Goal: Task Accomplishment & Management: Manage account settings

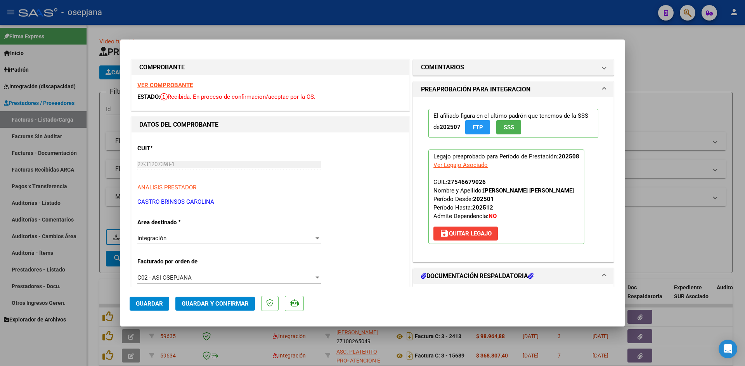
scroll to position [233, 0]
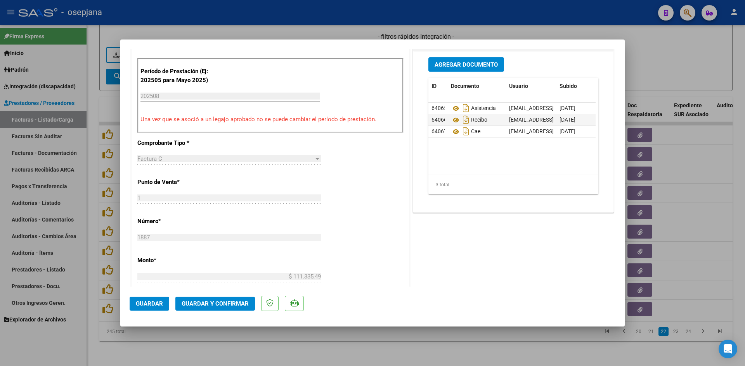
click at [667, 50] on div at bounding box center [372, 183] width 745 height 366
type input "$ 0,00"
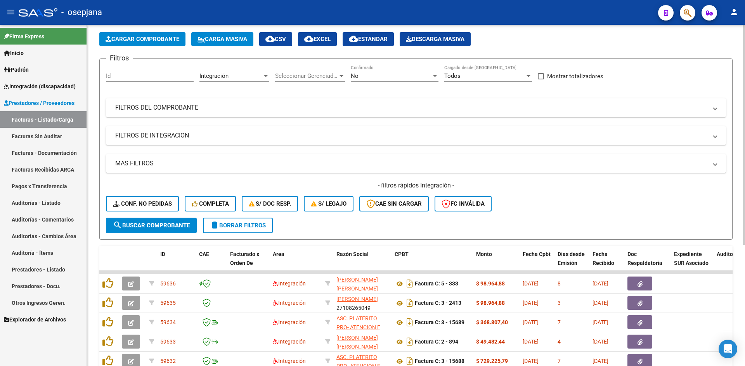
scroll to position [33, 0]
click at [33, 86] on span "Integración (discapacidad)" at bounding box center [40, 86] width 72 height 9
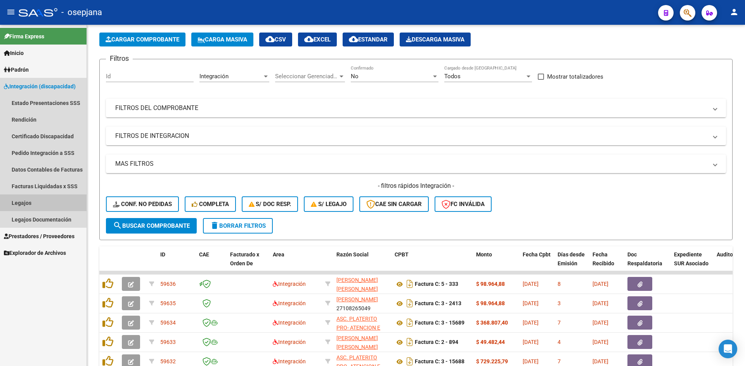
click at [37, 199] on link "Legajos" at bounding box center [43, 203] width 86 height 17
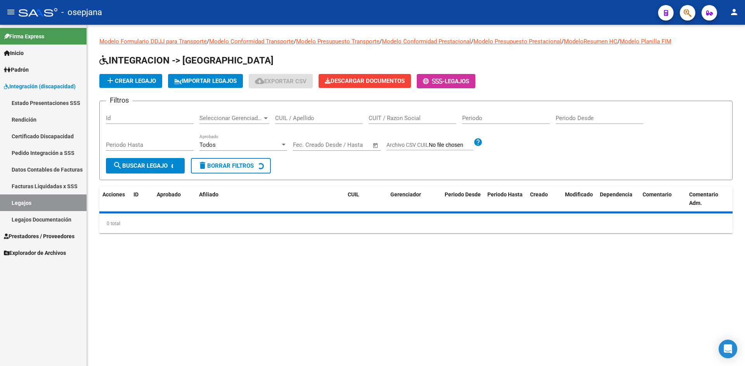
click at [306, 114] on div "CUIL / Apellido" at bounding box center [319, 115] width 88 height 17
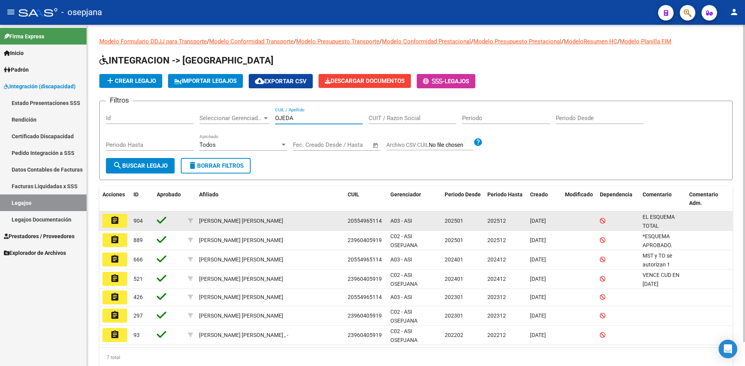
type input "OJEDA"
click at [118, 219] on mat-icon "assignment" at bounding box center [114, 220] width 9 height 9
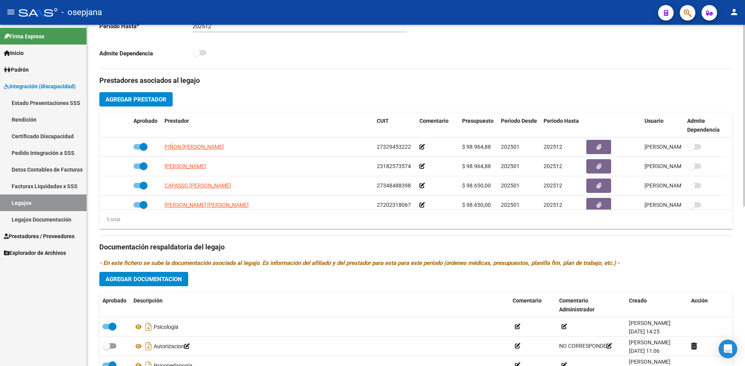
scroll to position [300, 0]
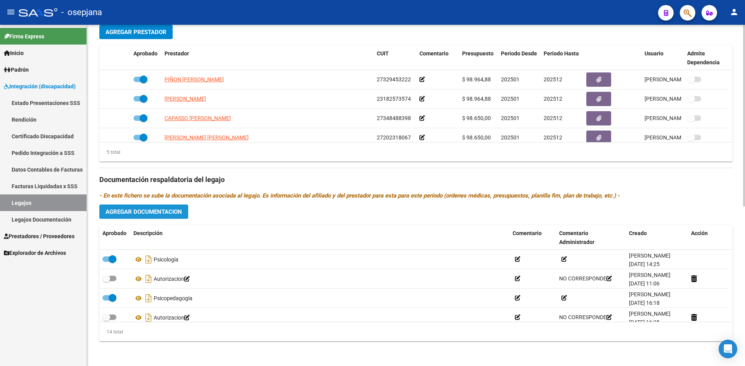
click at [157, 210] on span "Agregar Documentacion" at bounding box center [143, 212] width 76 height 7
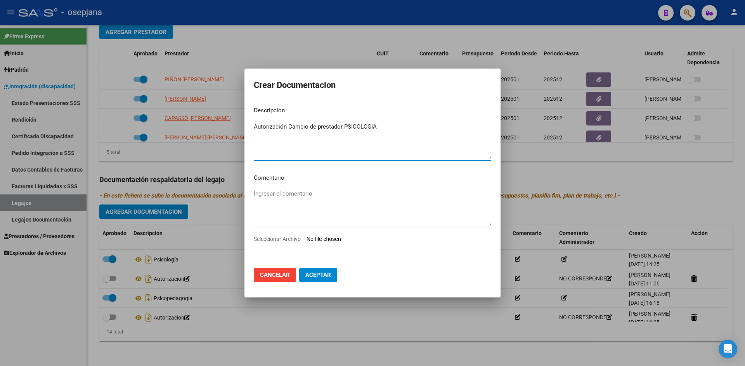
type textarea "Autorización Cambio de prestador PSICOLOGIA"
click at [333, 241] on input "Seleccionar Archivo" at bounding box center [357, 239] width 103 height 7
type input "C:\fakepath\AUTORIZACION OJEDA A.pdf"
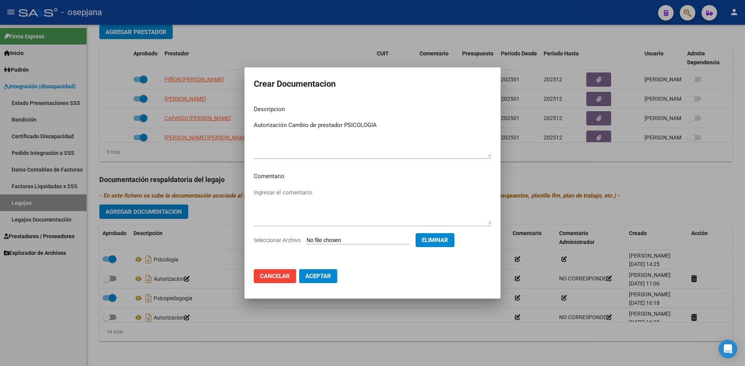
click at [316, 280] on button "Aceptar" at bounding box center [318, 277] width 38 height 14
checkbox input "false"
checkbox input "true"
checkbox input "false"
checkbox input "true"
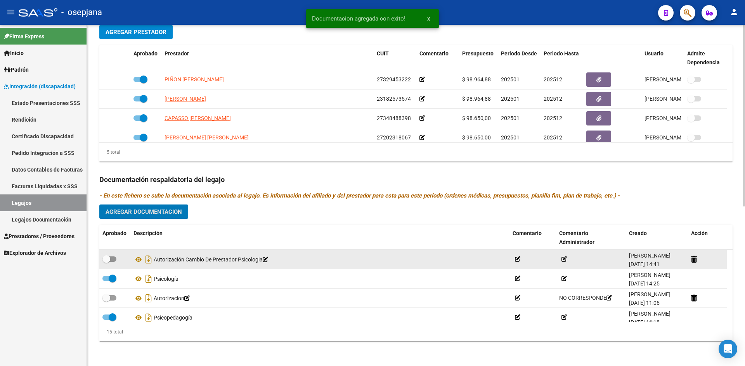
click at [109, 260] on span at bounding box center [106, 260] width 8 height 8
click at [106, 262] on input "checkbox" at bounding box center [106, 262] width 0 height 0
checkbox input "true"
click at [137, 259] on icon at bounding box center [138, 259] width 10 height 9
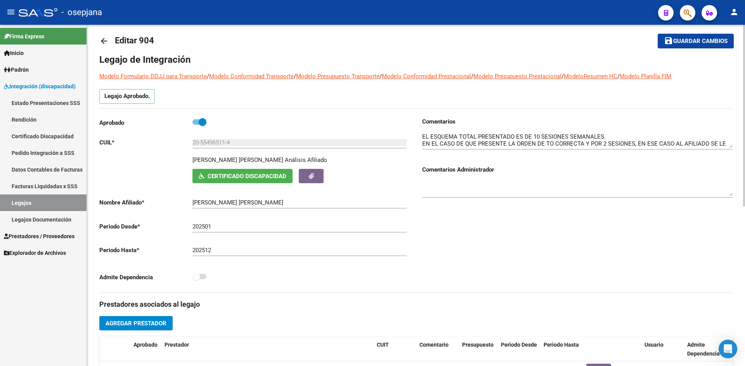
scroll to position [0, 0]
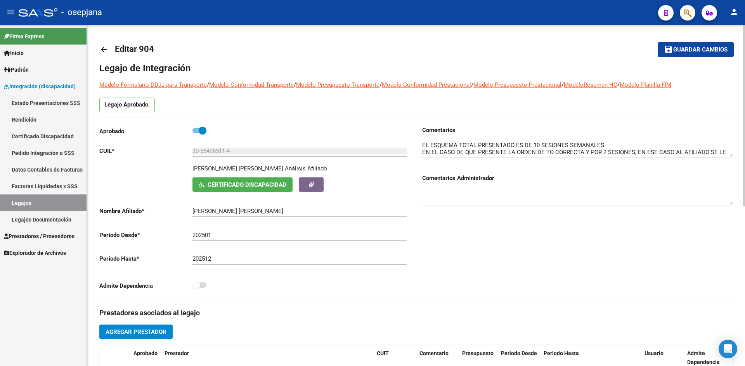
click at [688, 48] on span "Guardar cambios" at bounding box center [700, 50] width 54 height 7
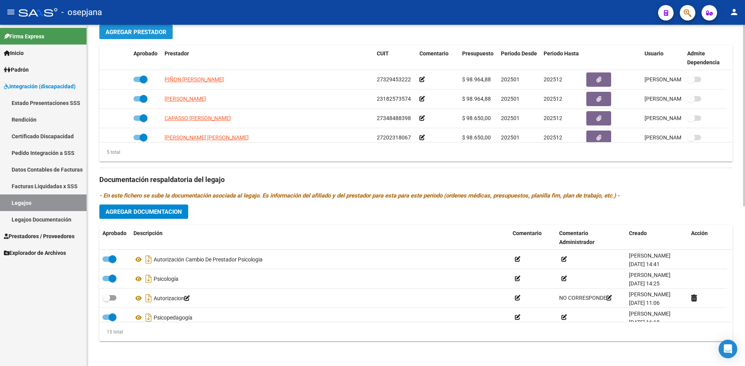
click at [140, 32] on span "Agregar Prestador" at bounding box center [135, 32] width 61 height 7
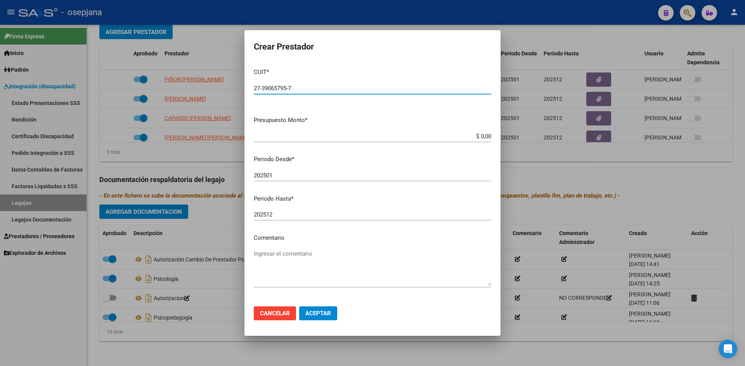
type input "27-39065795-7"
drag, startPoint x: 463, startPoint y: 132, endPoint x: 488, endPoint y: 137, distance: 25.4
click at [488, 137] on app-form-text-field "Presupuesto Monto * $ 0,00 Ingresar el monto" at bounding box center [376, 128] width 244 height 24
click at [470, 139] on input "$ 0,00" at bounding box center [372, 136] width 237 height 7
drag, startPoint x: 466, startPoint y: 138, endPoint x: 500, endPoint y: 138, distance: 34.1
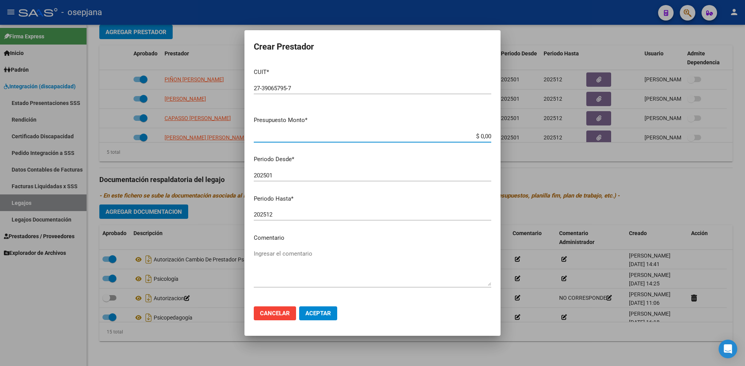
click at [500, 138] on mat-dialog-content "CUIT * 27-39065795-7 Ingresar CUIT ARCA Padrón Presupuesto Monto * $ 0,00 Ingre…" at bounding box center [372, 181] width 256 height 238
type input "$ 96.723,76"
click at [278, 174] on input "202501" at bounding box center [372, 175] width 237 height 7
type input "202509"
click at [320, 311] on span "Aceptar" at bounding box center [318, 313] width 26 height 7
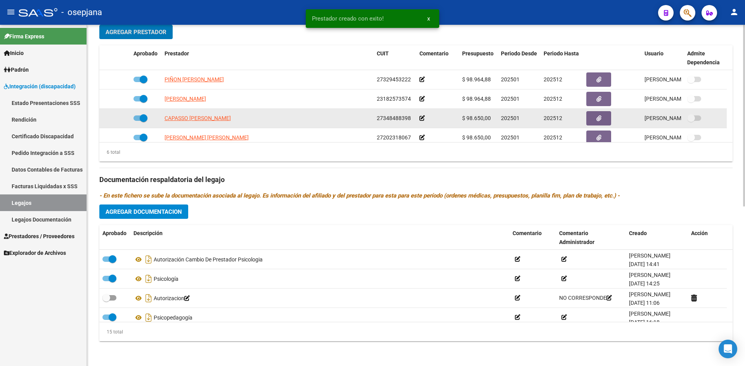
scroll to position [47, 0]
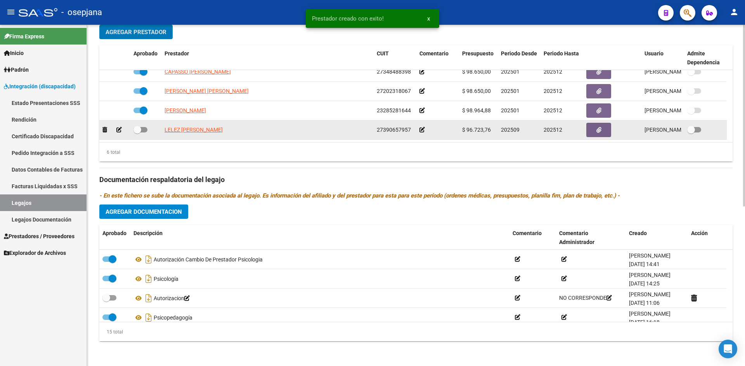
click at [141, 129] on span at bounding box center [137, 130] width 8 height 8
click at [137, 133] on input "checkbox" at bounding box center [137, 133] width 0 height 0
checkbox input "true"
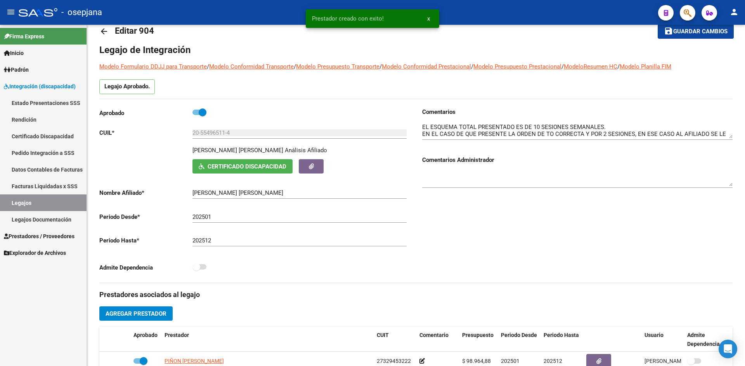
scroll to position [0, 0]
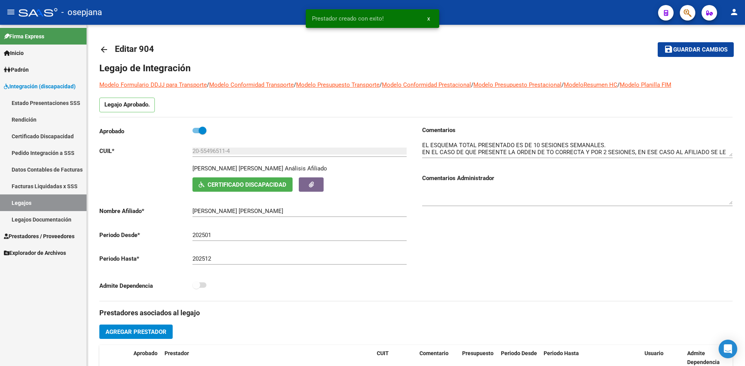
click at [688, 49] on span "Guardar cambios" at bounding box center [700, 50] width 54 height 7
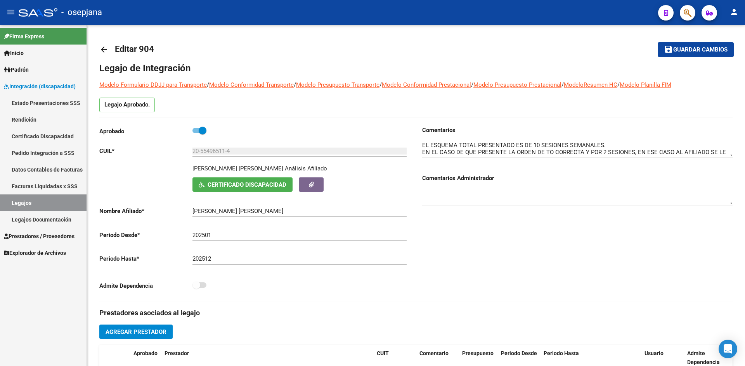
click at [693, 44] on button "save Guardar cambios" at bounding box center [695, 49] width 76 height 14
click at [693, 53] on span "Guardar cambios" at bounding box center [700, 50] width 54 height 7
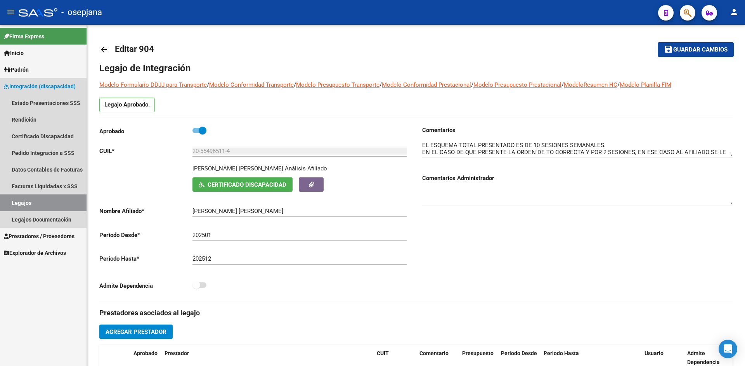
click at [33, 84] on span "Integración (discapacidad)" at bounding box center [40, 86] width 72 height 9
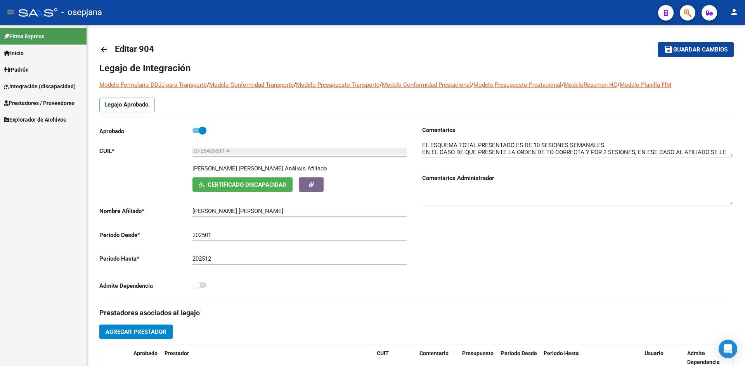
click at [39, 102] on span "Prestadores / Proveedores" at bounding box center [39, 103] width 71 height 9
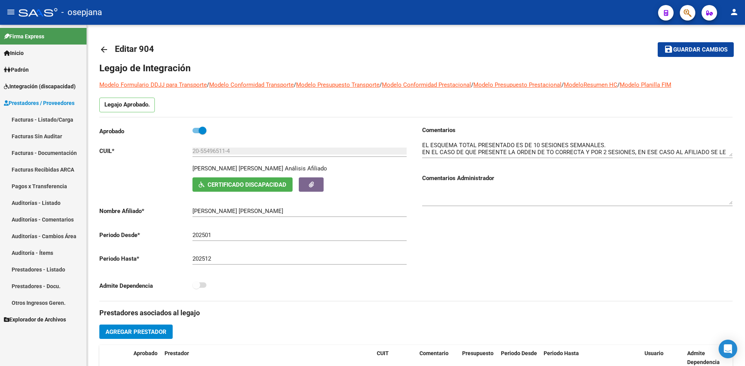
click at [57, 118] on link "Facturas - Listado/Carga" at bounding box center [43, 119] width 86 height 17
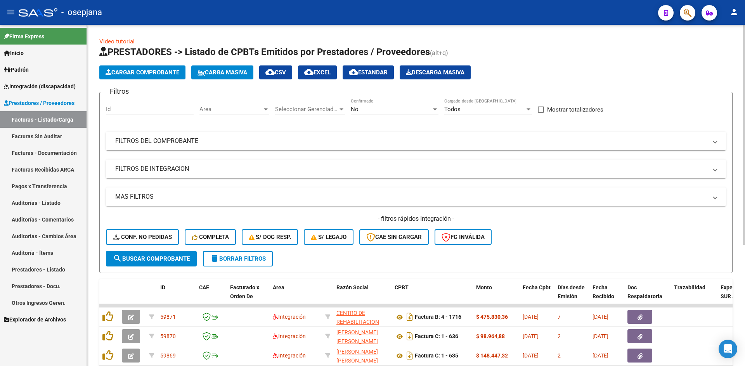
click at [207, 105] on div "Area Area" at bounding box center [234, 107] width 70 height 17
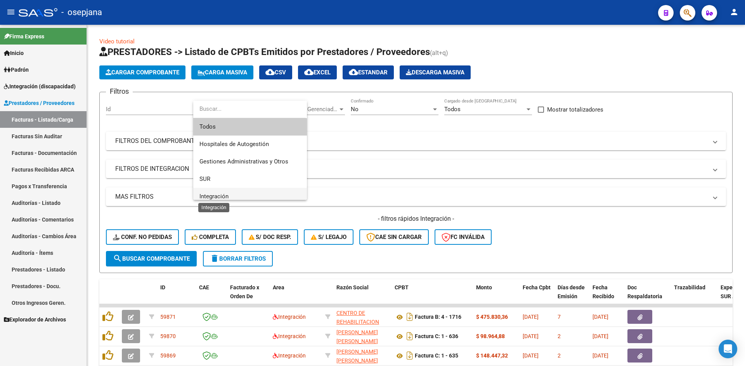
click at [219, 193] on span "Integración" at bounding box center [213, 196] width 29 height 7
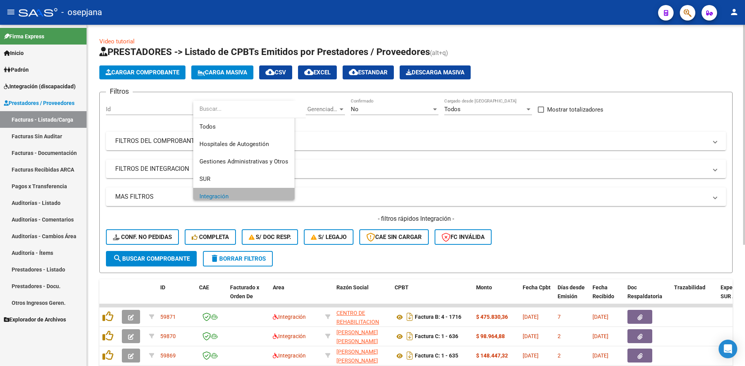
scroll to position [5, 0]
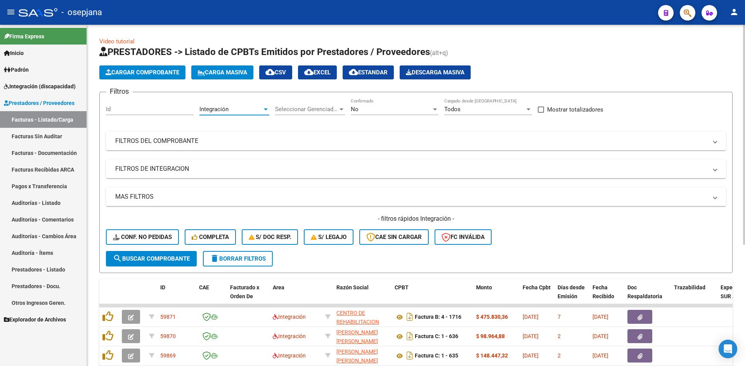
click at [379, 109] on div "No" at bounding box center [391, 109] width 81 height 7
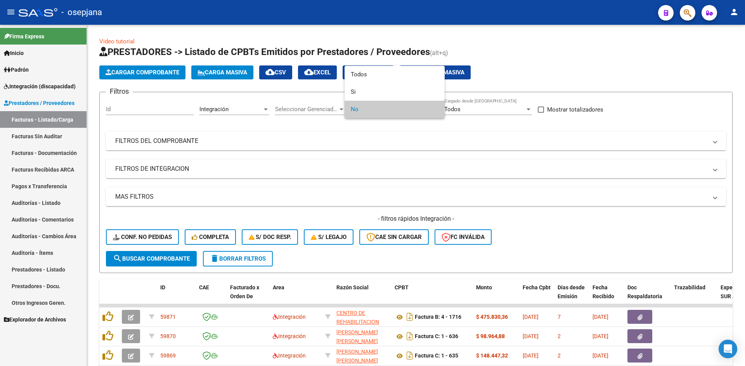
click at [353, 110] on span "No" at bounding box center [395, 109] width 88 height 17
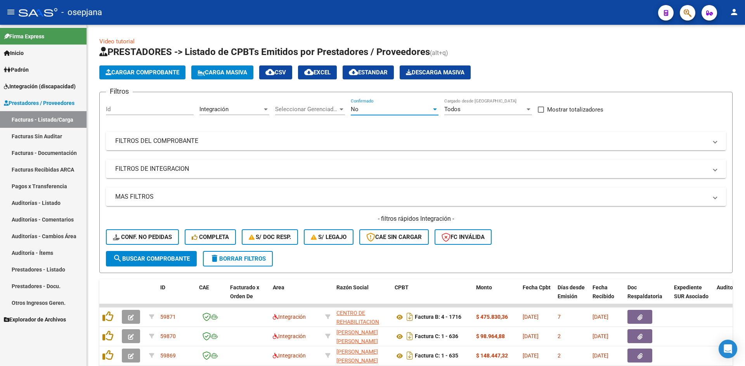
click at [331, 165] on mat-panel-title "FILTROS DE INTEGRACION" at bounding box center [411, 169] width 592 height 9
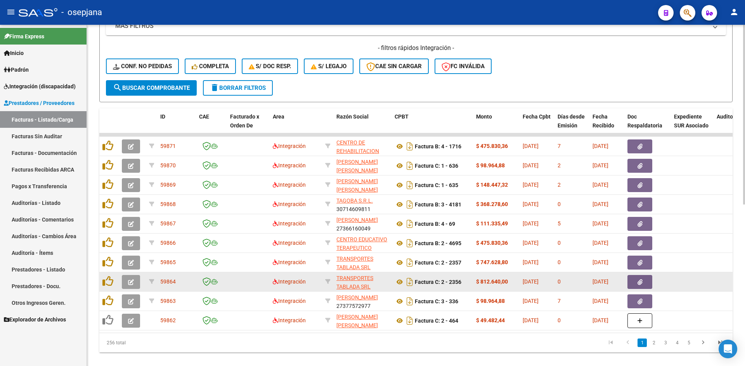
scroll to position [307, 0]
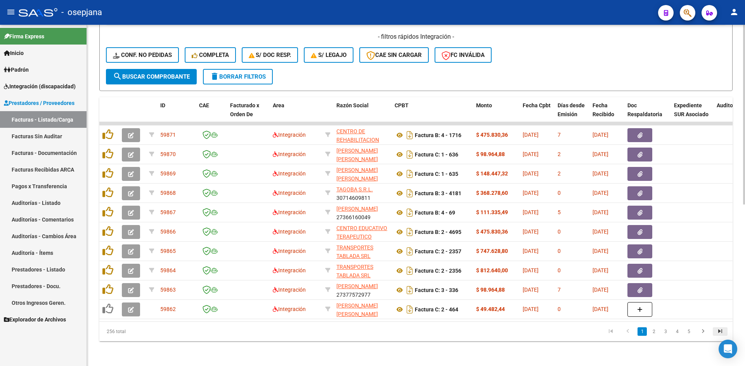
click at [719, 331] on icon "go to last page" at bounding box center [720, 332] width 10 height 9
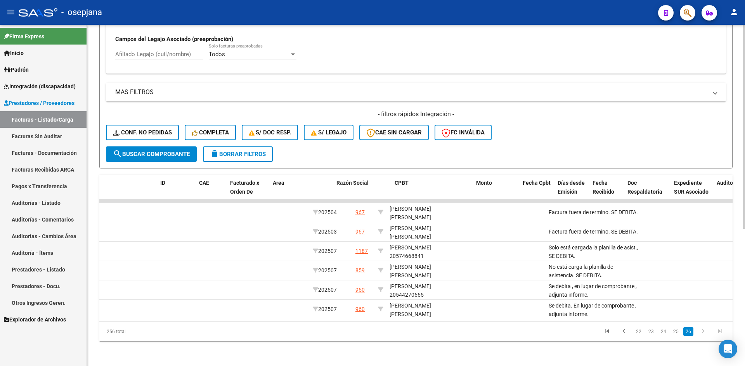
scroll to position [0, 0]
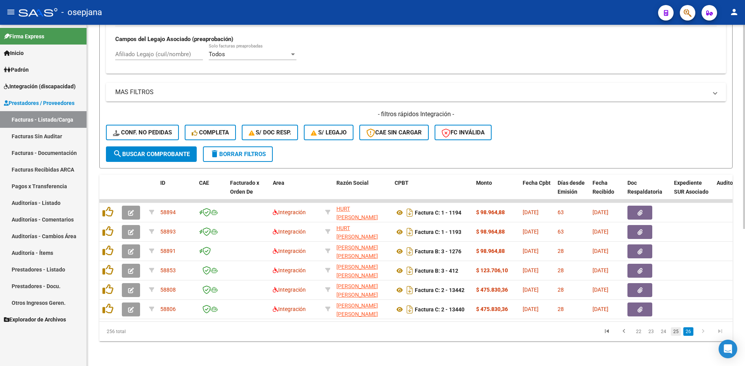
click at [677, 334] on link "25" at bounding box center [676, 332] width 10 height 9
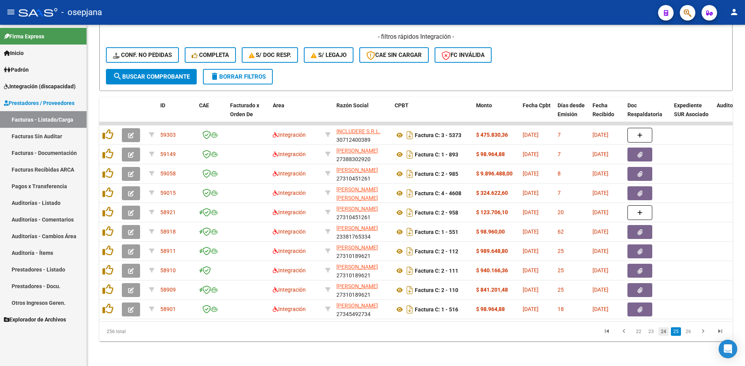
click at [665, 331] on link "24" at bounding box center [663, 332] width 10 height 9
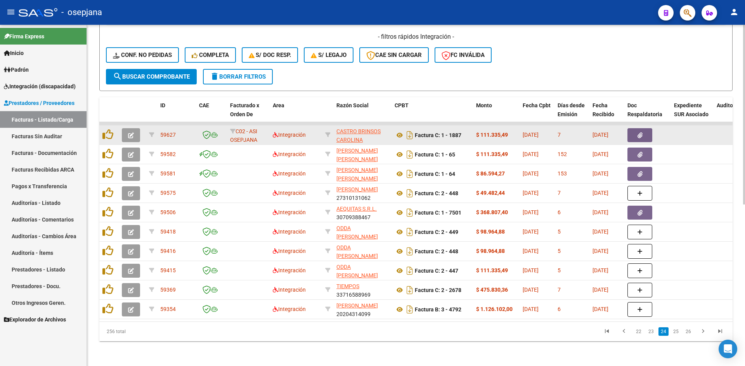
click at [128, 133] on icon "button" at bounding box center [131, 136] width 6 height 6
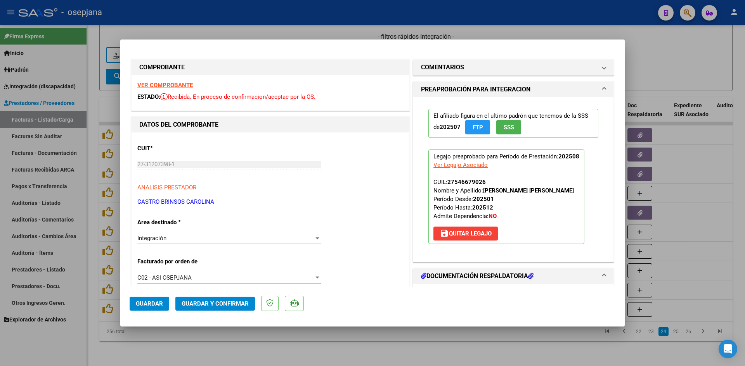
click at [174, 88] on strong "VER COMPROBANTE" at bounding box center [164, 85] width 55 height 7
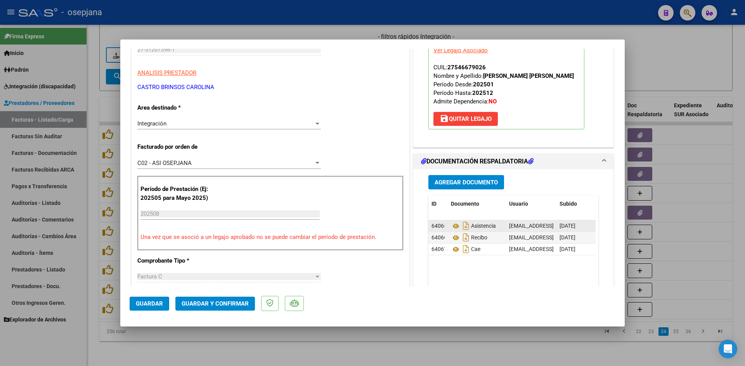
scroll to position [116, 0]
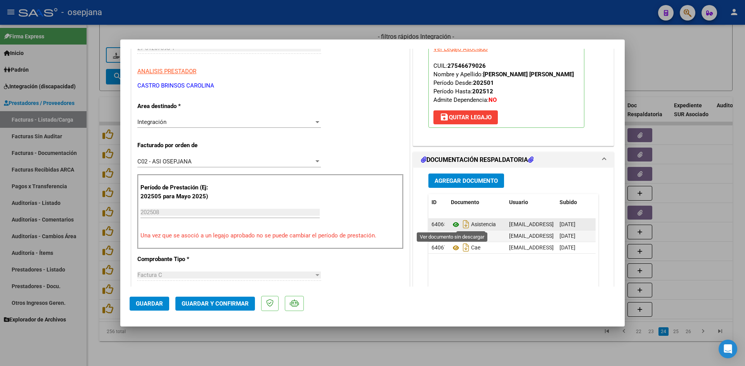
click at [454, 225] on icon at bounding box center [456, 224] width 10 height 9
click at [453, 223] on icon at bounding box center [456, 224] width 10 height 9
click at [451, 236] on icon at bounding box center [456, 236] width 10 height 9
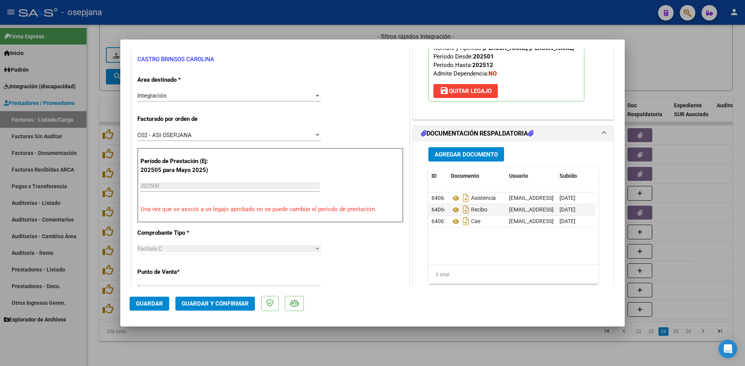
scroll to position [0, 0]
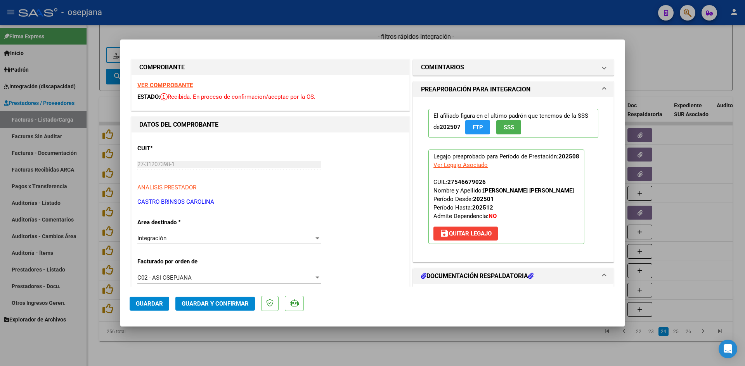
click at [181, 86] on strong "VER COMPROBANTE" at bounding box center [164, 85] width 55 height 7
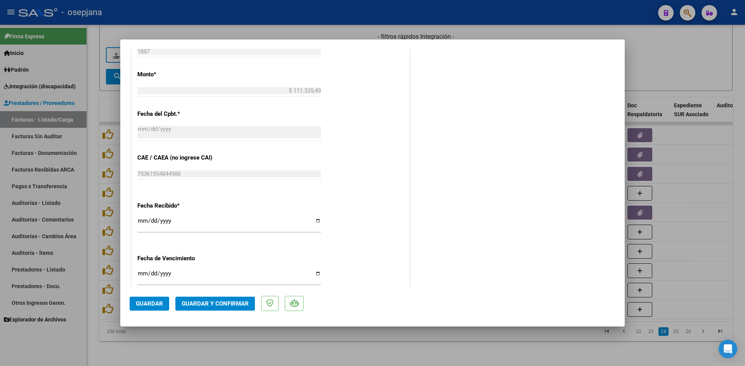
scroll to position [504, 0]
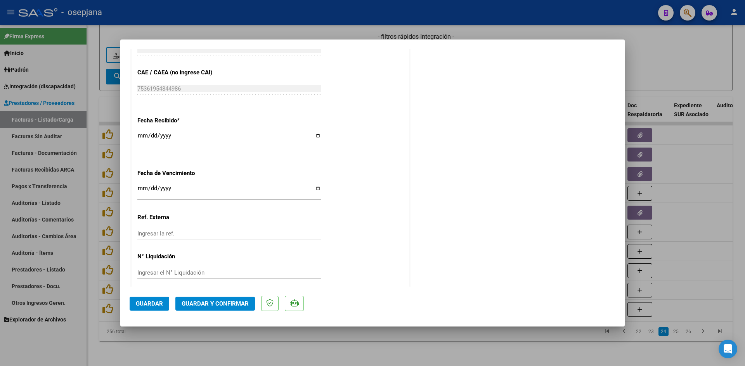
click at [141, 191] on input "[DATE]" at bounding box center [228, 191] width 183 height 12
type input "[DATE]"
click at [203, 304] on span "Guardar y Confirmar" at bounding box center [214, 304] width 67 height 7
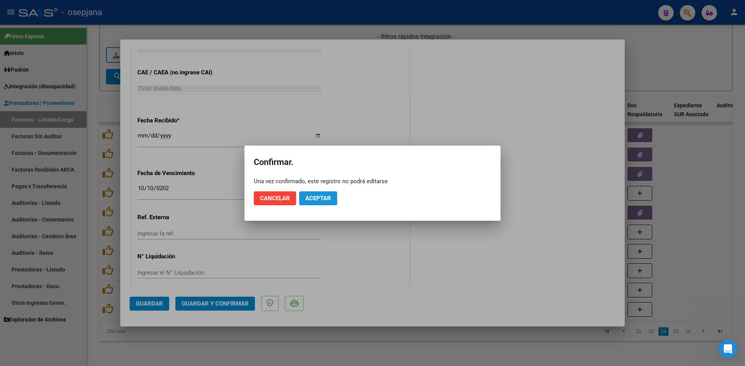
click at [307, 200] on span "Aceptar" at bounding box center [318, 198] width 26 height 7
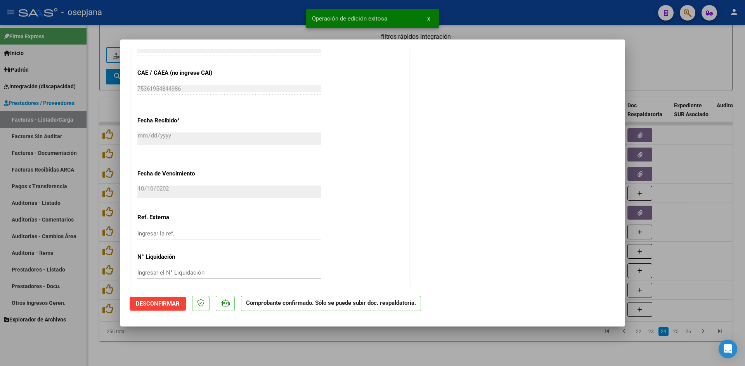
click at [719, 56] on div at bounding box center [372, 183] width 745 height 366
type input "$ 0,00"
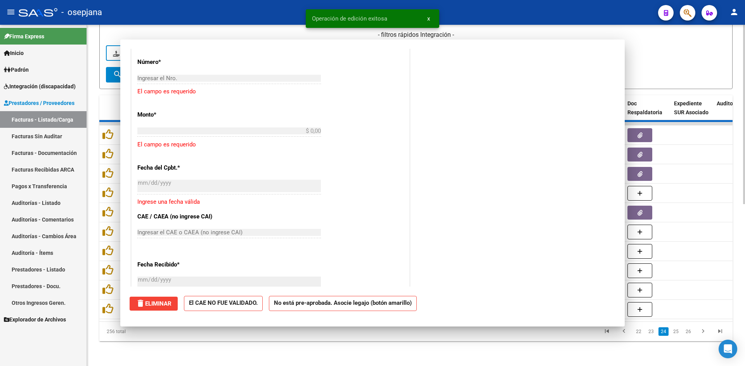
scroll to position [0, 0]
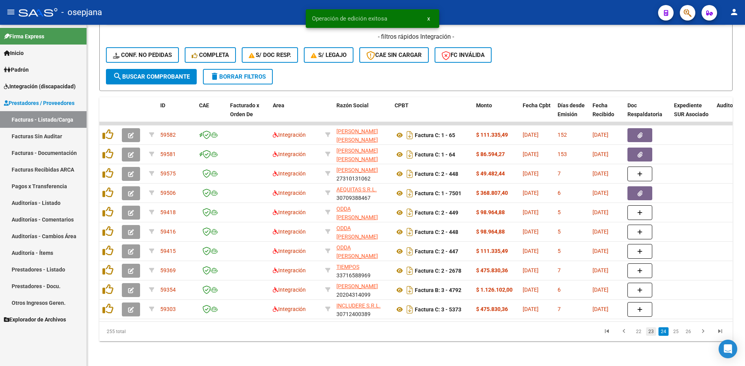
click at [653, 331] on link "23" at bounding box center [651, 332] width 10 height 9
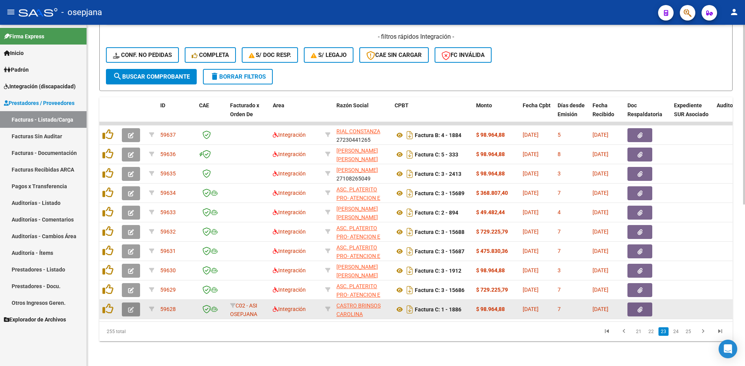
click at [127, 303] on button "button" at bounding box center [131, 310] width 18 height 14
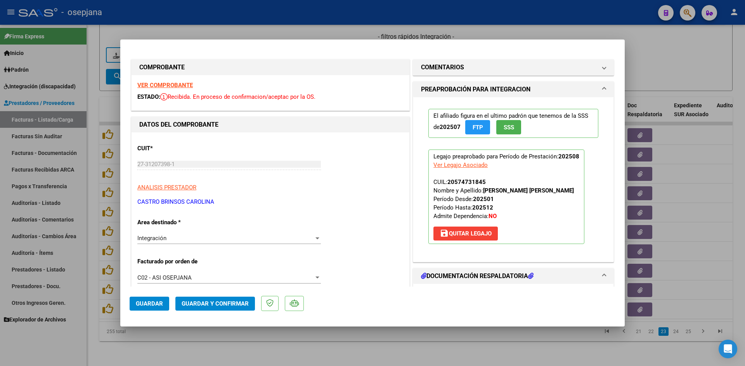
click at [168, 87] on strong "VER COMPROBANTE" at bounding box center [164, 85] width 55 height 7
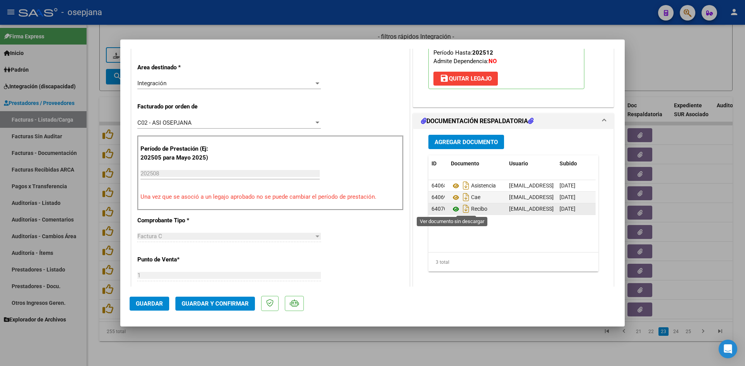
click at [454, 210] on icon at bounding box center [456, 209] width 10 height 9
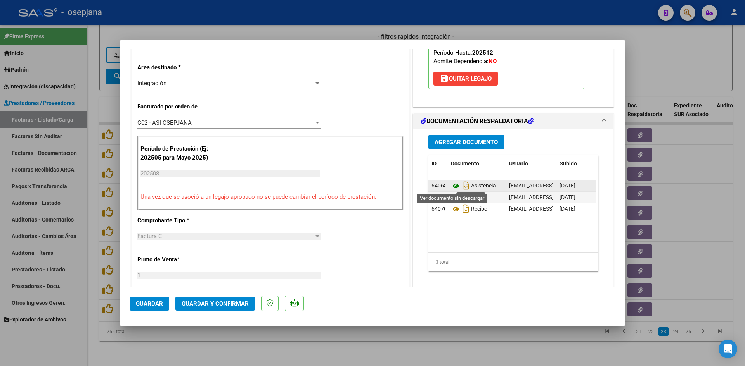
click at [454, 185] on icon at bounding box center [456, 185] width 10 height 9
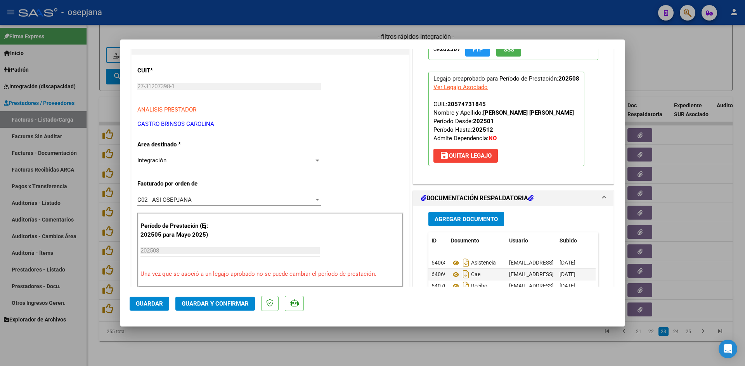
scroll to position [0, 0]
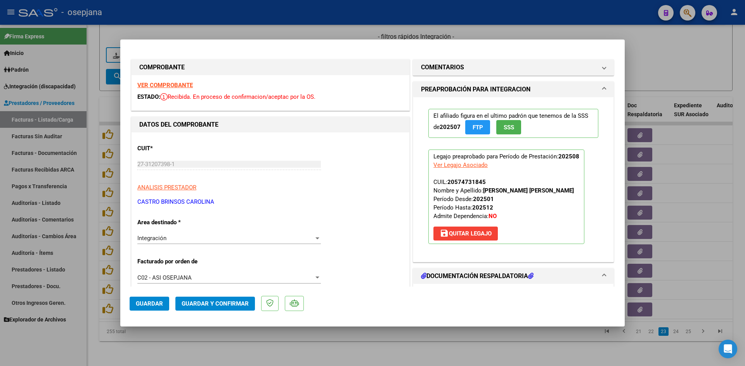
click at [169, 87] on strong "VER COMPROBANTE" at bounding box center [164, 85] width 55 height 7
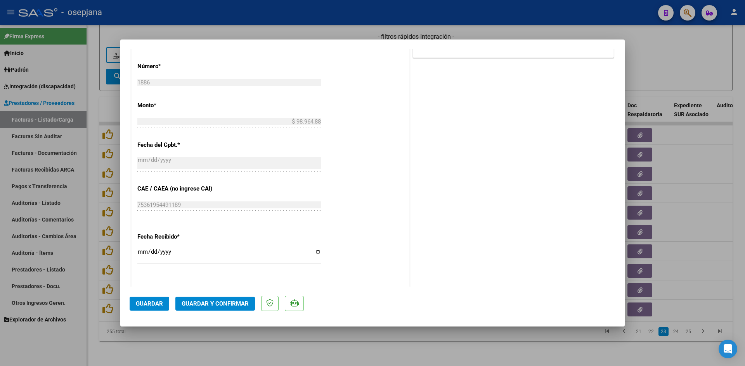
scroll to position [427, 0]
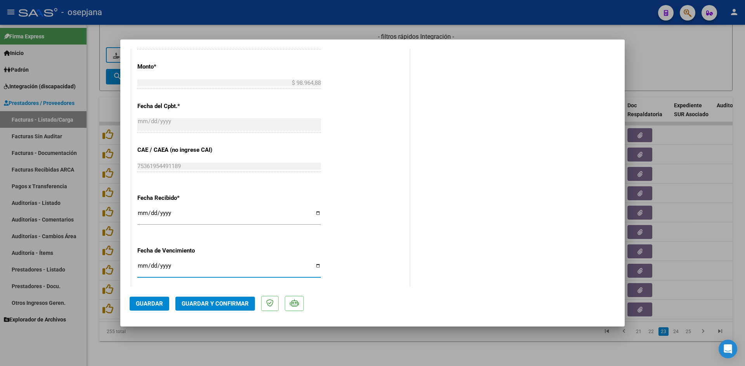
click at [141, 269] on input "[DATE]" at bounding box center [228, 269] width 183 height 12
type input "[DATE]"
click at [200, 302] on span "Guardar y Confirmar" at bounding box center [214, 304] width 67 height 7
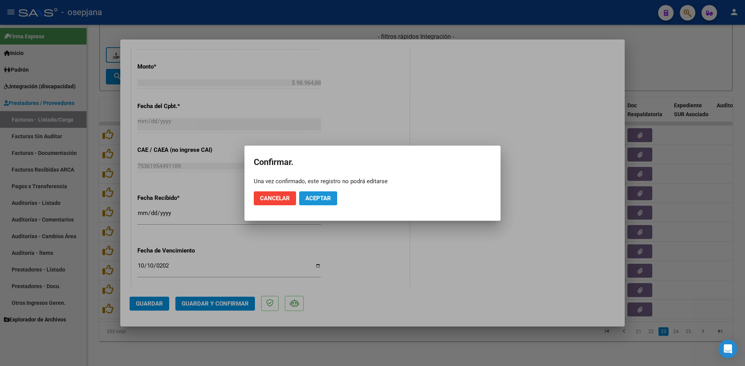
drag, startPoint x: 324, startPoint y: 200, endPoint x: 580, endPoint y: 90, distance: 278.6
click at [324, 199] on span "Aceptar" at bounding box center [318, 198] width 26 height 7
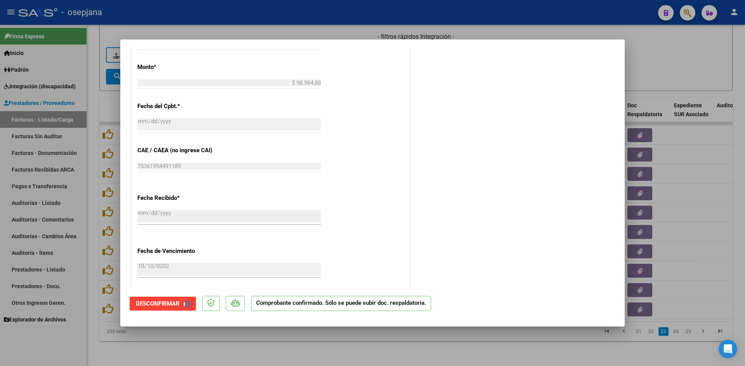
click at [686, 51] on div at bounding box center [372, 183] width 745 height 366
type input "$ 0,00"
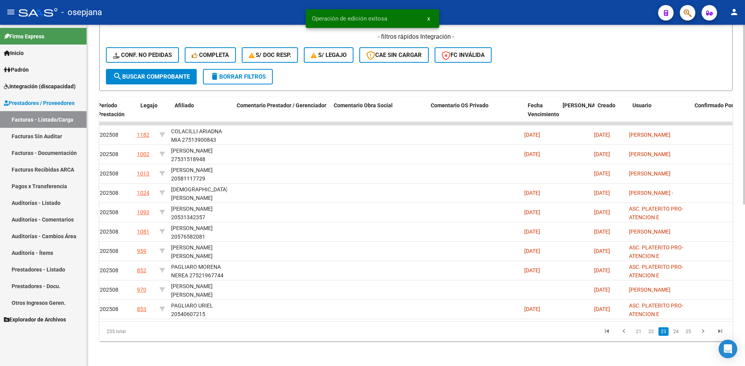
scroll to position [0, 0]
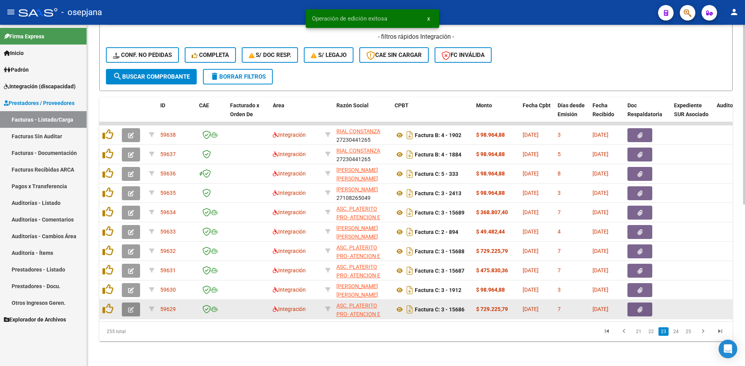
click at [130, 307] on icon "button" at bounding box center [131, 310] width 6 height 6
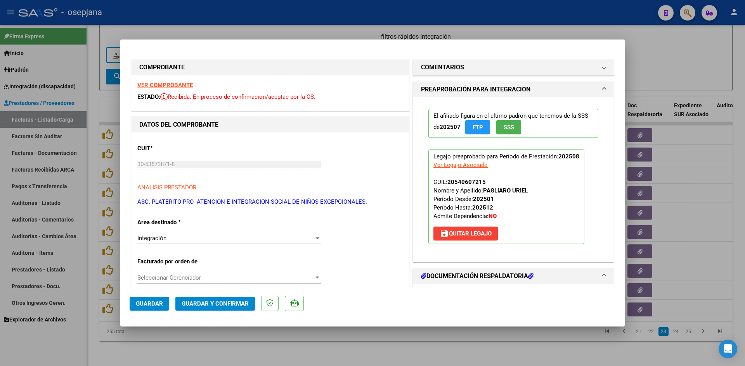
click at [178, 85] on strong "VER COMPROBANTE" at bounding box center [164, 85] width 55 height 7
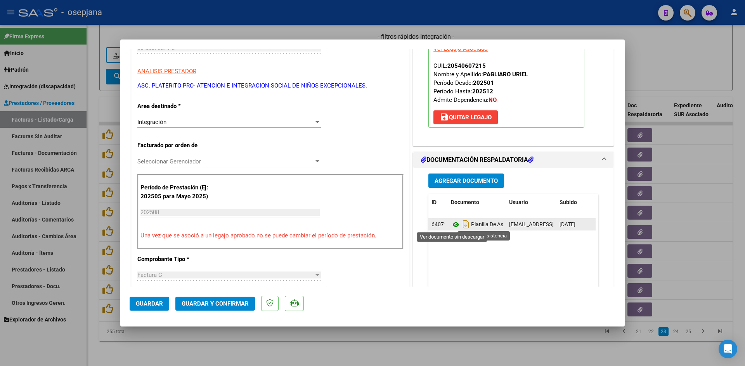
click at [451, 225] on icon at bounding box center [456, 224] width 10 height 9
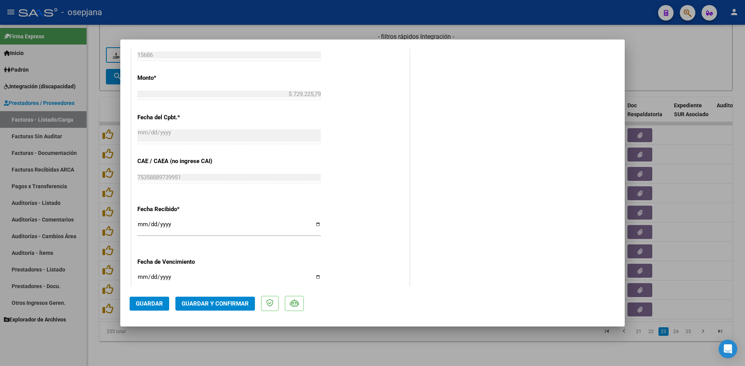
scroll to position [504, 0]
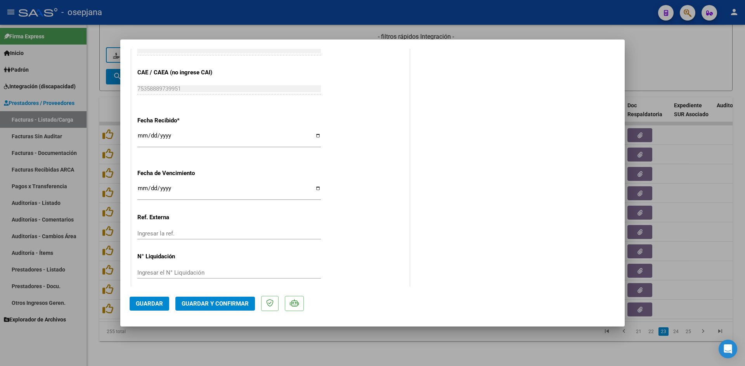
click at [140, 188] on input "[DATE]" at bounding box center [228, 191] width 183 height 12
type input "[DATE]"
click at [219, 305] on span "Guardar y Confirmar" at bounding box center [214, 304] width 67 height 7
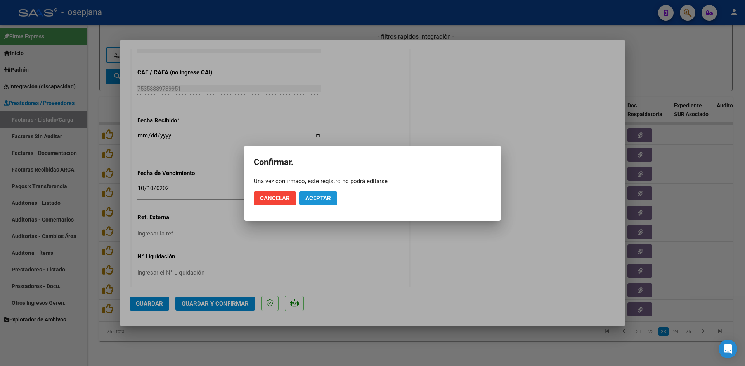
click at [310, 198] on span "Aceptar" at bounding box center [318, 198] width 26 height 7
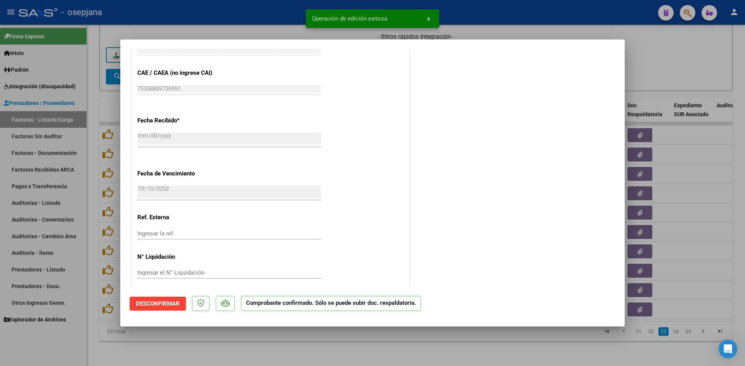
click at [661, 59] on div at bounding box center [372, 183] width 745 height 366
type input "$ 0,00"
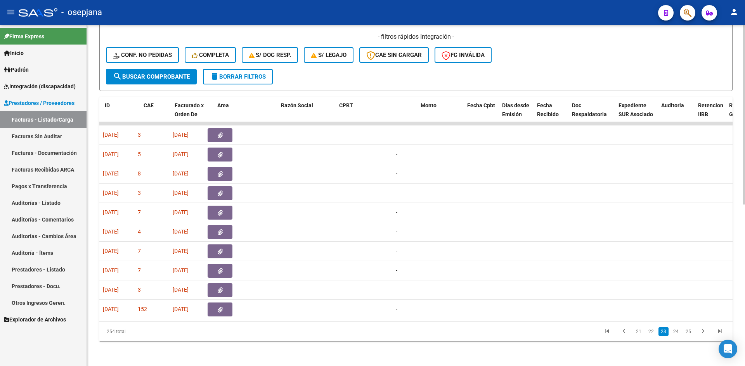
scroll to position [0, 0]
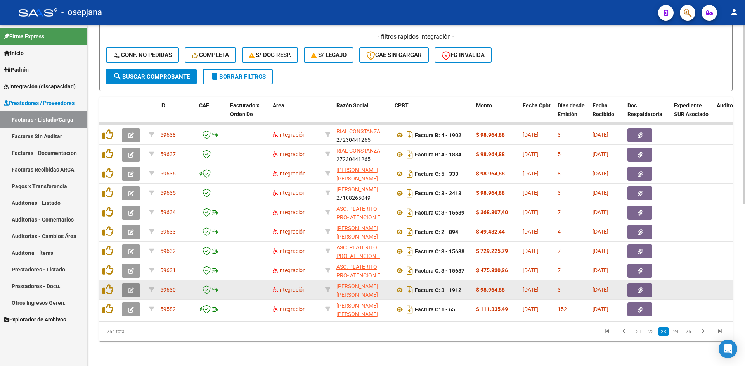
click at [128, 283] on button "button" at bounding box center [131, 290] width 18 height 14
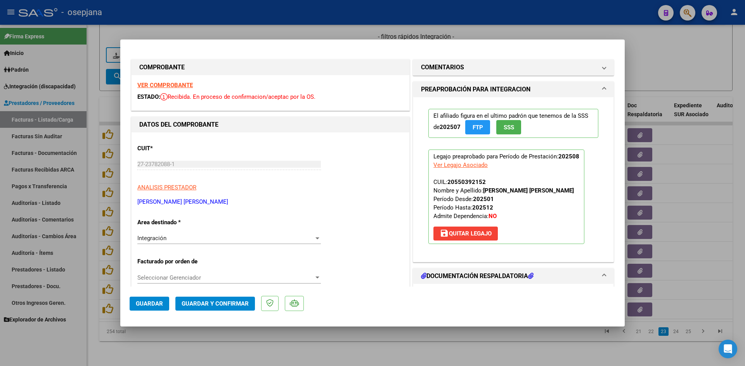
click at [154, 82] on strong "VER COMPROBANTE" at bounding box center [164, 85] width 55 height 7
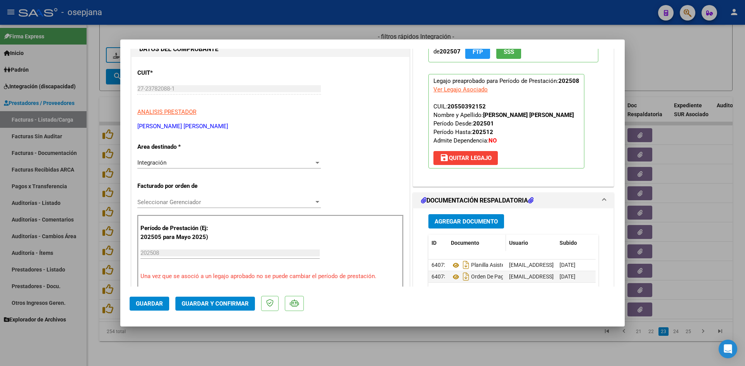
scroll to position [155, 0]
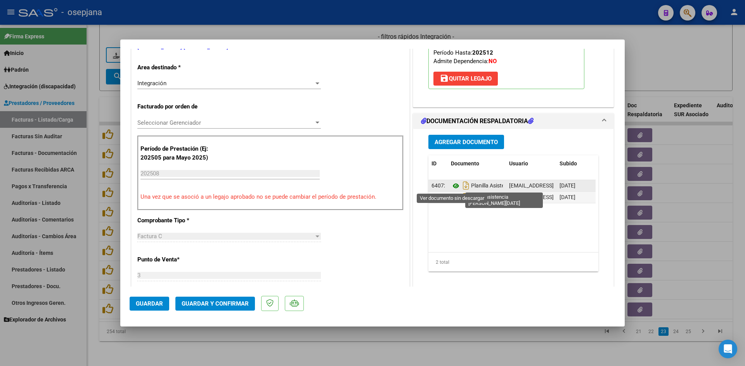
click at [453, 186] on icon at bounding box center [456, 185] width 10 height 9
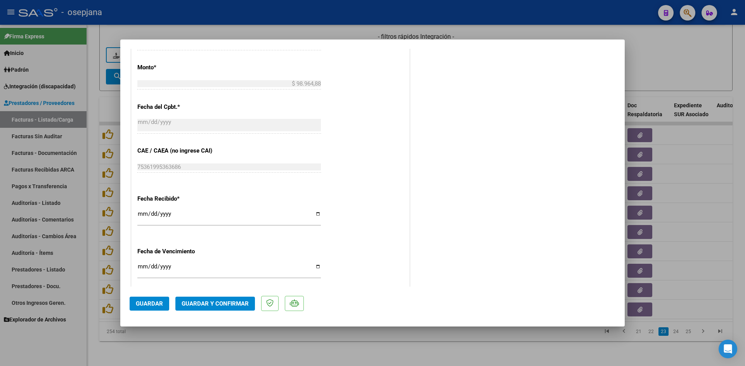
scroll to position [427, 0]
click at [140, 266] on input "Ingresar la fecha" at bounding box center [228, 269] width 183 height 12
type input "[DATE]"
click at [211, 304] on span "Guardar y Confirmar" at bounding box center [214, 304] width 67 height 7
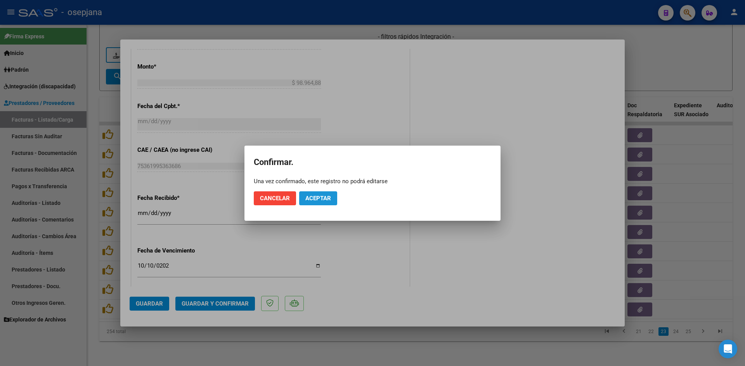
click at [313, 197] on span "Aceptar" at bounding box center [318, 198] width 26 height 7
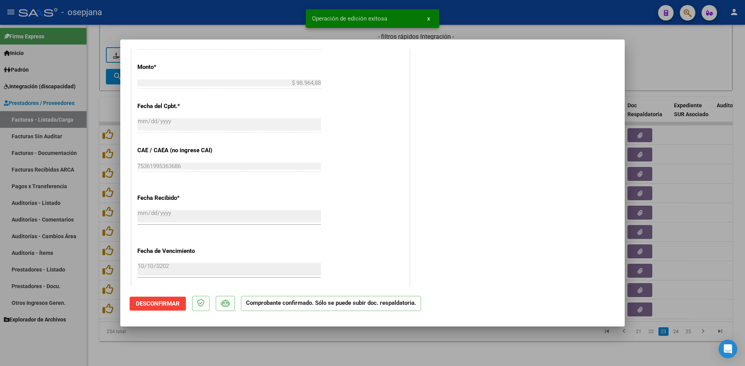
click at [677, 66] on div at bounding box center [372, 183] width 745 height 366
type input "$ 0,00"
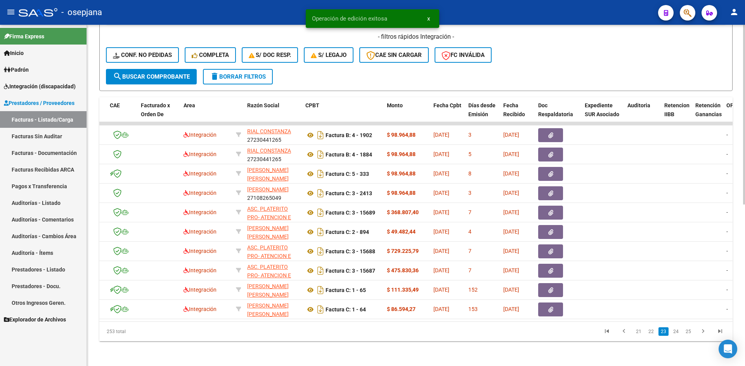
scroll to position [0, 0]
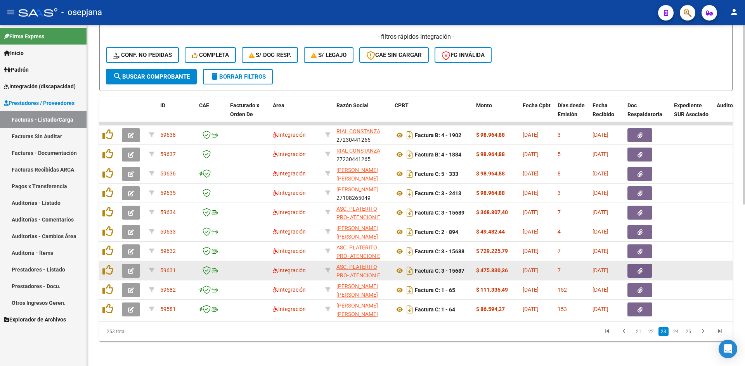
click at [136, 265] on button "button" at bounding box center [131, 271] width 18 height 14
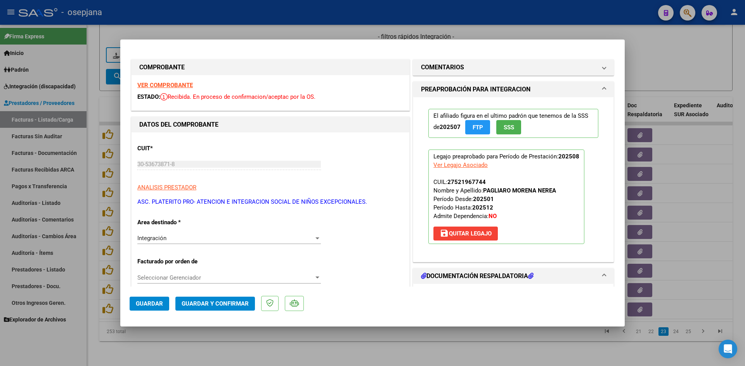
click at [162, 85] on strong "VER COMPROBANTE" at bounding box center [164, 85] width 55 height 7
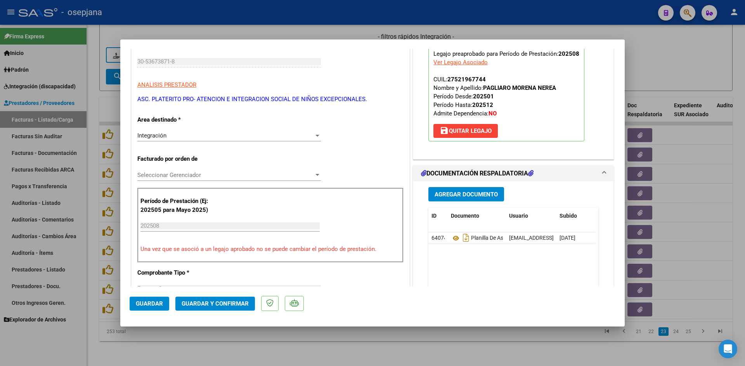
scroll to position [116, 0]
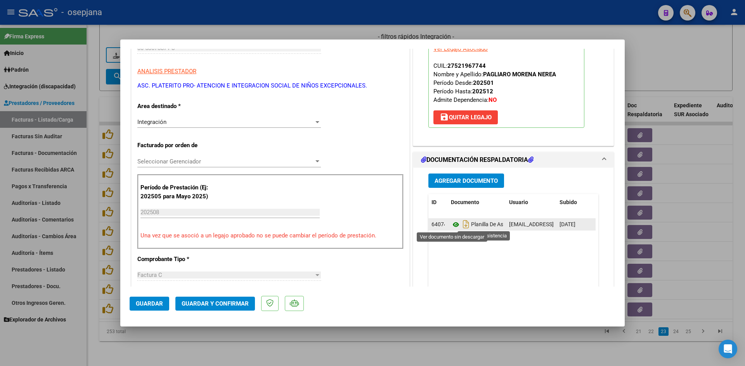
click at [452, 224] on icon at bounding box center [456, 224] width 10 height 9
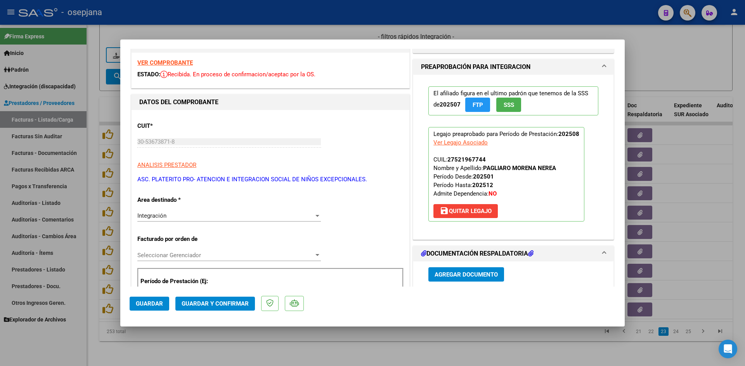
scroll to position [0, 0]
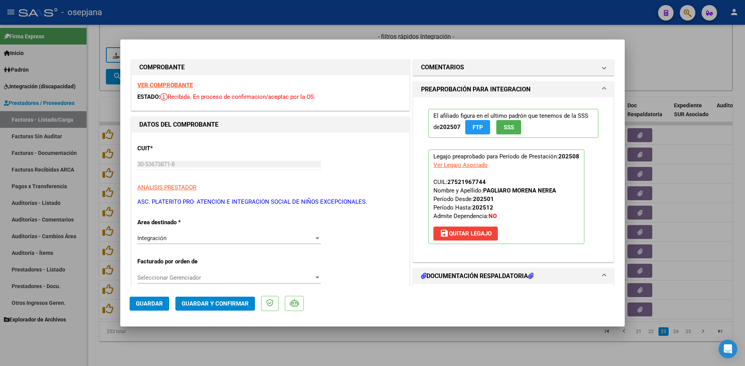
click at [184, 86] on strong "VER COMPROBANTE" at bounding box center [164, 85] width 55 height 7
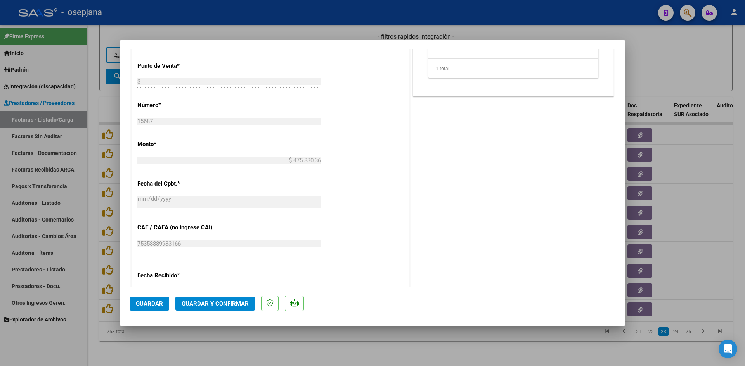
scroll to position [504, 0]
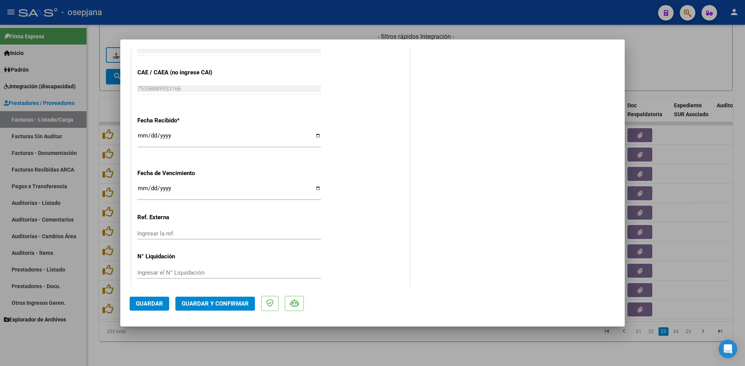
click at [141, 189] on input "[DATE]" at bounding box center [228, 191] width 183 height 12
type input "[DATE]"
click at [187, 304] on span "Guardar y Confirmar" at bounding box center [214, 304] width 67 height 7
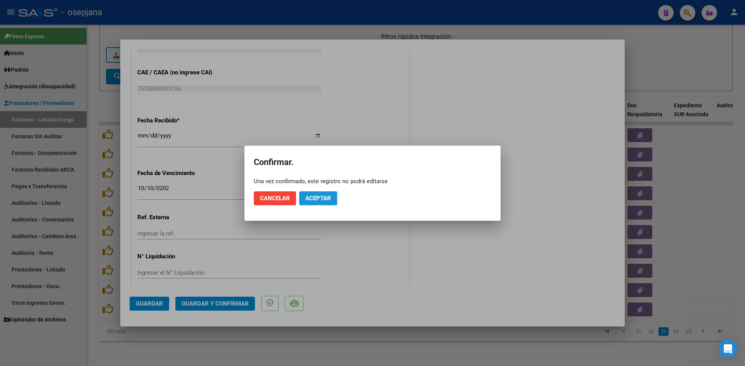
click at [317, 199] on span "Aceptar" at bounding box center [318, 198] width 26 height 7
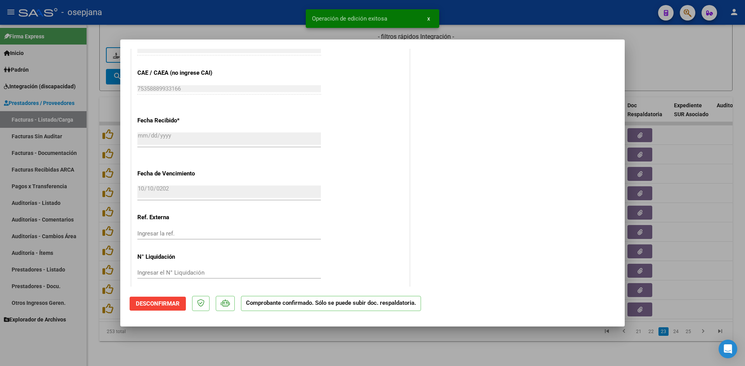
click at [644, 57] on div at bounding box center [372, 183] width 745 height 366
type input "$ 0,00"
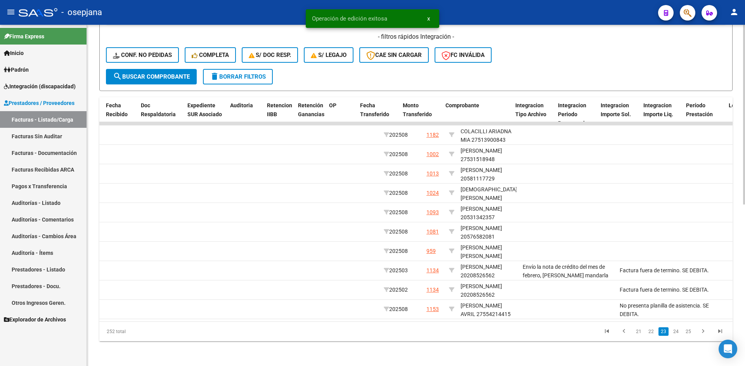
scroll to position [0, 0]
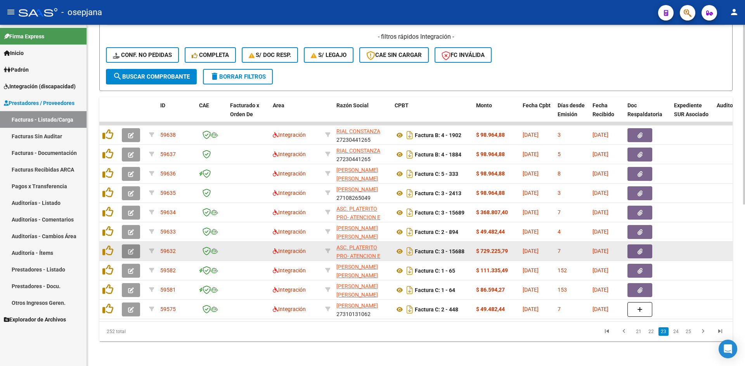
click at [135, 245] on button "button" at bounding box center [131, 252] width 18 height 14
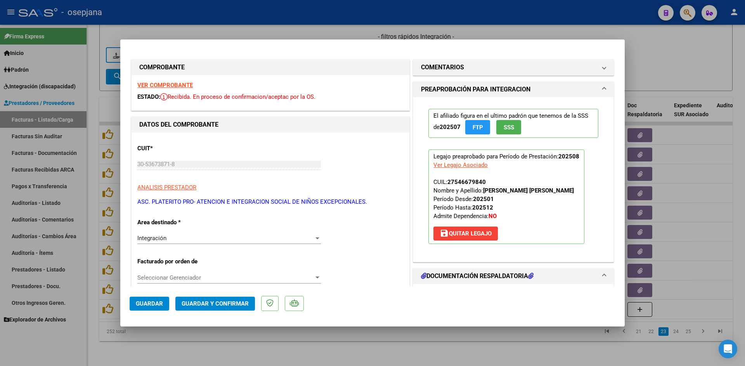
click at [152, 83] on strong "VER COMPROBANTE" at bounding box center [164, 85] width 55 height 7
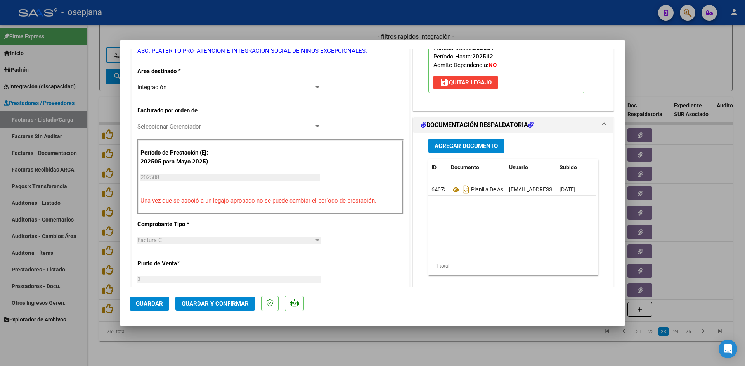
scroll to position [155, 0]
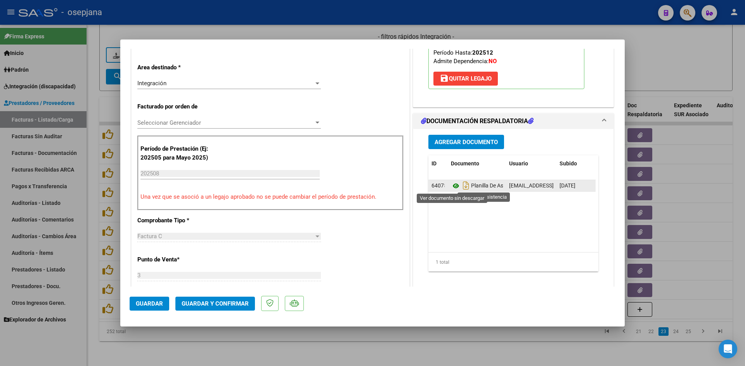
click at [452, 186] on icon at bounding box center [456, 185] width 10 height 9
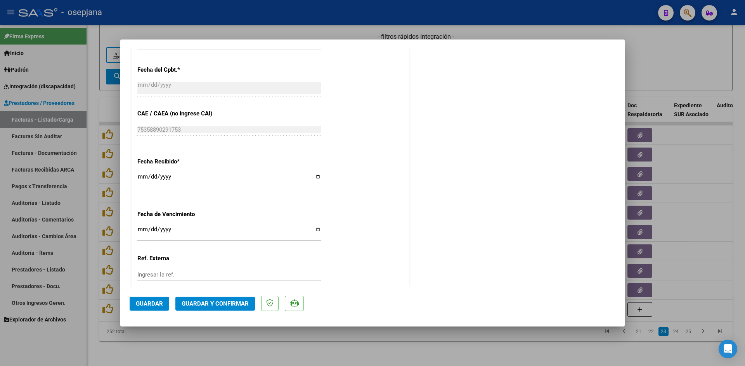
scroll to position [511, 0]
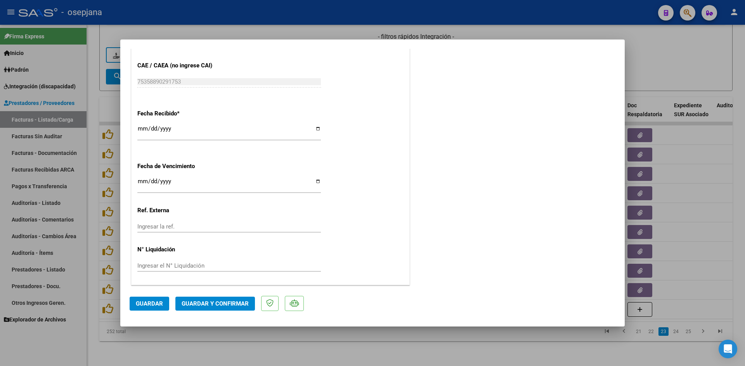
click at [141, 181] on input "[DATE]" at bounding box center [228, 184] width 183 height 12
type input "[DATE]"
click at [200, 302] on span "Guardar y Confirmar" at bounding box center [214, 304] width 67 height 7
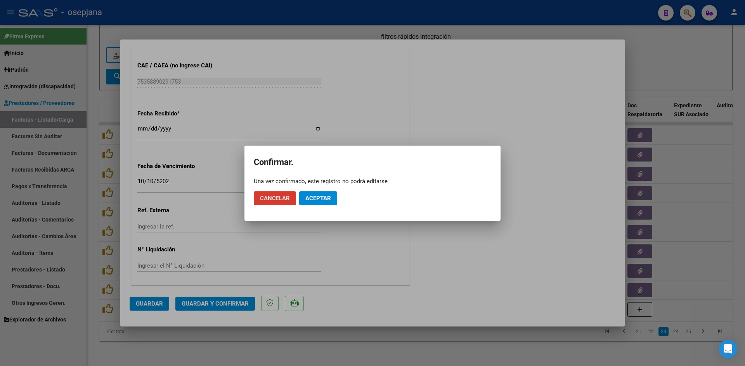
click at [303, 198] on button "Aceptar" at bounding box center [318, 199] width 38 height 14
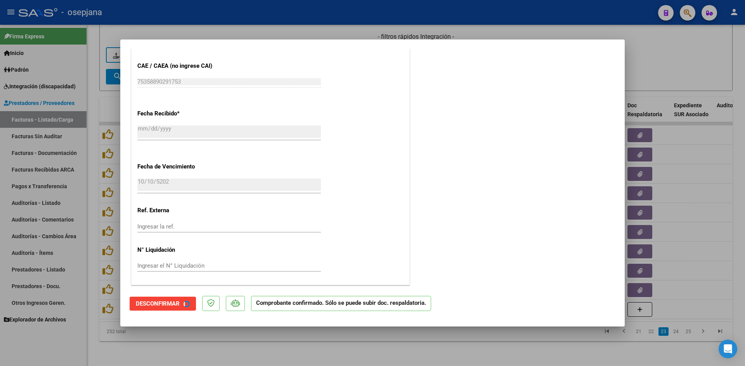
scroll to position [463, 0]
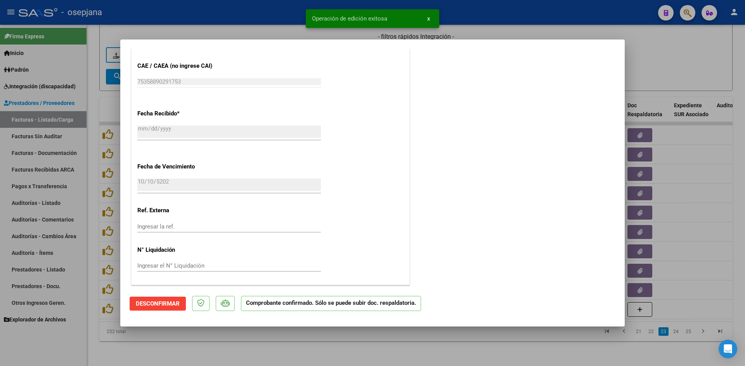
click at [645, 69] on div at bounding box center [372, 183] width 745 height 366
type input "$ 0,00"
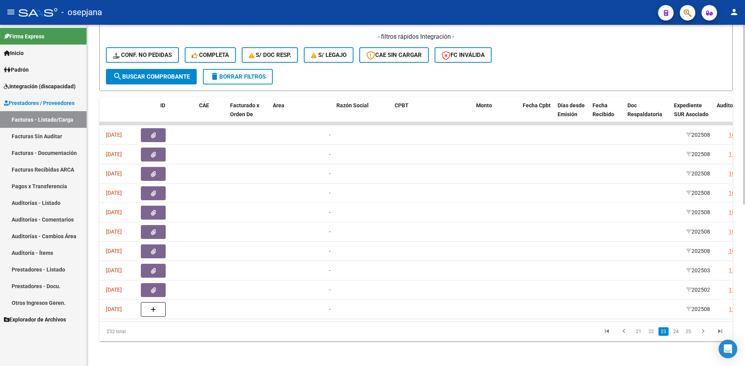
scroll to position [0, 0]
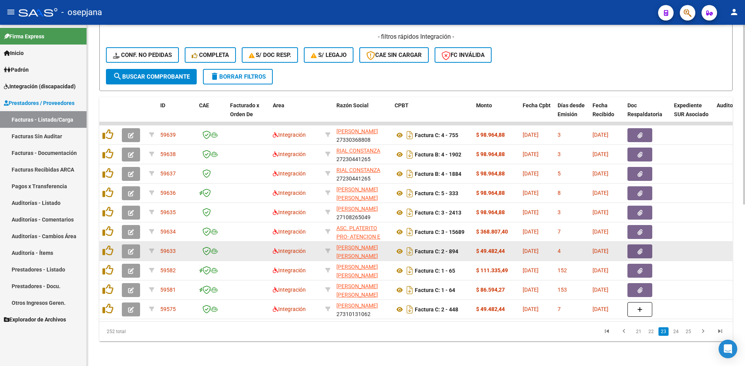
click at [133, 249] on icon "button" at bounding box center [131, 252] width 6 height 6
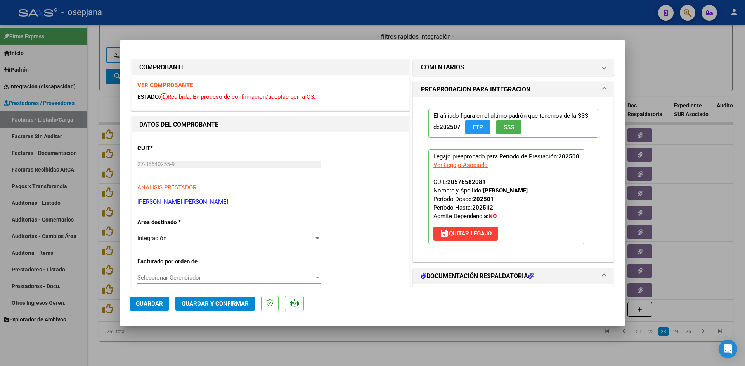
click at [153, 84] on strong "VER COMPROBANTE" at bounding box center [164, 85] width 55 height 7
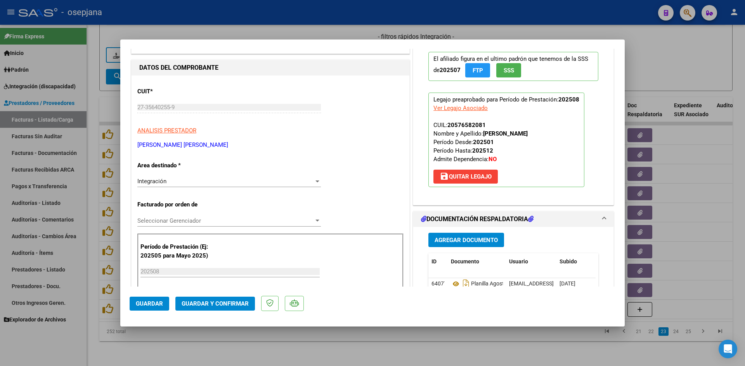
scroll to position [116, 0]
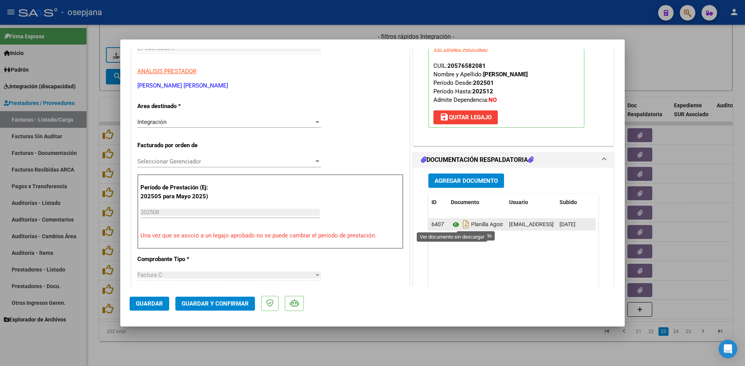
click at [455, 223] on icon at bounding box center [456, 224] width 10 height 9
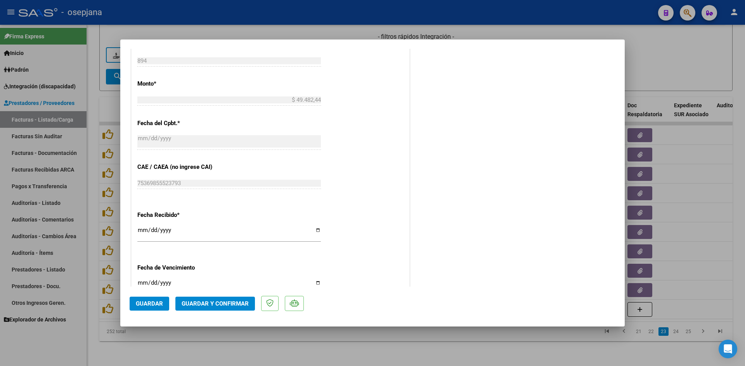
scroll to position [504, 0]
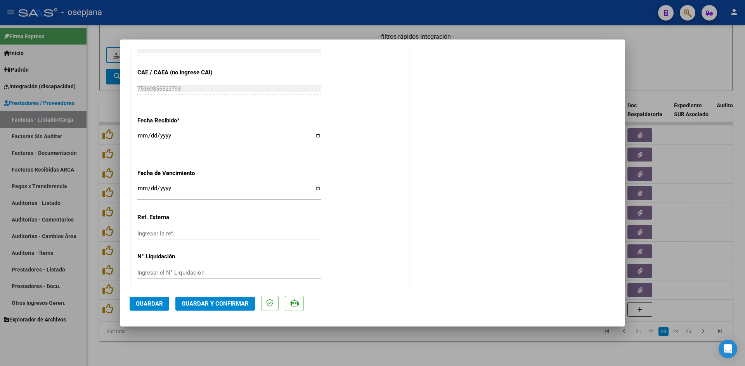
click at [141, 191] on input "[DATE]" at bounding box center [228, 191] width 183 height 12
type input "[DATE]"
click at [210, 302] on span "Guardar y Confirmar" at bounding box center [214, 304] width 67 height 7
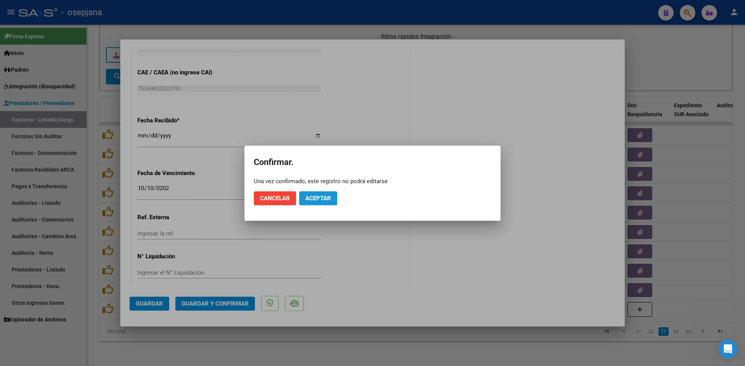
click at [317, 200] on span "Aceptar" at bounding box center [318, 198] width 26 height 7
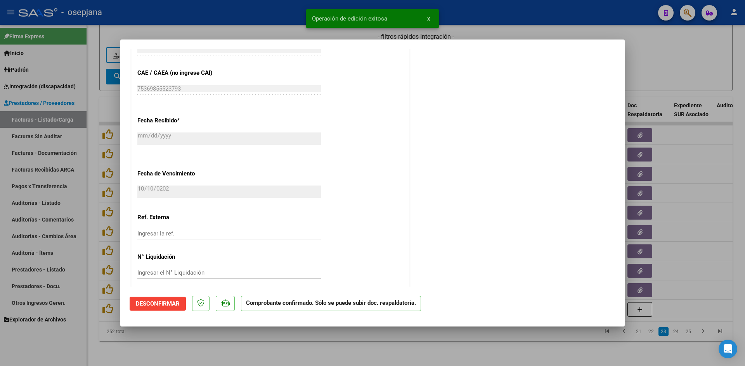
click at [692, 65] on div at bounding box center [372, 183] width 745 height 366
type input "$ 0,00"
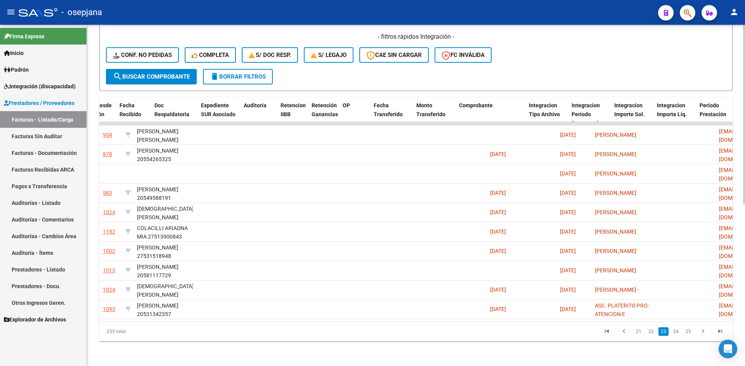
scroll to position [0, 0]
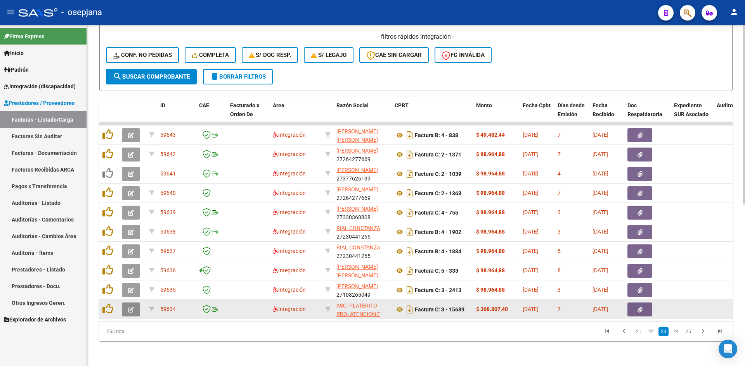
click at [132, 307] on icon "button" at bounding box center [131, 310] width 6 height 6
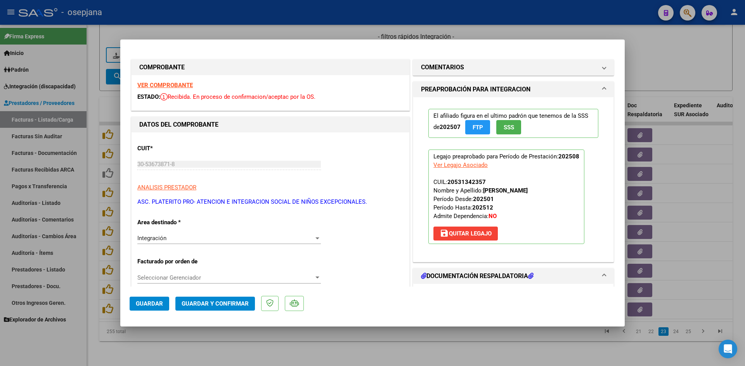
click at [170, 83] on strong "VER COMPROBANTE" at bounding box center [164, 85] width 55 height 7
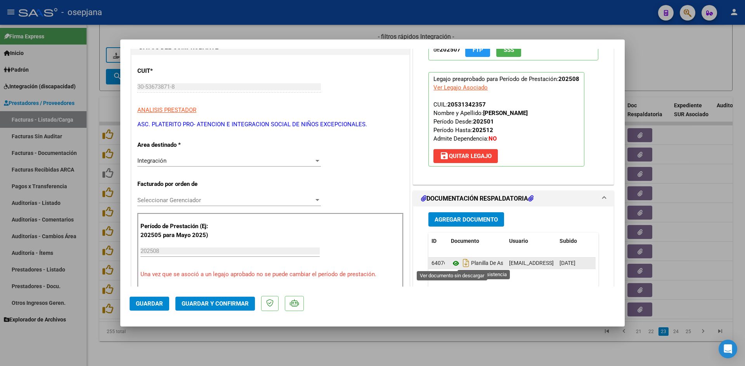
click at [452, 263] on icon at bounding box center [456, 263] width 10 height 9
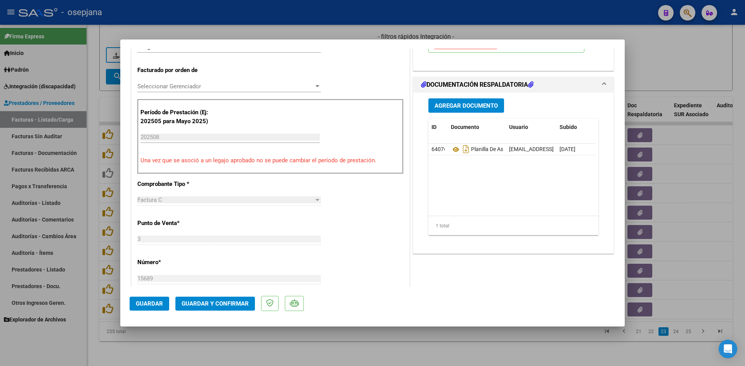
scroll to position [194, 0]
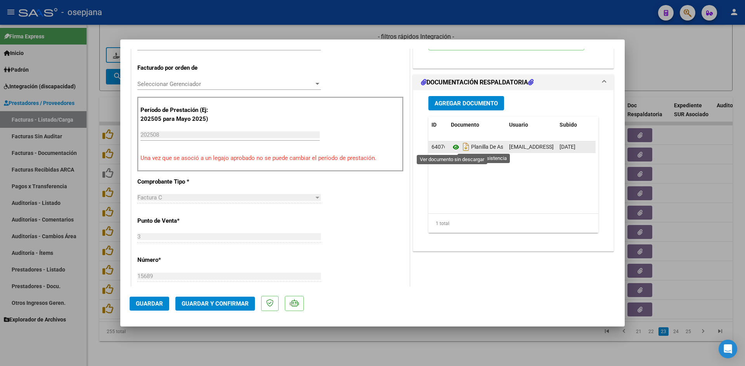
click at [451, 145] on icon at bounding box center [456, 147] width 10 height 9
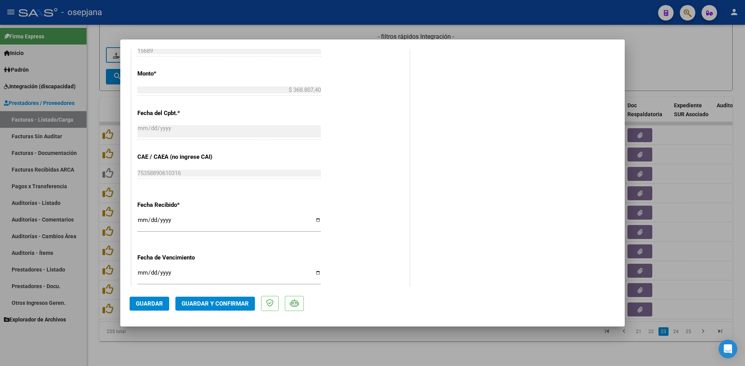
scroll to position [427, 0]
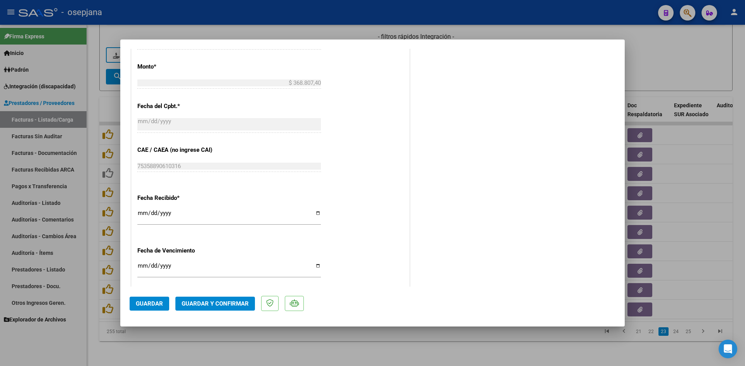
click at [142, 266] on input "[DATE]" at bounding box center [228, 269] width 183 height 12
type input "[DATE]"
click at [192, 298] on button "Guardar y Confirmar" at bounding box center [214, 304] width 79 height 14
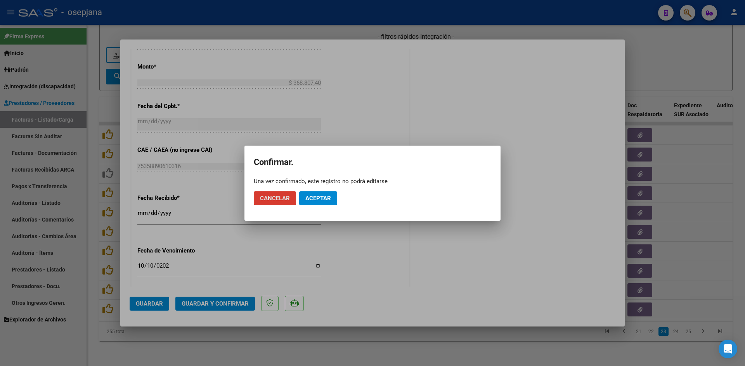
click at [315, 195] on span "Aceptar" at bounding box center [318, 198] width 26 height 7
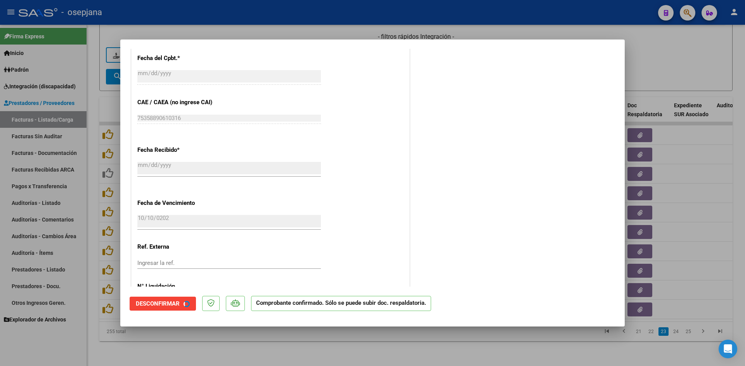
scroll to position [378, 0]
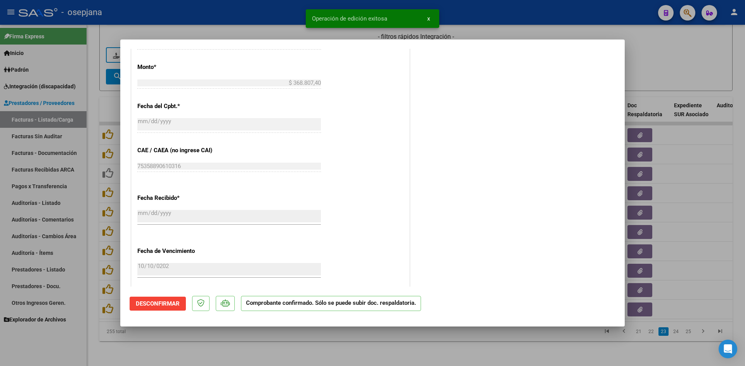
click at [702, 59] on div at bounding box center [372, 183] width 745 height 366
type input "$ 0,00"
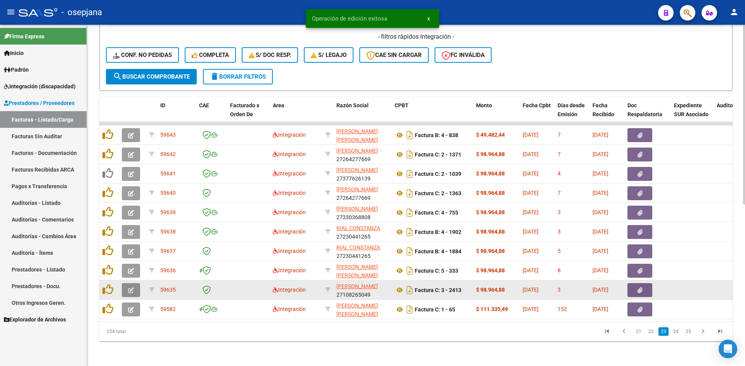
click at [127, 283] on button "button" at bounding box center [131, 290] width 18 height 14
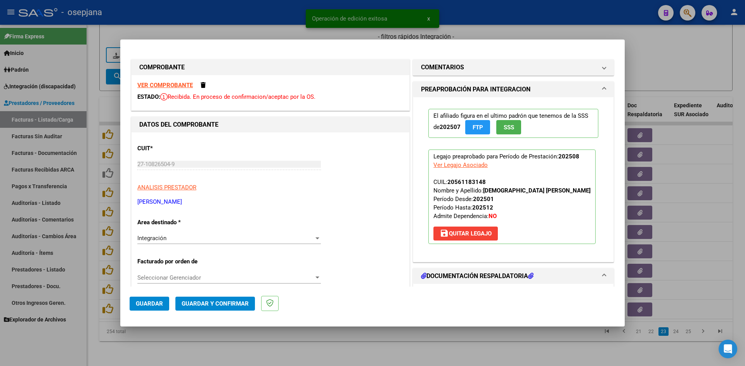
click at [154, 85] on strong "VER COMPROBANTE" at bounding box center [164, 85] width 55 height 7
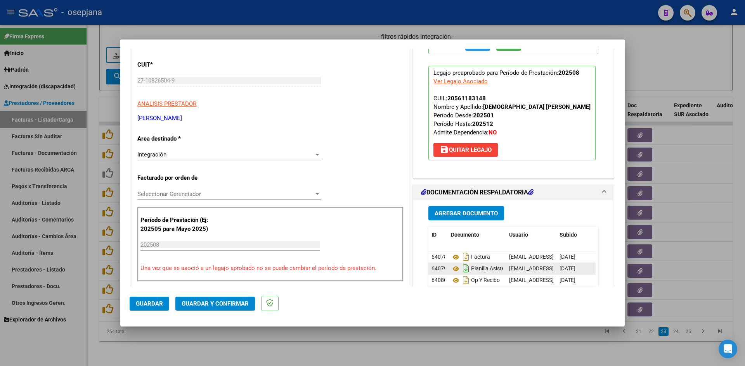
scroll to position [155, 0]
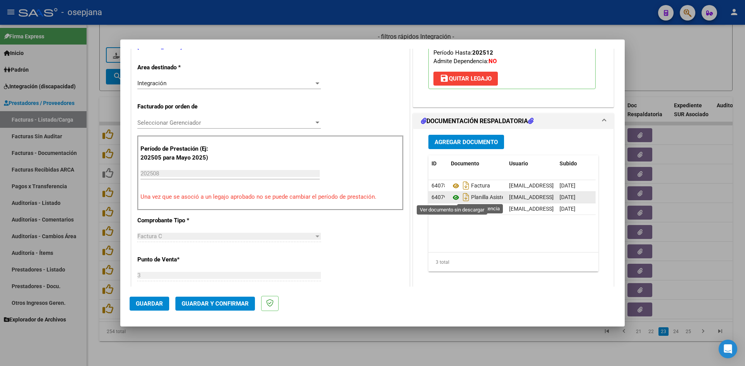
click at [452, 197] on icon at bounding box center [456, 197] width 10 height 9
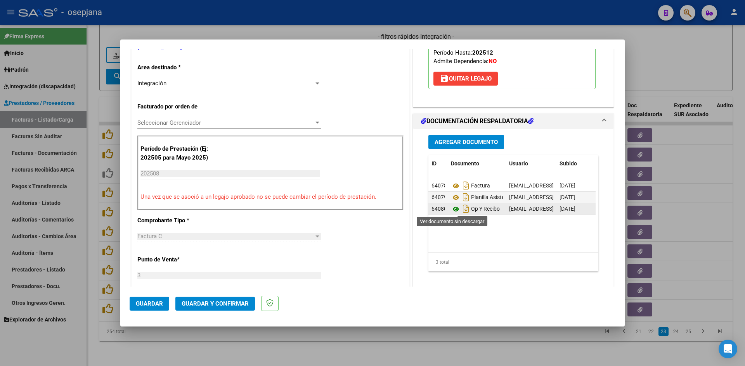
click at [453, 210] on icon at bounding box center [456, 209] width 10 height 9
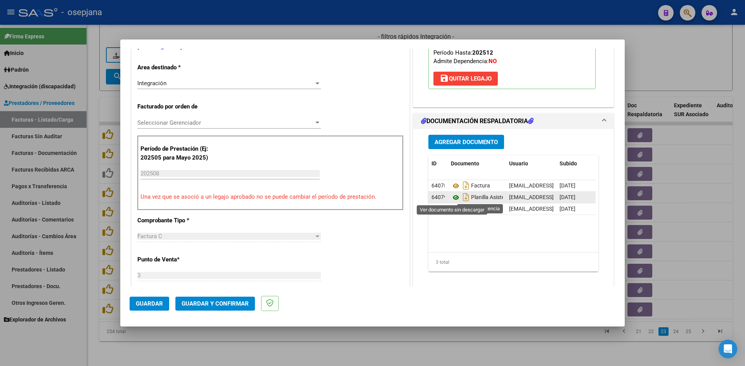
click at [451, 199] on icon at bounding box center [456, 197] width 10 height 9
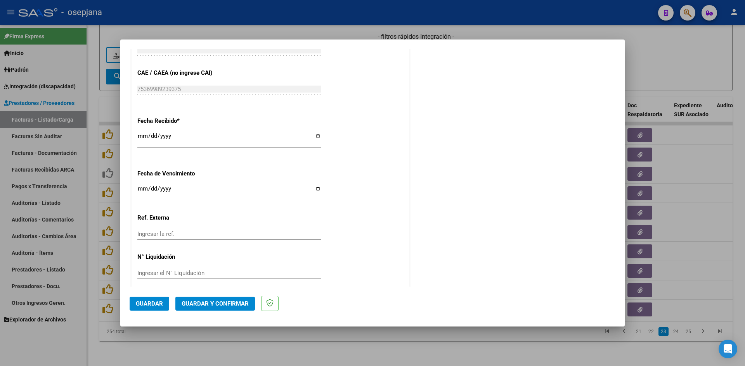
scroll to position [504, 0]
drag, startPoint x: 143, startPoint y: 188, endPoint x: 138, endPoint y: 191, distance: 5.7
click at [143, 189] on input "[DATE]" at bounding box center [228, 191] width 183 height 12
type input "[DATE]"
click at [203, 299] on button "Guardar y Confirmar" at bounding box center [214, 304] width 79 height 14
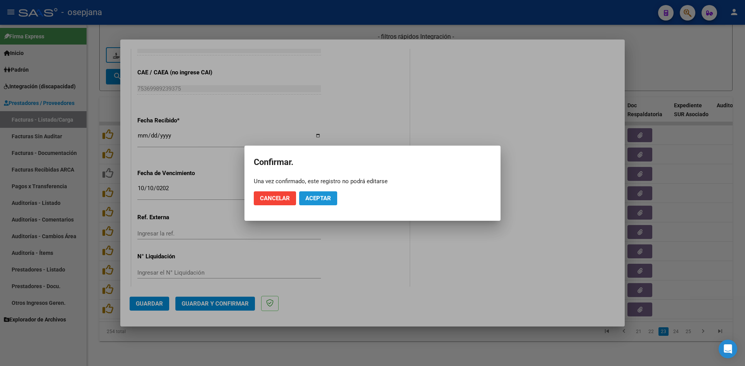
click at [322, 196] on span "Aceptar" at bounding box center [318, 198] width 26 height 7
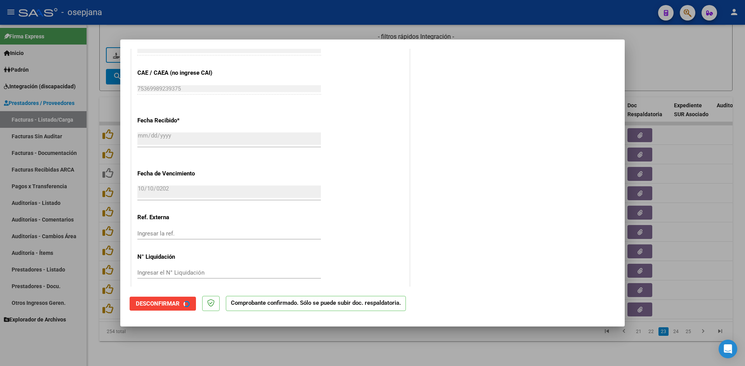
click at [628, 74] on div at bounding box center [372, 183] width 745 height 366
type input "$ 0,00"
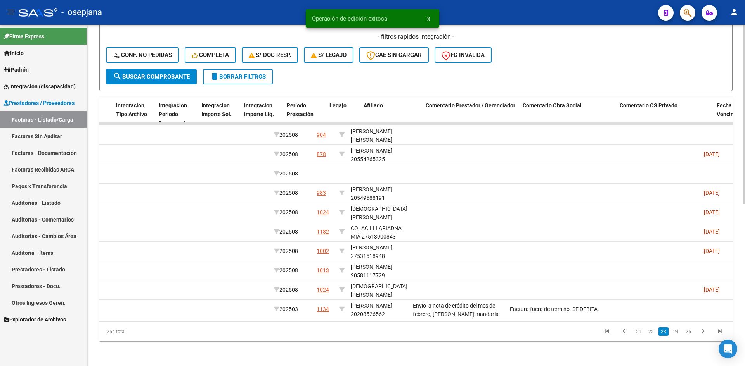
scroll to position [0, 0]
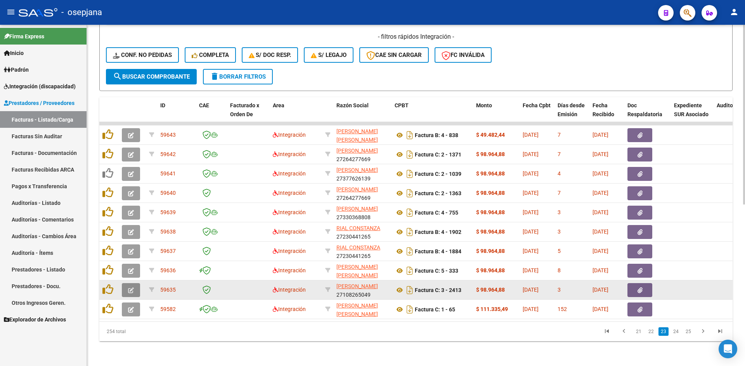
click at [128, 287] on button "button" at bounding box center [131, 290] width 18 height 14
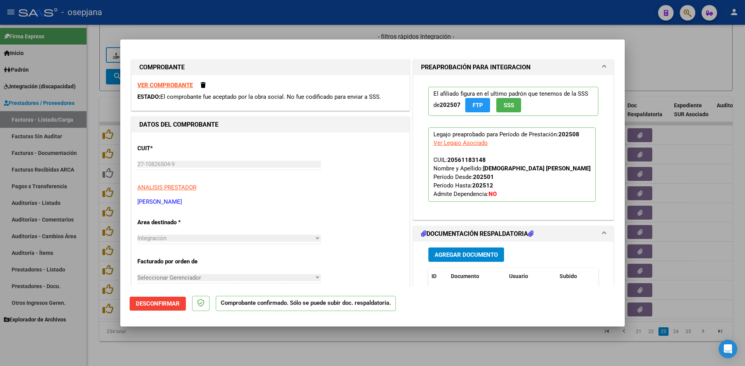
click at [153, 84] on strong "VER COMPROBANTE" at bounding box center [164, 85] width 55 height 7
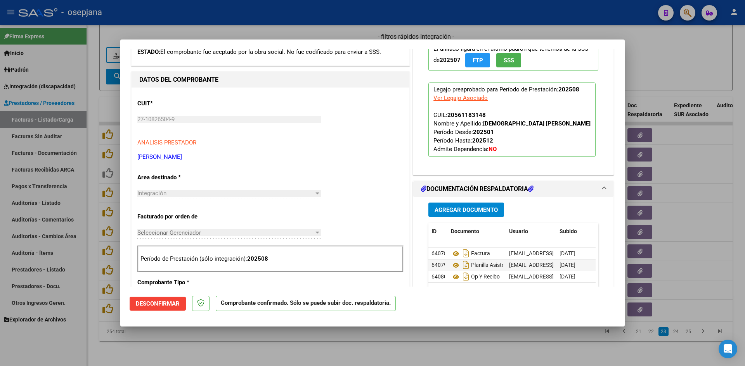
scroll to position [116, 0]
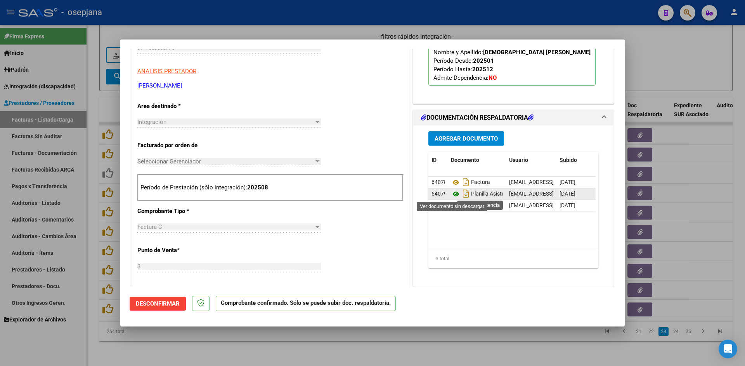
click at [451, 193] on icon at bounding box center [456, 194] width 10 height 9
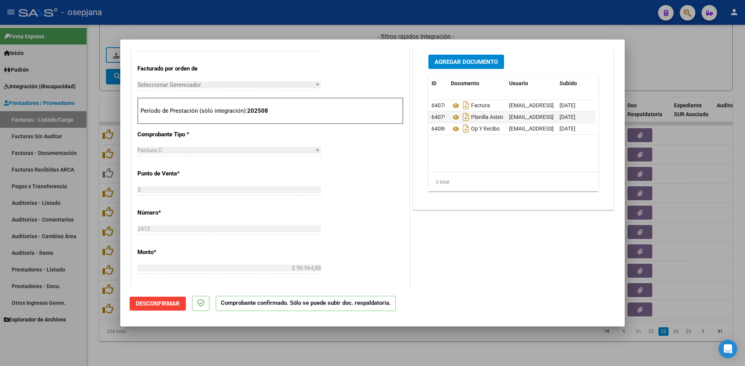
scroll to position [194, 0]
click at [451, 128] on icon at bounding box center [456, 128] width 10 height 9
click at [657, 52] on div at bounding box center [372, 183] width 745 height 366
type input "$ 0,00"
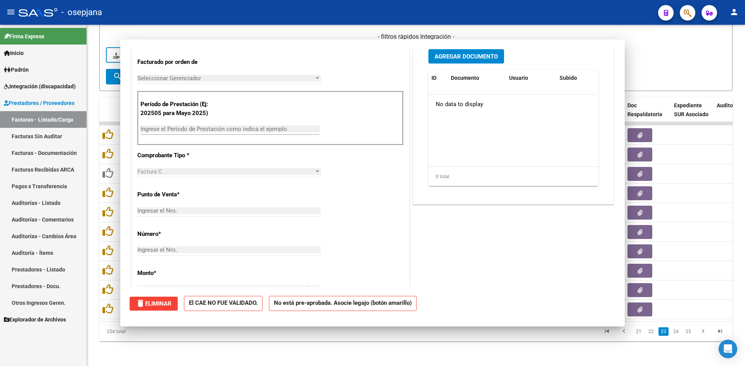
scroll to position [0, 0]
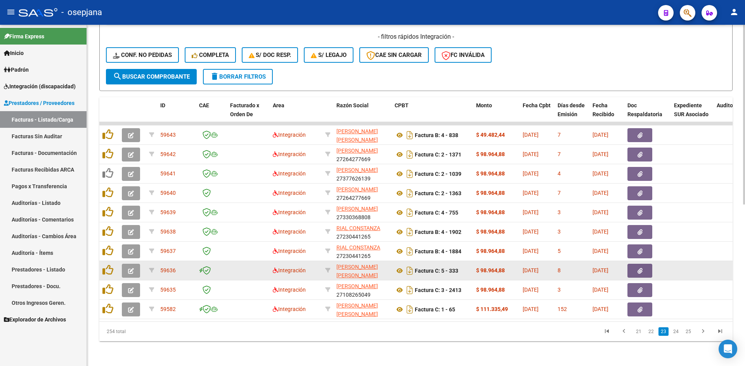
click at [132, 268] on icon "button" at bounding box center [131, 271] width 6 height 6
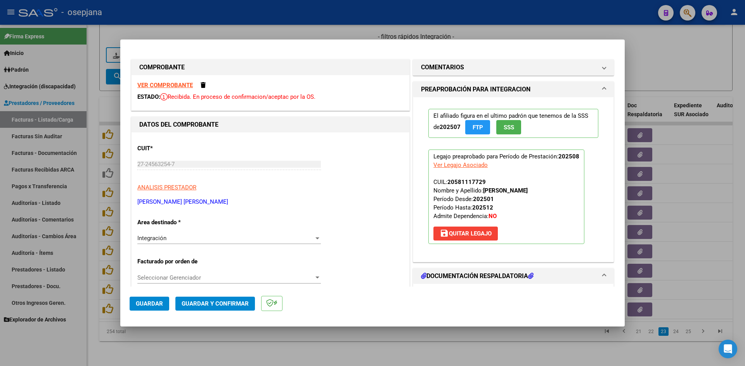
click at [164, 86] on strong "VER COMPROBANTE" at bounding box center [164, 85] width 55 height 7
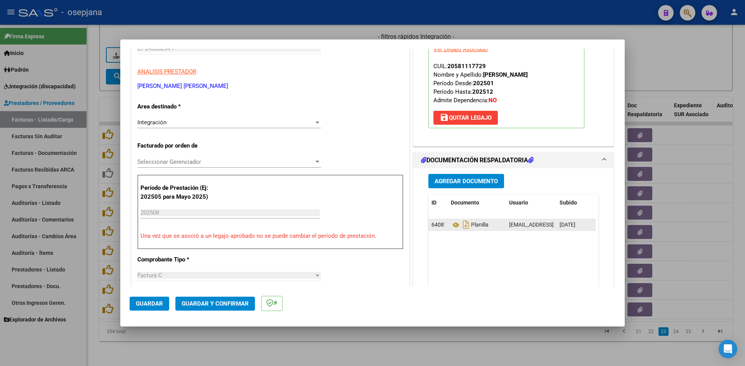
scroll to position [116, 0]
click at [452, 224] on icon at bounding box center [456, 224] width 10 height 9
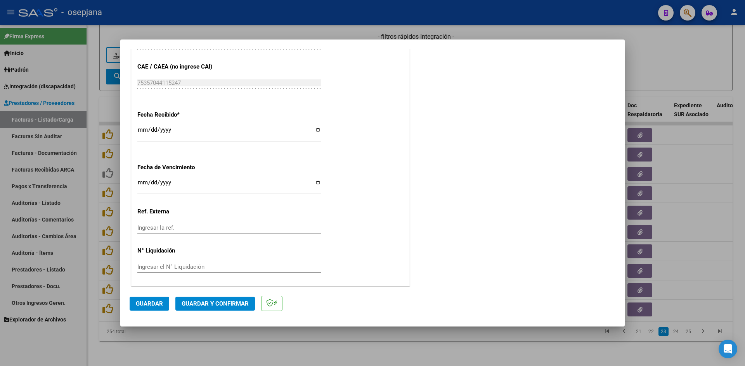
scroll to position [511, 0]
click at [142, 181] on input "Ingresar la fecha" at bounding box center [228, 184] width 183 height 12
type input "[DATE]"
click at [215, 299] on button "Guardar y Confirmar" at bounding box center [214, 304] width 79 height 14
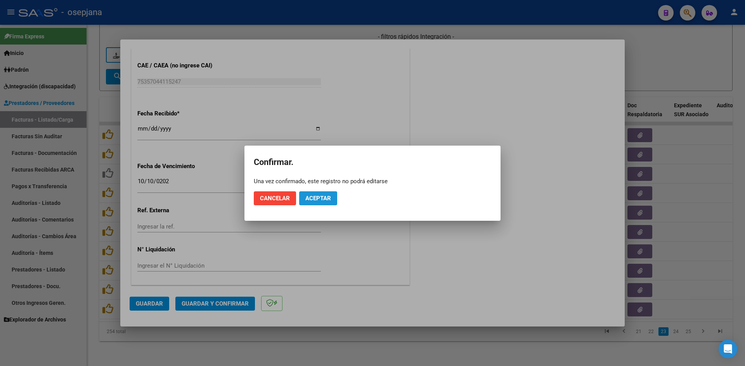
click at [332, 198] on button "Aceptar" at bounding box center [318, 199] width 38 height 14
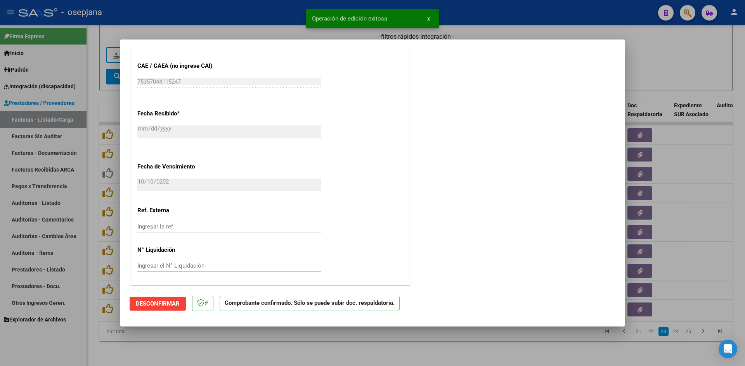
click at [636, 67] on div at bounding box center [372, 183] width 745 height 366
type input "$ 0,00"
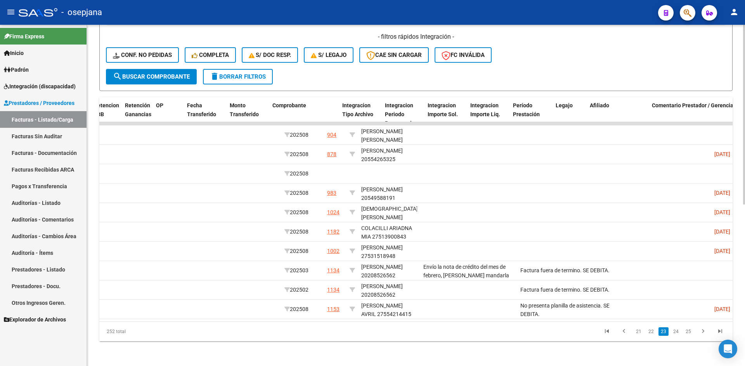
scroll to position [0, 0]
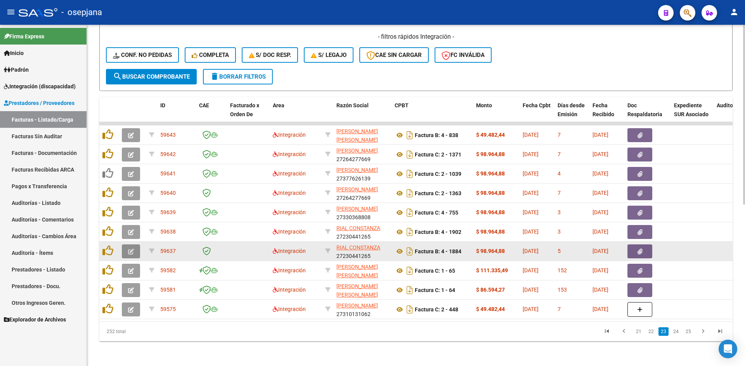
click at [128, 249] on icon "button" at bounding box center [131, 252] width 6 height 6
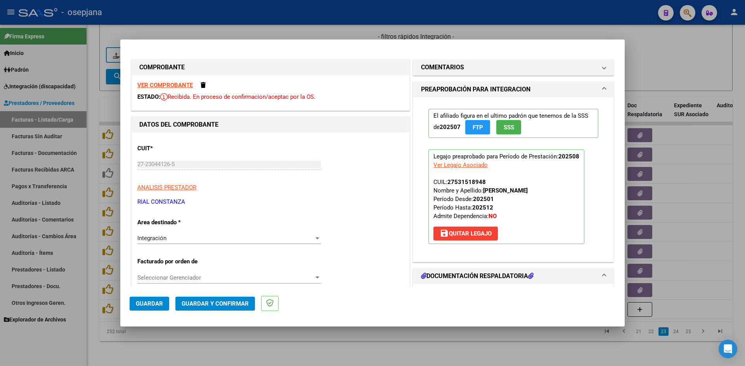
click at [160, 82] on strong "VER COMPROBANTE" at bounding box center [164, 85] width 55 height 7
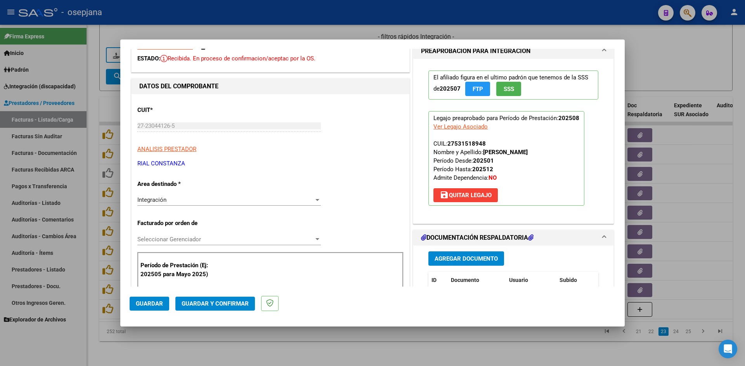
scroll to position [116, 0]
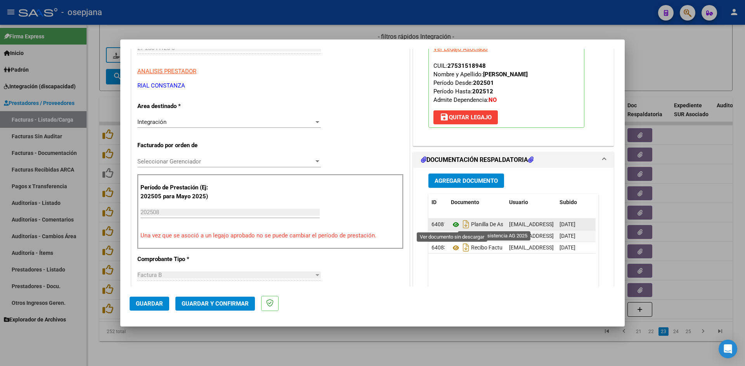
click at [451, 225] on icon at bounding box center [456, 224] width 10 height 9
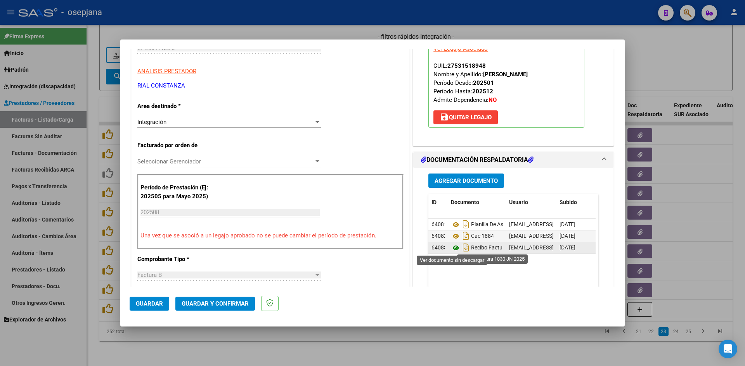
click at [453, 248] on icon at bounding box center [456, 248] width 10 height 9
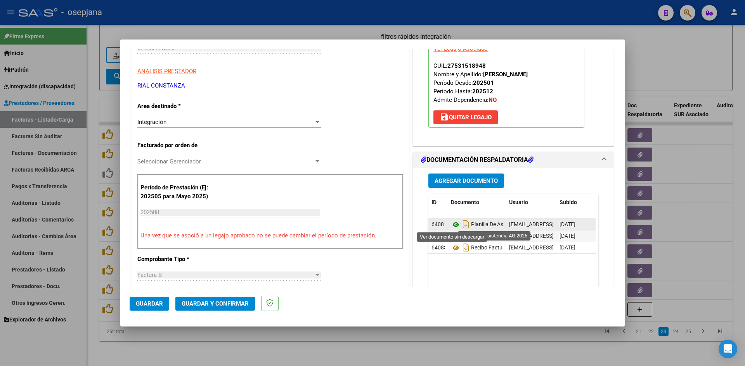
click at [453, 224] on icon at bounding box center [456, 224] width 10 height 9
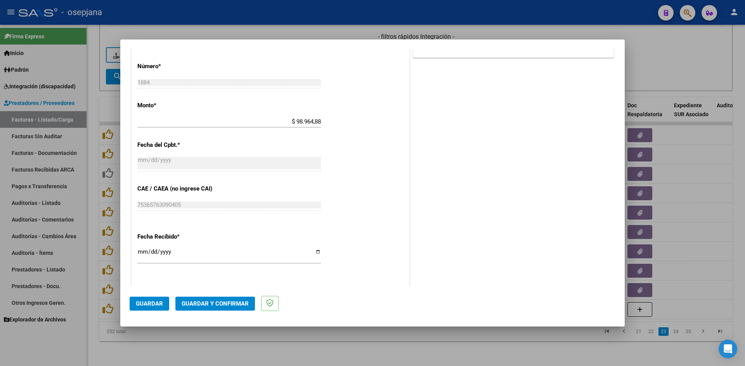
scroll to position [511, 0]
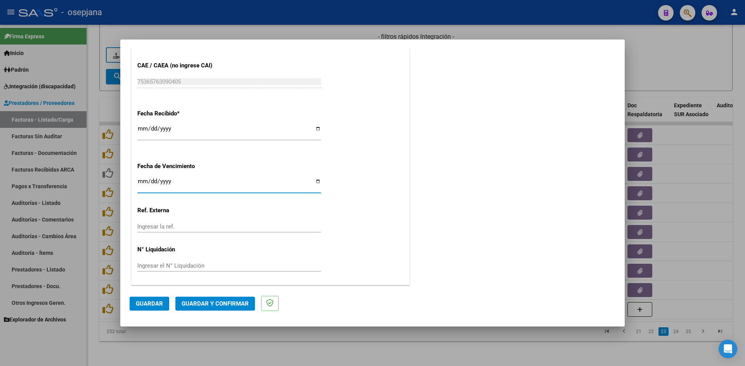
click at [141, 181] on input "[DATE]" at bounding box center [228, 184] width 183 height 12
type input "[DATE]"
click at [224, 305] on span "Guardar y Confirmar" at bounding box center [214, 304] width 67 height 7
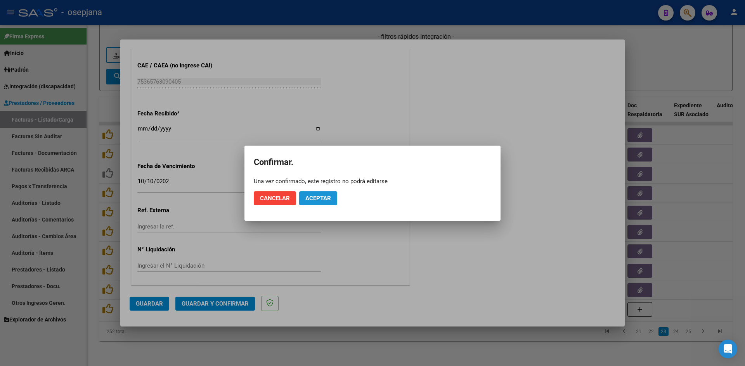
click at [309, 192] on button "Aceptar" at bounding box center [318, 199] width 38 height 14
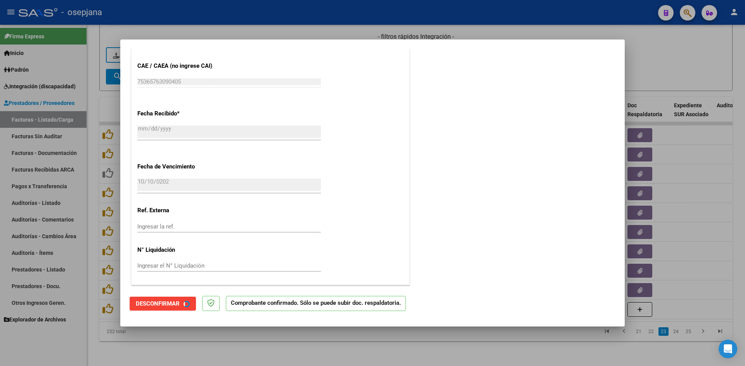
click at [662, 66] on div at bounding box center [372, 183] width 745 height 366
type input "$ 0,00"
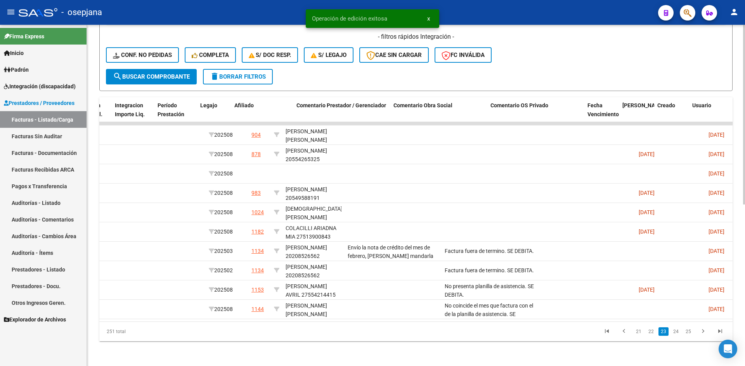
scroll to position [0, 1033]
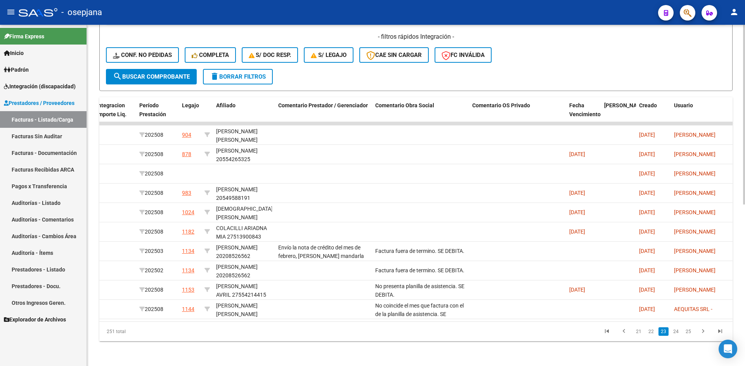
drag, startPoint x: 657, startPoint y: 314, endPoint x: 436, endPoint y: 325, distance: 221.3
click at [436, 325] on div "ID CAE Facturado x Orden De Area Razón Social CPBT Monto Fecha Cpbt Días desde …" at bounding box center [415, 219] width 633 height 244
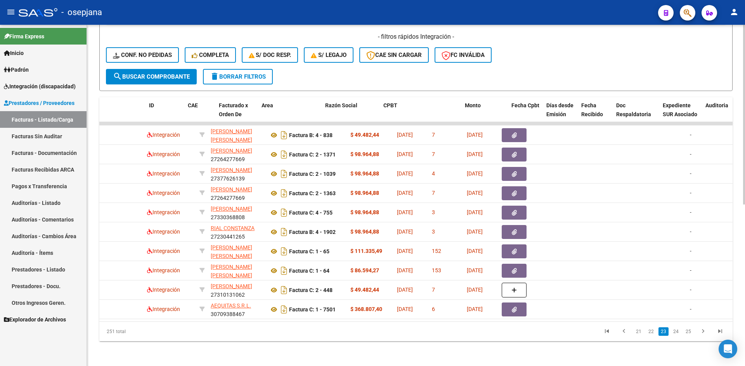
scroll to position [0, 0]
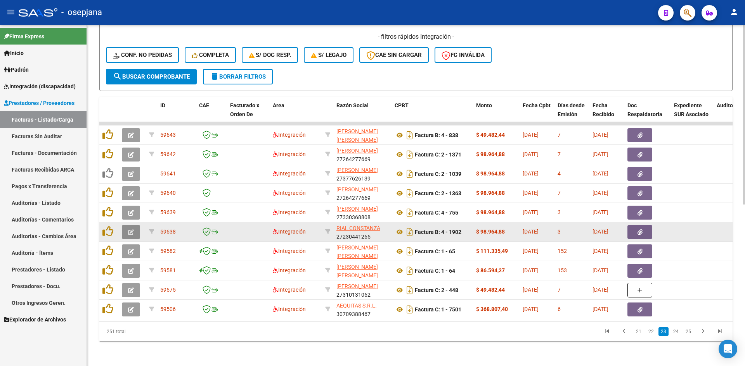
click at [136, 225] on button "button" at bounding box center [131, 232] width 18 height 14
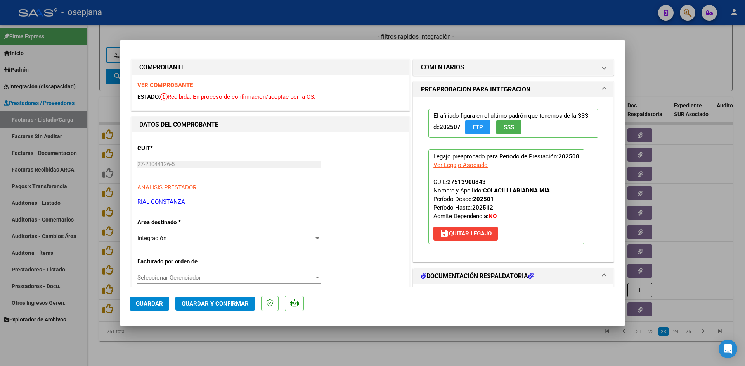
click at [168, 83] on strong "VER COMPROBANTE" at bounding box center [164, 85] width 55 height 7
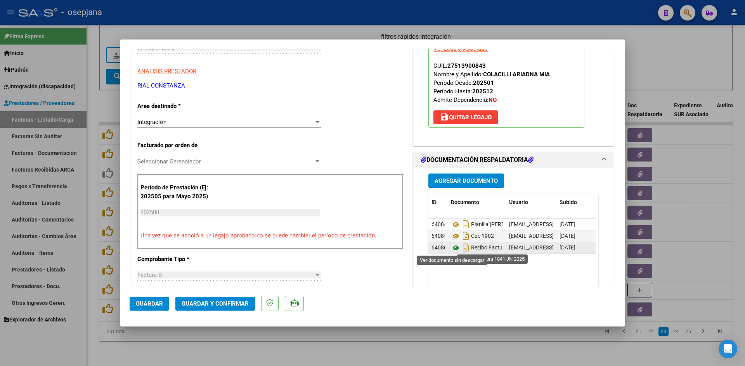
click at [454, 245] on icon at bounding box center [456, 248] width 10 height 9
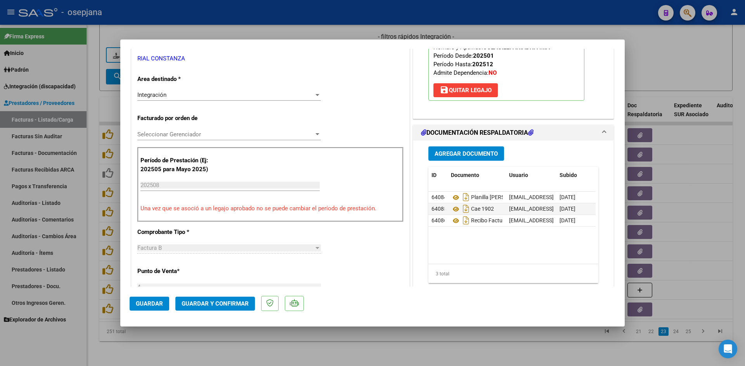
scroll to position [155, 0]
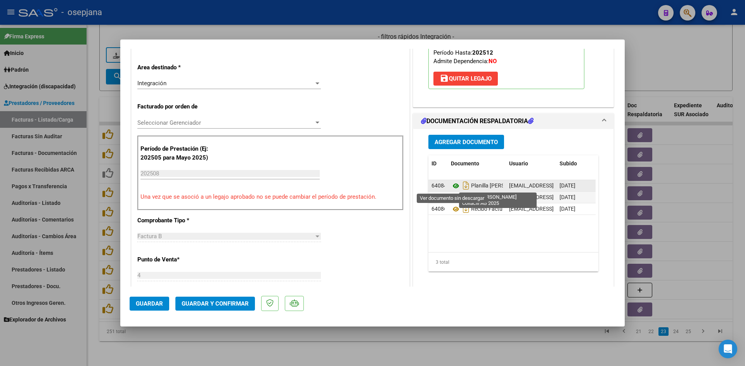
click at [454, 185] on icon at bounding box center [456, 185] width 10 height 9
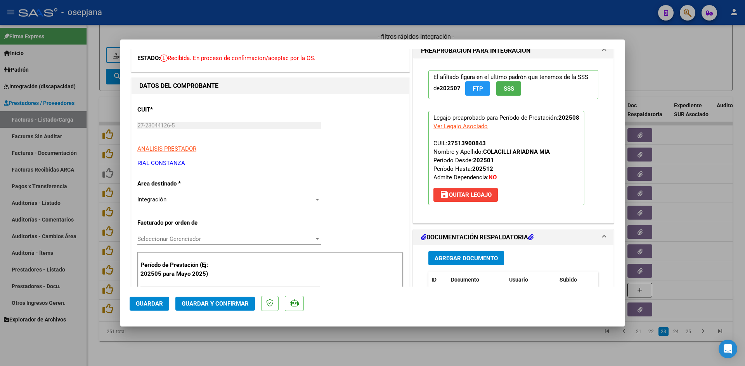
scroll to position [0, 0]
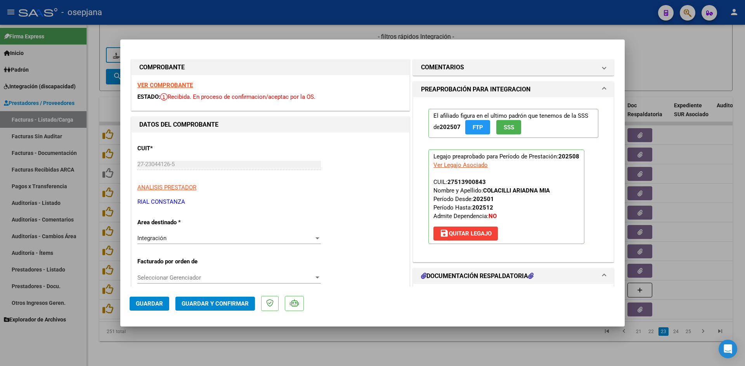
click at [176, 83] on strong "VER COMPROBANTE" at bounding box center [164, 85] width 55 height 7
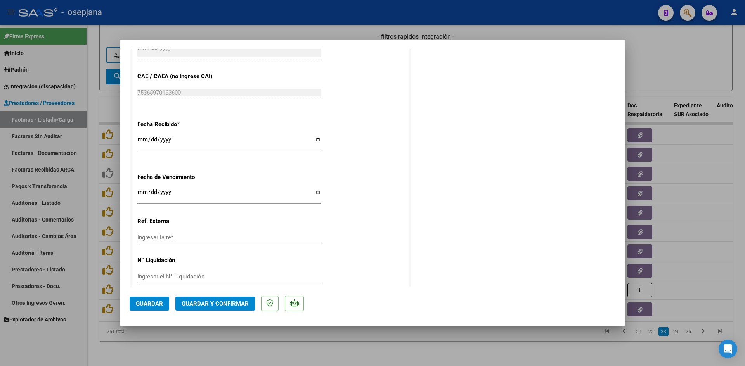
scroll to position [504, 0]
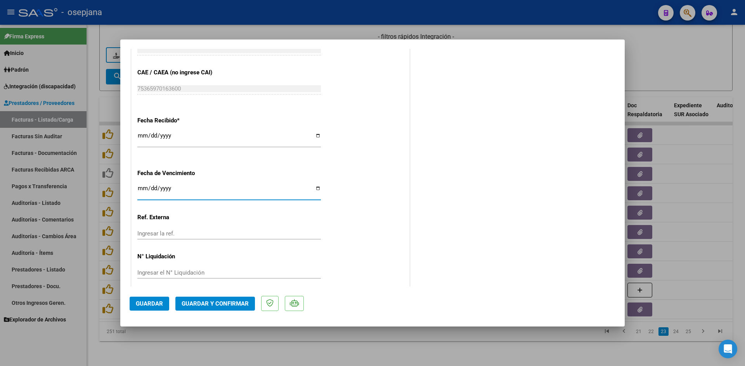
click at [142, 187] on input "[DATE]" at bounding box center [228, 191] width 183 height 12
type input "[DATE]"
click at [235, 302] on span "Guardar y Confirmar" at bounding box center [214, 304] width 67 height 7
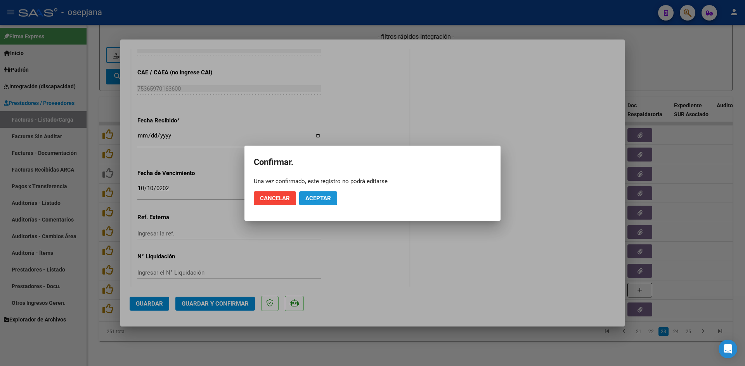
click at [319, 202] on button "Aceptar" at bounding box center [318, 199] width 38 height 14
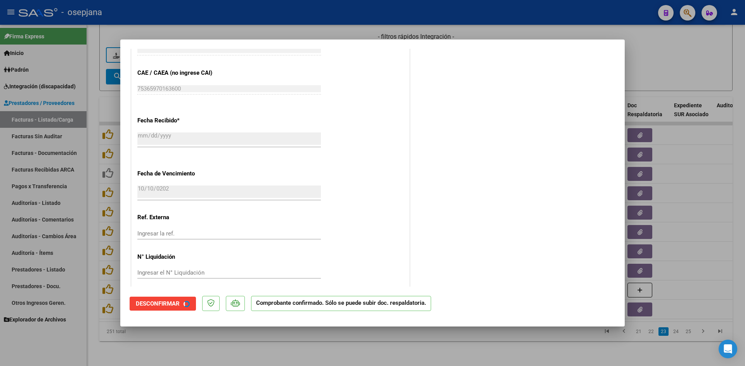
click at [707, 48] on div at bounding box center [372, 183] width 745 height 366
type input "$ 0,00"
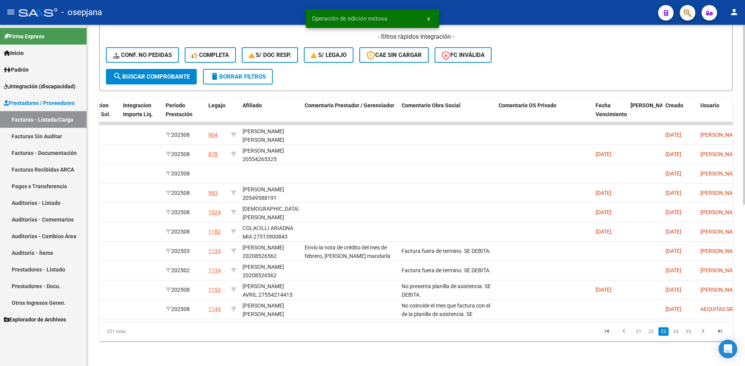
scroll to position [0, 0]
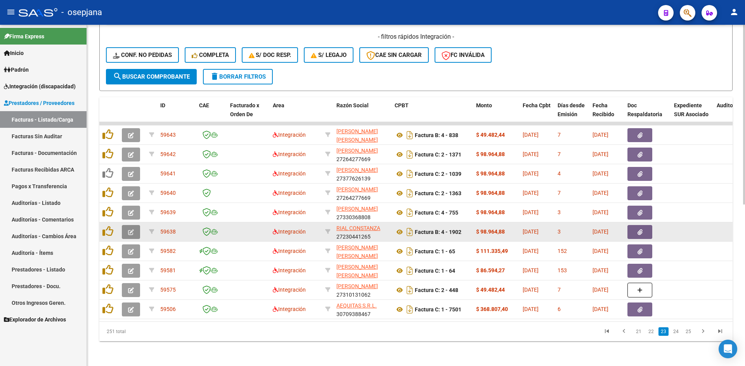
click at [134, 226] on button "button" at bounding box center [131, 232] width 18 height 14
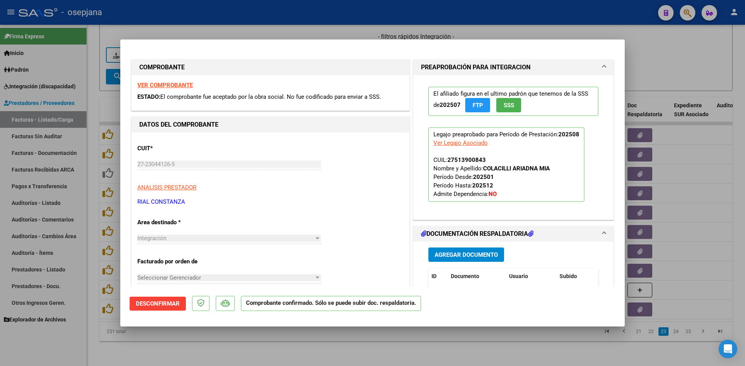
click at [181, 82] on strong "VER COMPROBANTE" at bounding box center [164, 85] width 55 height 7
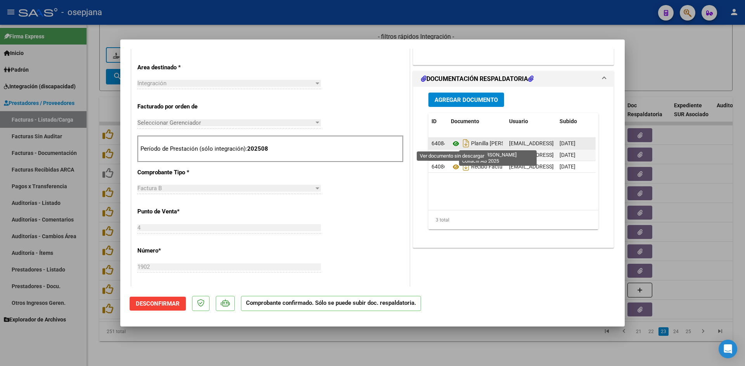
click at [451, 142] on icon at bounding box center [456, 143] width 10 height 9
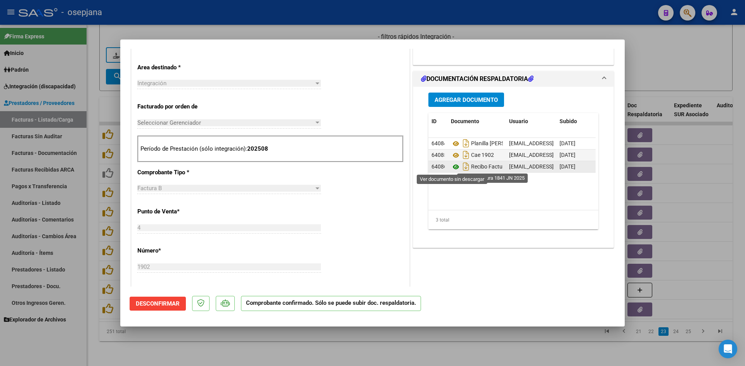
click at [453, 166] on icon at bounding box center [456, 166] width 10 height 9
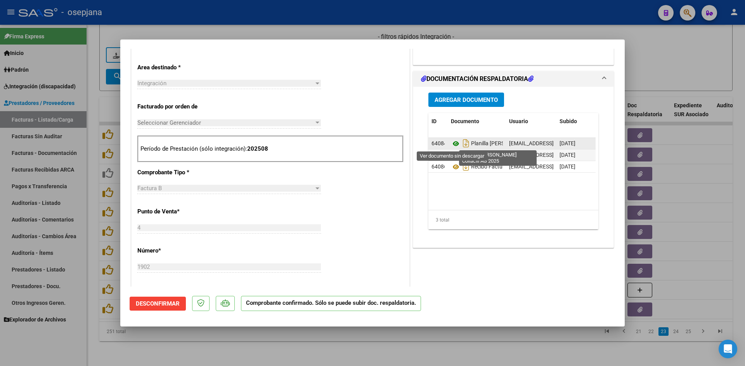
click at [451, 143] on icon at bounding box center [456, 143] width 10 height 9
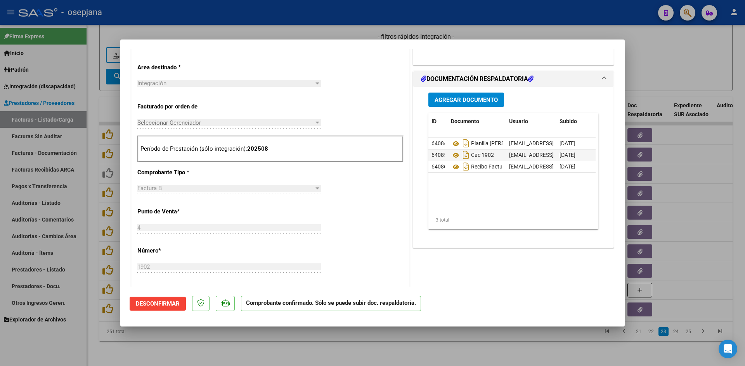
click at [643, 67] on div at bounding box center [372, 183] width 745 height 366
type input "$ 0,00"
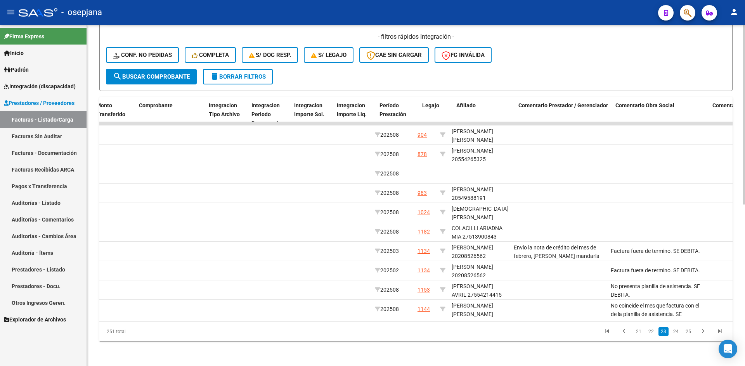
scroll to position [0, 0]
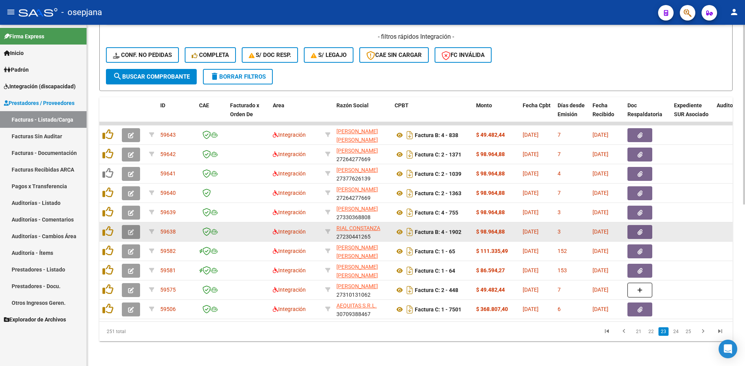
click at [131, 230] on icon "button" at bounding box center [131, 233] width 6 height 6
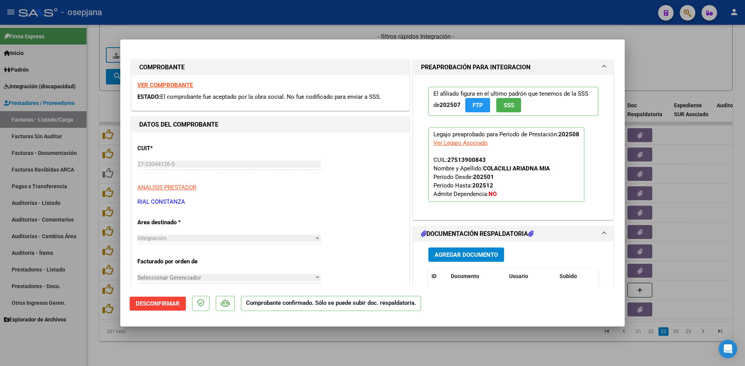
click at [154, 85] on strong "VER COMPROBANTE" at bounding box center [164, 85] width 55 height 7
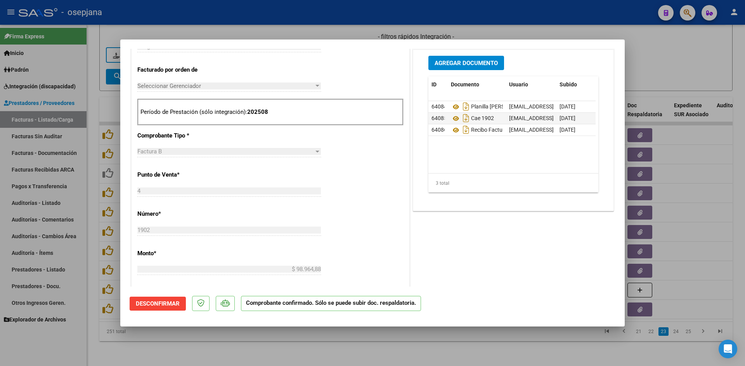
scroll to position [233, 0]
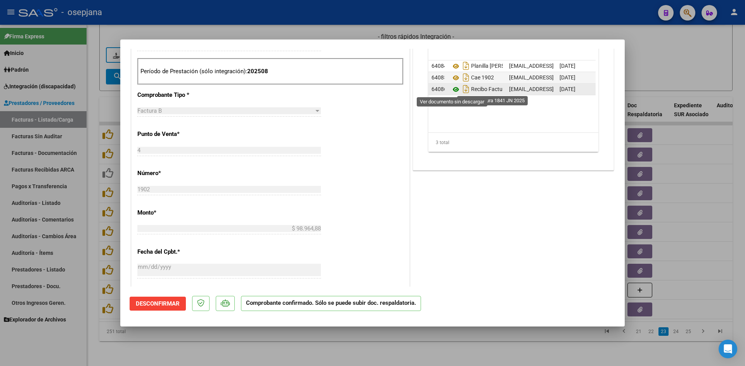
click at [451, 88] on icon at bounding box center [456, 89] width 10 height 9
click at [300, 31] on div at bounding box center [372, 183] width 745 height 366
type input "$ 0,00"
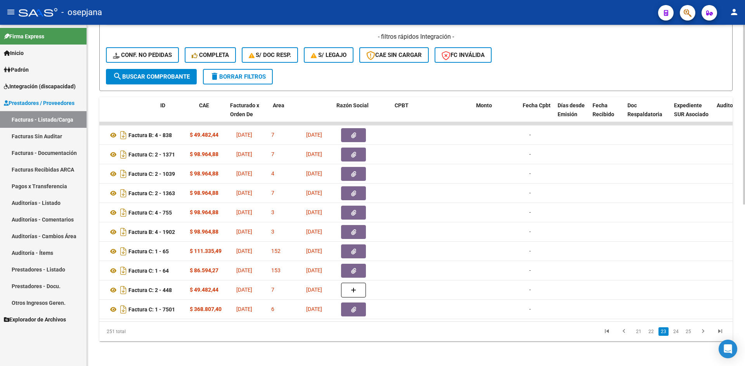
scroll to position [0, 0]
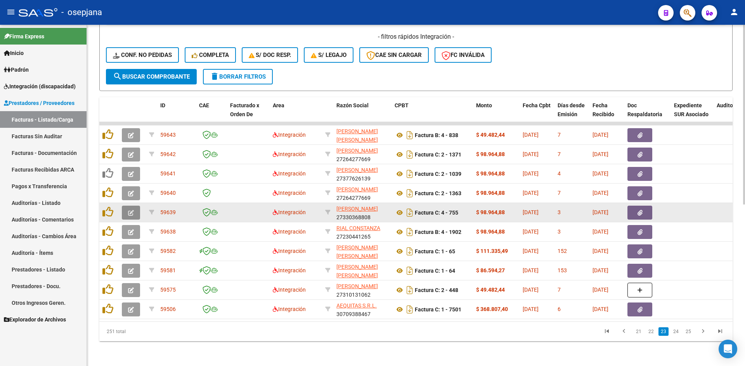
click at [128, 210] on icon "button" at bounding box center [131, 213] width 6 height 6
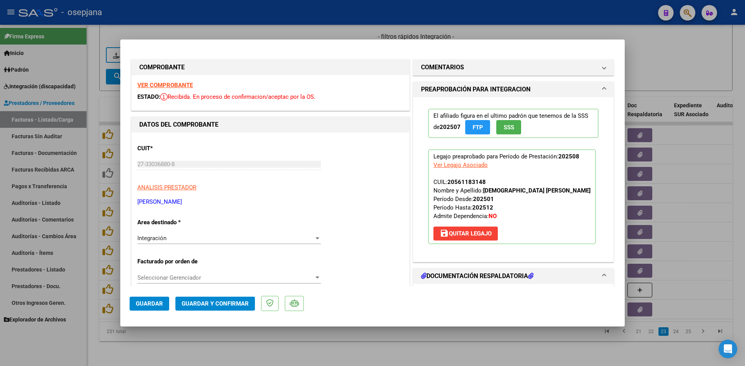
click at [163, 86] on strong "VER COMPROBANTE" at bounding box center [164, 85] width 55 height 7
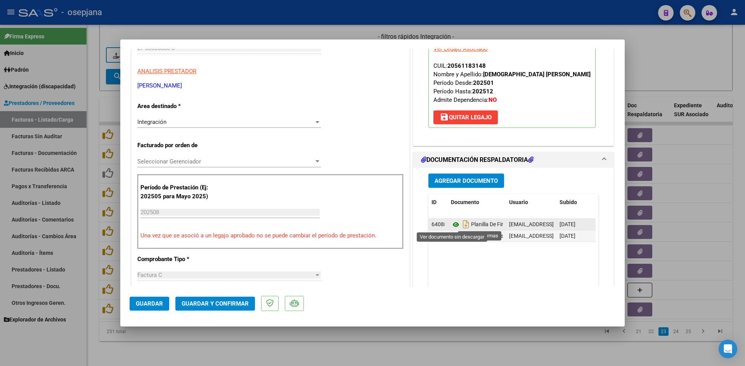
click at [453, 222] on icon at bounding box center [456, 224] width 10 height 9
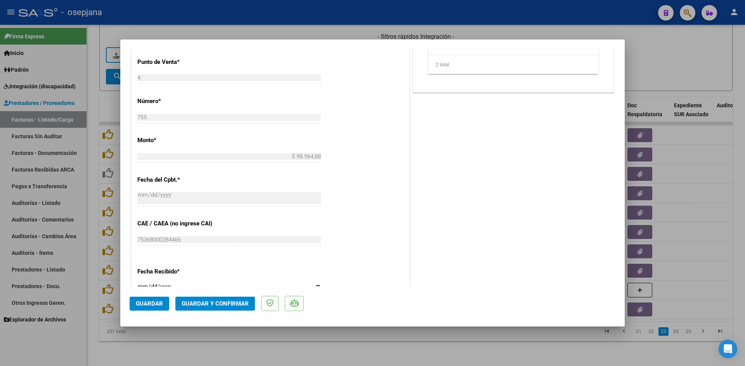
scroll to position [465, 0]
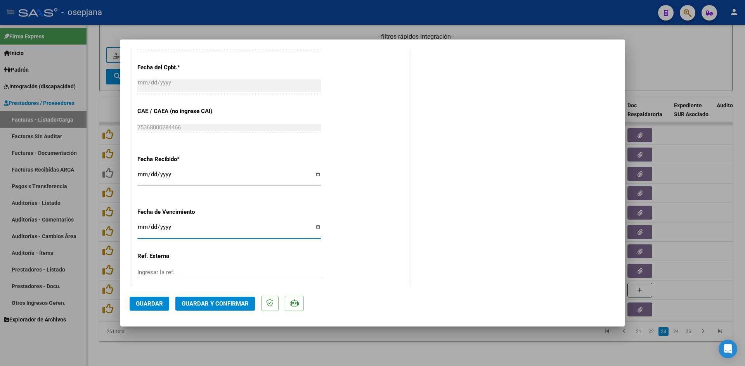
click at [142, 227] on input "[DATE]" at bounding box center [228, 230] width 183 height 12
type input "[DATE]"
click at [225, 305] on span "Guardar y Confirmar" at bounding box center [214, 304] width 67 height 7
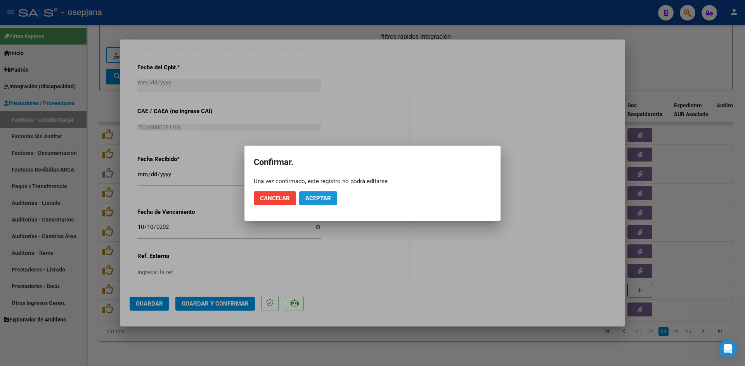
click at [326, 201] on span "Aceptar" at bounding box center [318, 198] width 26 height 7
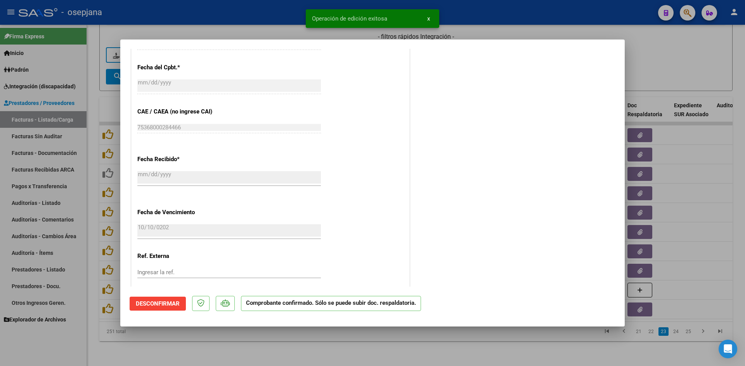
click at [649, 59] on div at bounding box center [372, 183] width 745 height 366
type input "$ 0,00"
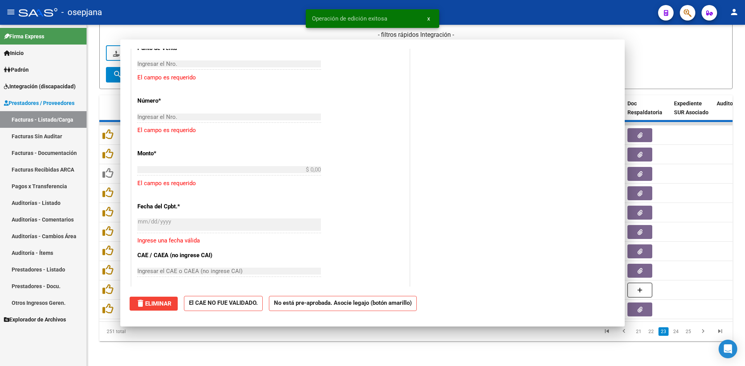
scroll to position [562, 0]
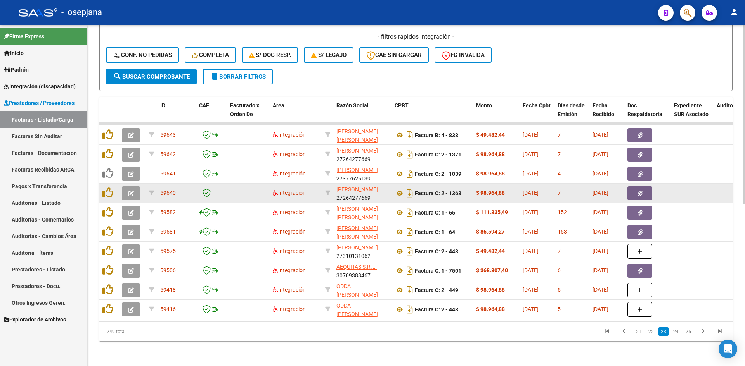
click at [128, 188] on button "button" at bounding box center [131, 194] width 18 height 14
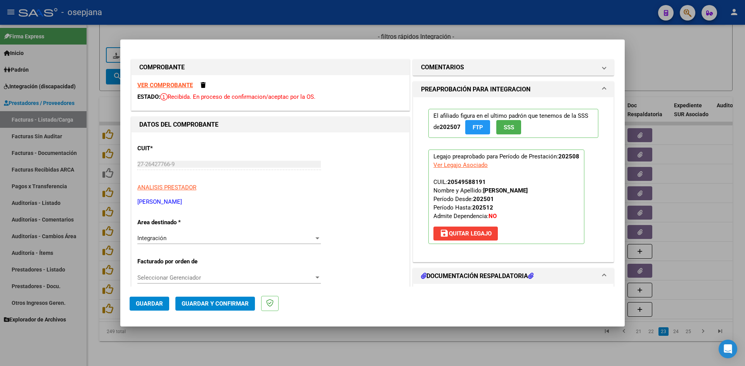
click at [156, 84] on strong "VER COMPROBANTE" at bounding box center [164, 85] width 55 height 7
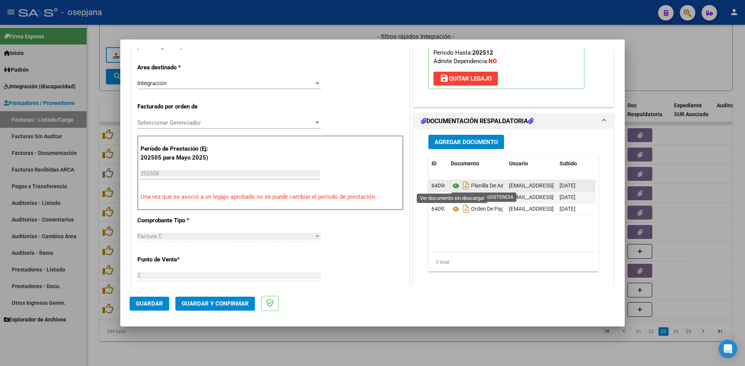
click at [452, 185] on icon at bounding box center [456, 185] width 10 height 9
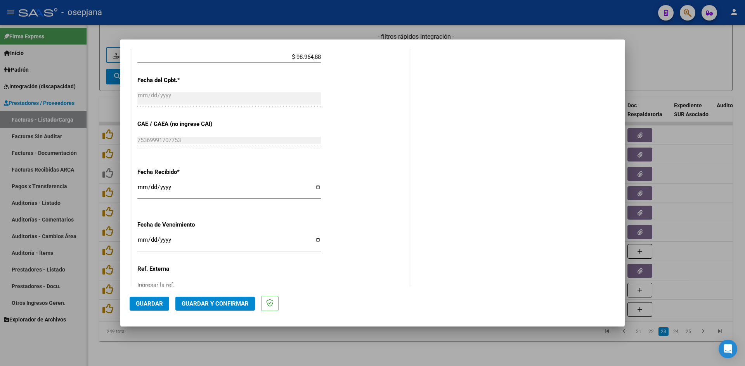
scroll to position [465, 0]
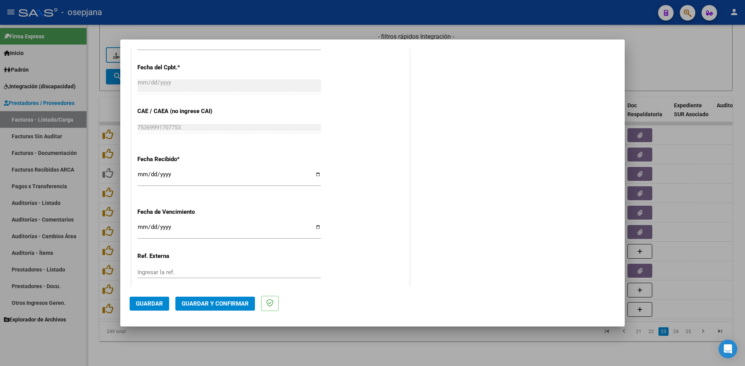
click at [142, 226] on input "[DATE]" at bounding box center [228, 230] width 183 height 12
type input "[DATE]"
click at [194, 304] on span "Guardar y Confirmar" at bounding box center [214, 304] width 67 height 7
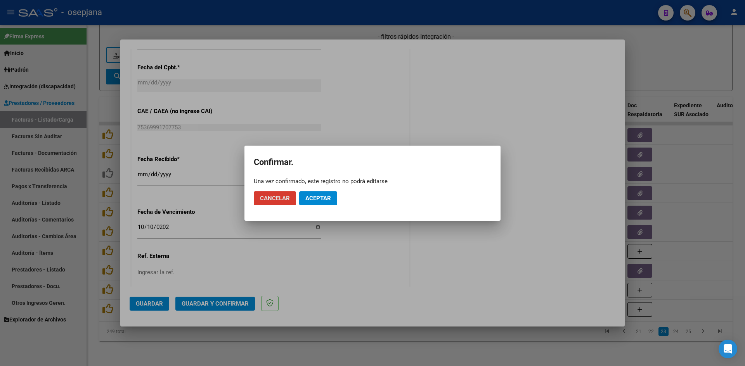
click at [324, 199] on span "Aceptar" at bounding box center [318, 198] width 26 height 7
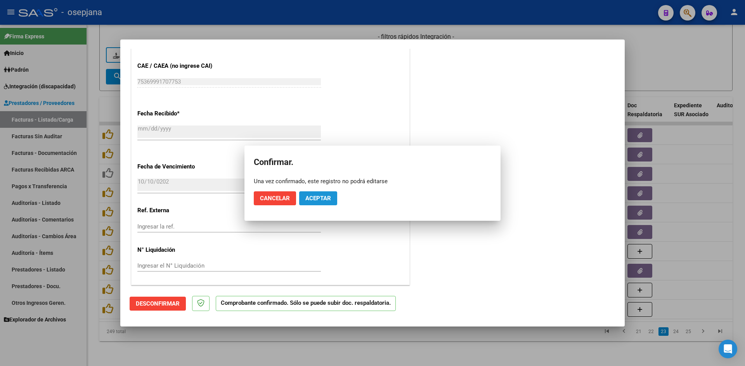
scroll to position [417, 0]
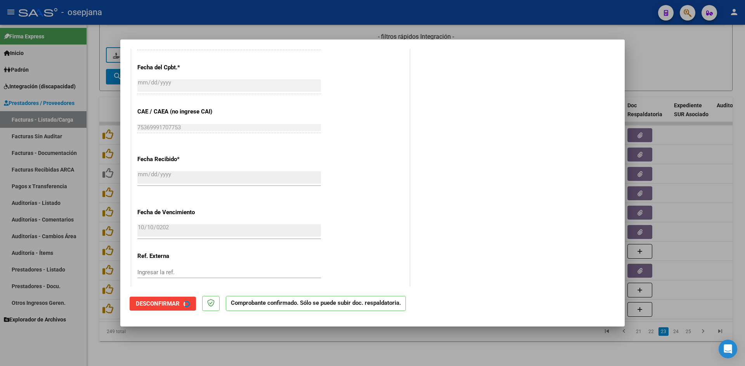
click at [680, 52] on div at bounding box center [372, 183] width 745 height 366
type input "$ 0,00"
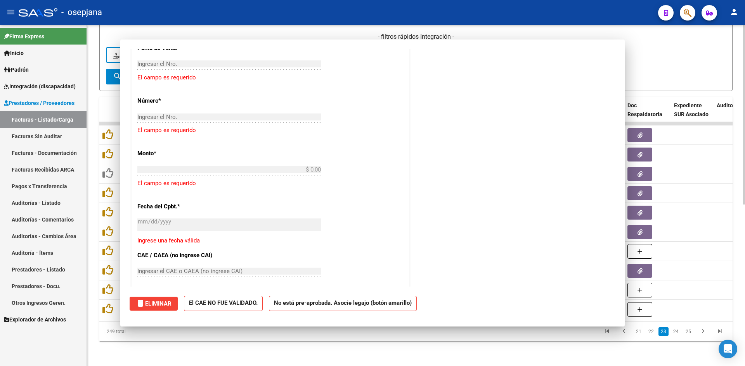
scroll to position [0, 0]
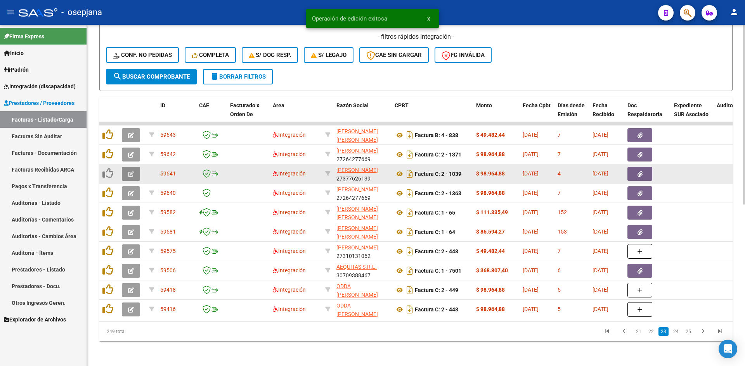
click at [134, 167] on button "button" at bounding box center [131, 174] width 18 height 14
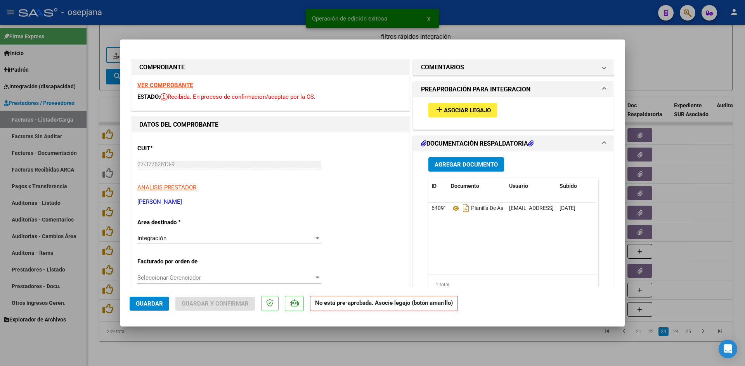
click at [158, 84] on strong "VER COMPROBANTE" at bounding box center [164, 85] width 55 height 7
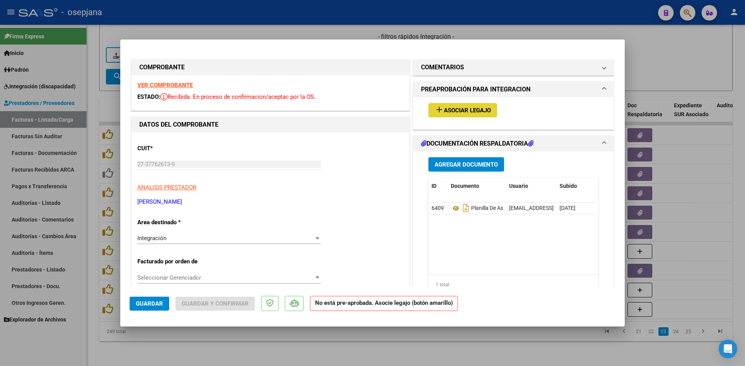
click at [453, 104] on button "add Asociar Legajo" at bounding box center [462, 110] width 69 height 14
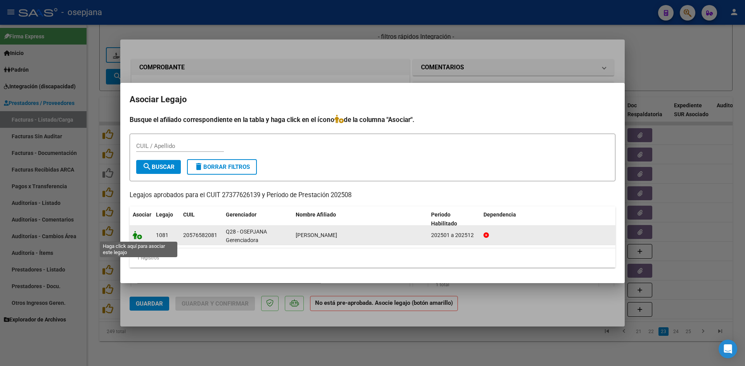
click at [140, 233] on icon at bounding box center [137, 235] width 9 height 9
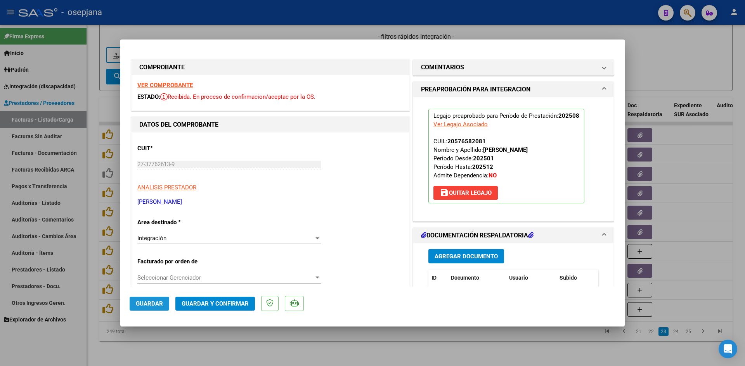
click at [153, 302] on span "Guardar" at bounding box center [149, 304] width 27 height 7
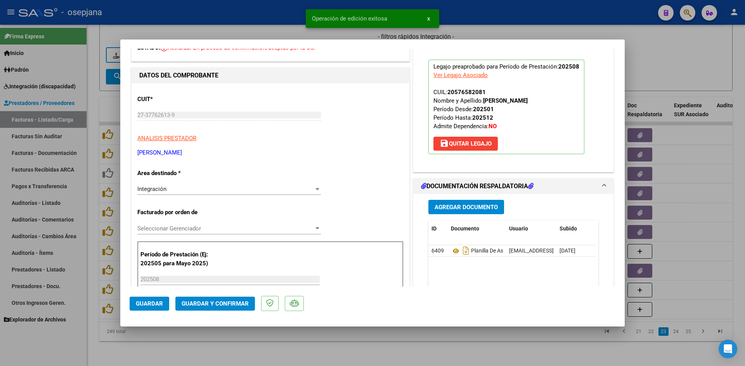
scroll to position [155, 0]
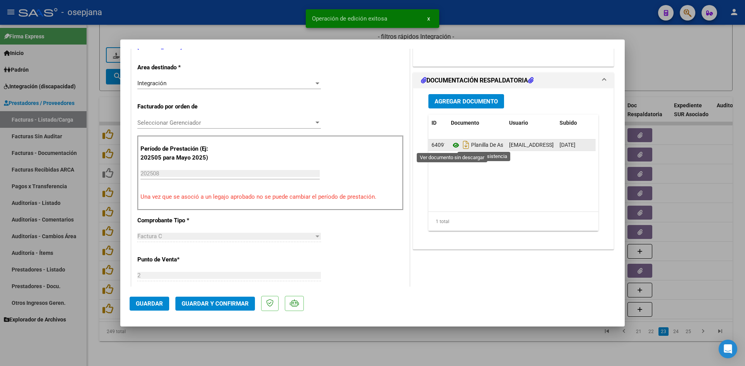
click at [454, 147] on icon at bounding box center [456, 145] width 10 height 9
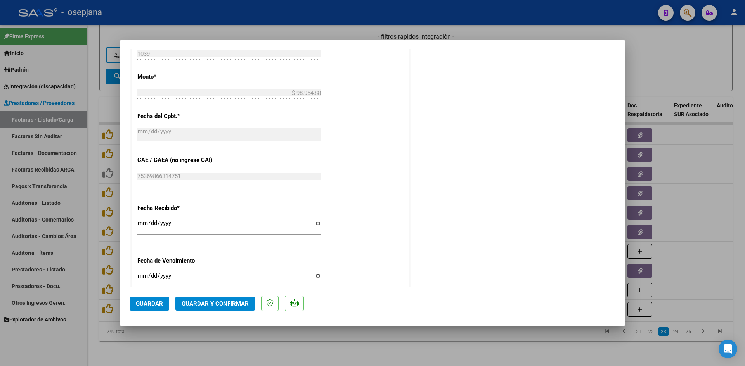
scroll to position [465, 0]
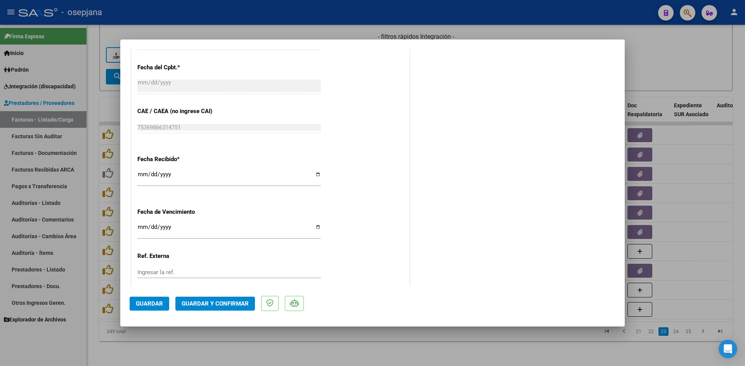
click at [142, 228] on input "Ingresar la fecha" at bounding box center [228, 230] width 183 height 12
type input "[DATE]"
click at [200, 304] on span "Guardar y Confirmar" at bounding box center [214, 304] width 67 height 7
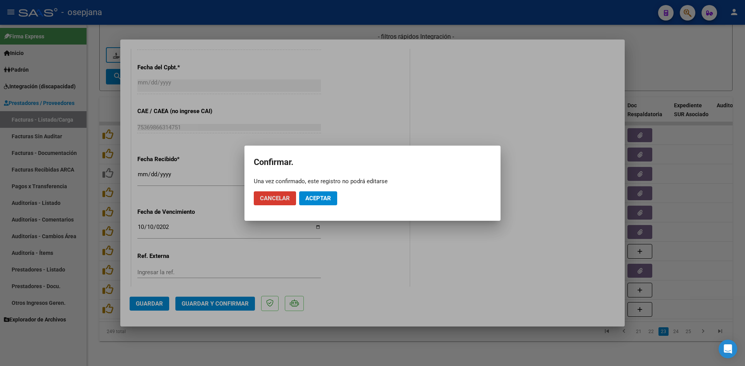
click at [324, 194] on button "Aceptar" at bounding box center [318, 199] width 38 height 14
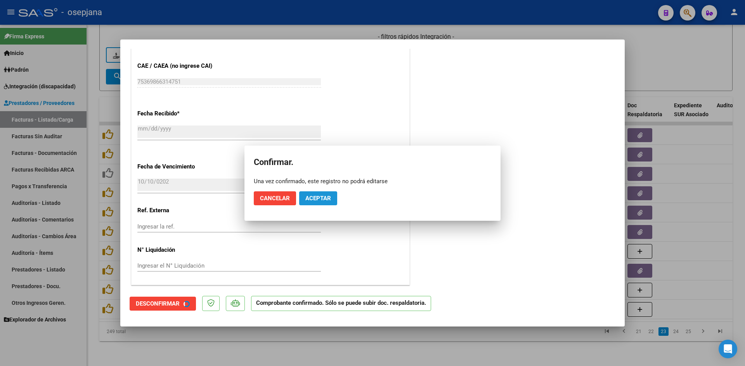
scroll to position [417, 0]
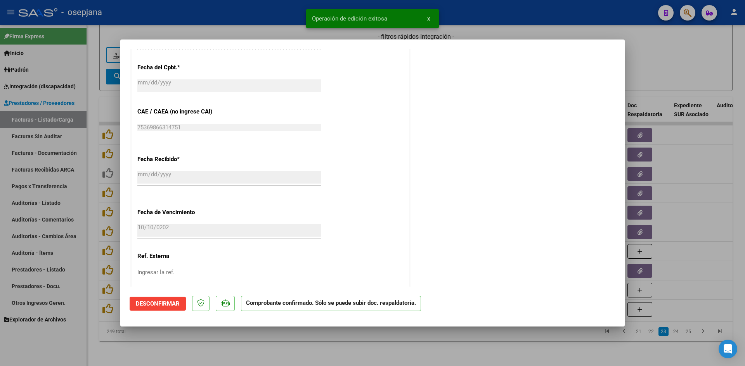
click at [634, 65] on div at bounding box center [372, 183] width 745 height 366
type input "$ 0,00"
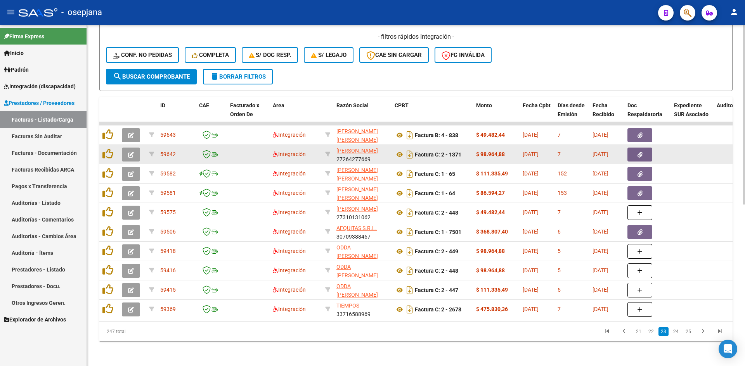
click at [128, 152] on icon "button" at bounding box center [131, 155] width 6 height 6
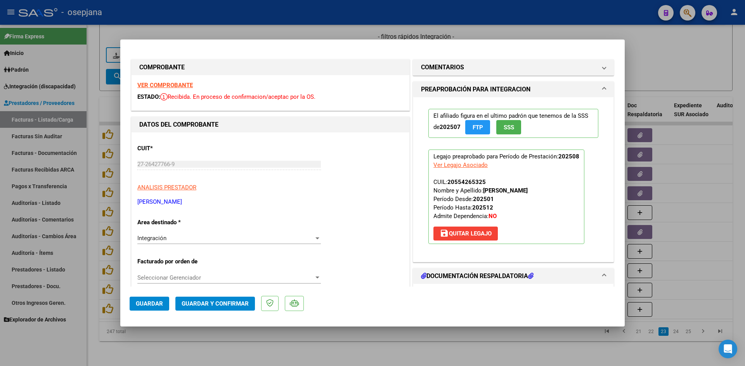
click at [171, 83] on strong "VER COMPROBANTE" at bounding box center [164, 85] width 55 height 7
click at [147, 85] on strong "VER COMPROBANTE" at bounding box center [164, 85] width 55 height 7
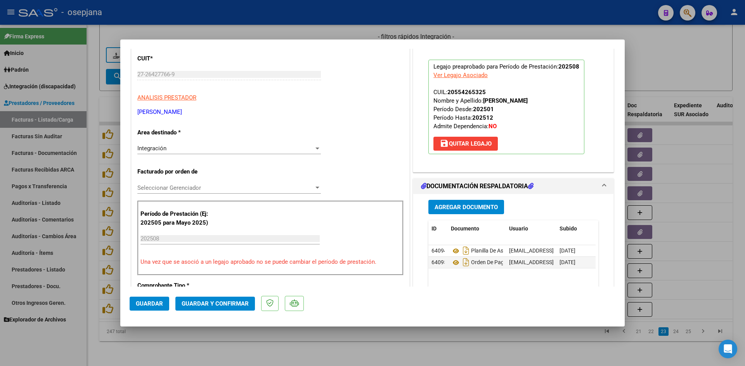
scroll to position [155, 0]
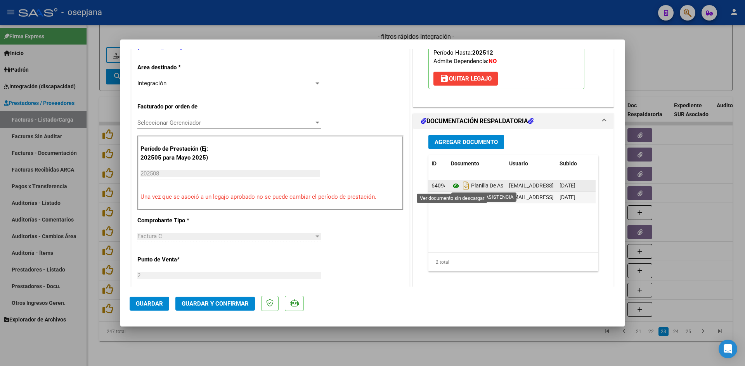
click at [451, 186] on icon at bounding box center [456, 185] width 10 height 9
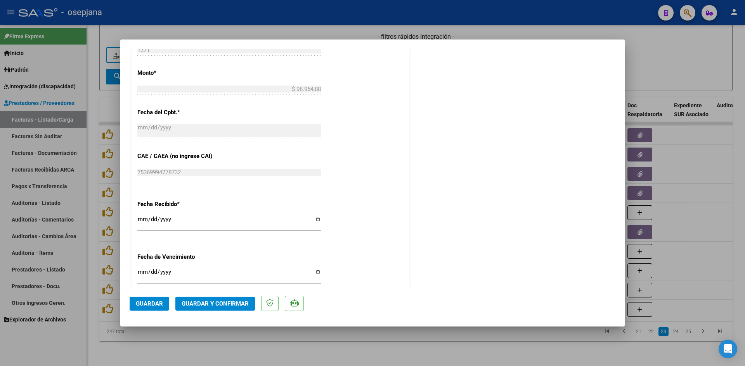
scroll to position [504, 0]
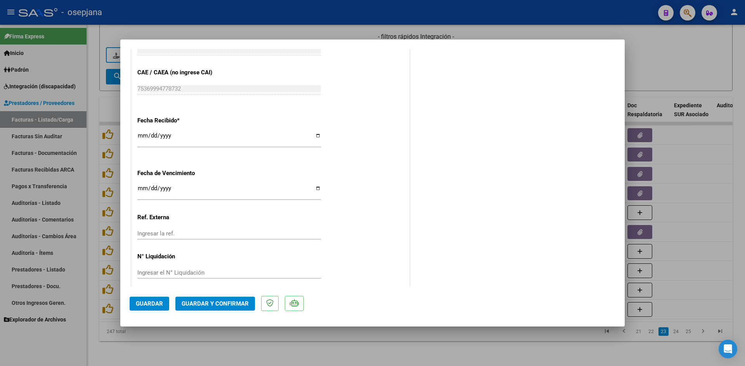
click at [140, 187] on input "[DATE]" at bounding box center [228, 191] width 183 height 12
type input "[DATE]"
click at [206, 306] on span "Guardar y Confirmar" at bounding box center [214, 304] width 67 height 7
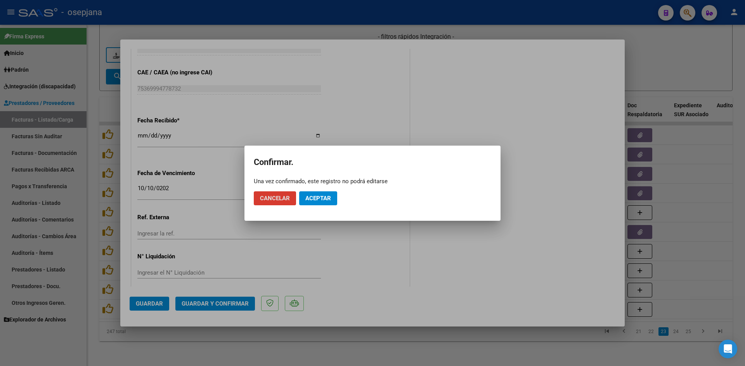
click at [312, 197] on span "Aceptar" at bounding box center [318, 198] width 26 height 7
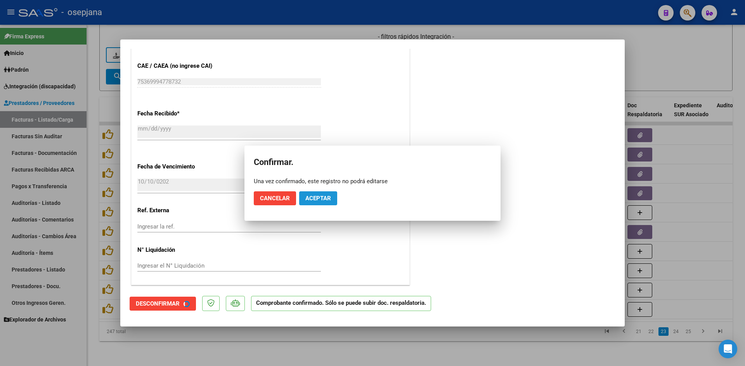
scroll to position [456, 0]
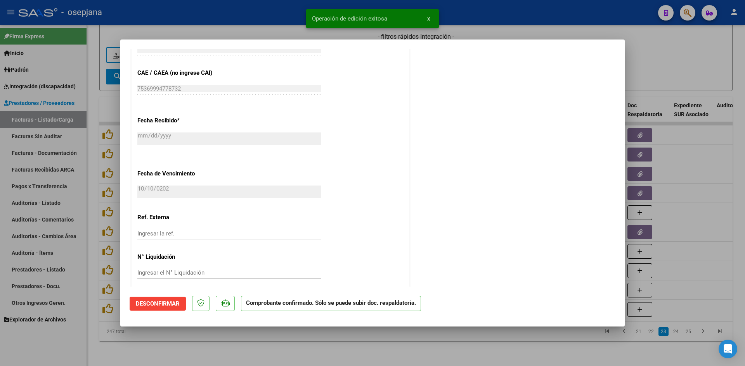
click at [678, 75] on div at bounding box center [372, 183] width 745 height 366
type input "$ 0,00"
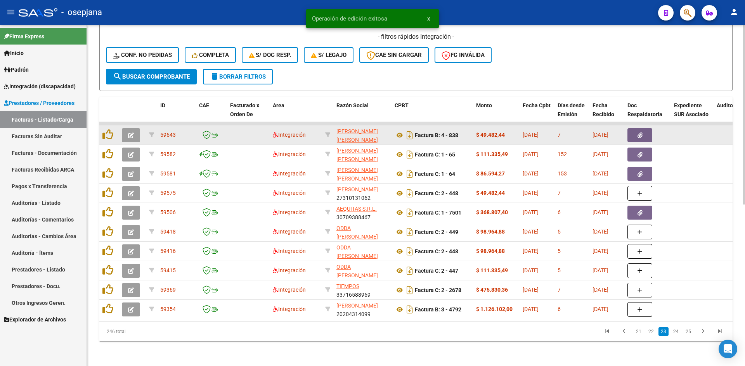
click at [131, 132] on span "button" at bounding box center [131, 135] width 6 height 7
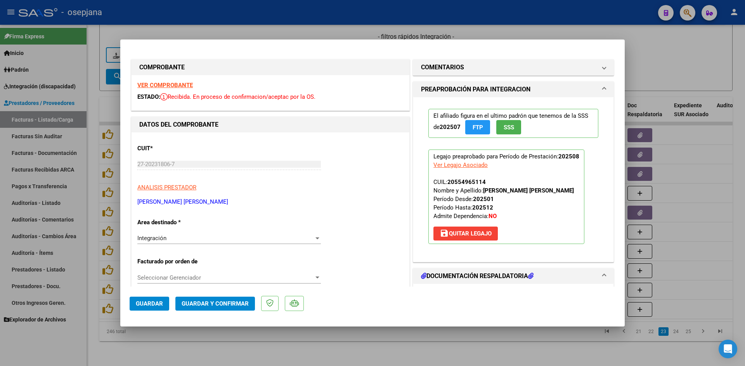
click at [168, 86] on strong "VER COMPROBANTE" at bounding box center [164, 85] width 55 height 7
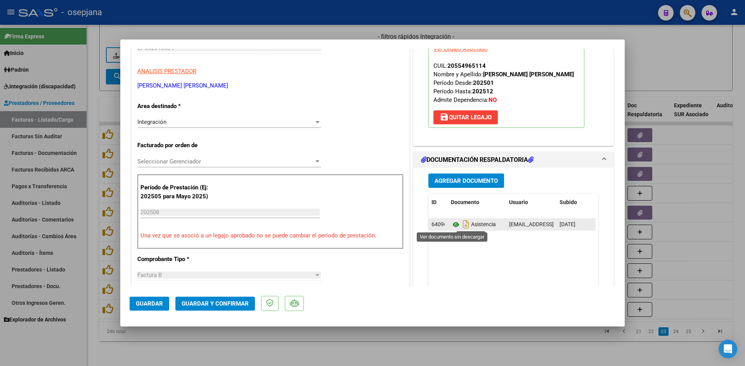
click at [451, 223] on icon at bounding box center [456, 224] width 10 height 9
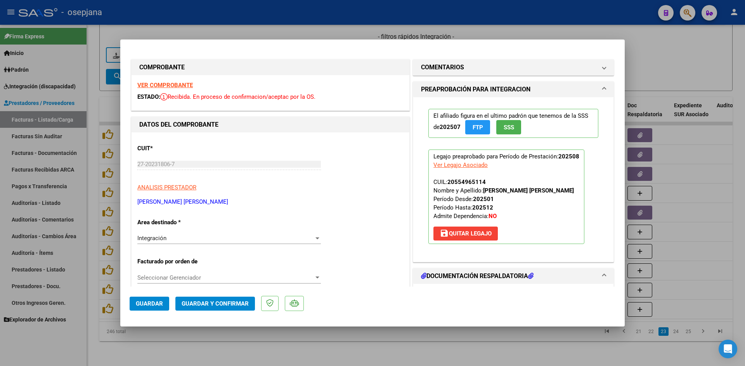
click at [177, 89] on div "VER COMPROBANTE ESTADO: Recibida. En proceso de confirmacion/aceptac por la OS." at bounding box center [270, 92] width 278 height 35
click at [175, 87] on strong "VER COMPROBANTE" at bounding box center [164, 85] width 55 height 7
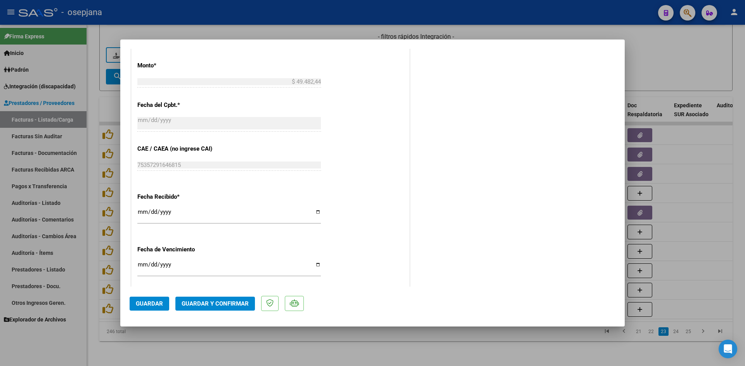
scroll to position [465, 0]
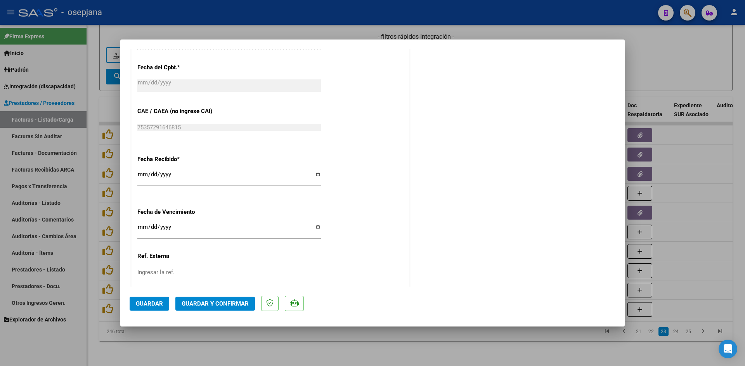
click at [142, 228] on input "Ingresar la fecha" at bounding box center [228, 230] width 183 height 12
type input "[DATE]"
click at [207, 305] on span "Guardar y Confirmar" at bounding box center [214, 304] width 67 height 7
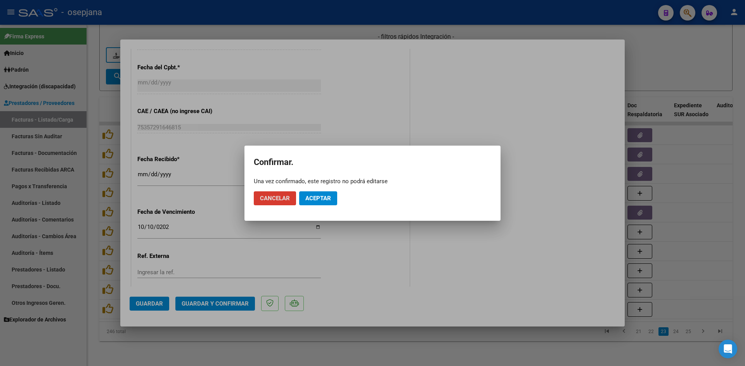
click at [321, 196] on span "Aceptar" at bounding box center [318, 198] width 26 height 7
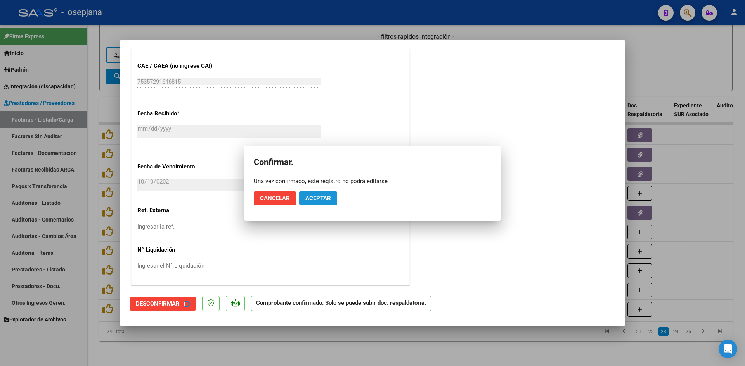
scroll to position [417, 0]
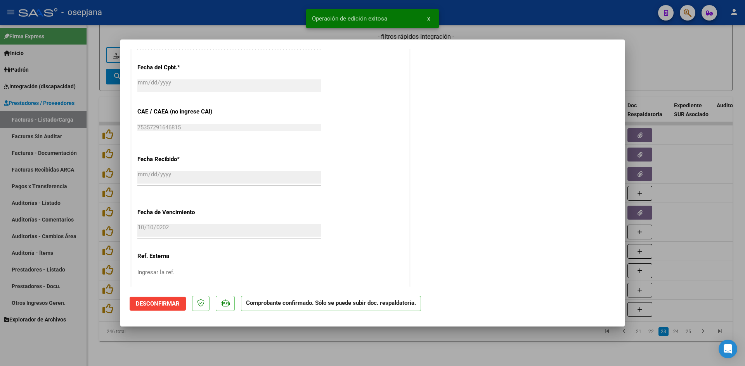
click at [667, 64] on div at bounding box center [372, 183] width 745 height 366
type input "$ 0,00"
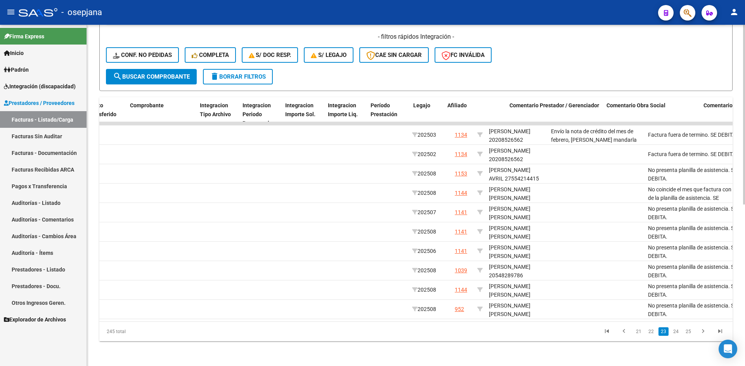
scroll to position [0, 0]
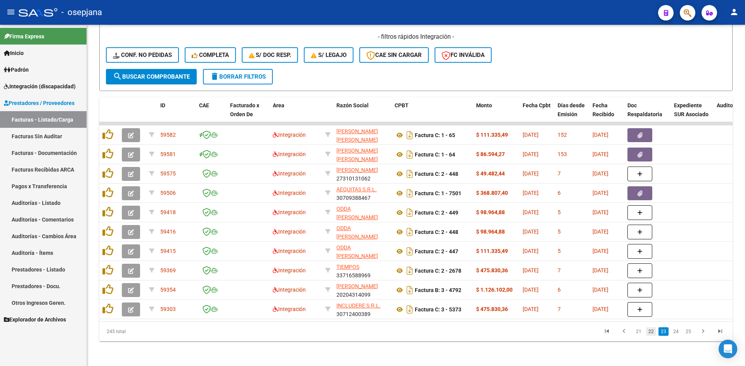
click at [651, 332] on link "22" at bounding box center [651, 332] width 10 height 9
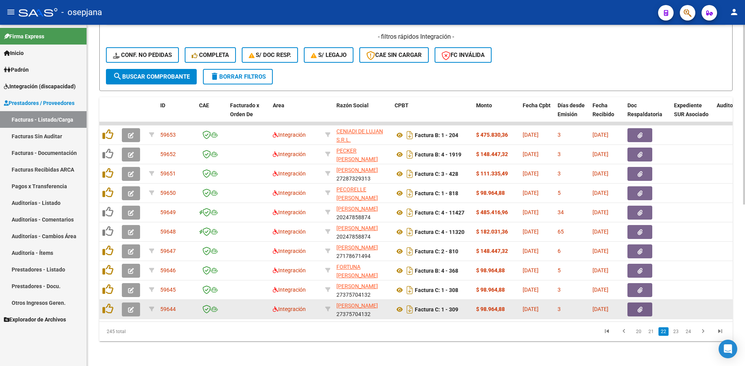
click at [132, 307] on icon "button" at bounding box center [131, 310] width 6 height 6
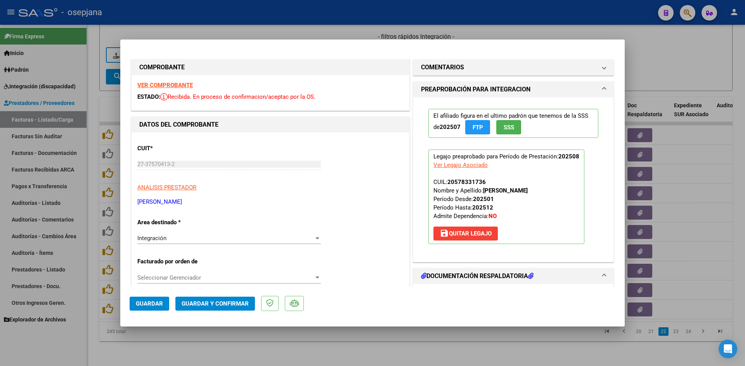
click at [162, 81] on div "VER COMPROBANTE ESTADO: Recibida. En proceso de confirmacion/aceptac por la OS." at bounding box center [270, 92] width 278 height 35
click at [162, 83] on strong "VER COMPROBANTE" at bounding box center [164, 85] width 55 height 7
click at [178, 83] on strong "VER COMPROBANTE" at bounding box center [164, 85] width 55 height 7
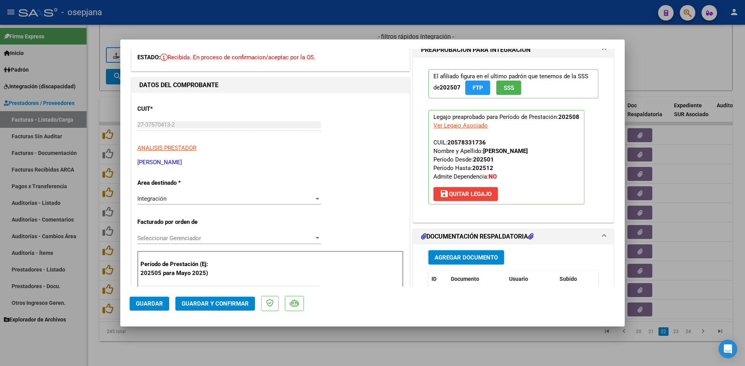
scroll to position [116, 0]
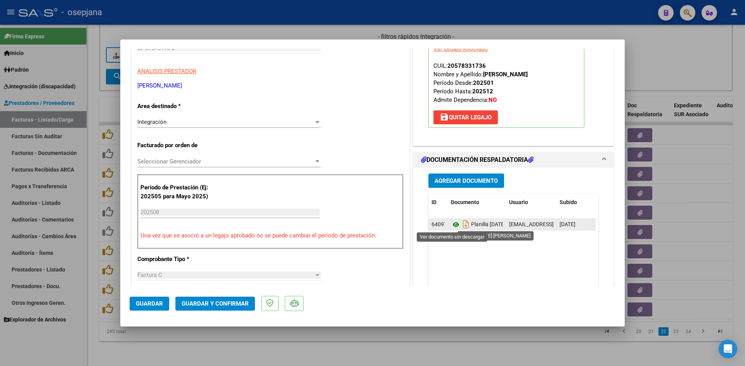
click at [451, 222] on icon at bounding box center [456, 224] width 10 height 9
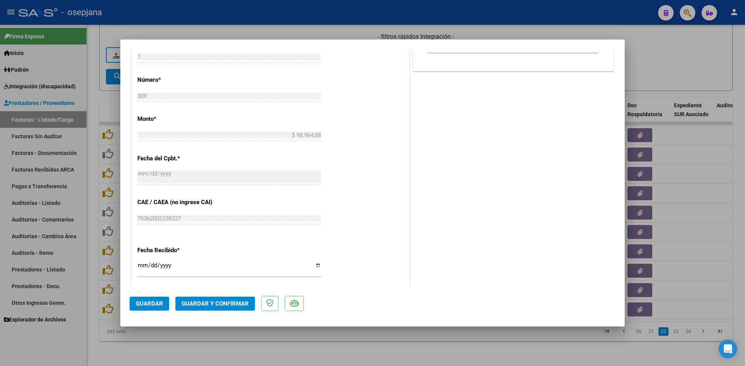
scroll to position [427, 0]
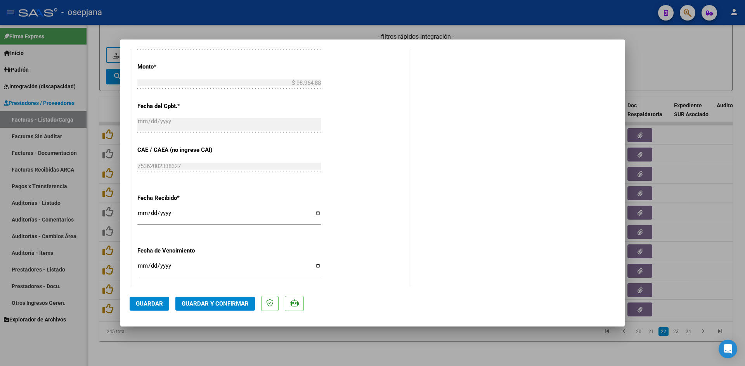
click at [142, 264] on input "[DATE]" at bounding box center [228, 269] width 183 height 12
type input "[DATE]"
click at [211, 303] on span "Guardar y Confirmar" at bounding box center [214, 304] width 67 height 7
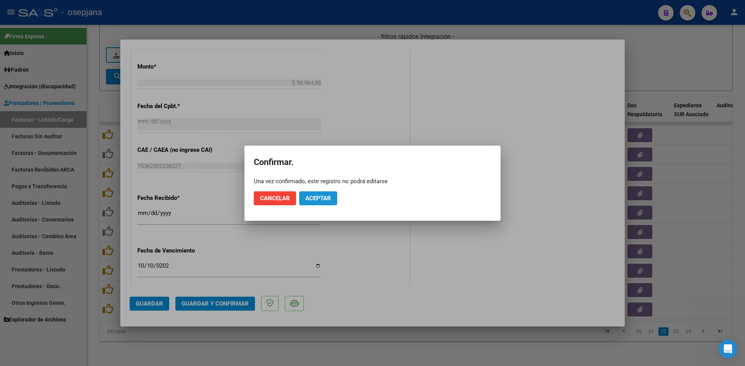
click at [323, 197] on span "Aceptar" at bounding box center [318, 198] width 26 height 7
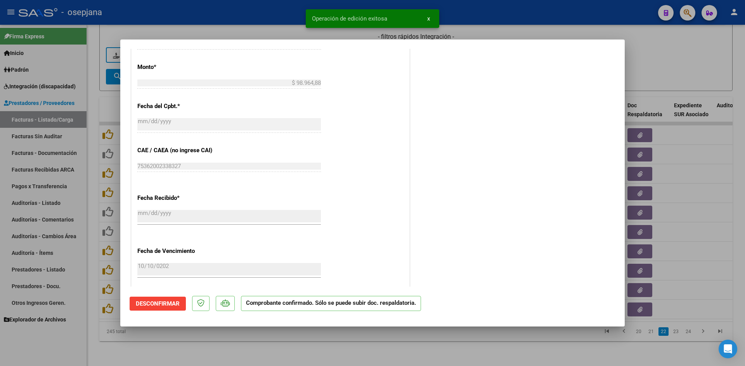
click at [674, 72] on div at bounding box center [372, 183] width 745 height 366
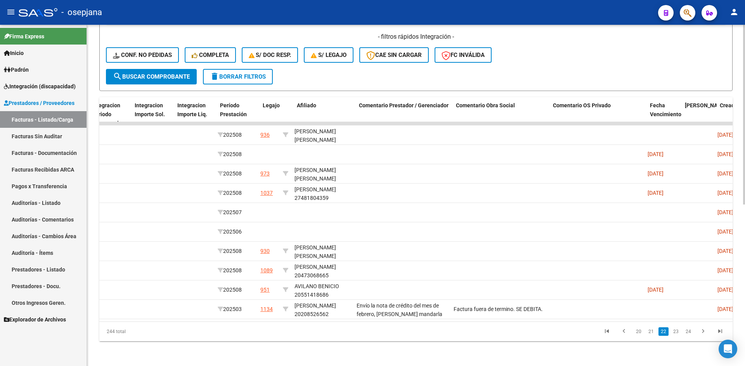
scroll to position [0, 0]
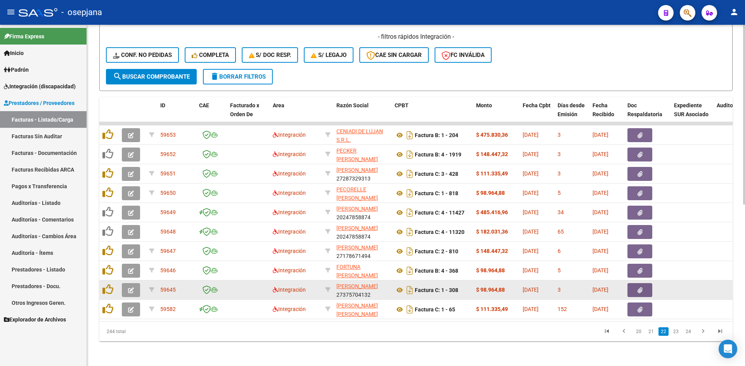
click at [131, 288] on icon "button" at bounding box center [131, 291] width 6 height 6
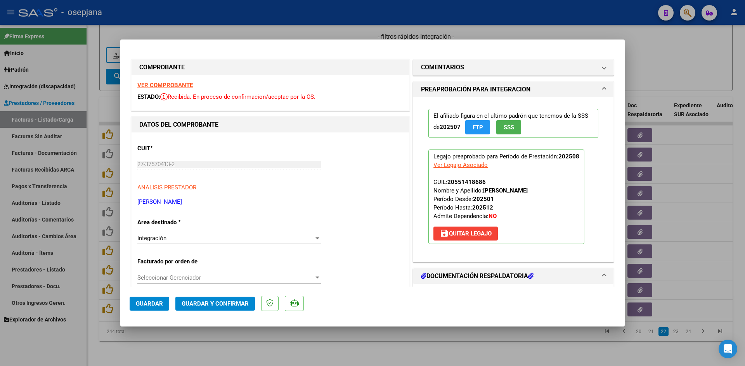
click at [174, 82] on strong "VER COMPROBANTE" at bounding box center [164, 85] width 55 height 7
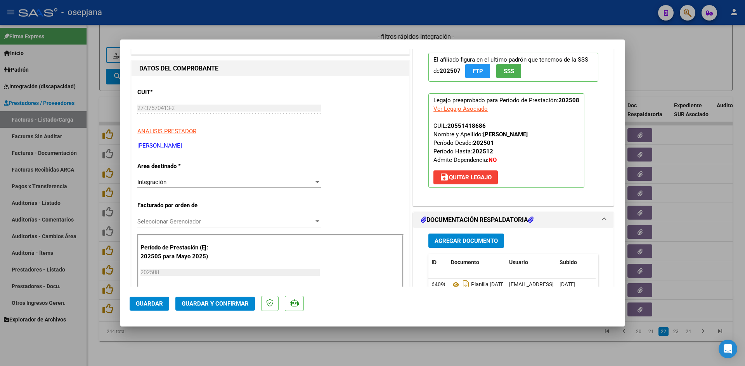
scroll to position [116, 0]
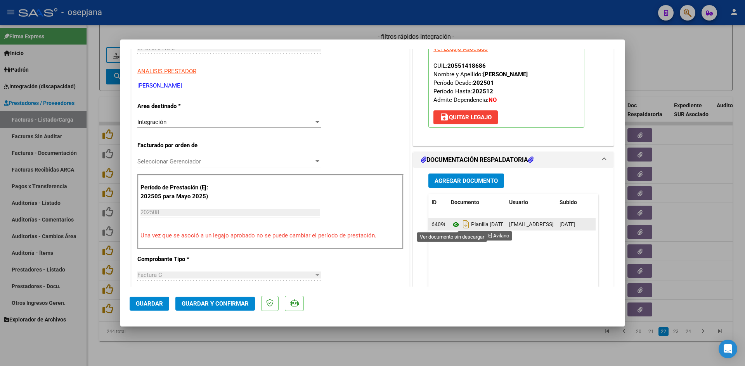
click at [451, 226] on icon at bounding box center [456, 224] width 10 height 9
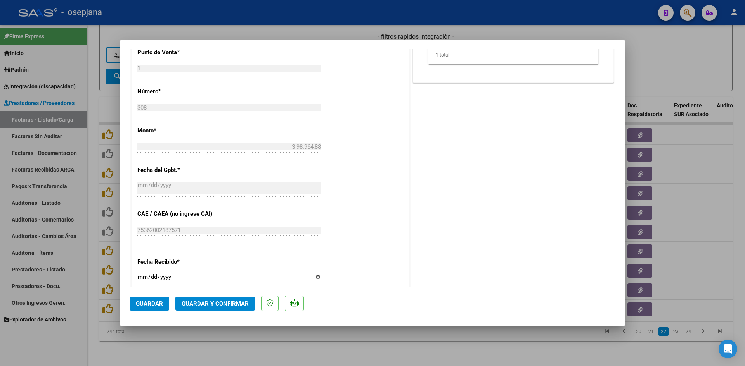
scroll to position [427, 0]
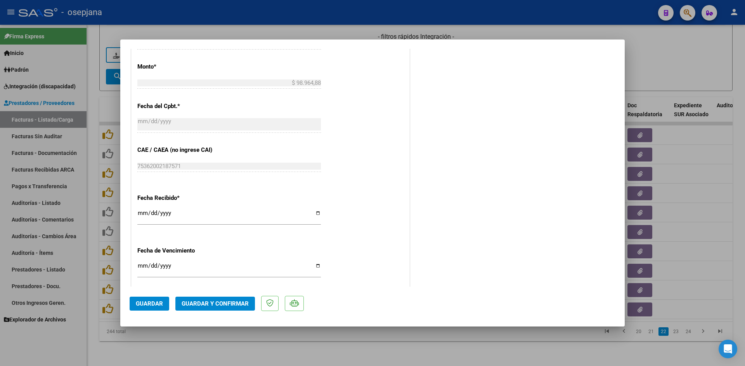
click at [141, 265] on input "[DATE]" at bounding box center [228, 269] width 183 height 12
click at [199, 303] on span "Guardar y Confirmar" at bounding box center [214, 304] width 67 height 7
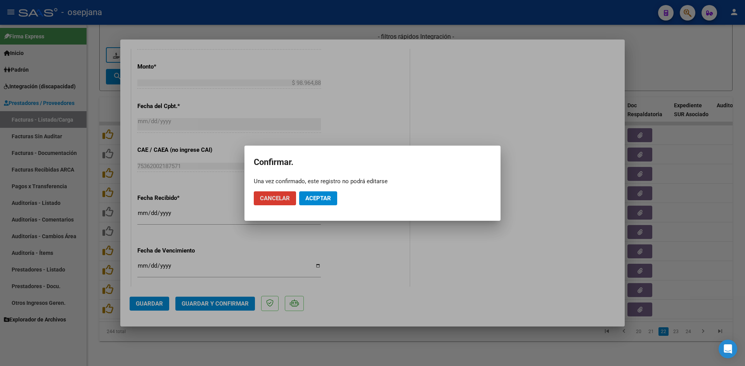
click at [331, 198] on button "Aceptar" at bounding box center [318, 199] width 38 height 14
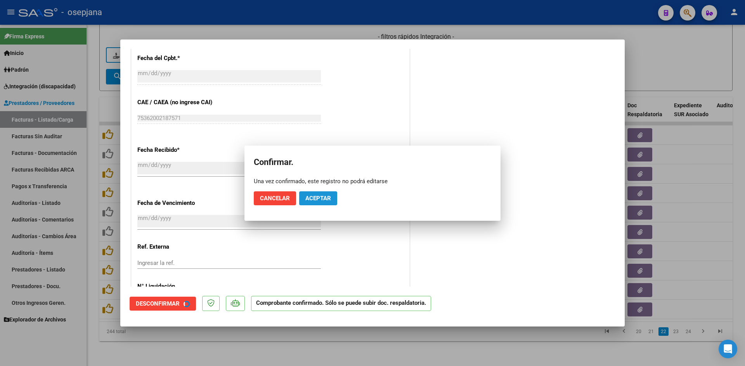
scroll to position [378, 0]
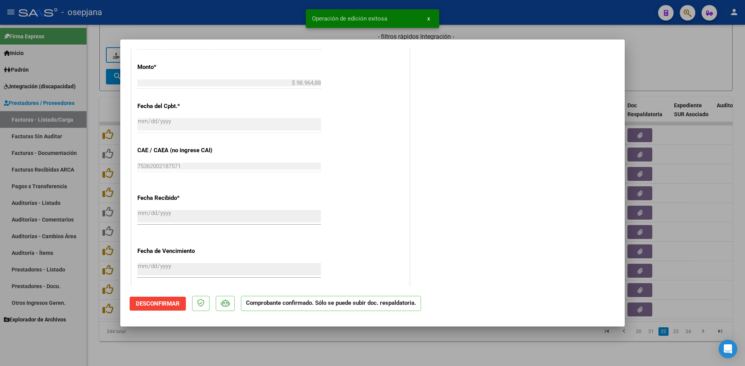
click at [677, 67] on div at bounding box center [372, 183] width 745 height 366
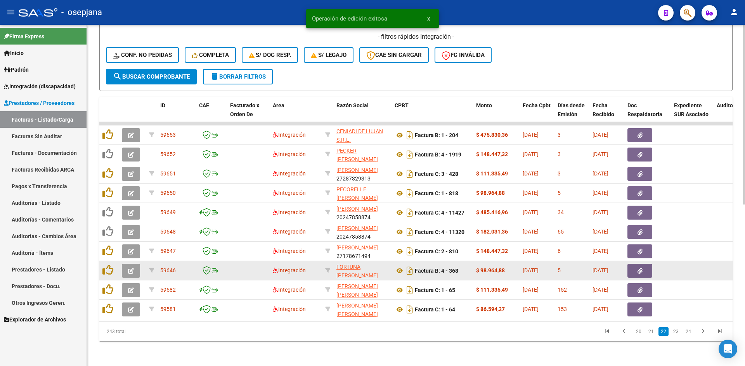
click at [128, 268] on span "button" at bounding box center [131, 271] width 6 height 7
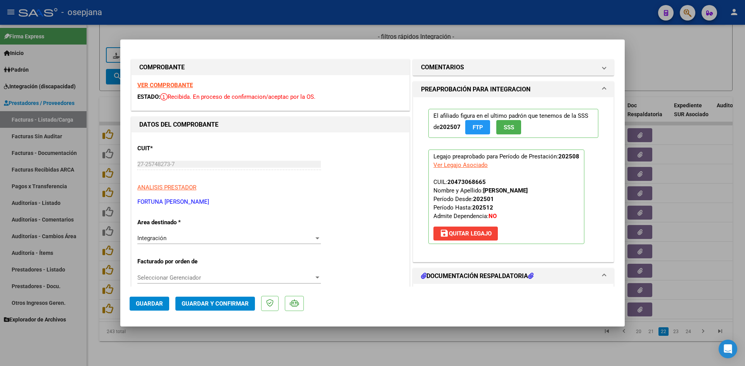
click at [151, 85] on strong "VER COMPROBANTE" at bounding box center [164, 85] width 55 height 7
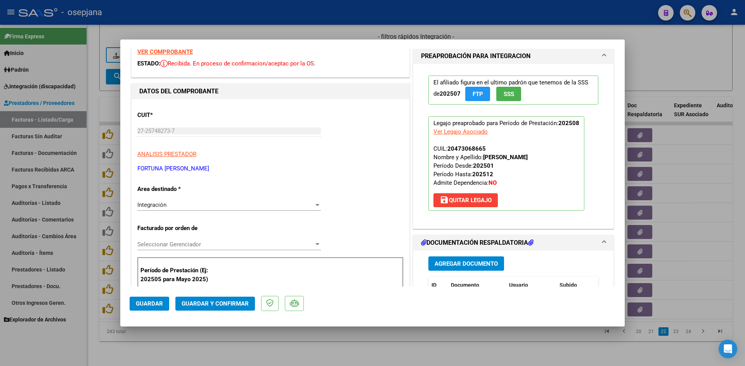
scroll to position [78, 0]
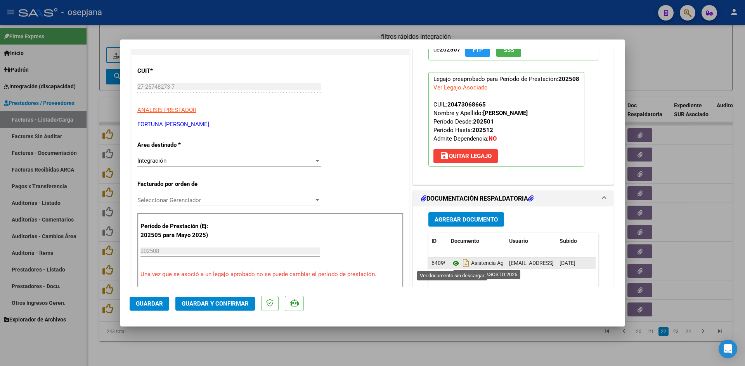
click at [451, 262] on icon at bounding box center [456, 263] width 10 height 9
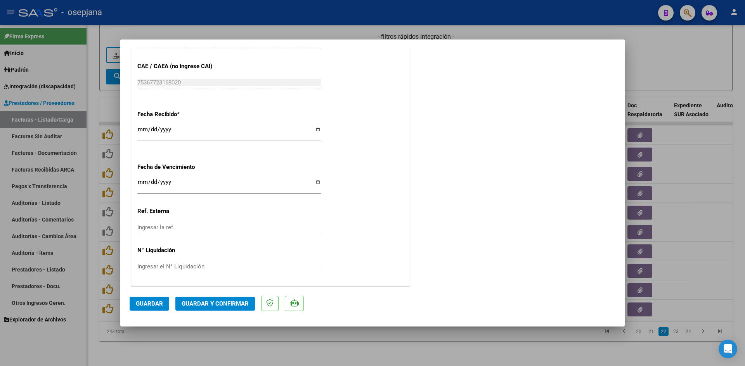
scroll to position [511, 0]
click at [138, 180] on input "Ingresar la fecha" at bounding box center [228, 184] width 183 height 12
click at [202, 301] on span "Guardar y Confirmar" at bounding box center [214, 304] width 67 height 7
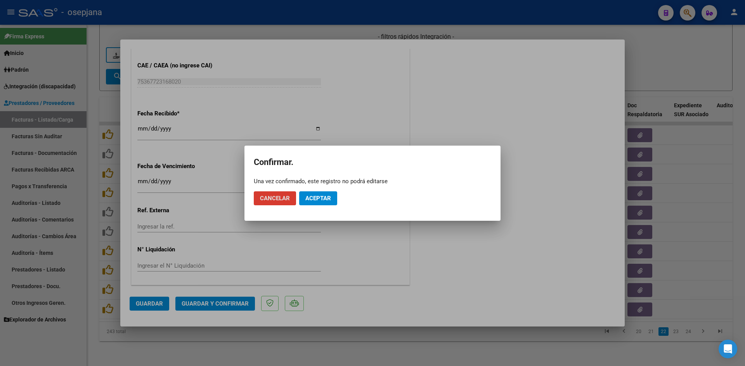
click at [318, 201] on span "Aceptar" at bounding box center [318, 198] width 26 height 7
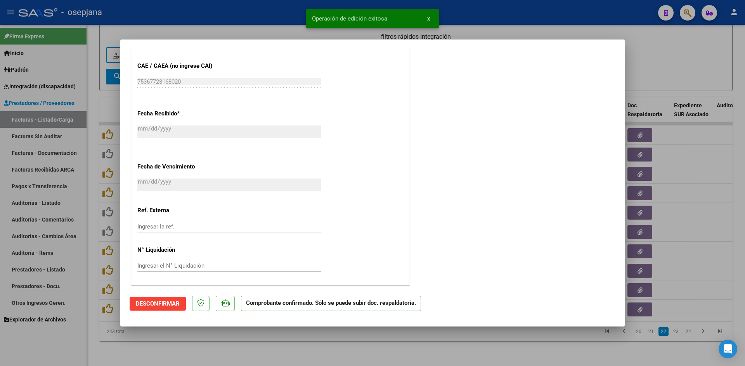
click at [685, 61] on div at bounding box center [372, 183] width 745 height 366
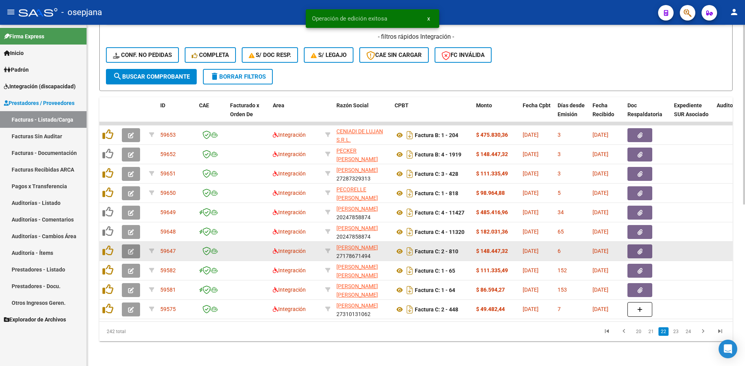
click at [129, 249] on icon "button" at bounding box center [131, 252] width 6 height 6
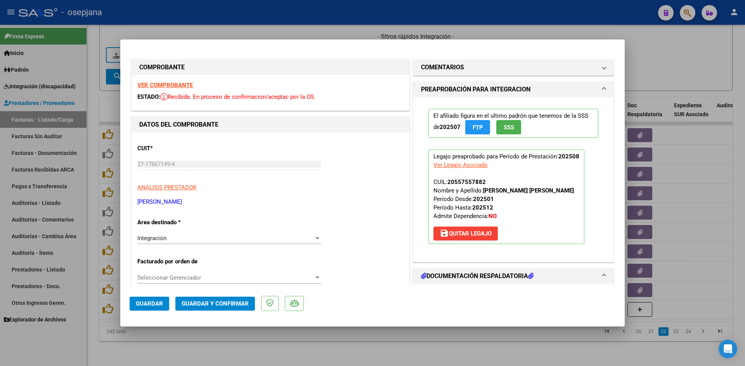
click at [156, 85] on strong "VER COMPROBANTE" at bounding box center [164, 85] width 55 height 7
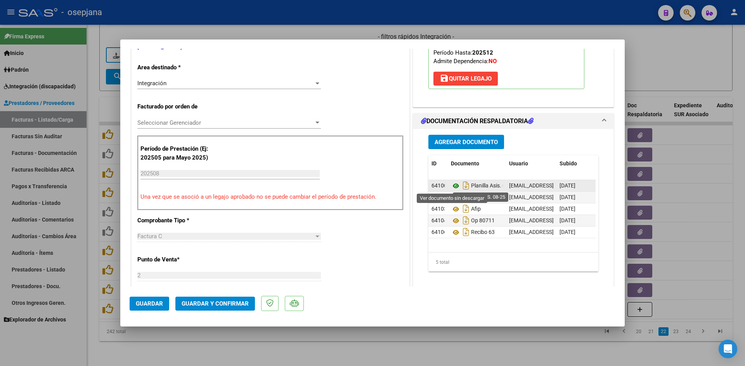
click at [454, 185] on icon at bounding box center [456, 185] width 10 height 9
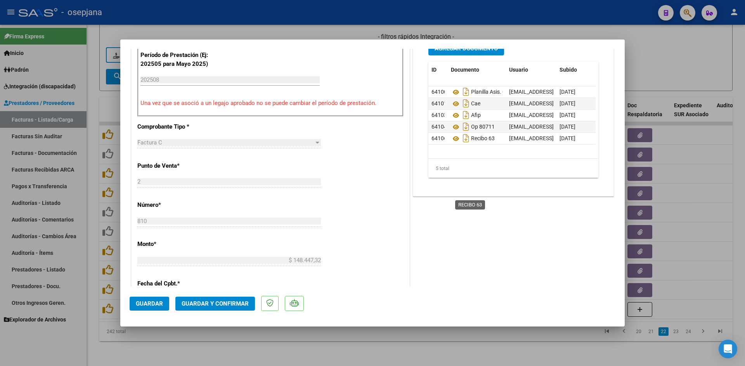
scroll to position [271, 0]
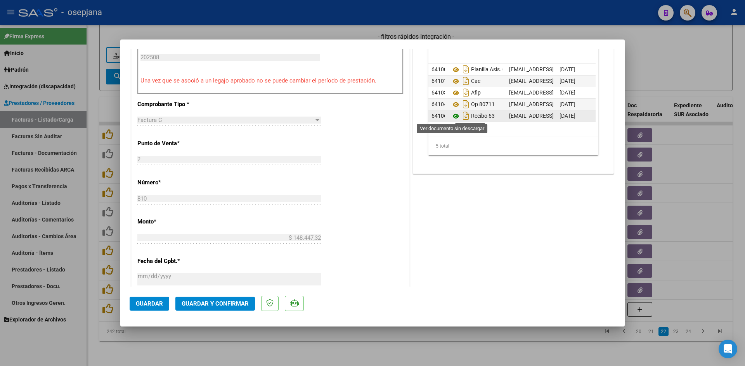
click at [453, 114] on icon at bounding box center [456, 116] width 10 height 9
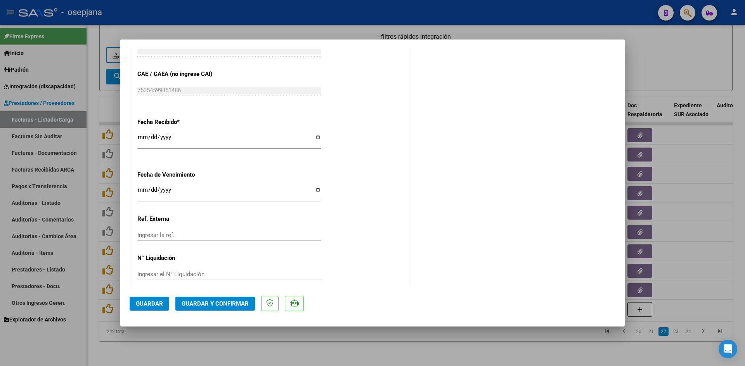
scroll to position [504, 0]
click at [141, 192] on input "Ingresar la fecha" at bounding box center [228, 191] width 183 height 12
click at [234, 294] on mat-dialog-actions "Guardar Guardar y Confirmar" at bounding box center [373, 302] width 486 height 31
click at [233, 302] on span "Guardar y Confirmar" at bounding box center [214, 304] width 67 height 7
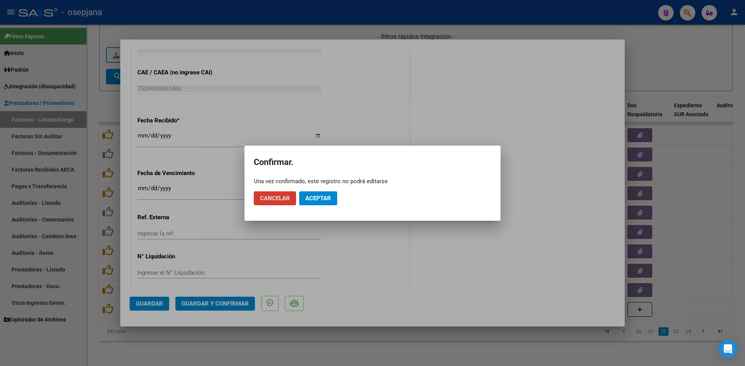
click at [320, 197] on span "Aceptar" at bounding box center [318, 198] width 26 height 7
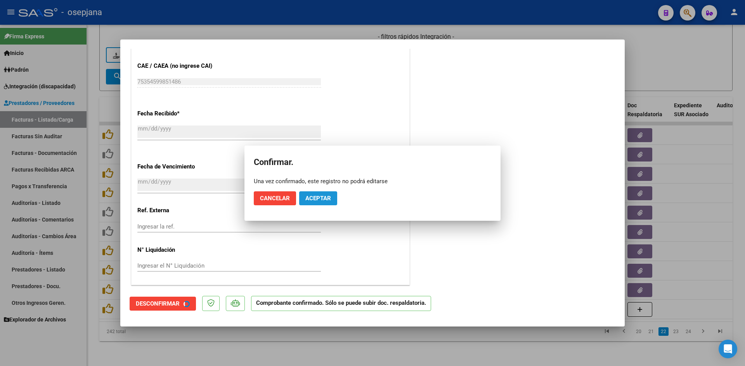
scroll to position [456, 0]
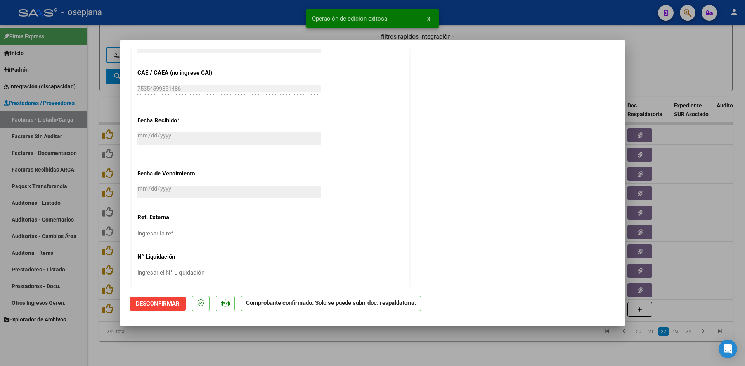
click at [651, 61] on div at bounding box center [372, 183] width 745 height 366
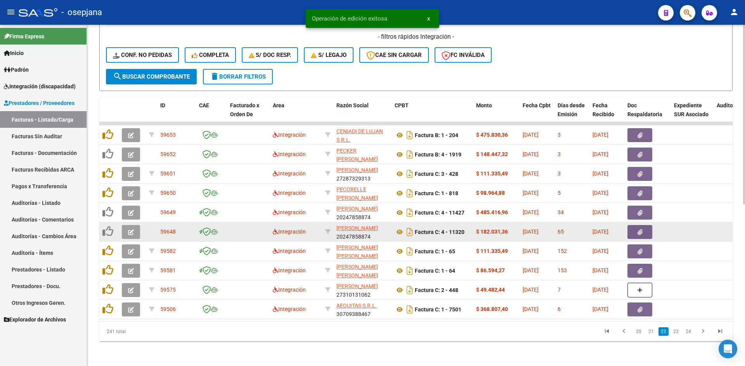
click at [135, 225] on button "button" at bounding box center [131, 232] width 18 height 14
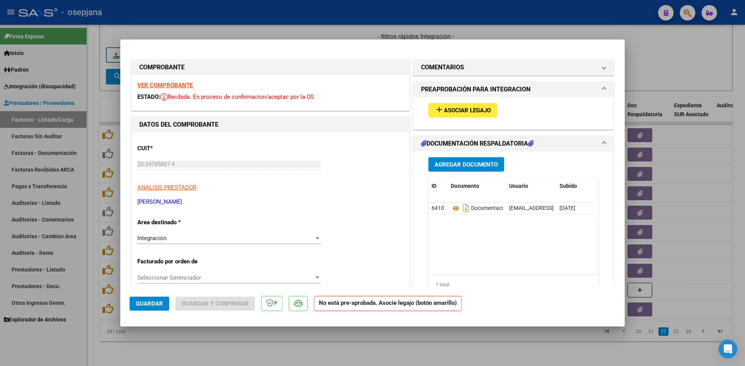
click at [166, 84] on strong "VER COMPROBANTE" at bounding box center [164, 85] width 55 height 7
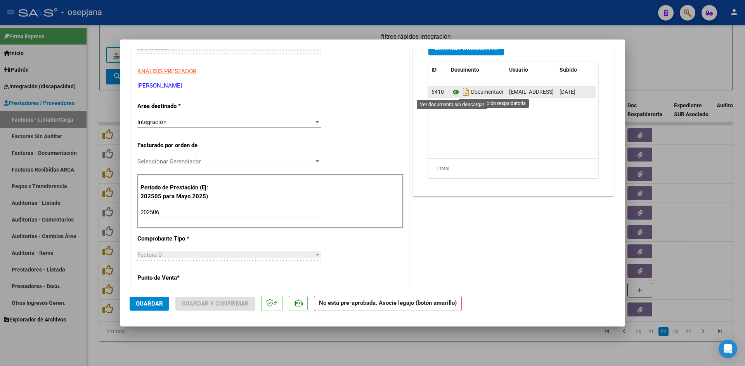
click at [453, 90] on icon at bounding box center [456, 92] width 10 height 9
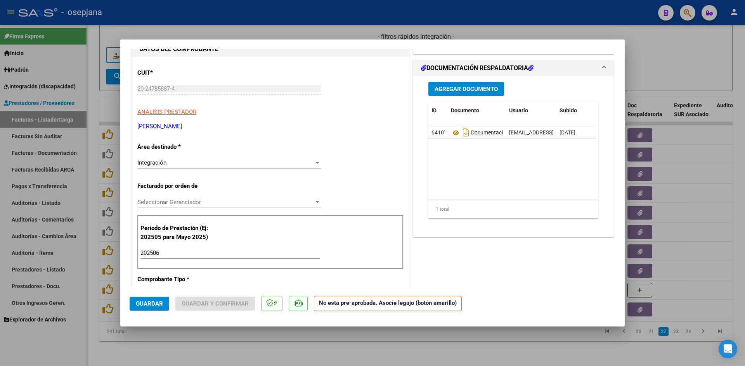
scroll to position [0, 0]
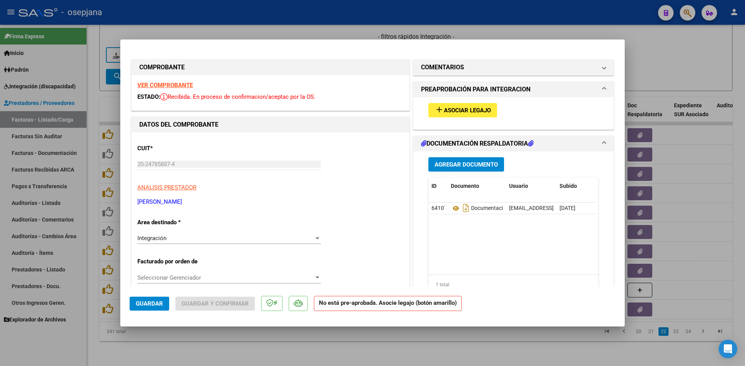
click at [173, 83] on strong "VER COMPROBANTE" at bounding box center [164, 85] width 55 height 7
click at [450, 110] on span "Asociar Legajo" at bounding box center [467, 110] width 47 height 7
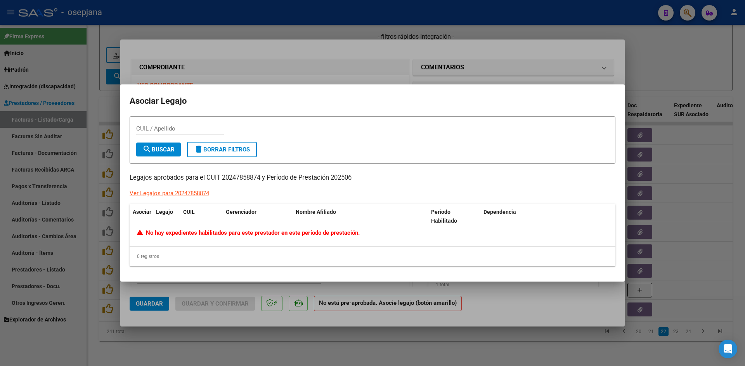
click at [329, 66] on div at bounding box center [372, 183] width 745 height 366
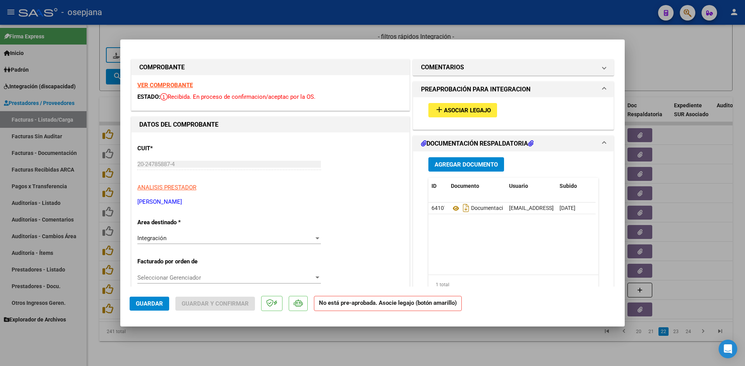
click at [177, 89] on div "VER COMPROBANTE ESTADO: Recibida. En proceso de confirmacion/aceptac por la OS." at bounding box center [270, 92] width 278 height 35
click at [173, 85] on strong "VER COMPROBANTE" at bounding box center [164, 85] width 55 height 7
click at [185, 33] on div at bounding box center [372, 183] width 745 height 366
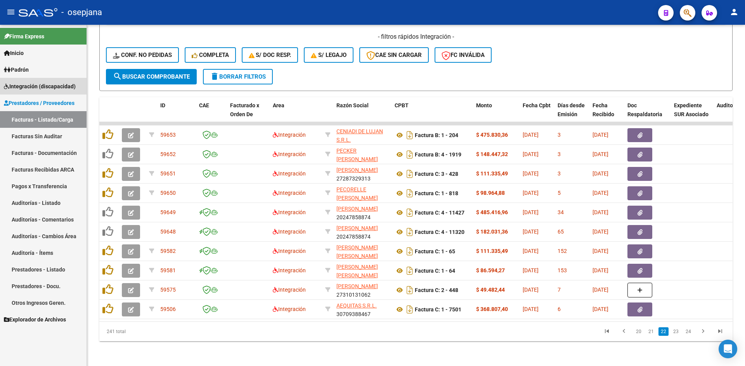
click at [27, 86] on span "Integración (discapacidad)" at bounding box center [40, 86] width 72 height 9
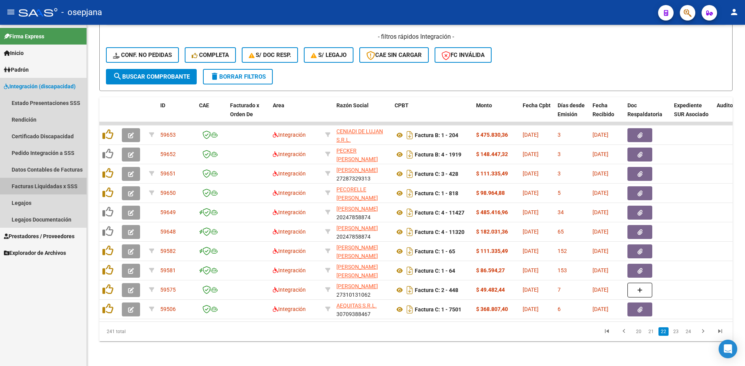
click at [38, 194] on link "Facturas Liquidadas x SSS" at bounding box center [43, 186] width 86 height 17
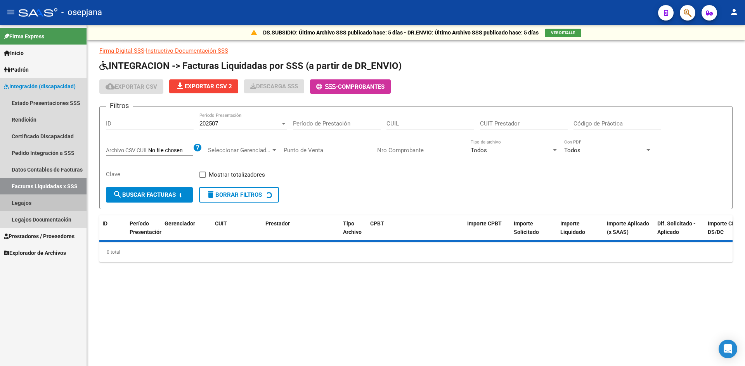
click at [41, 199] on link "Legajos" at bounding box center [43, 203] width 86 height 17
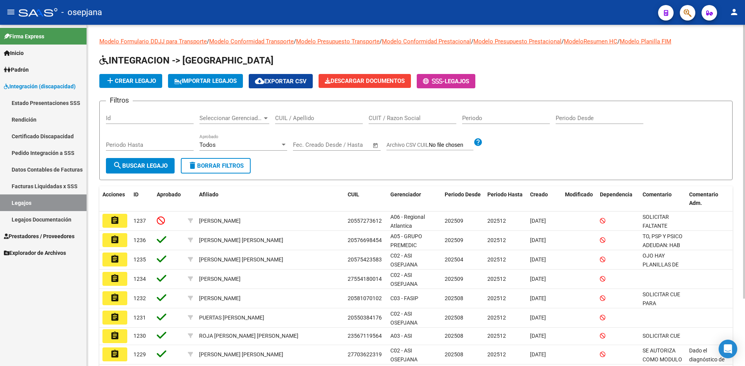
click at [282, 118] on input "CUIL / Apellido" at bounding box center [319, 118] width 88 height 7
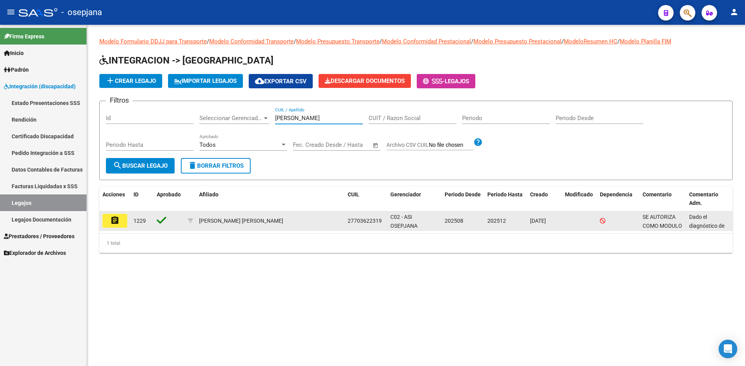
click at [116, 218] on mat-icon "assignment" at bounding box center [114, 220] width 9 height 9
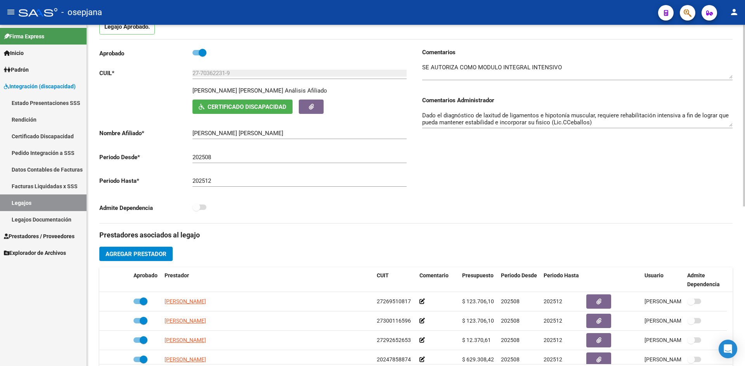
scroll to position [155, 0]
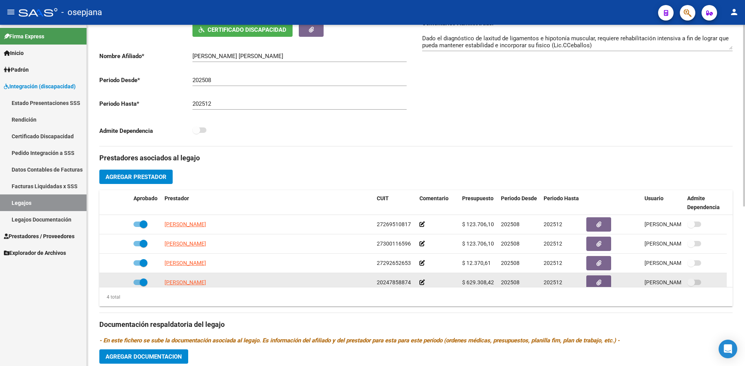
click at [422, 282] on icon at bounding box center [421, 282] width 5 height 5
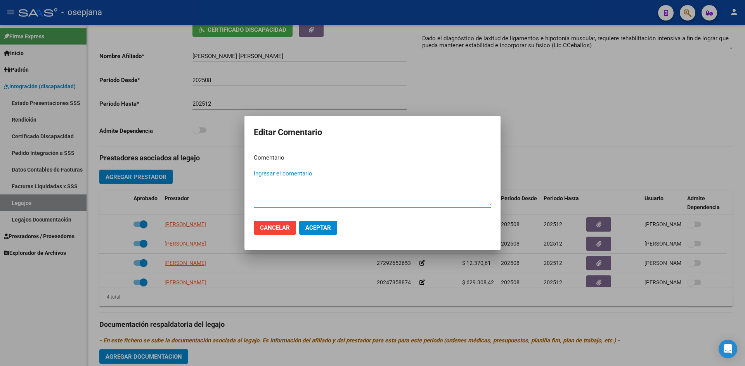
click at [525, 154] on div at bounding box center [372, 183] width 745 height 366
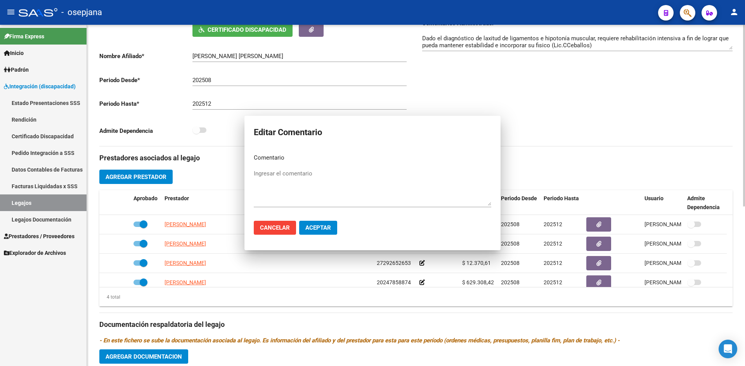
scroll to position [5, 0]
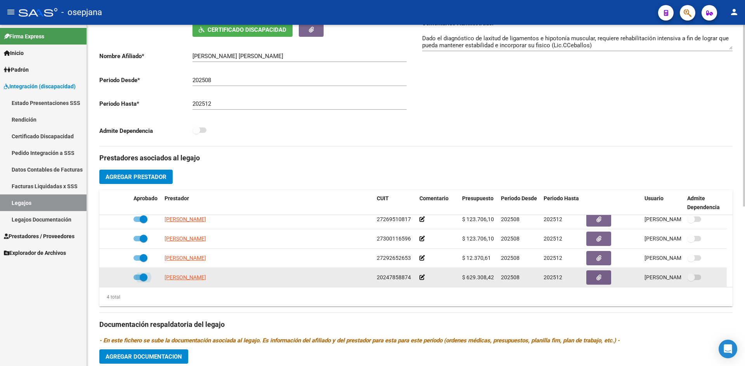
click at [137, 276] on span at bounding box center [140, 277] width 14 height 5
click at [137, 280] on input "checkbox" at bounding box center [137, 280] width 0 height 0
click at [118, 276] on icon at bounding box center [118, 277] width 5 height 5
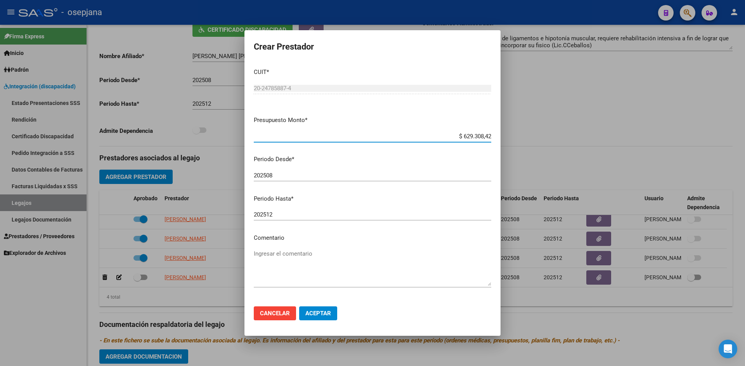
click at [292, 174] on input "202508" at bounding box center [372, 175] width 237 height 7
click at [321, 311] on span "Aceptar" at bounding box center [318, 313] width 26 height 7
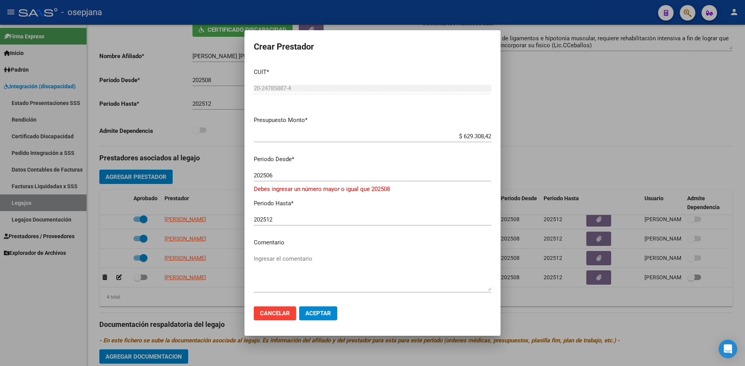
click at [284, 175] on input "202506" at bounding box center [372, 175] width 237 height 7
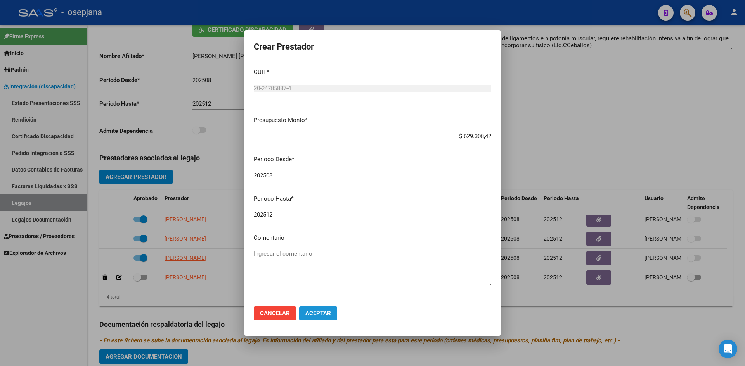
click at [321, 310] on span "Aceptar" at bounding box center [318, 313] width 26 height 7
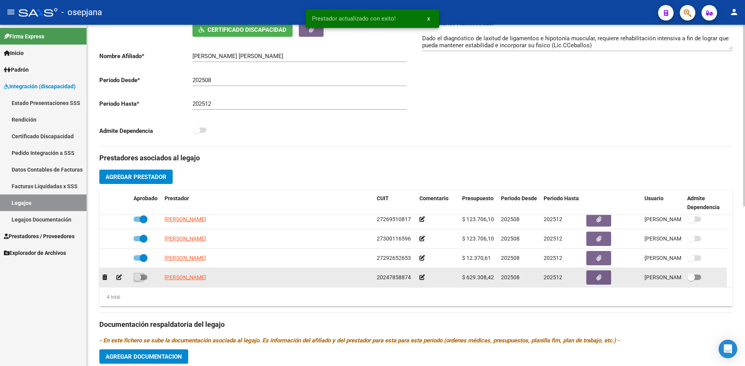
click at [145, 275] on span at bounding box center [140, 277] width 14 height 5
click at [137, 280] on input "checkbox" at bounding box center [137, 280] width 0 height 0
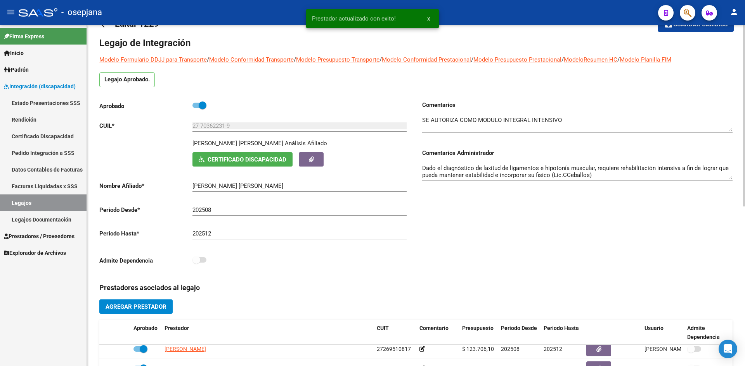
scroll to position [0, 0]
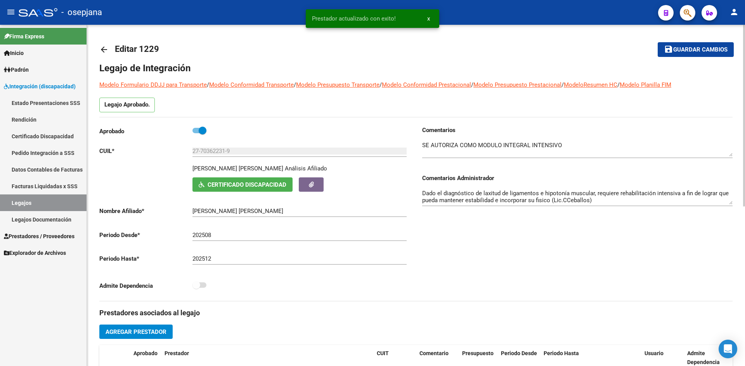
click at [703, 51] on span "Guardar cambios" at bounding box center [700, 50] width 54 height 7
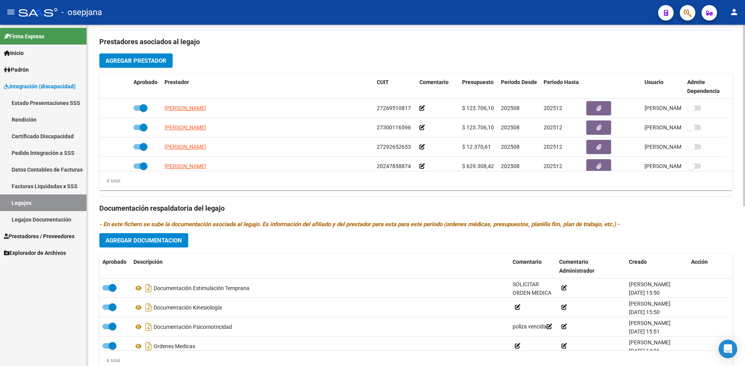
click at [127, 50] on div "Prestadores asociados al legajo Agregar Prestador Aprobado Prestador CUIT Comen…" at bounding box center [415, 203] width 633 height 346
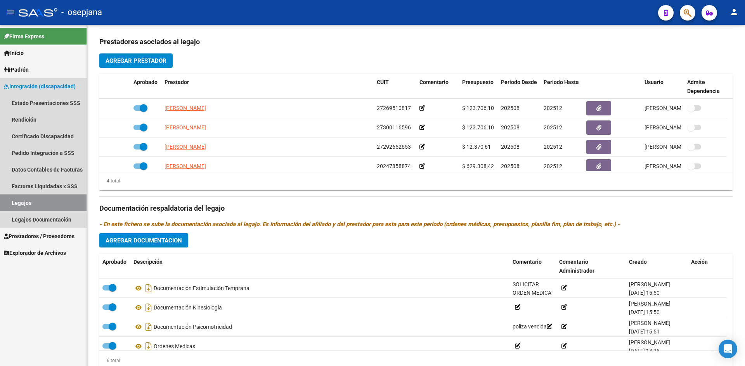
click at [31, 85] on span "Integración (discapacidad)" at bounding box center [40, 86] width 72 height 9
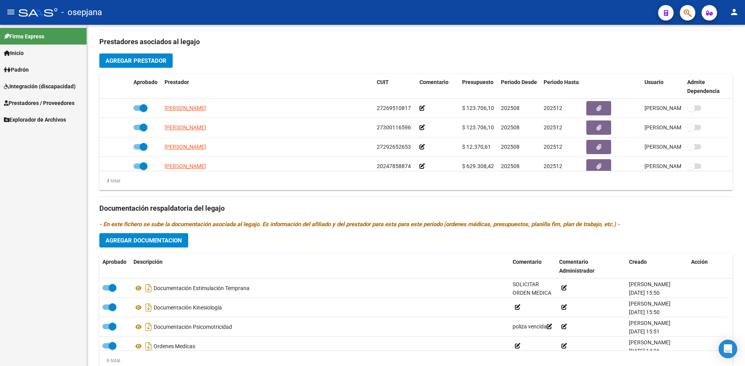
click at [33, 99] on span "Prestadores / Proveedores" at bounding box center [39, 103] width 71 height 9
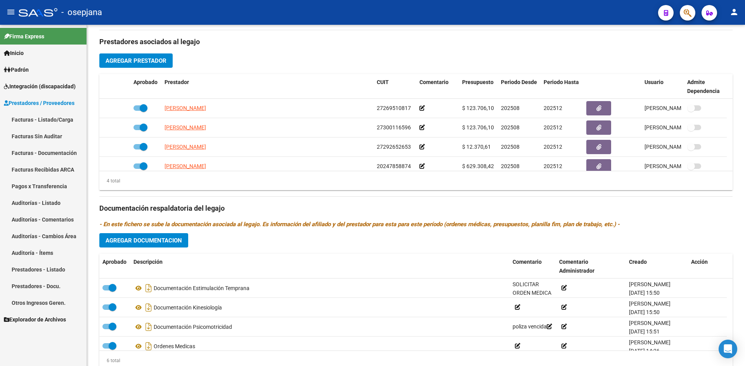
click at [68, 116] on link "Facturas - Listado/Carga" at bounding box center [43, 119] width 86 height 17
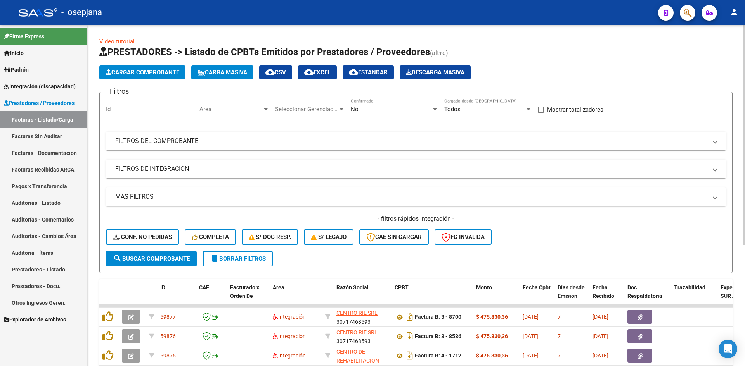
click at [220, 108] on span "Area" at bounding box center [230, 109] width 63 height 7
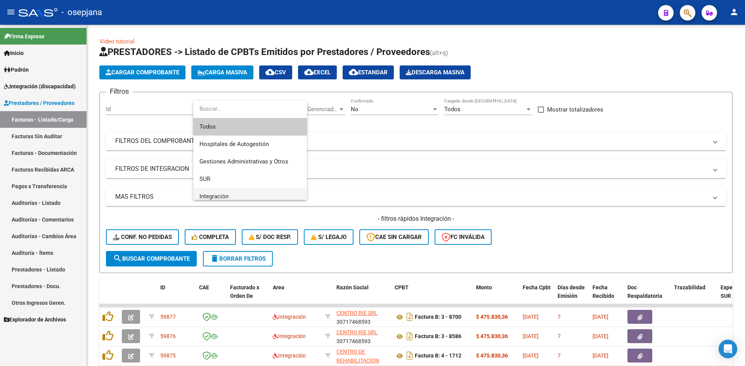
click at [218, 193] on span "Integración" at bounding box center [249, 196] width 101 height 17
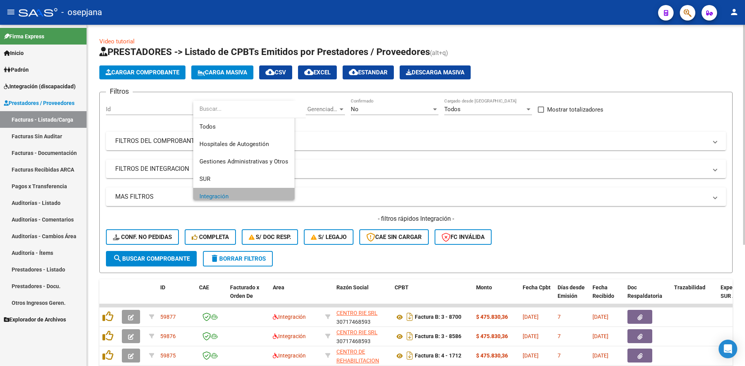
scroll to position [5, 0]
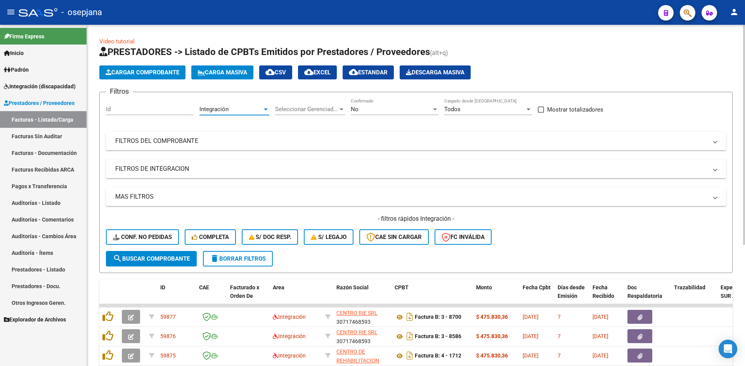
click at [396, 104] on div "No Confirmado" at bounding box center [395, 107] width 88 height 17
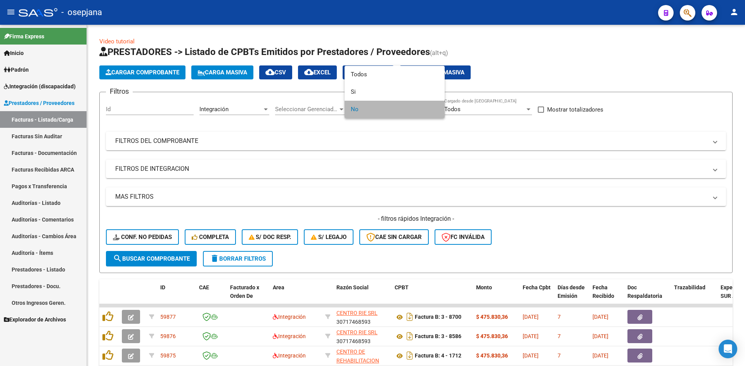
click at [380, 107] on span "No" at bounding box center [395, 109] width 88 height 17
click at [401, 165] on div at bounding box center [372, 183] width 745 height 366
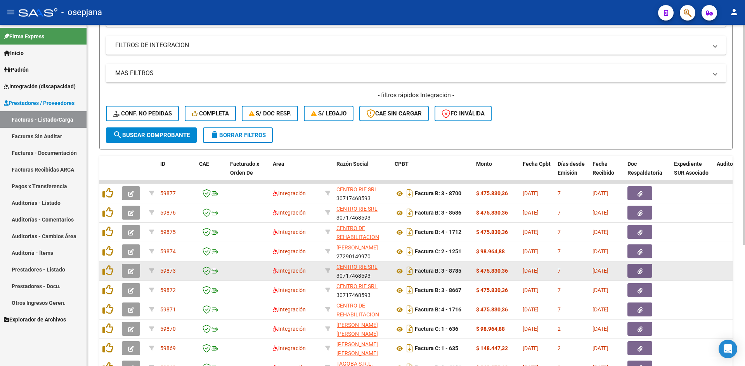
scroll to position [188, 0]
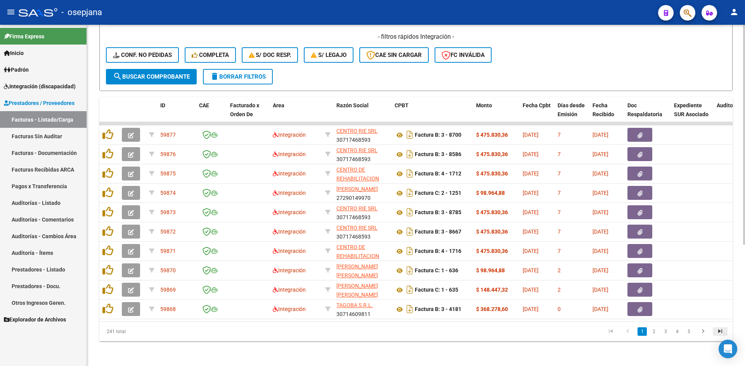
click at [717, 328] on icon "go to last page" at bounding box center [720, 332] width 10 height 9
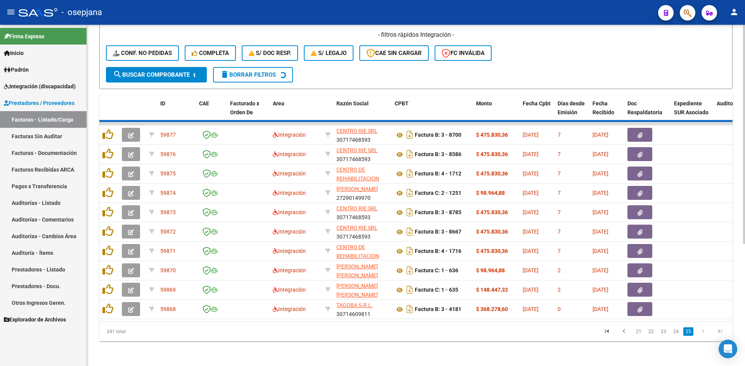
scroll to position [14, 0]
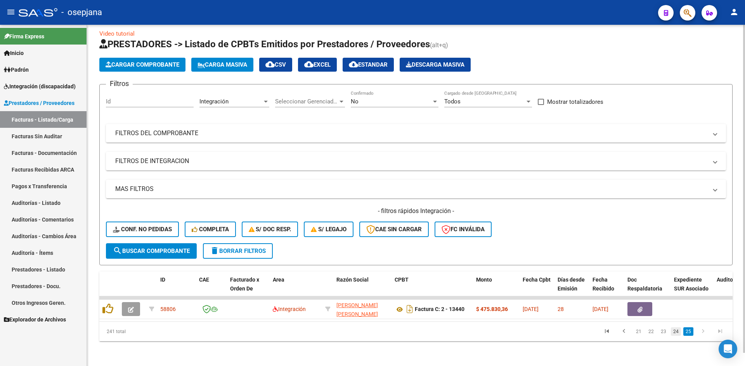
click at [678, 331] on link "24" at bounding box center [676, 332] width 10 height 9
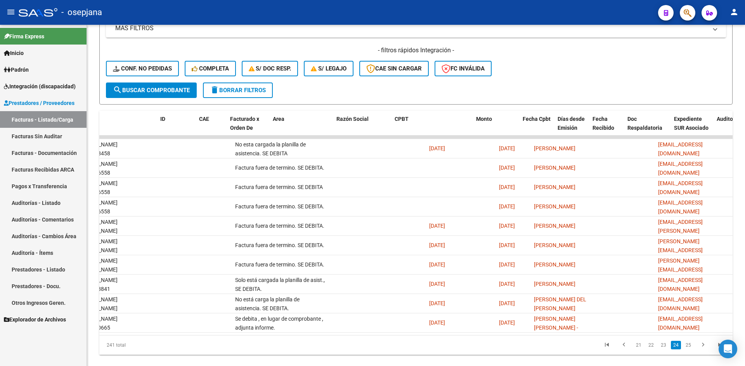
scroll to position [0, 0]
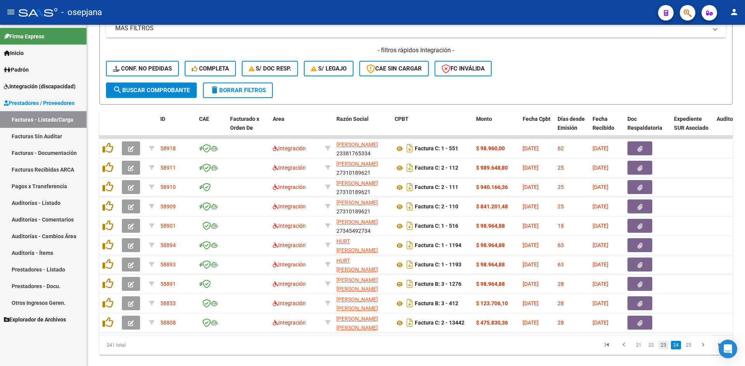
click at [662, 350] on link "23" at bounding box center [663, 345] width 10 height 9
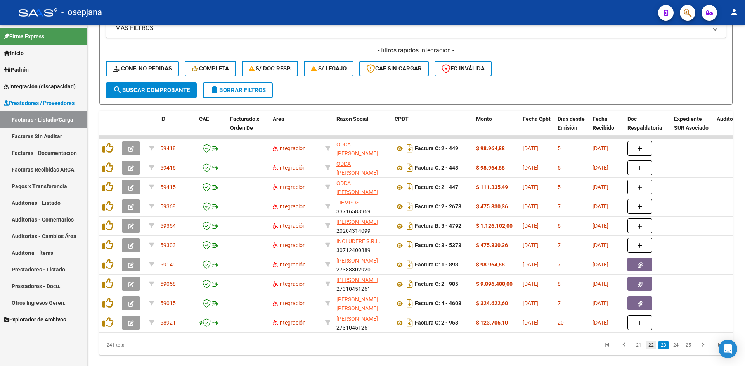
click at [651, 350] on link "22" at bounding box center [651, 345] width 10 height 9
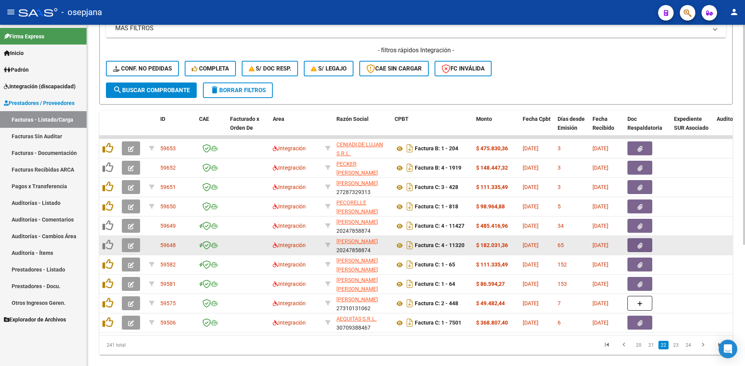
click at [126, 246] on button "button" at bounding box center [131, 245] width 18 height 14
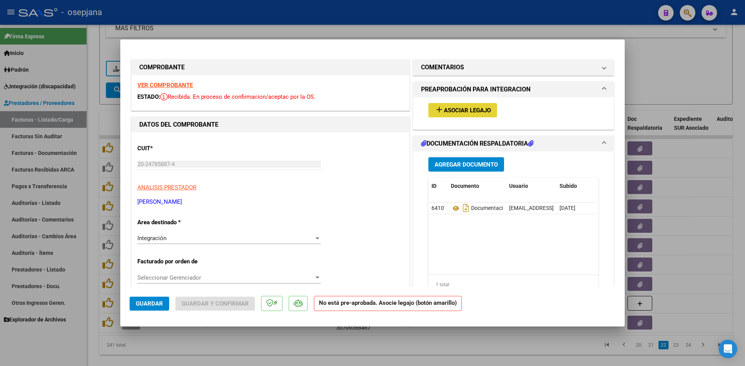
click at [465, 109] on span "Asociar Legajo" at bounding box center [467, 110] width 47 height 7
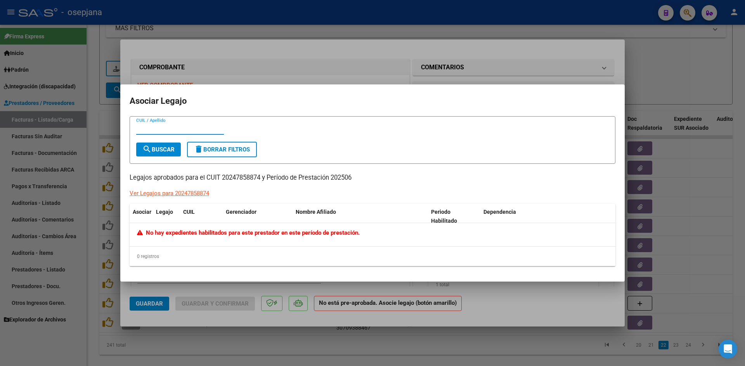
click at [325, 78] on div at bounding box center [372, 183] width 745 height 366
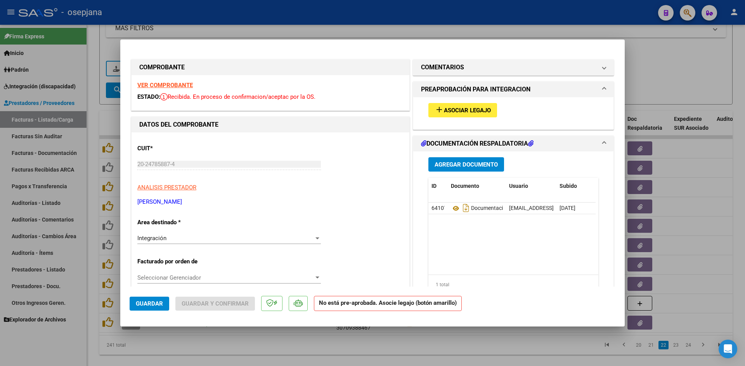
click at [644, 69] on div at bounding box center [372, 183] width 745 height 366
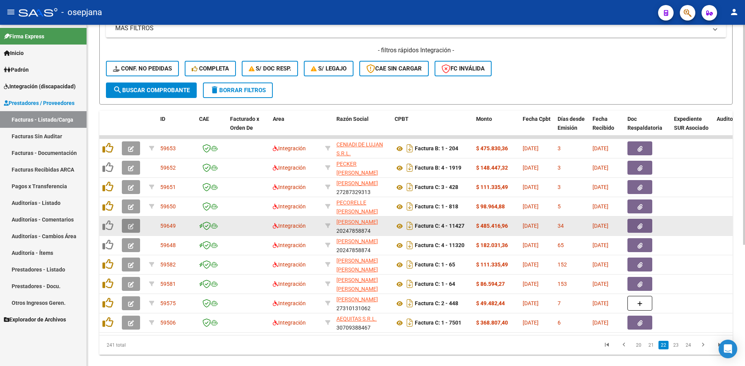
click at [128, 229] on icon "button" at bounding box center [131, 227] width 6 height 6
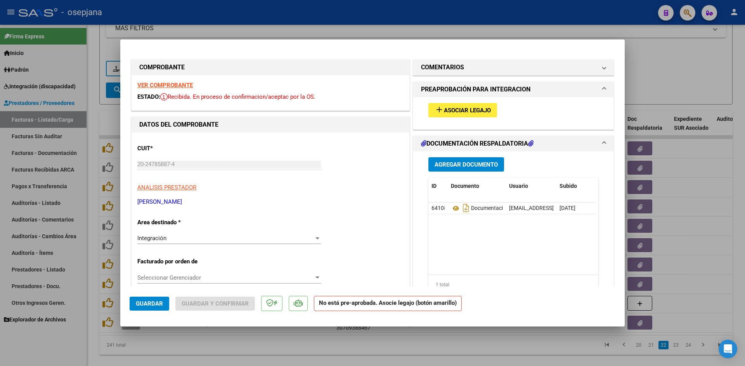
click at [699, 60] on div at bounding box center [372, 183] width 745 height 366
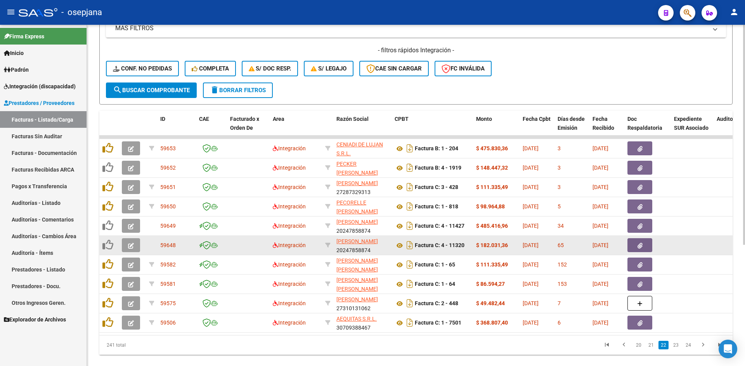
click at [130, 247] on icon "button" at bounding box center [131, 246] width 6 height 6
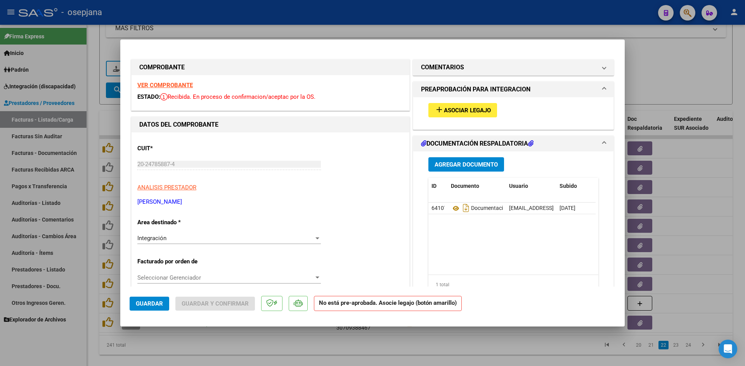
click at [444, 111] on span "Asociar Legajo" at bounding box center [467, 110] width 47 height 7
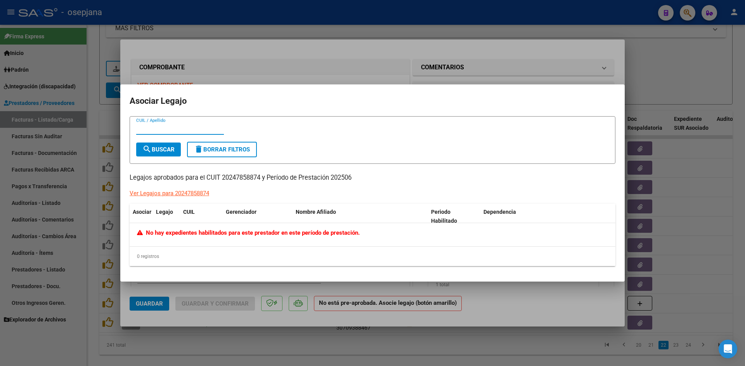
click at [705, 86] on div at bounding box center [372, 183] width 745 height 366
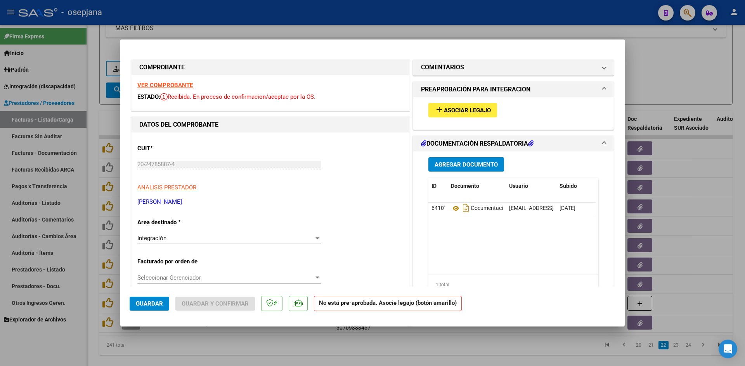
click at [691, 86] on div at bounding box center [372, 183] width 745 height 366
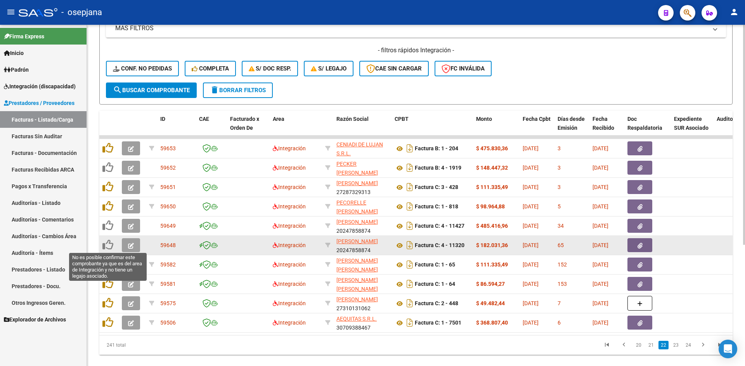
click at [109, 245] on icon at bounding box center [107, 245] width 11 height 11
click at [136, 245] on button "button" at bounding box center [131, 245] width 18 height 14
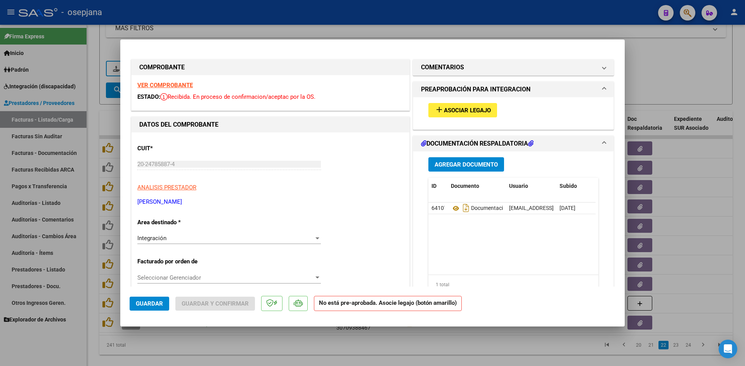
click at [161, 85] on strong "VER COMPROBANTE" at bounding box center [164, 85] width 55 height 7
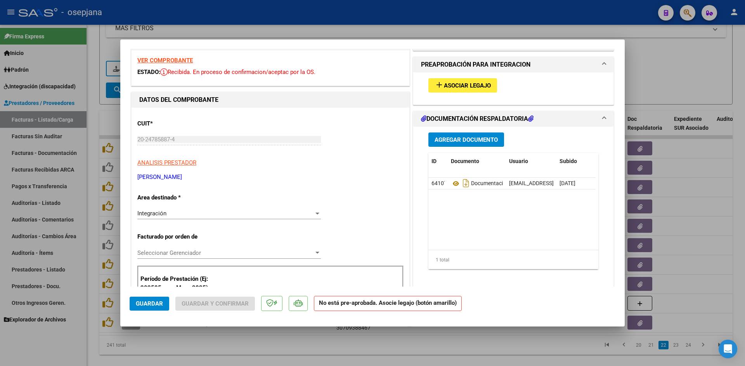
scroll to position [39, 0]
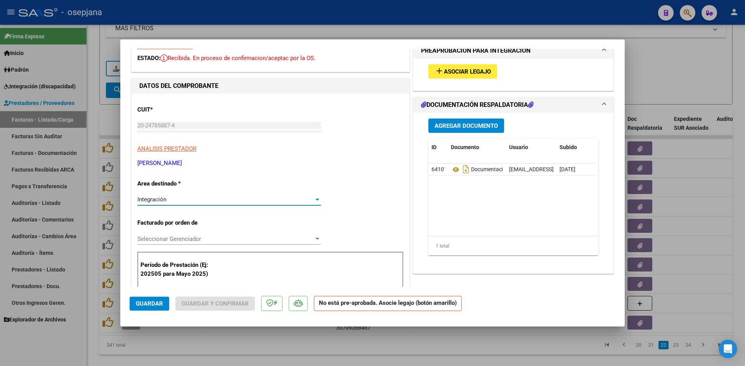
click at [251, 202] on div "Integración" at bounding box center [225, 199] width 176 height 7
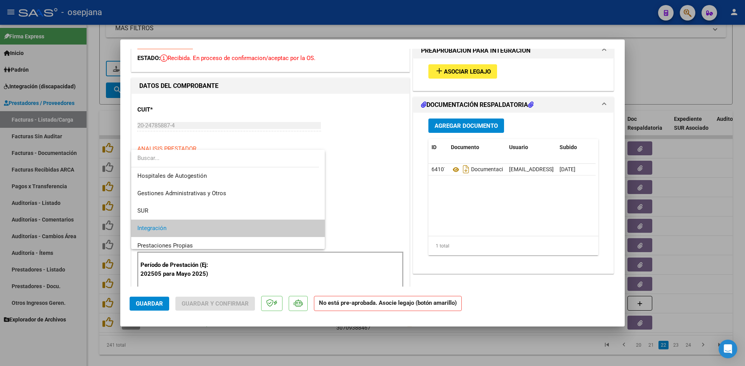
scroll to position [29, 0]
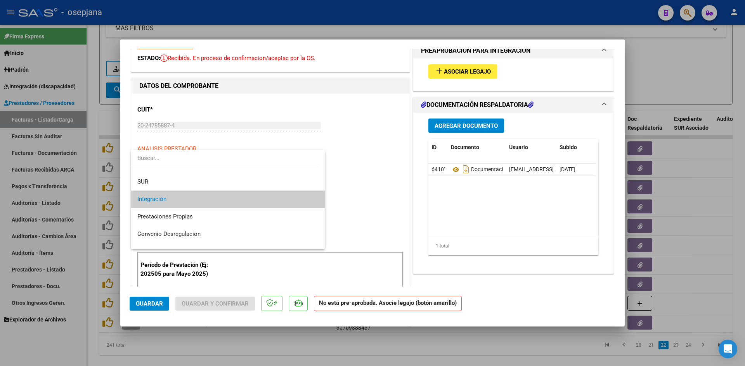
click at [251, 202] on span "Integración" at bounding box center [227, 199] width 181 height 17
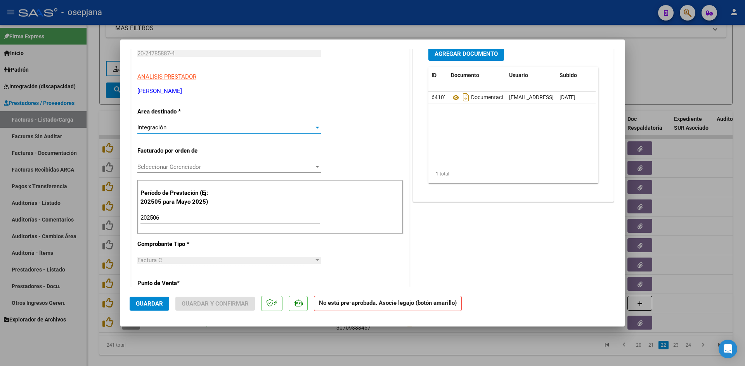
scroll to position [116, 0]
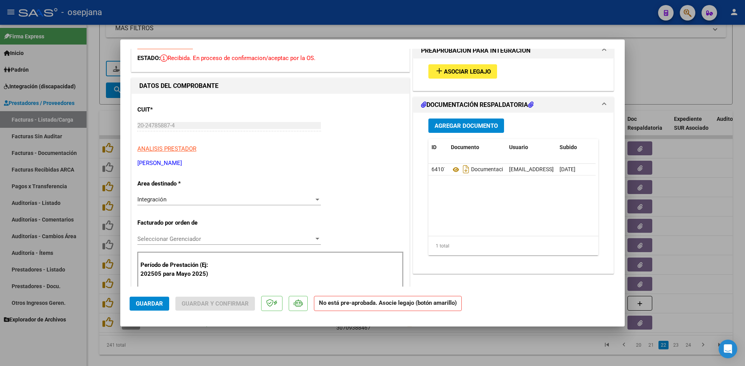
click at [233, 262] on div "Período de Prestación (Ej: 202505 para [DATE]) 202506 Ingrese el Período de Pre…" at bounding box center [270, 279] width 266 height 54
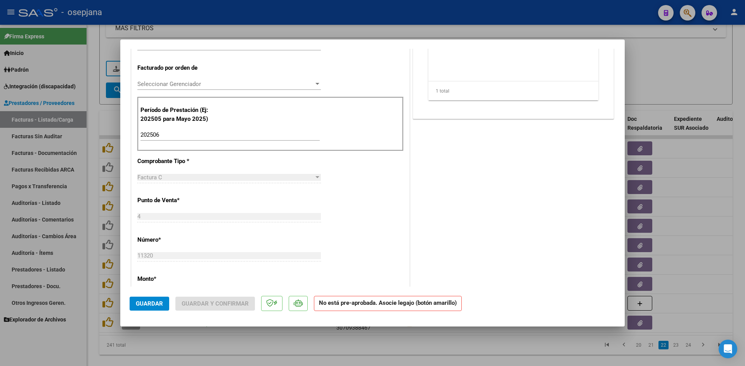
click at [166, 136] on input "202506" at bounding box center [229, 134] width 179 height 7
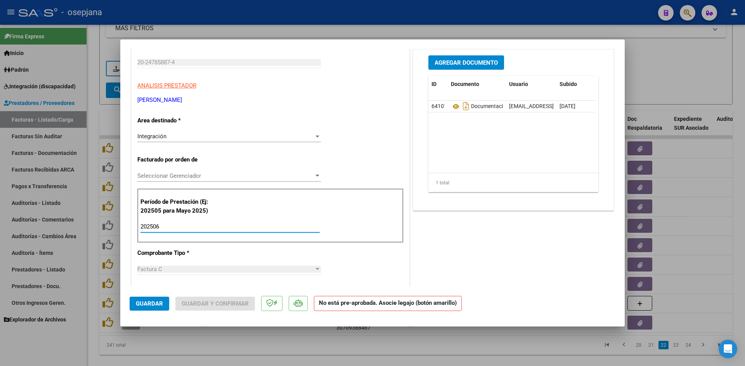
scroll to position [0, 0]
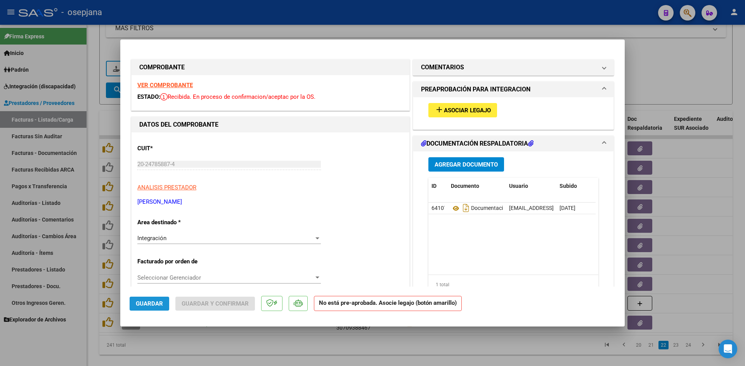
click at [152, 304] on span "Guardar" at bounding box center [149, 304] width 27 height 7
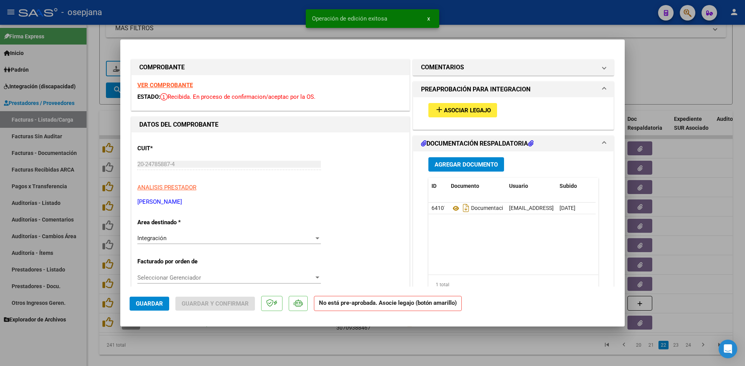
click at [468, 112] on span "Asociar Legajo" at bounding box center [467, 110] width 47 height 7
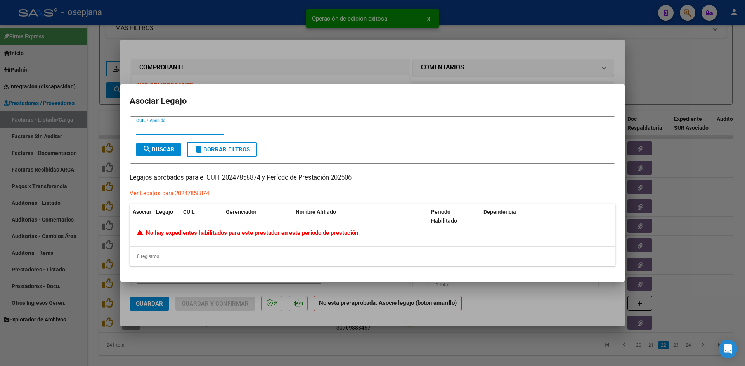
click at [199, 127] on input "CUIL / Apellido" at bounding box center [180, 128] width 88 height 7
click at [391, 62] on div at bounding box center [372, 183] width 745 height 366
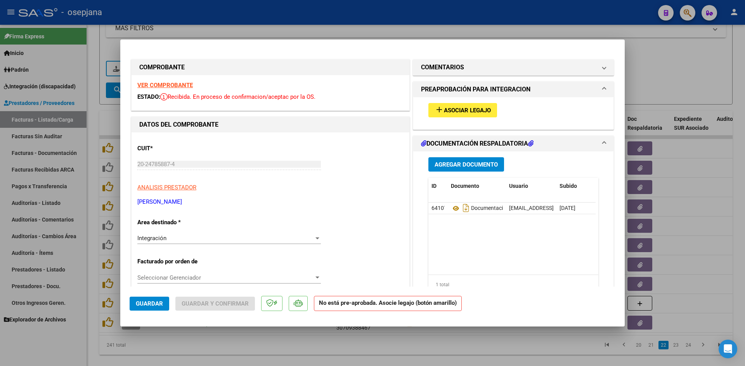
click at [449, 117] on button "add Asociar Legajo" at bounding box center [462, 110] width 69 height 14
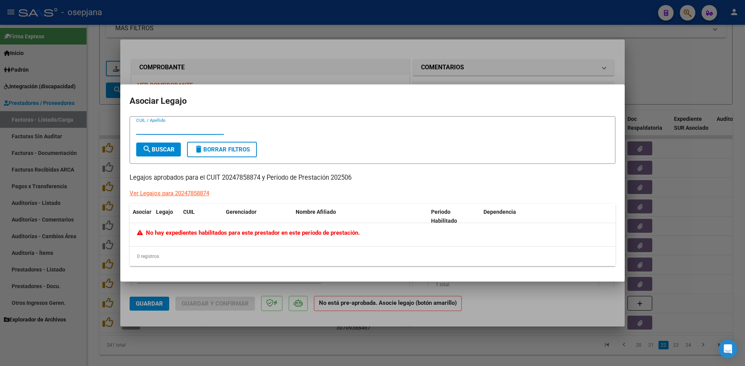
click at [347, 76] on div at bounding box center [372, 183] width 745 height 366
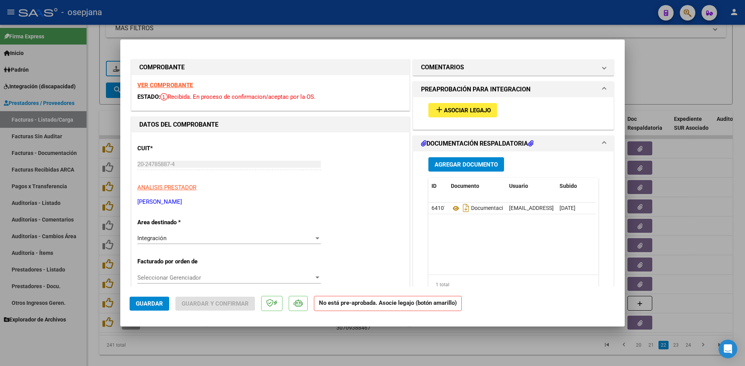
click at [178, 86] on strong "VER COMPROBANTE" at bounding box center [164, 85] width 55 height 7
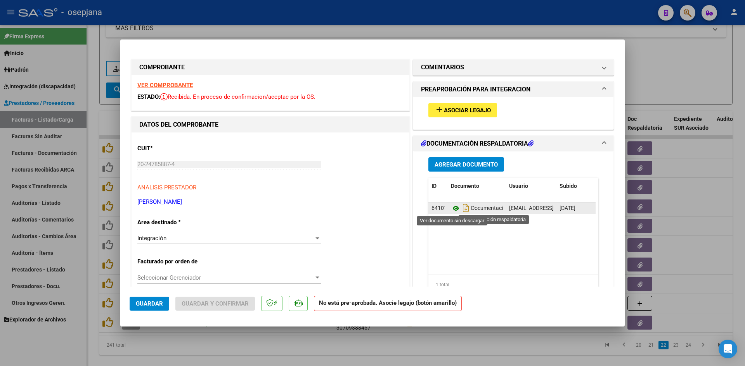
click at [456, 209] on icon at bounding box center [456, 208] width 10 height 9
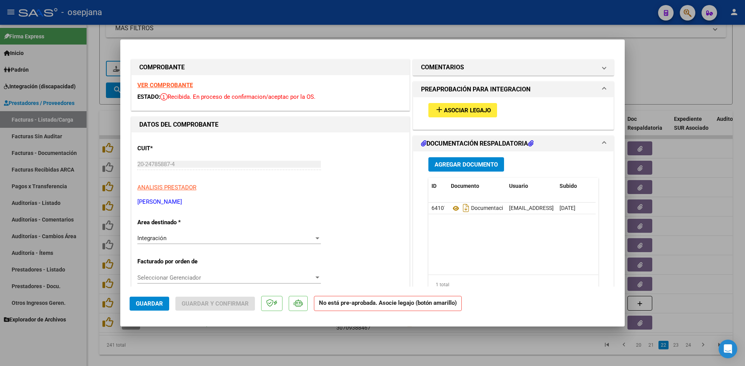
click at [183, 29] on div at bounding box center [372, 183] width 745 height 366
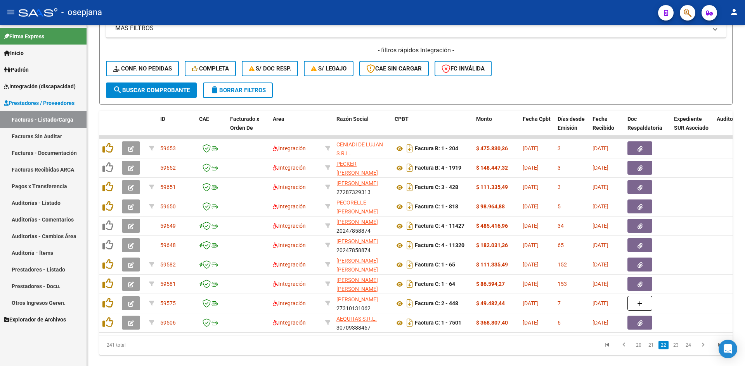
click at [32, 86] on span "Integración (discapacidad)" at bounding box center [40, 86] width 72 height 9
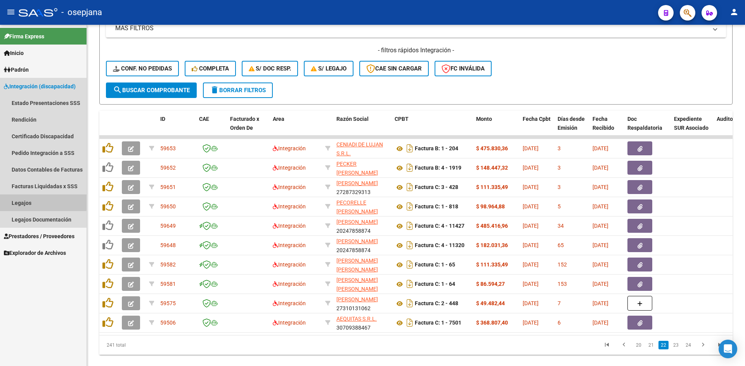
click at [24, 200] on link "Legajos" at bounding box center [43, 203] width 86 height 17
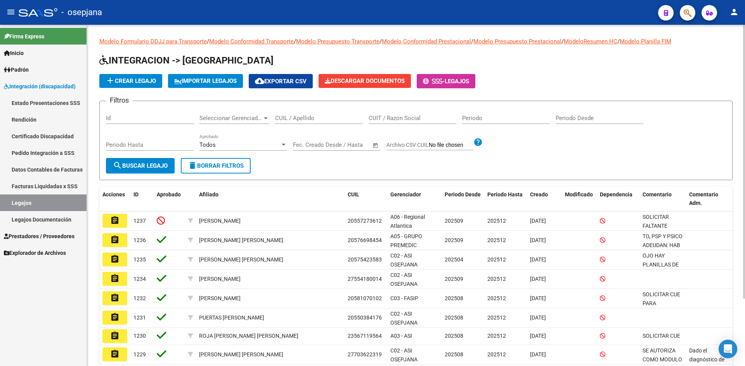
click at [297, 123] on div "CUIL / Apellido" at bounding box center [319, 115] width 88 height 17
click at [294, 119] on input "CUIL / Apellido" at bounding box center [319, 118] width 88 height 7
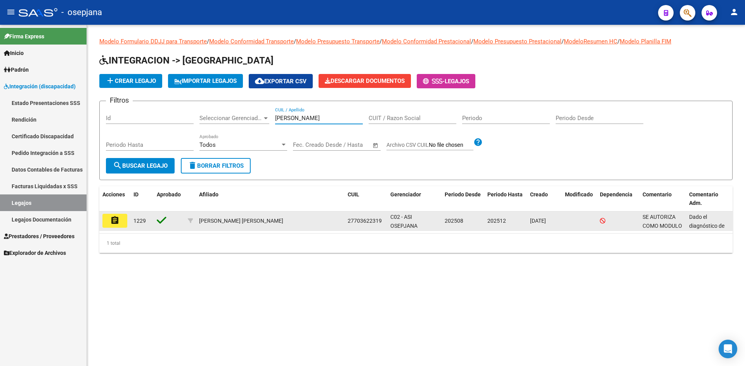
click at [604, 220] on icon at bounding box center [602, 220] width 5 height 5
click at [654, 220] on span "SE AUTORIZA COMO MODULO INTEGRAL INTENSIVO" at bounding box center [662, 230] width 40 height 33
click at [684, 225] on datatable-body-cell "SE AUTORIZA COMO MODULO INTEGRAL INTENSIVO" at bounding box center [662, 221] width 47 height 19
click at [710, 224] on span "Dado el diagnóstico de laxitud de ligamentos e hipotonía muscular, requiere reh…" at bounding box center [709, 279] width 40 height 130
click at [115, 219] on mat-icon "assignment" at bounding box center [114, 220] width 9 height 9
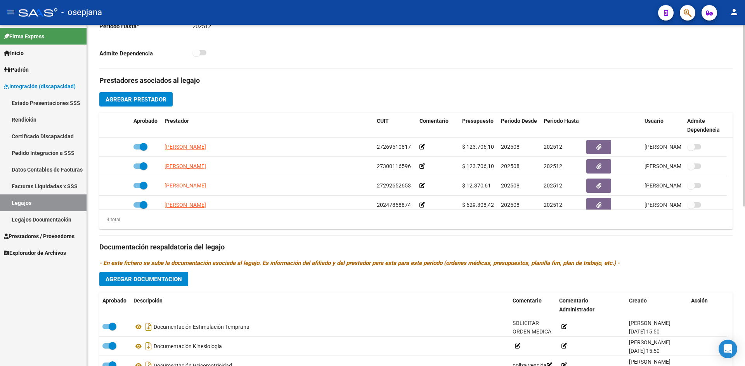
scroll to position [8, 0]
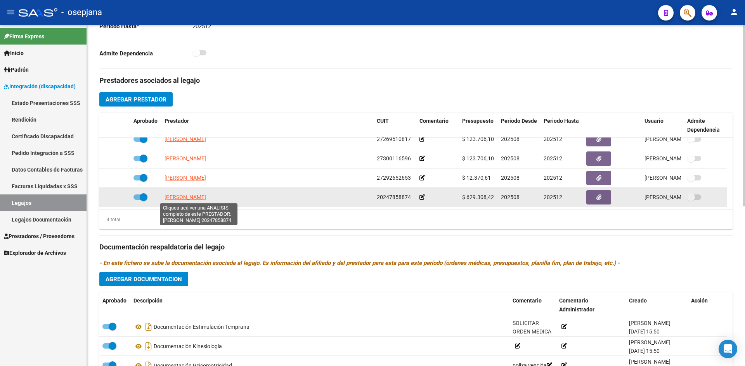
click at [206, 197] on span "[PERSON_NAME]" at bounding box center [184, 197] width 41 height 6
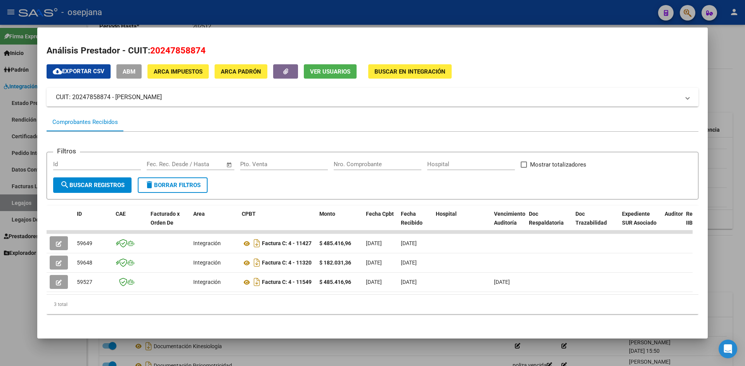
click at [724, 35] on div at bounding box center [372, 183] width 745 height 366
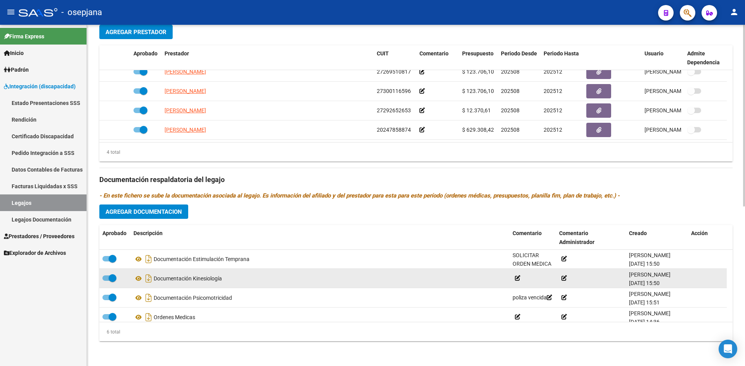
scroll to position [0, 0]
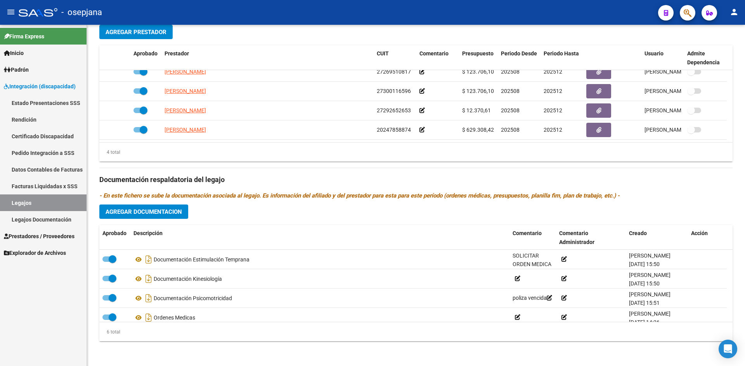
click at [23, 71] on span "Padrón" at bounding box center [16, 70] width 25 height 9
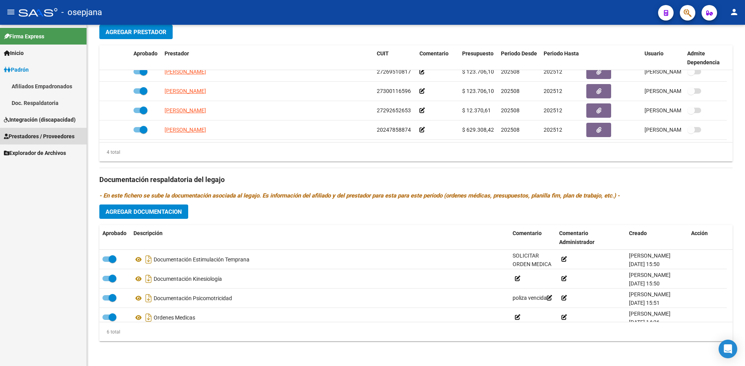
click at [35, 138] on span "Prestadores / Proveedores" at bounding box center [39, 136] width 71 height 9
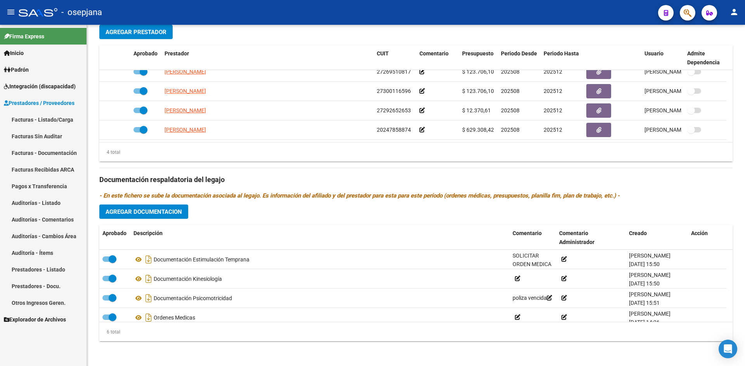
click at [39, 116] on link "Facturas - Listado/Carga" at bounding box center [43, 119] width 86 height 17
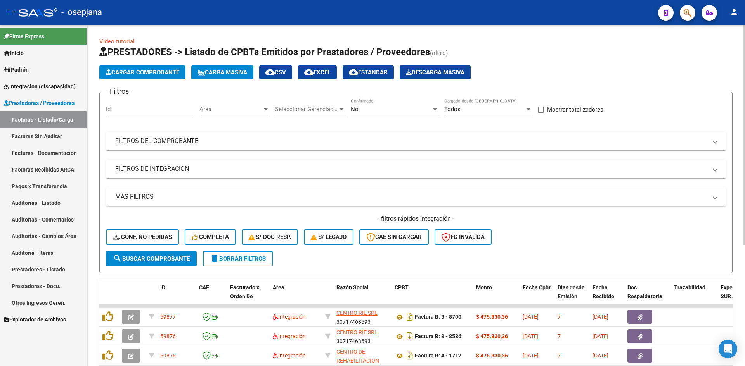
click at [217, 109] on span "Area" at bounding box center [230, 109] width 63 height 7
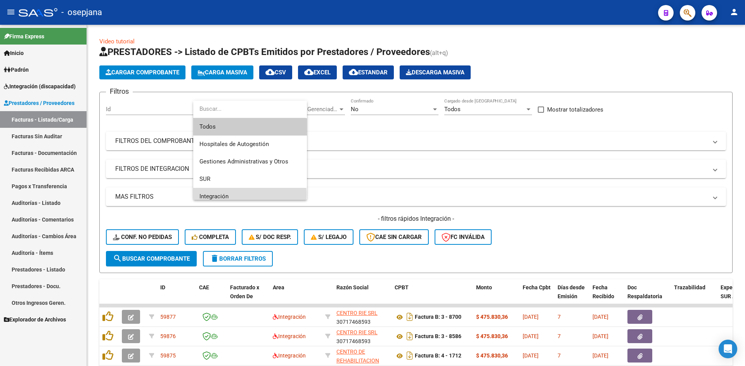
click at [232, 195] on span "Integración" at bounding box center [249, 196] width 101 height 17
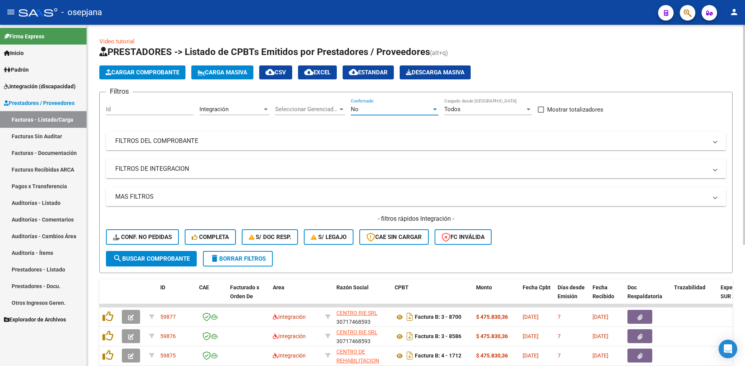
click at [378, 109] on div "No" at bounding box center [391, 109] width 81 height 7
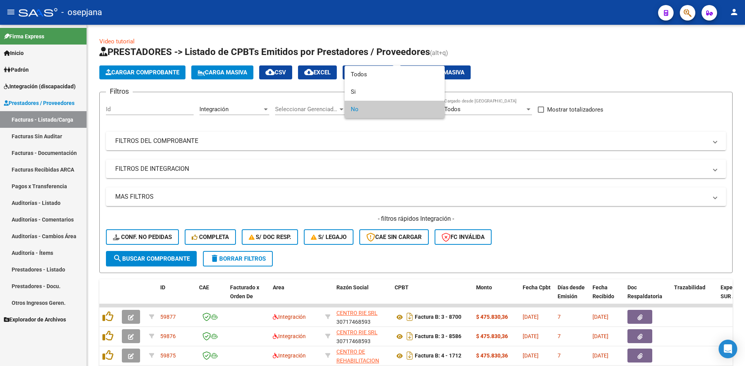
click at [371, 105] on span "No" at bounding box center [395, 109] width 88 height 17
click at [508, 166] on div at bounding box center [372, 183] width 745 height 366
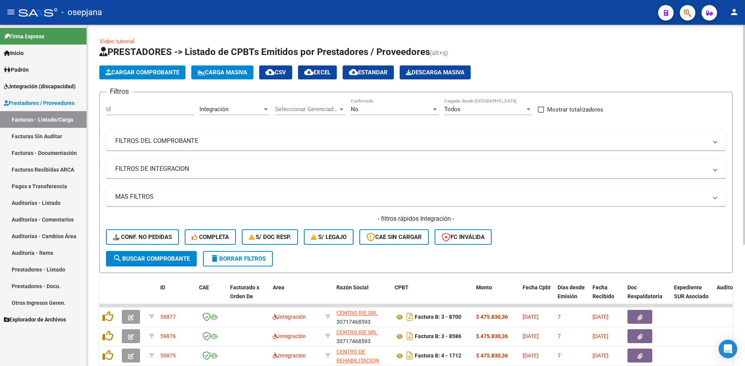
scroll to position [188, 0]
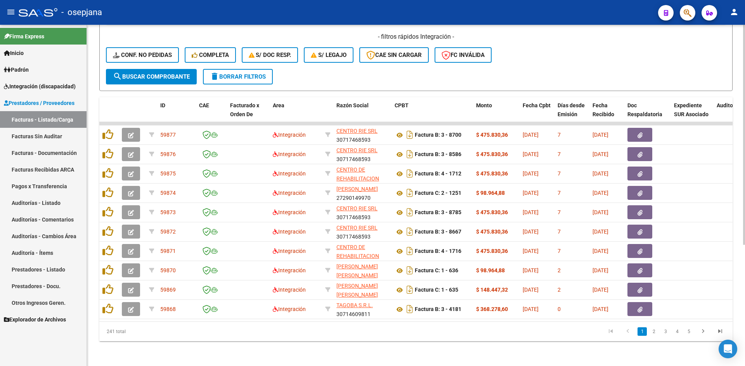
click at [720, 331] on icon "go to last page" at bounding box center [720, 332] width 10 height 9
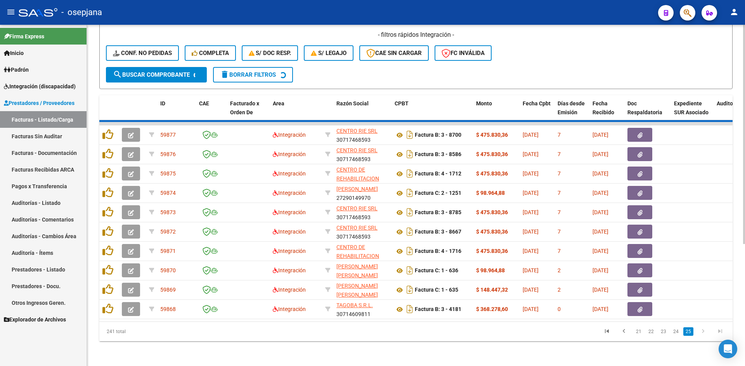
scroll to position [14, 0]
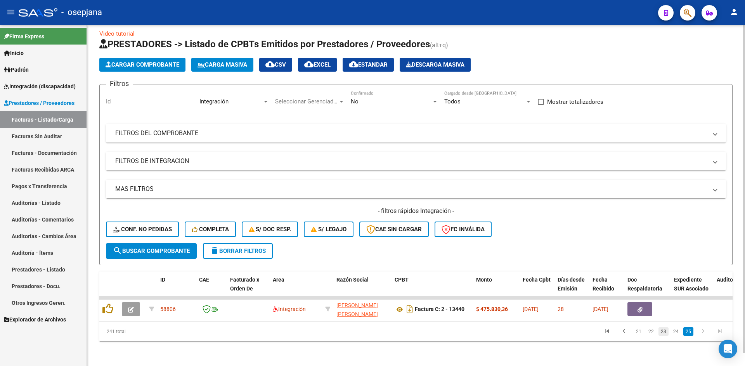
click at [666, 332] on link "23" at bounding box center [663, 332] width 10 height 9
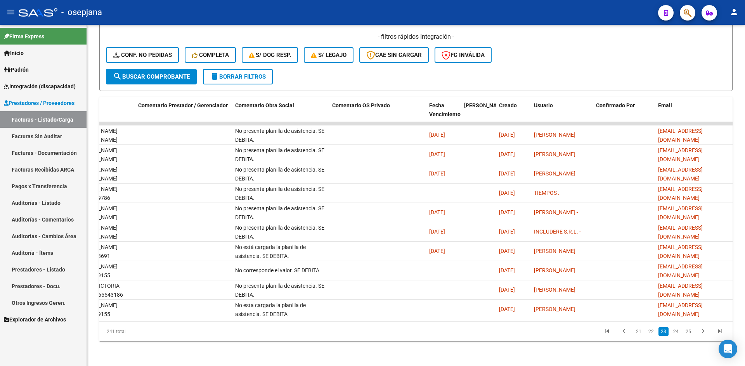
scroll to position [0, 0]
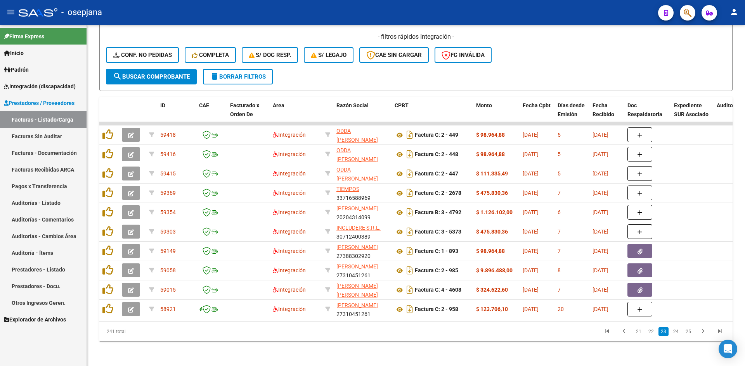
click at [652, 333] on link "22" at bounding box center [651, 332] width 10 height 9
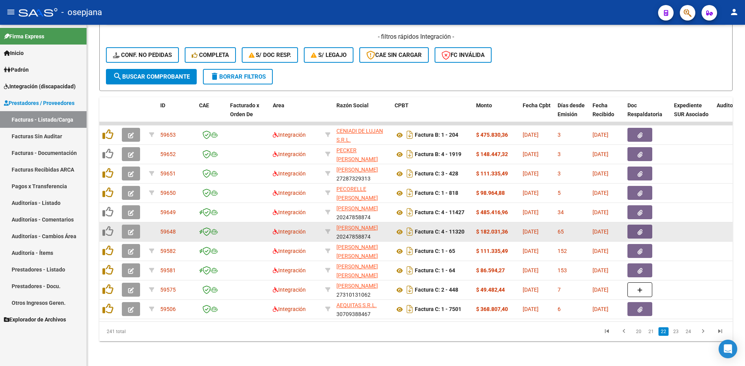
drag, startPoint x: 144, startPoint y: 225, endPoint x: 137, endPoint y: 228, distance: 7.0
click at [142, 228] on datatable-body-cell at bounding box center [132, 232] width 27 height 19
click at [133, 230] on icon "button" at bounding box center [131, 233] width 6 height 6
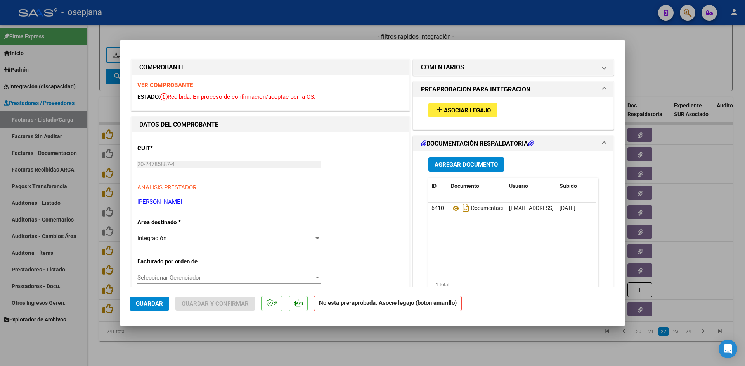
scroll to position [39, 0]
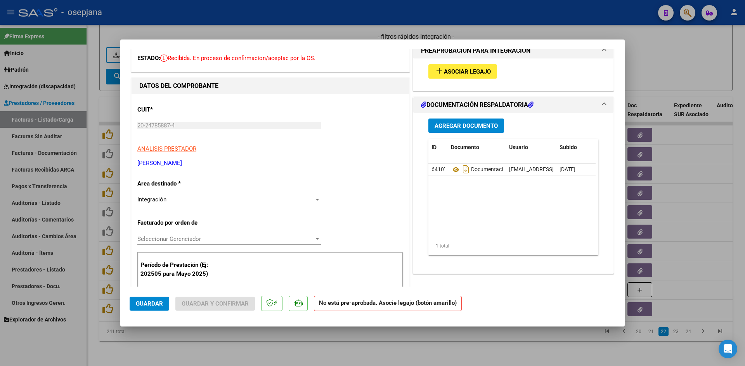
click at [200, 200] on div "Integración" at bounding box center [225, 199] width 176 height 7
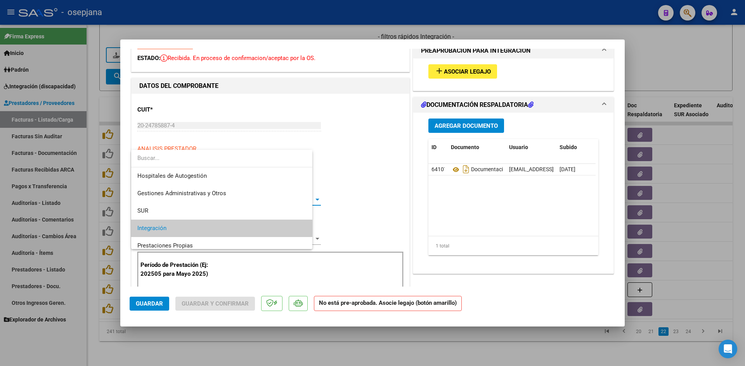
scroll to position [29, 0]
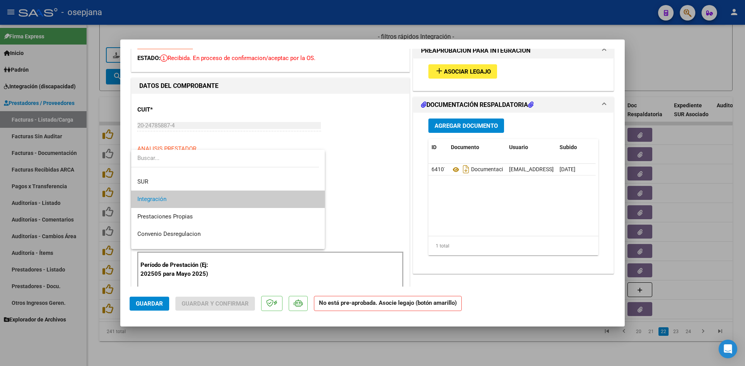
click at [200, 200] on span "Integración" at bounding box center [227, 199] width 181 height 17
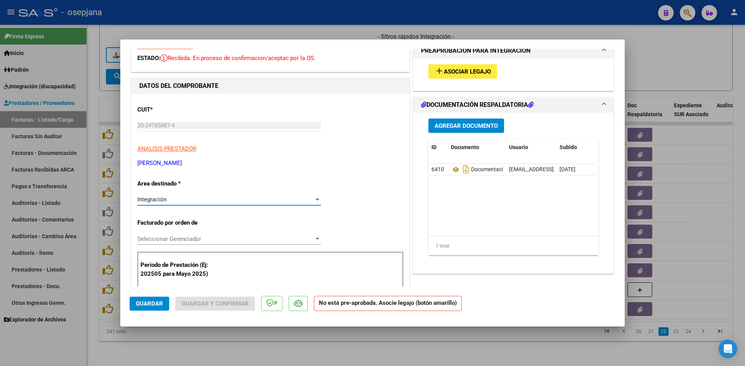
click at [194, 234] on div "Seleccionar Gerenciador Seleccionar Gerenciador" at bounding box center [228, 239] width 183 height 12
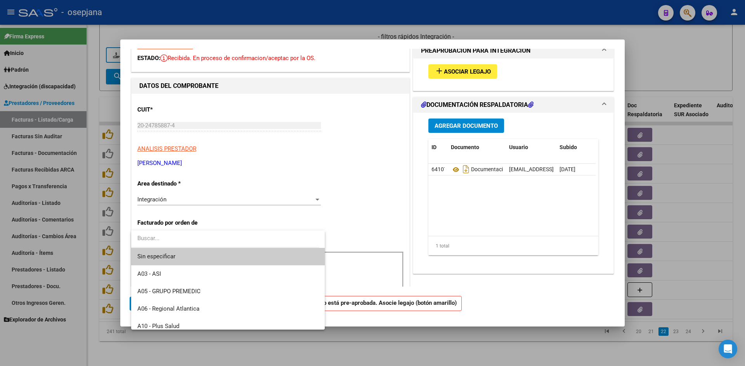
click at [404, 226] on div at bounding box center [372, 183] width 745 height 366
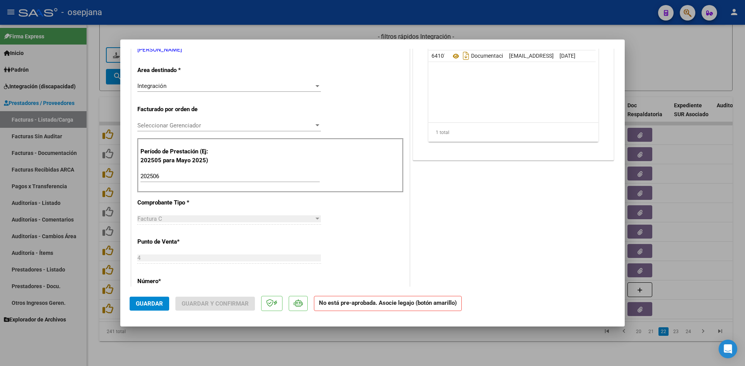
scroll to position [155, 0]
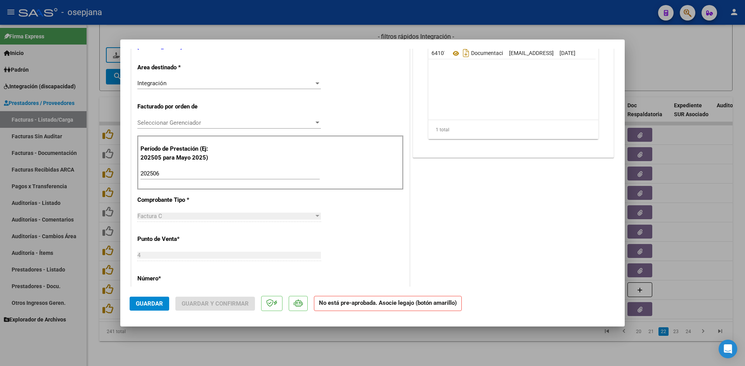
click at [158, 162] on p "Período de Prestación (Ej: 202505 para Mayo 2025)" at bounding box center [179, 153] width 78 height 17
click at [168, 124] on span "Seleccionar Gerenciador" at bounding box center [225, 122] width 176 height 7
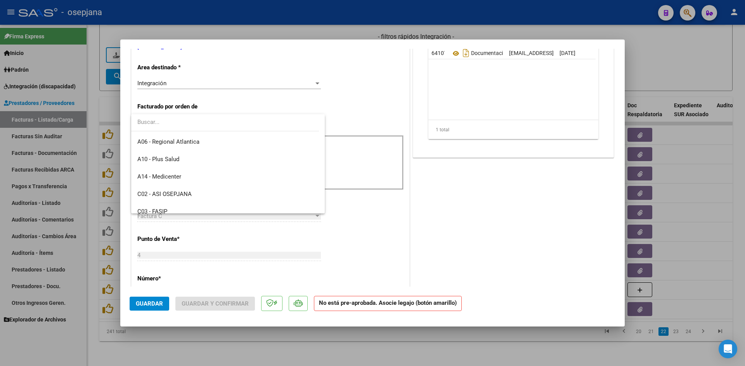
scroll to position [0, 0]
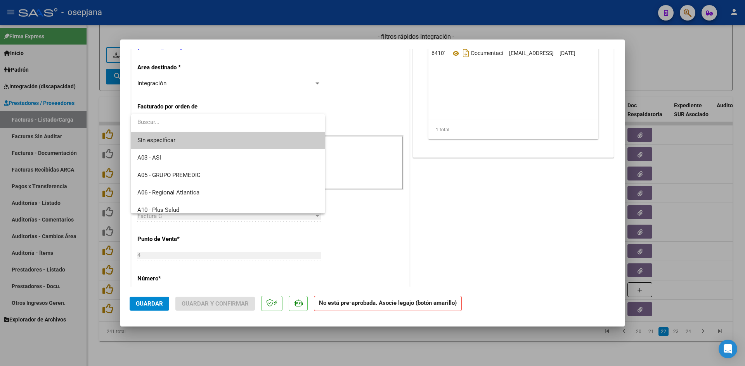
click at [390, 89] on div at bounding box center [372, 183] width 745 height 366
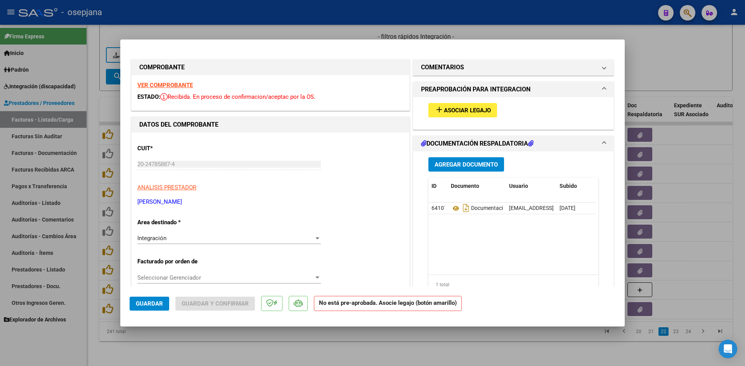
click at [176, 86] on strong "VER COMPROBANTE" at bounding box center [164, 85] width 55 height 7
click at [221, 277] on span "Seleccionar Gerenciador" at bounding box center [225, 278] width 176 height 7
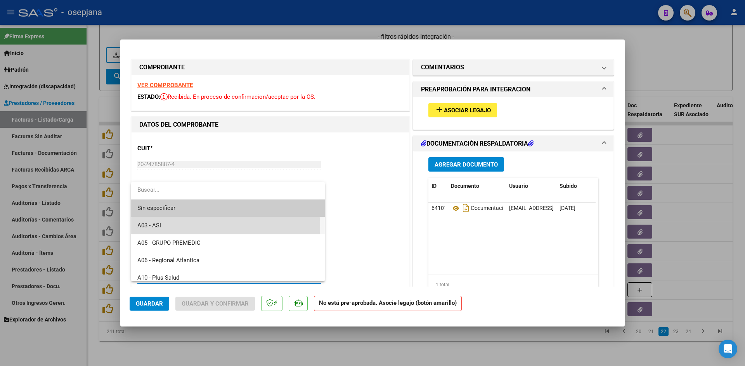
click at [225, 227] on span "A03 - ASI" at bounding box center [227, 225] width 181 height 17
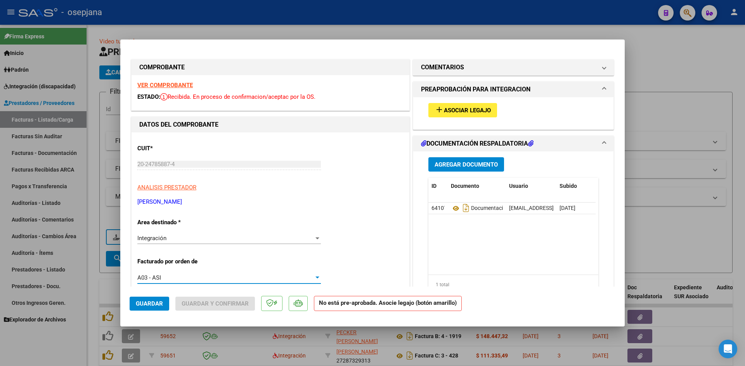
scroll to position [188, 0]
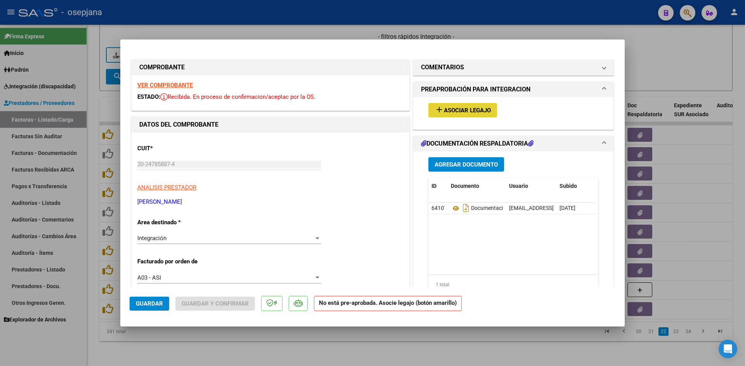
click at [469, 107] on span "Asociar Legajo" at bounding box center [467, 110] width 47 height 7
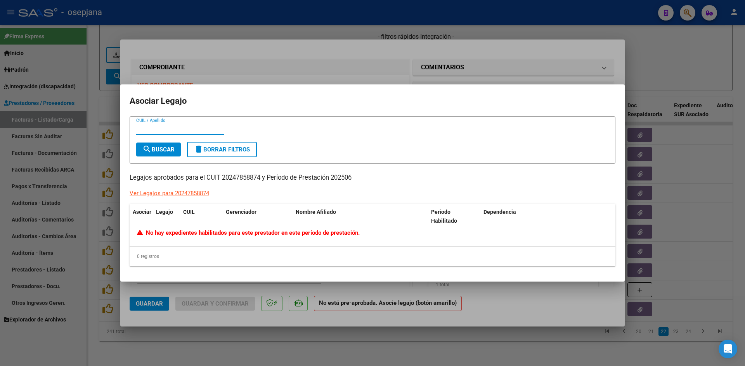
click at [368, 88] on mat-dialog-container "Asociar Legajo CUIL / Apellido search Buscar delete Borrar Filtros Legajos apro…" at bounding box center [372, 184] width 504 height 198
click at [265, 77] on div at bounding box center [372, 183] width 745 height 366
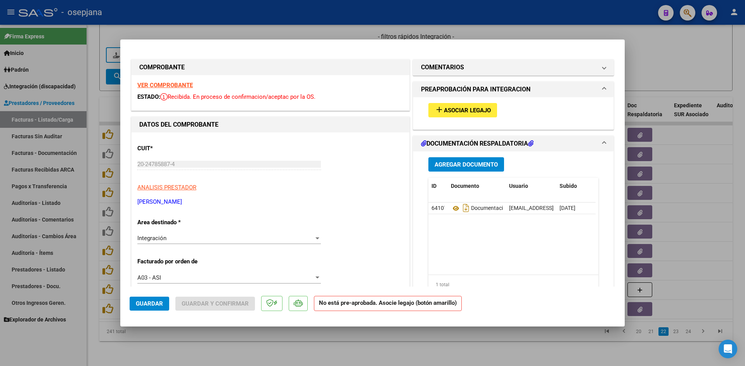
click at [174, 280] on div "A03 - ASI" at bounding box center [225, 278] width 176 height 7
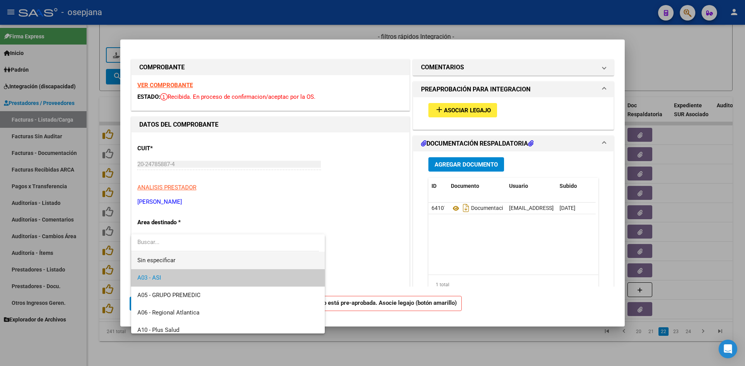
click at [171, 259] on span "Sin especificar" at bounding box center [227, 260] width 181 height 17
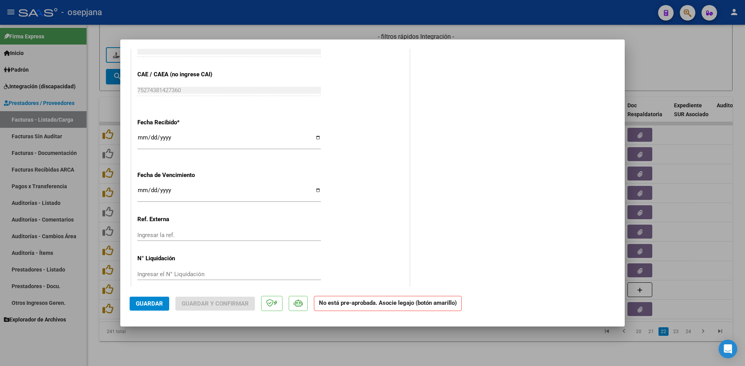
scroll to position [491, 0]
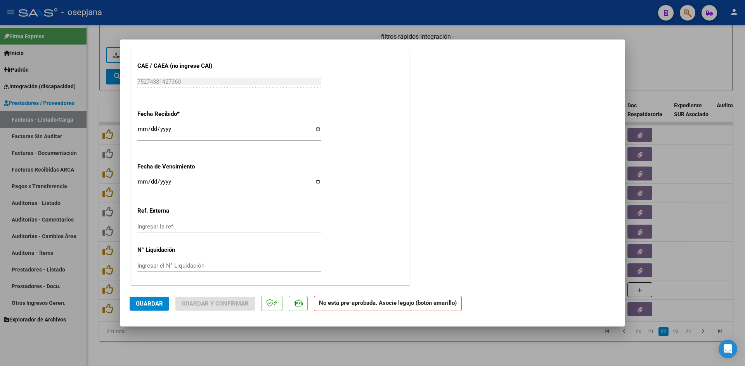
click at [642, 49] on div at bounding box center [372, 183] width 745 height 366
type input "$ 0,00"
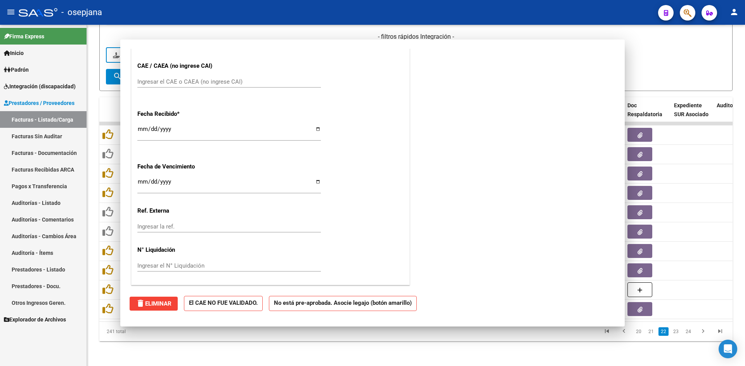
scroll to position [0, 0]
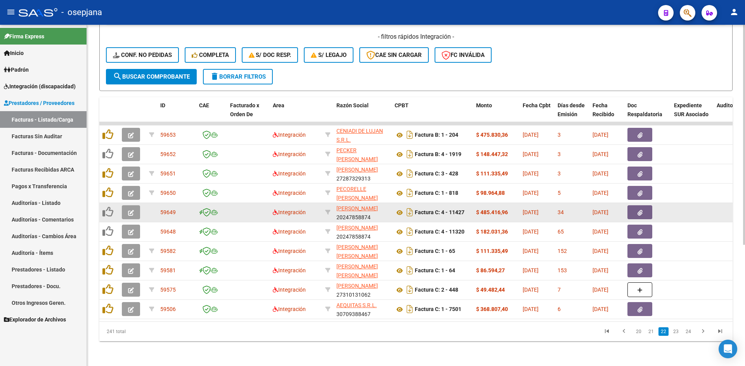
click at [135, 208] on button "button" at bounding box center [131, 213] width 18 height 14
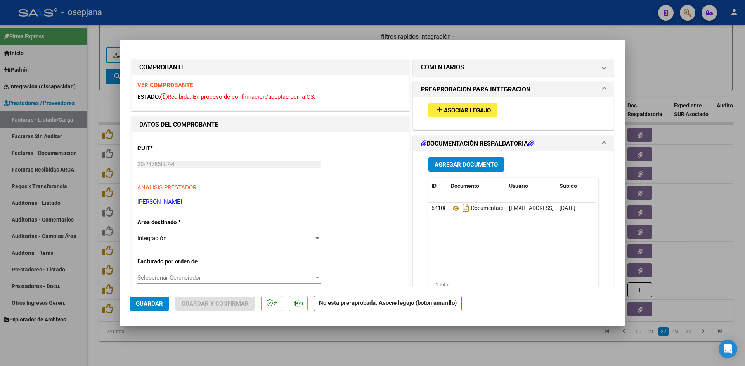
click at [473, 111] on span "Asociar Legajo" at bounding box center [467, 110] width 47 height 7
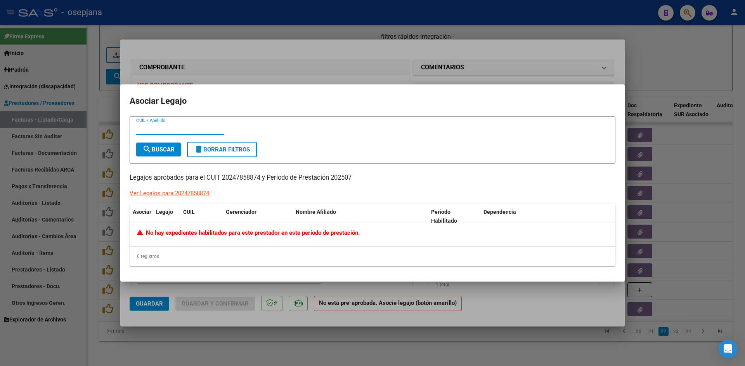
click at [362, 73] on div at bounding box center [372, 183] width 745 height 366
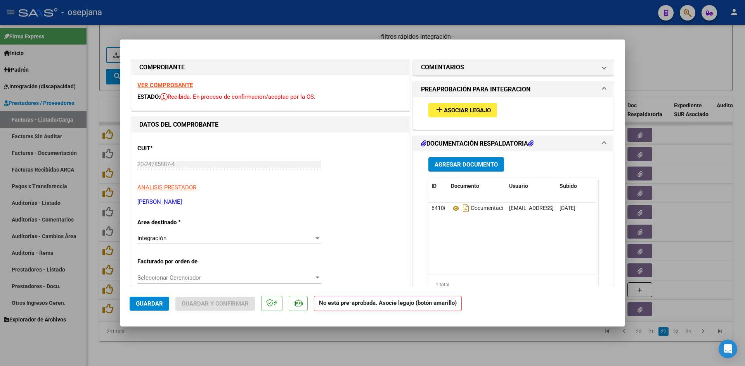
click at [167, 83] on strong "VER COMPROBANTE" at bounding box center [164, 85] width 55 height 7
click at [650, 64] on div at bounding box center [372, 183] width 745 height 366
type input "$ 0,00"
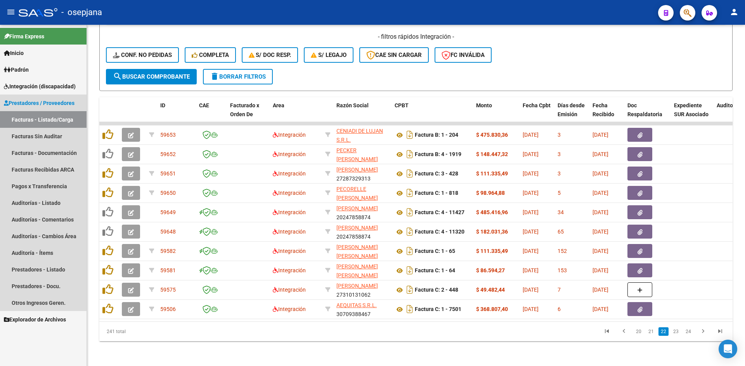
click at [50, 122] on link "Facturas - Listado/Carga" at bounding box center [43, 119] width 86 height 17
click at [46, 102] on span "Prestadores / Proveedores" at bounding box center [39, 103] width 71 height 9
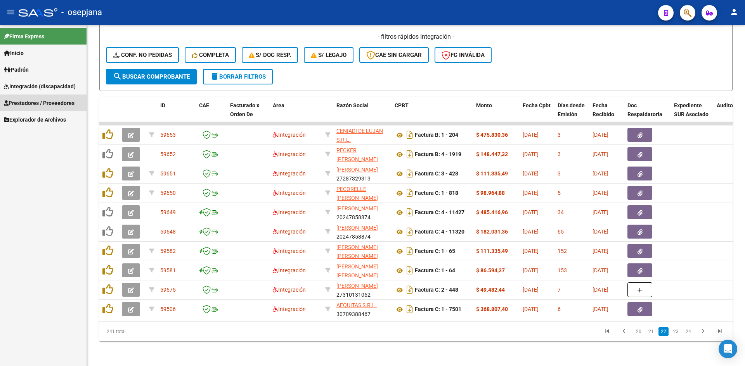
click at [46, 102] on span "Prestadores / Proveedores" at bounding box center [39, 103] width 71 height 9
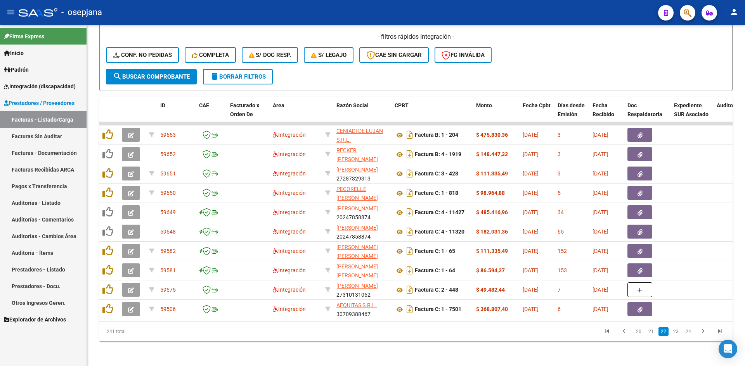
click at [35, 84] on span "Integración (discapacidad)" at bounding box center [40, 86] width 72 height 9
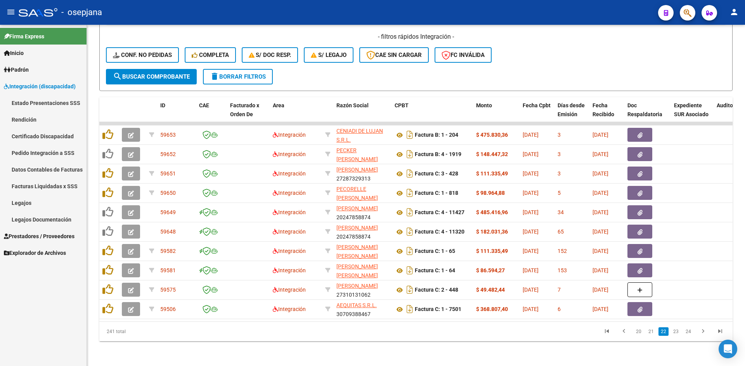
click at [42, 204] on link "Legajos" at bounding box center [43, 203] width 86 height 17
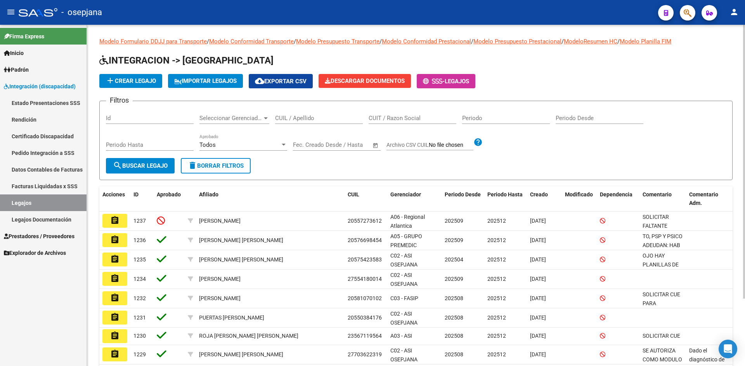
click at [295, 118] on input "CUIL / Apellido" at bounding box center [319, 118] width 88 height 7
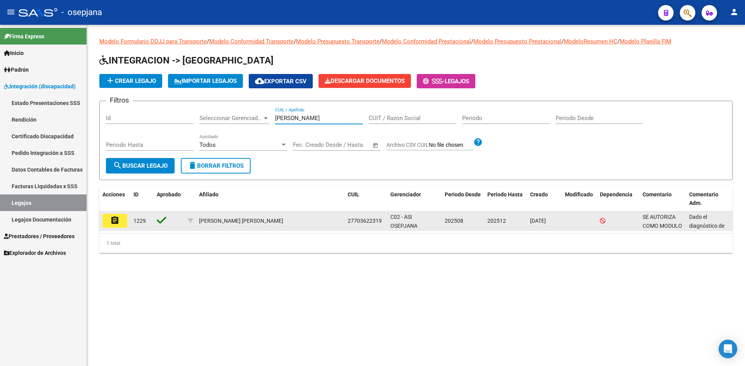
type input "sanchez emma"
click at [117, 213] on datatable-body-cell "assignment" at bounding box center [114, 221] width 31 height 19
click at [120, 219] on button "assignment" at bounding box center [114, 221] width 25 height 14
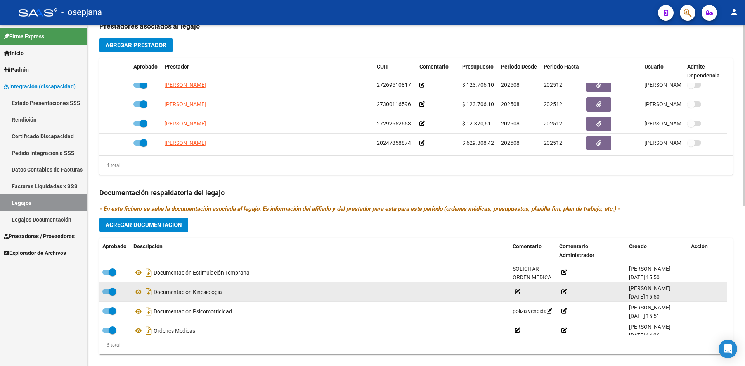
scroll to position [300, 0]
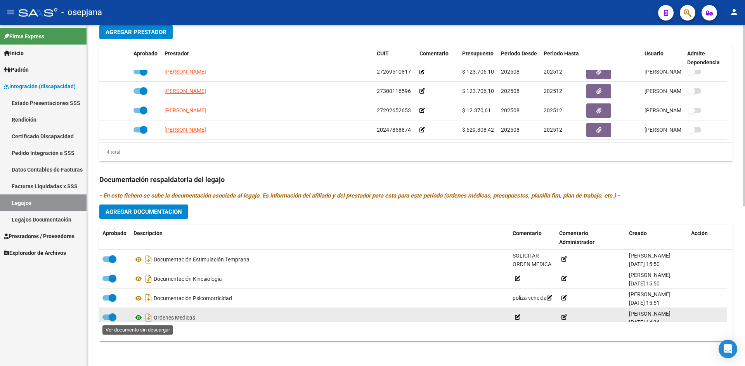
click at [139, 318] on icon at bounding box center [138, 317] width 10 height 9
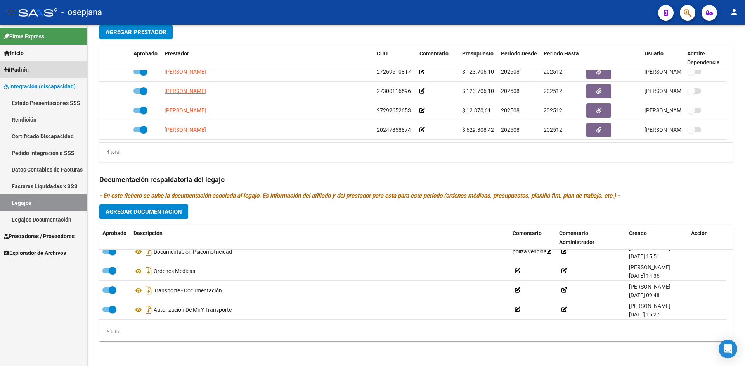
click at [17, 68] on span "Padrón" at bounding box center [16, 70] width 25 height 9
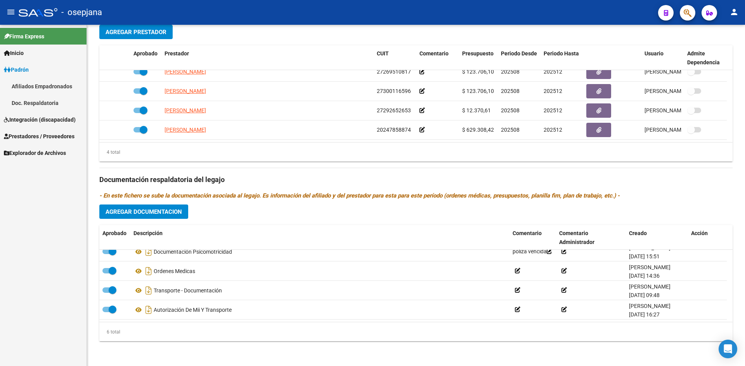
click at [36, 132] on span "Prestadores / Proveedores" at bounding box center [39, 136] width 71 height 9
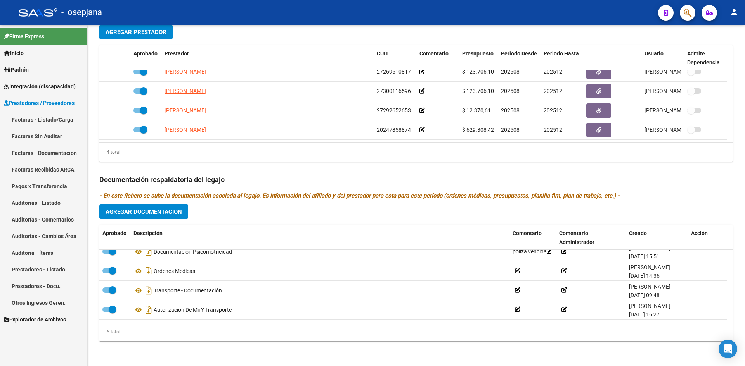
click at [59, 118] on link "Facturas - Listado/Carga" at bounding box center [43, 119] width 86 height 17
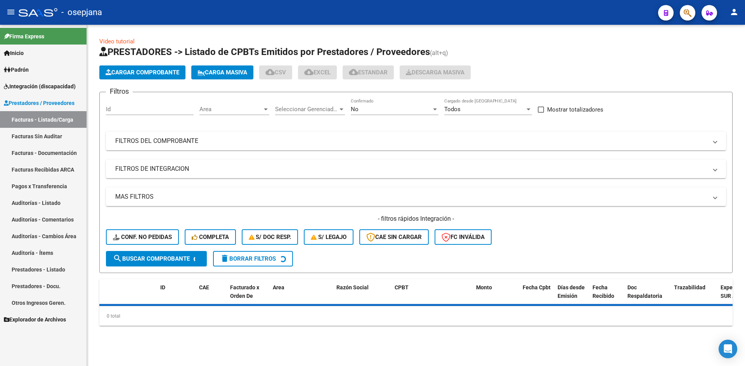
click at [212, 106] on span "Area" at bounding box center [230, 109] width 63 height 7
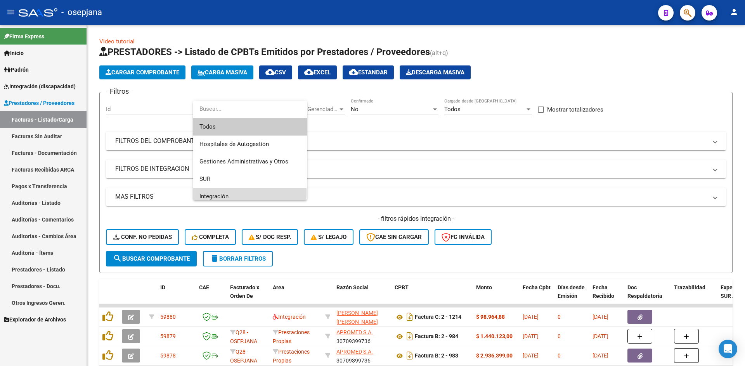
click at [216, 193] on span "Integración" at bounding box center [249, 196] width 101 height 17
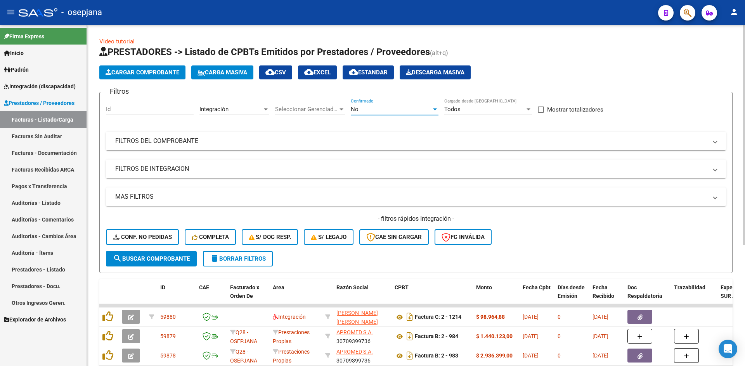
click at [392, 109] on div "No" at bounding box center [391, 109] width 81 height 7
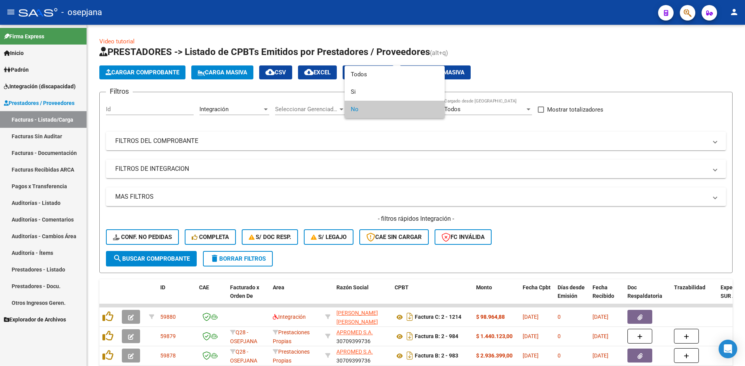
click at [370, 111] on span "No" at bounding box center [395, 109] width 88 height 17
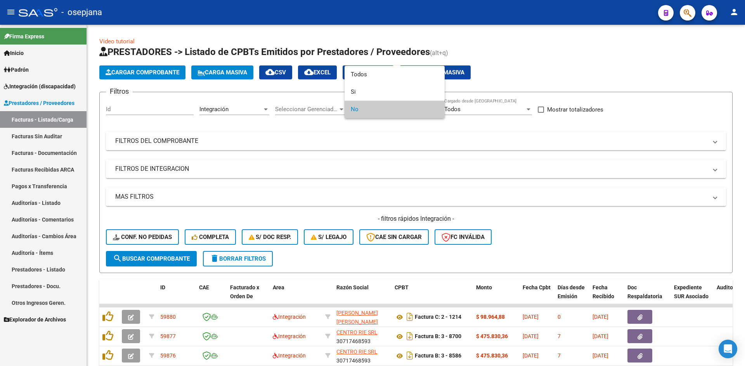
click at [461, 181] on div at bounding box center [372, 183] width 745 height 366
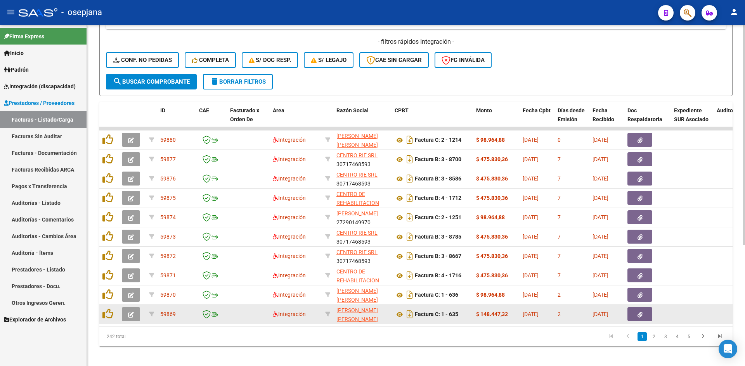
scroll to position [188, 0]
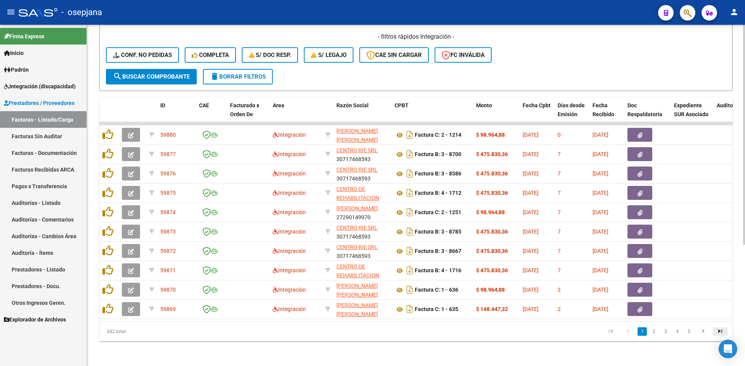
click at [717, 331] on icon "go to last page" at bounding box center [720, 332] width 10 height 9
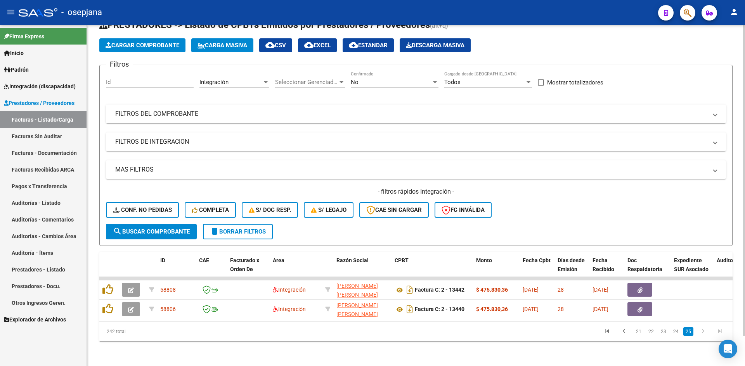
scroll to position [33, 0]
click at [653, 332] on link "22" at bounding box center [651, 332] width 10 height 9
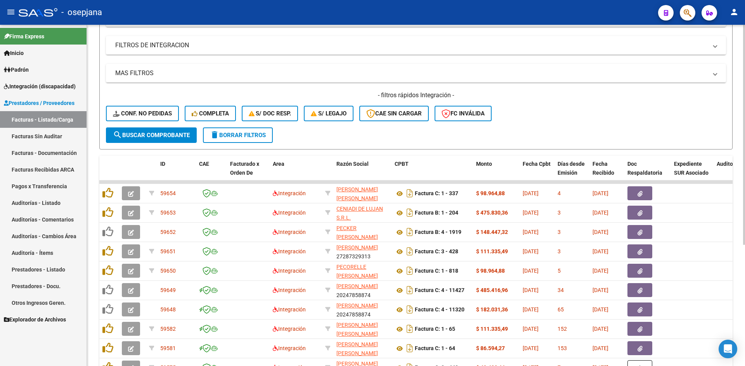
scroll to position [188, 0]
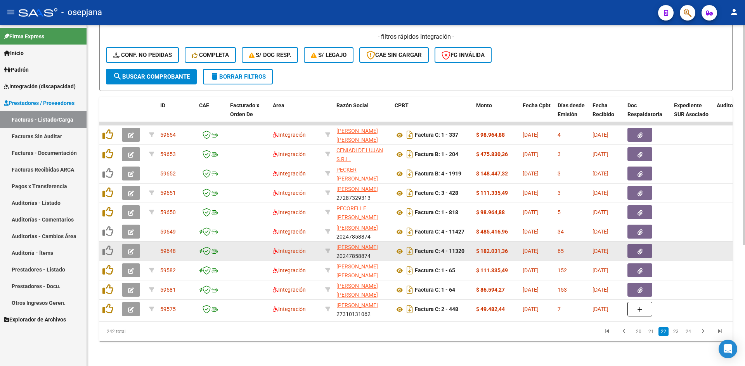
click at [131, 249] on icon "button" at bounding box center [131, 252] width 6 height 6
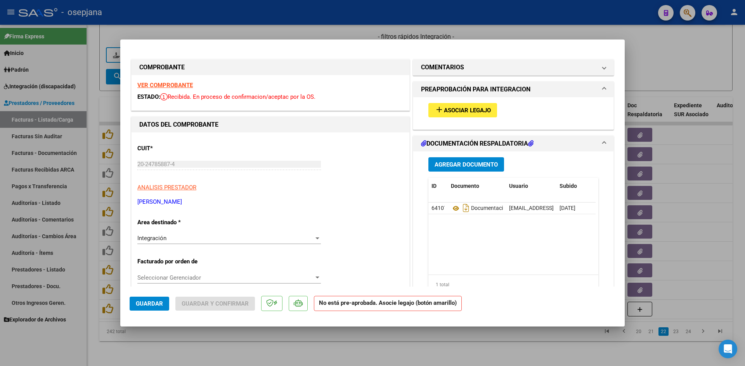
click at [147, 84] on strong "VER COMPROBANTE" at bounding box center [164, 85] width 55 height 7
click at [287, 31] on div at bounding box center [372, 183] width 745 height 366
type input "$ 0,00"
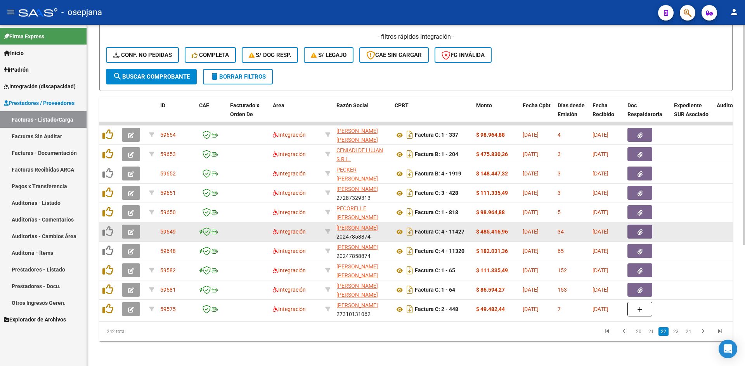
click at [131, 230] on icon "button" at bounding box center [131, 233] width 6 height 6
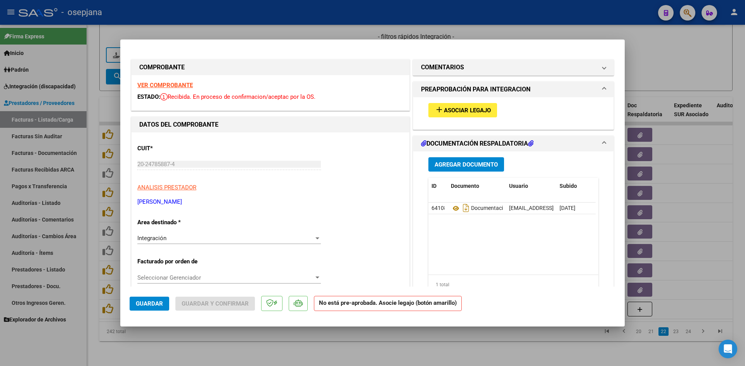
click at [169, 86] on strong "VER COMPROBANTE" at bounding box center [164, 85] width 55 height 7
click at [173, 34] on div at bounding box center [372, 183] width 745 height 366
type input "$ 0,00"
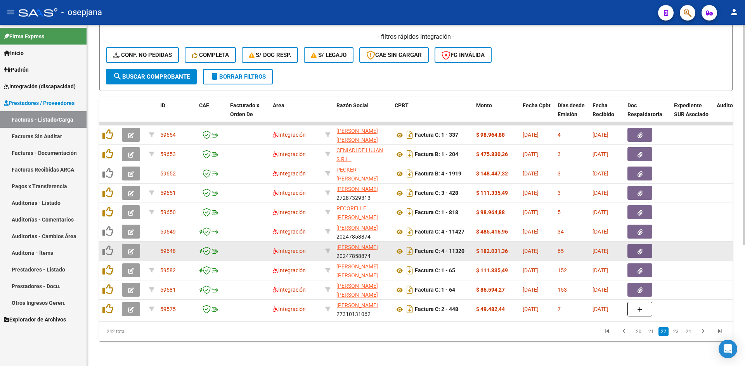
click at [132, 249] on icon "button" at bounding box center [131, 252] width 6 height 6
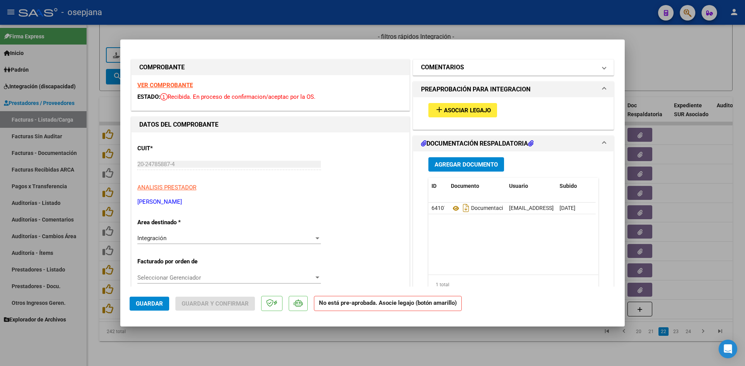
click at [440, 72] on h1 "COMENTARIOS" at bounding box center [442, 67] width 43 height 9
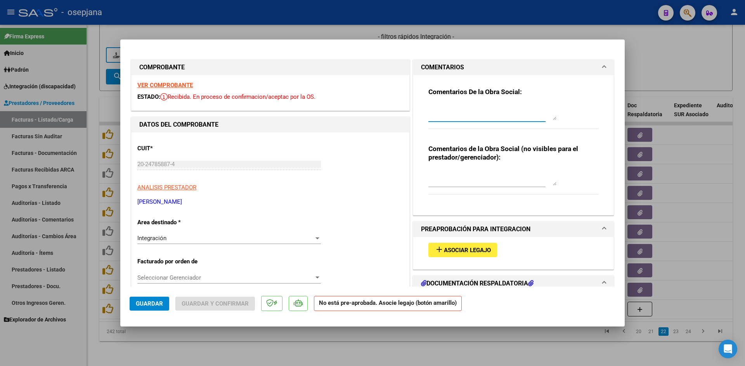
click at [462, 106] on textarea at bounding box center [492, 113] width 128 height 16
paste textarea "Prestación autorizada desde Agosto 2025 a Dociembre 2025"
type textarea "Prestación autorizada desde Agosto 2025 a Diciembre 2025. SE DEBITA"
click at [156, 300] on button "Guardar" at bounding box center [150, 304] width 40 height 14
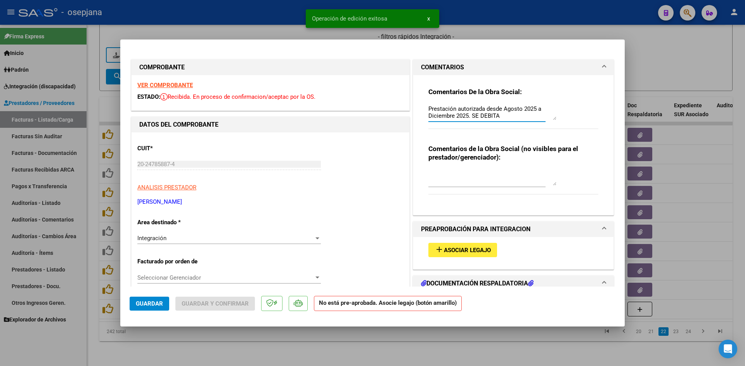
drag, startPoint x: 505, startPoint y: 116, endPoint x: 408, endPoint y: 109, distance: 97.6
click at [411, 109] on div "COMENTARIOS Comentarios De la Obra Social: Prestación autorizada desde Agosto 2…" at bounding box center [513, 137] width 204 height 157
click at [663, 64] on div at bounding box center [372, 183] width 745 height 366
type input "$ 0,00"
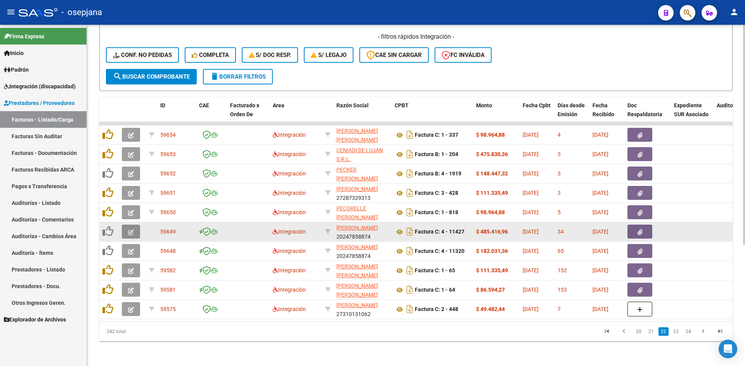
click at [130, 230] on icon "button" at bounding box center [131, 233] width 6 height 6
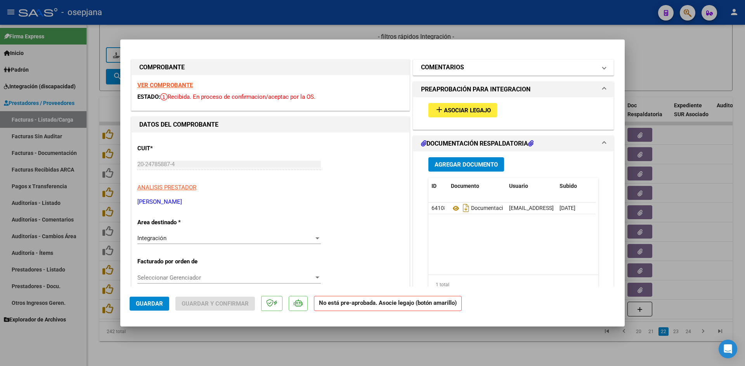
click at [439, 67] on h1 "COMENTARIOS" at bounding box center [442, 67] width 43 height 9
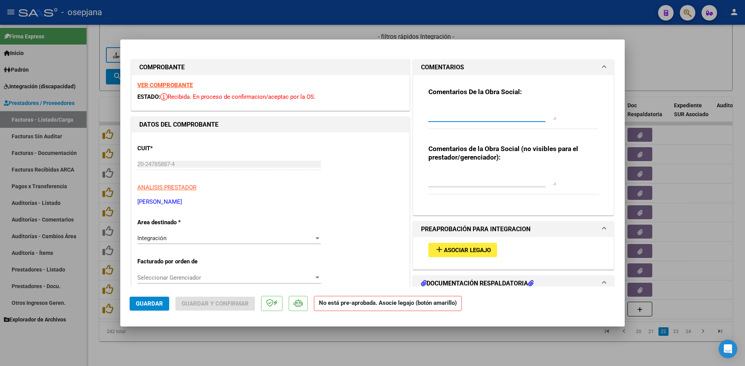
click at [458, 111] on textarea at bounding box center [492, 113] width 128 height 16
paste textarea "Prestación autorizada desde Agosto 2025 a Diciembre 2025. SE DEBITA"
type textarea "Prestación autorizada desde Agosto 2025 a Diciembre 2025. SE DEBITA"
click at [153, 301] on span "Guardar" at bounding box center [149, 304] width 27 height 7
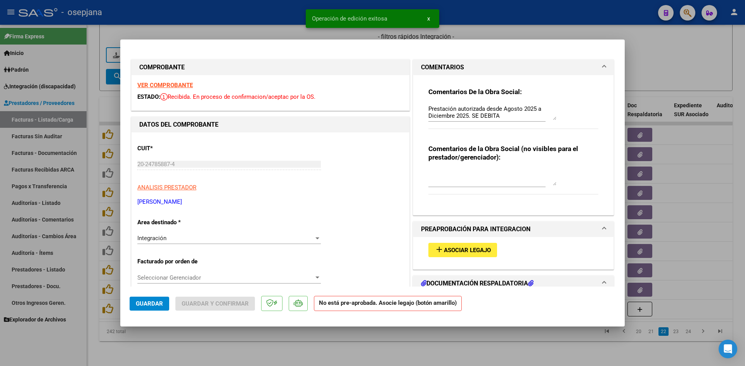
click at [681, 60] on div at bounding box center [372, 183] width 745 height 366
type input "$ 0,00"
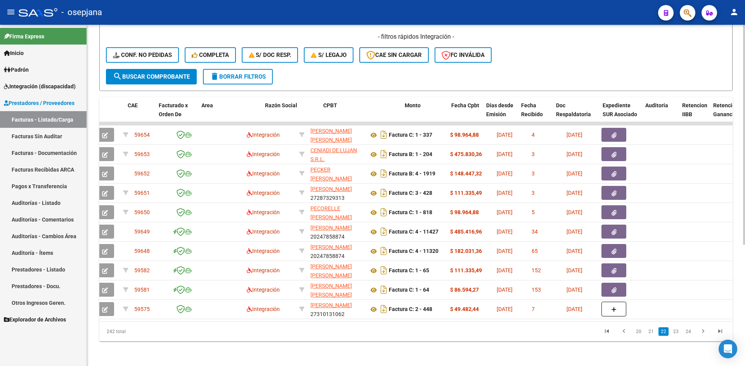
scroll to position [0, 1]
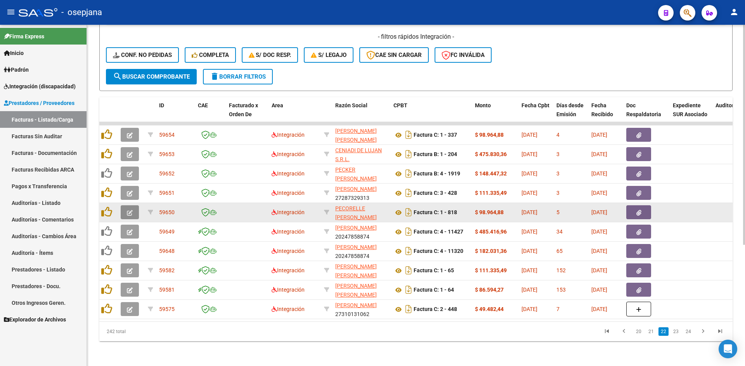
click at [137, 208] on button "button" at bounding box center [130, 213] width 18 height 14
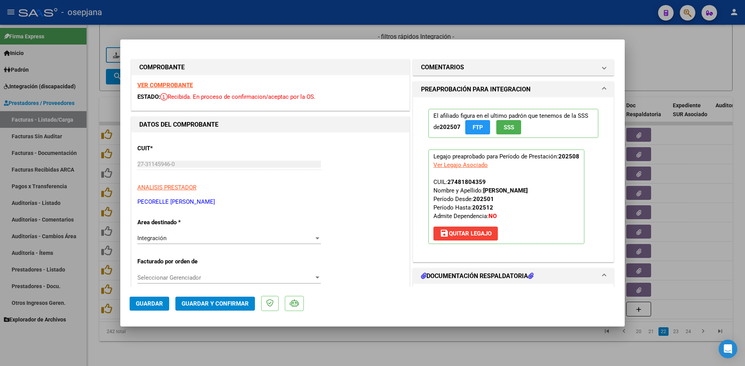
click at [162, 82] on strong "VER COMPROBANTE" at bounding box center [164, 85] width 55 height 7
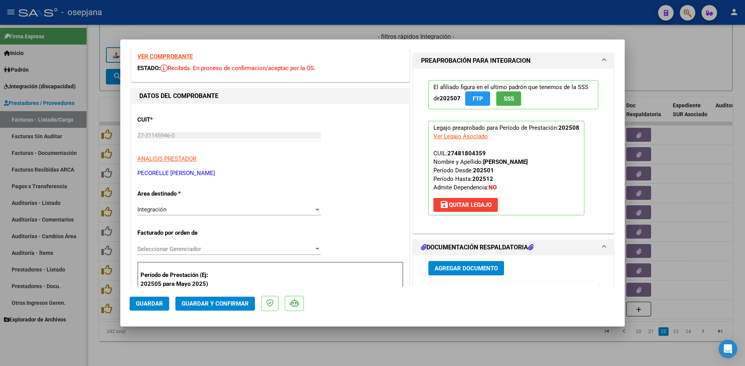
scroll to position [155, 0]
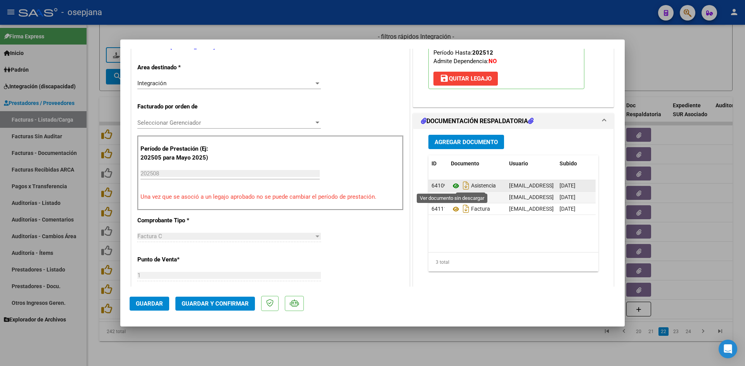
click at [451, 185] on icon at bounding box center [456, 185] width 10 height 9
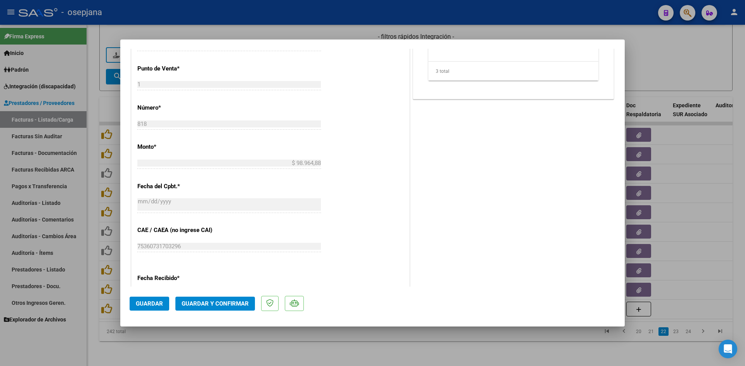
scroll to position [427, 0]
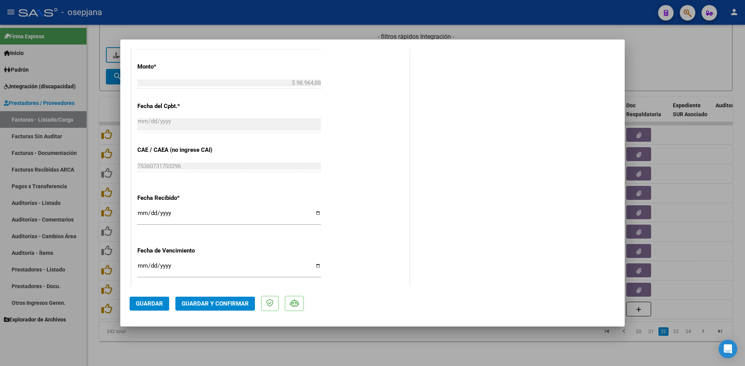
click at [141, 267] on input "[DATE]" at bounding box center [228, 269] width 183 height 12
type input "[DATE]"
drag, startPoint x: 141, startPoint y: 267, endPoint x: 137, endPoint y: 268, distance: 4.2
click at [138, 268] on input "[DATE]" at bounding box center [228, 269] width 183 height 12
type input "[DATE]"
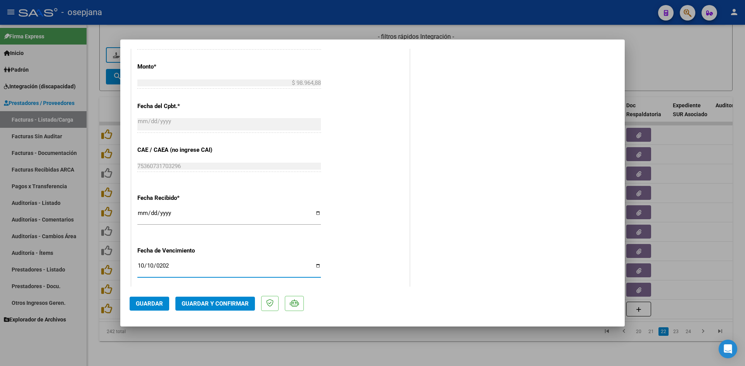
click at [200, 302] on span "Guardar y Confirmar" at bounding box center [214, 304] width 67 height 7
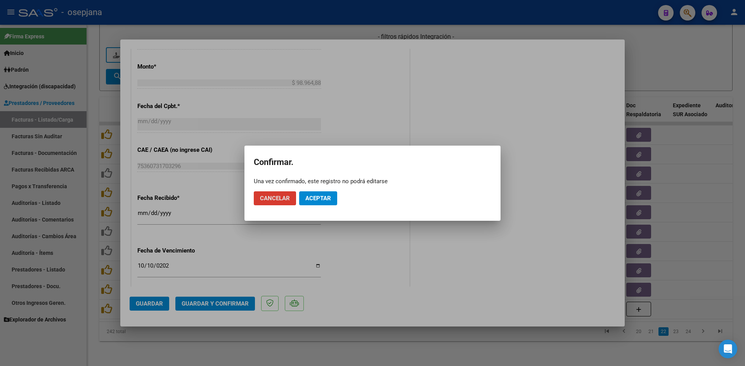
click at [328, 200] on span "Aceptar" at bounding box center [318, 198] width 26 height 7
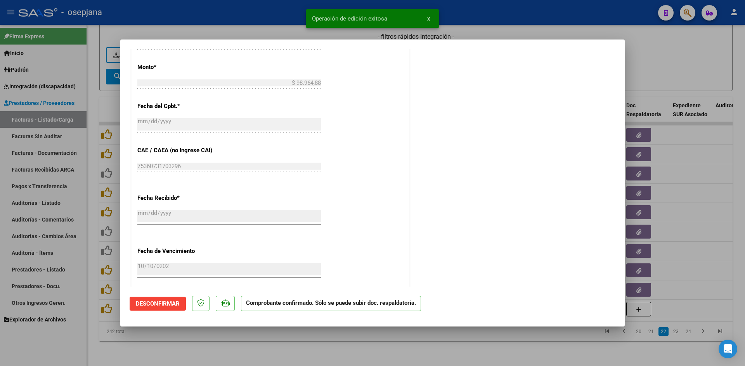
click at [639, 77] on div at bounding box center [372, 183] width 745 height 366
type input "$ 0,00"
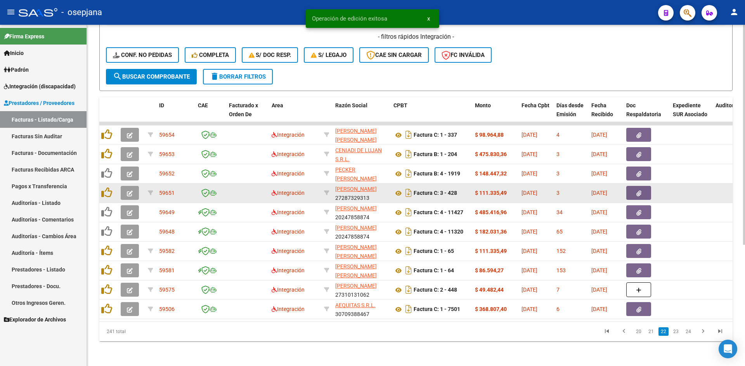
click at [127, 186] on button "button" at bounding box center [130, 193] width 18 height 14
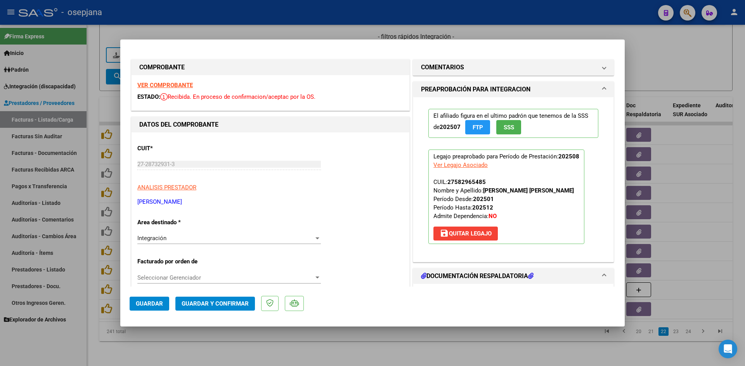
click at [153, 85] on strong "VER COMPROBANTE" at bounding box center [164, 85] width 55 height 7
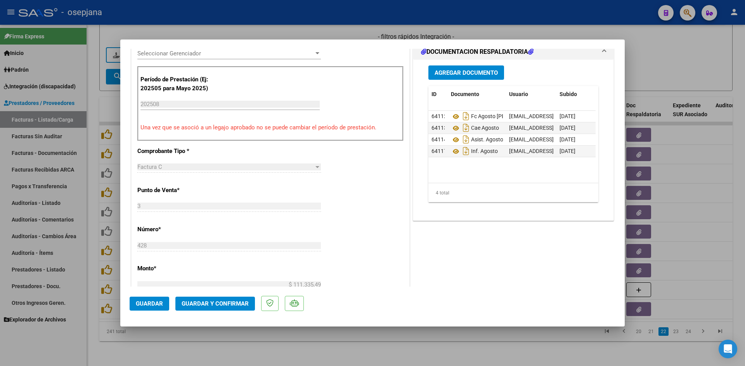
scroll to position [233, 0]
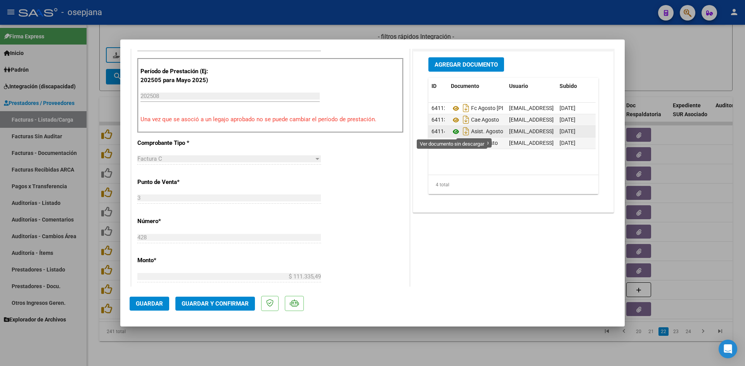
click at [452, 131] on icon at bounding box center [456, 131] width 10 height 9
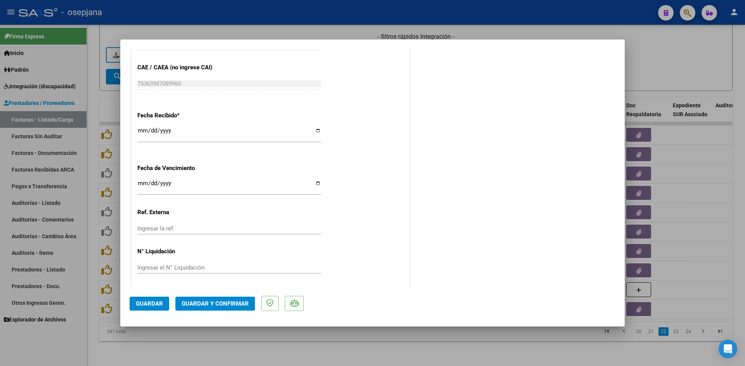
scroll to position [511, 0]
click at [139, 180] on input "2025-11-28" at bounding box center [228, 184] width 183 height 12
type input "[DATE]"
click at [209, 305] on span "Guardar y Confirmar" at bounding box center [214, 304] width 67 height 7
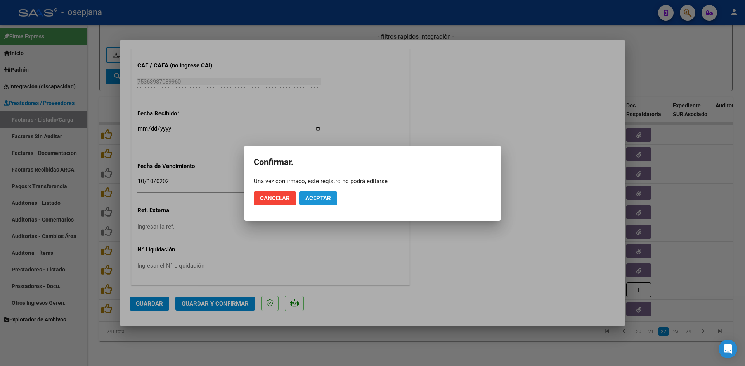
click at [319, 197] on span "Aceptar" at bounding box center [318, 198] width 26 height 7
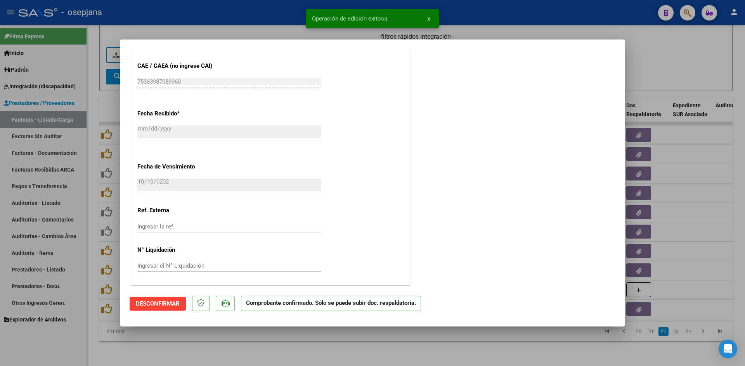
click at [686, 54] on div at bounding box center [372, 183] width 745 height 366
type input "$ 0,00"
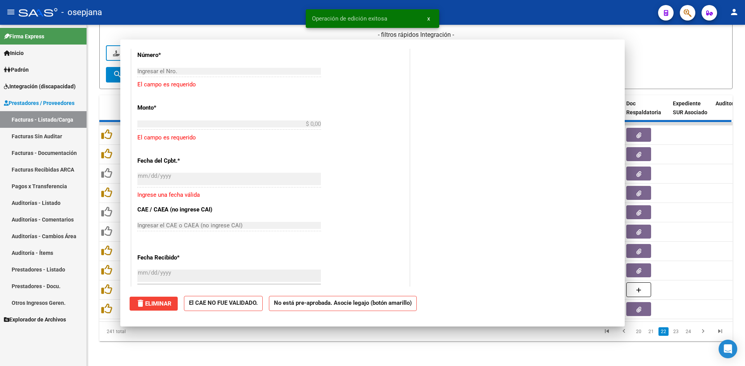
scroll to position [0, 0]
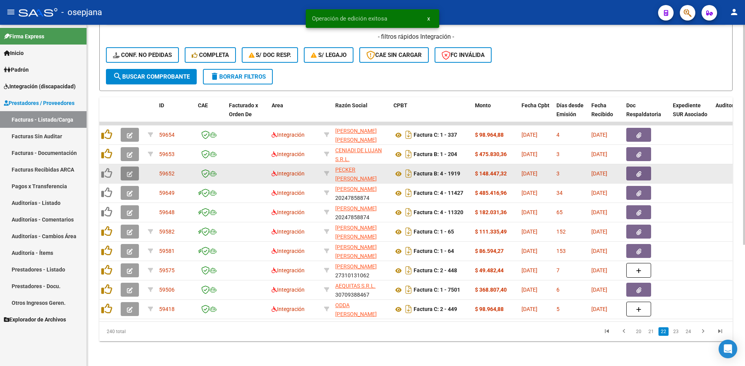
click at [133, 169] on button "button" at bounding box center [130, 174] width 18 height 14
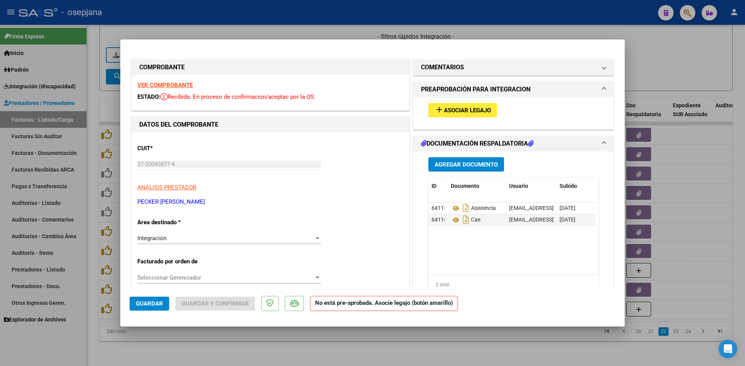
click at [154, 85] on strong "VER COMPROBANTE" at bounding box center [164, 85] width 55 height 7
click at [436, 110] on mat-icon "add" at bounding box center [438, 109] width 9 height 9
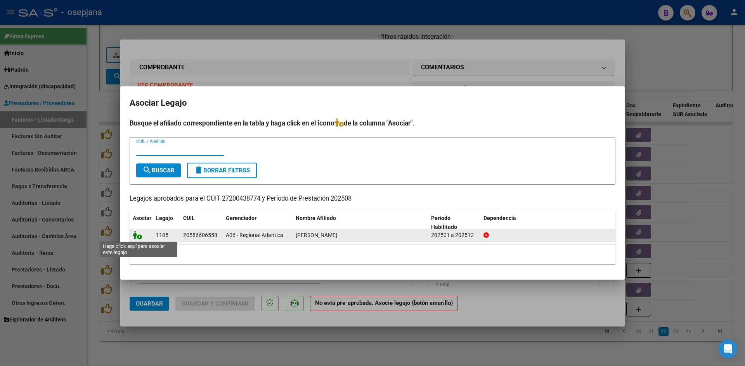
click at [137, 237] on icon at bounding box center [137, 235] width 9 height 9
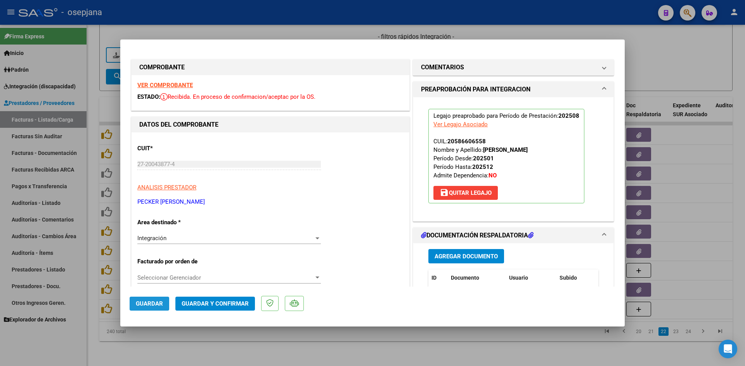
click at [147, 303] on span "Guardar" at bounding box center [149, 304] width 27 height 7
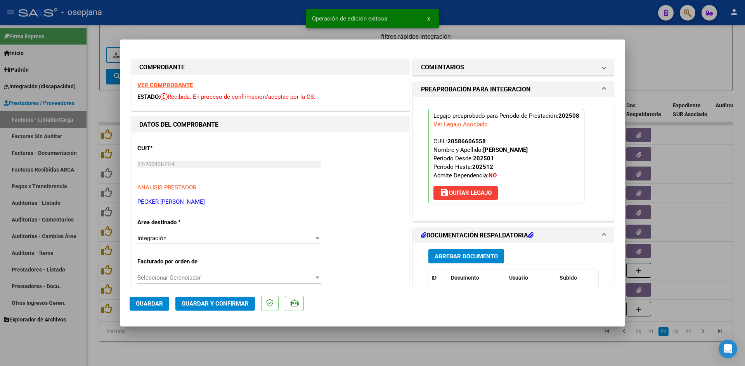
click at [175, 85] on strong "VER COMPROBANTE" at bounding box center [164, 85] width 55 height 7
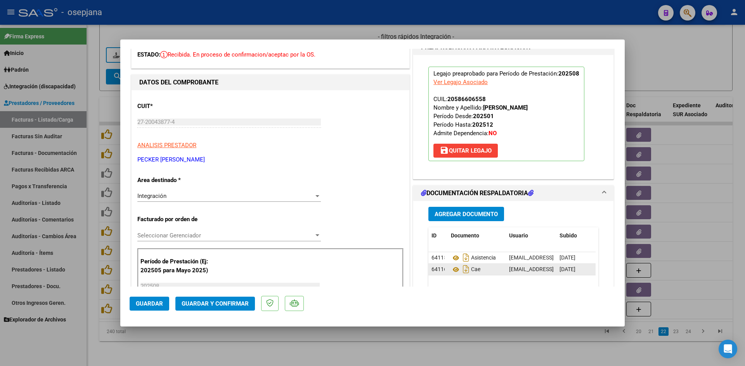
scroll to position [116, 0]
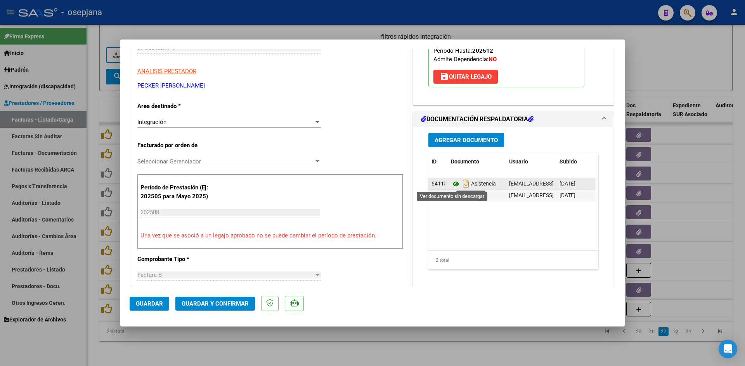
click at [452, 183] on icon at bounding box center [456, 184] width 10 height 9
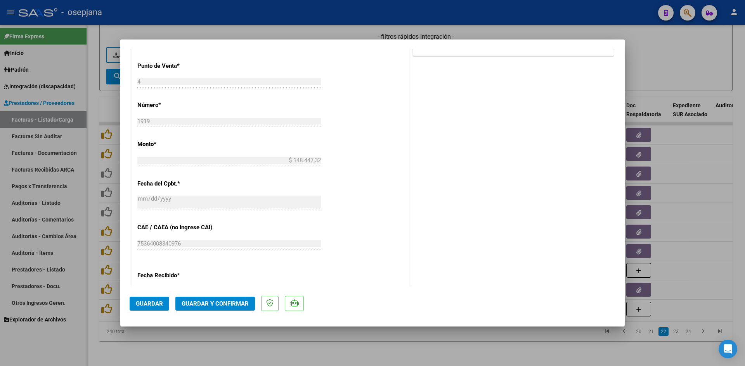
scroll to position [427, 0]
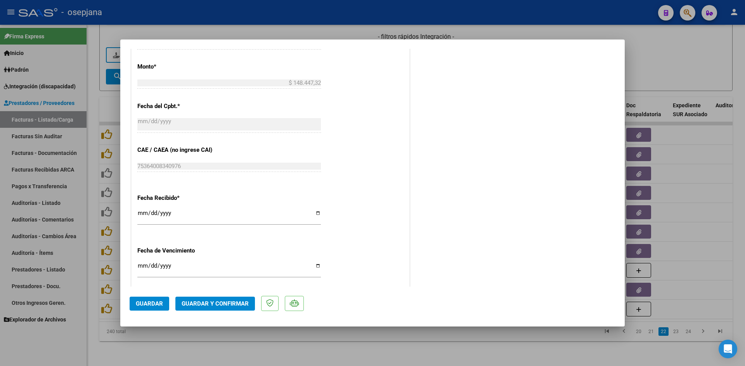
click at [141, 266] on input "[DATE]" at bounding box center [228, 269] width 183 height 12
type input "[DATE]"
click at [231, 301] on span "Guardar y Confirmar" at bounding box center [214, 304] width 67 height 7
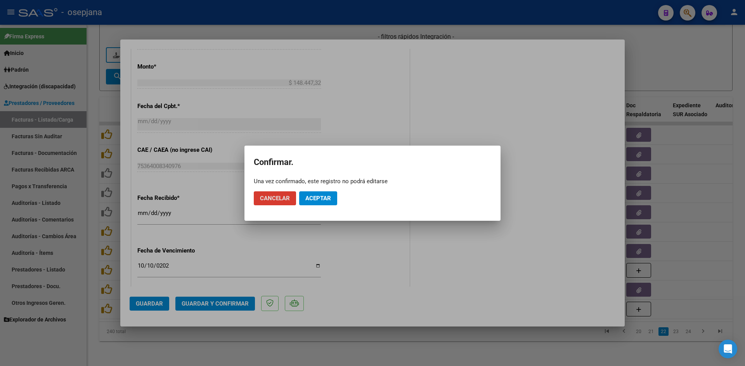
click at [316, 197] on span "Aceptar" at bounding box center [318, 198] width 26 height 7
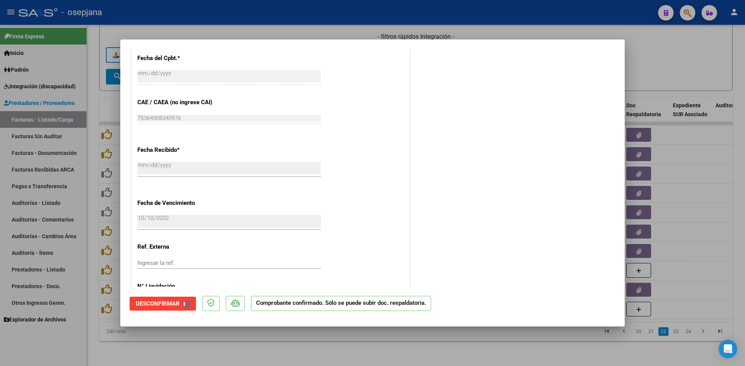
scroll to position [378, 0]
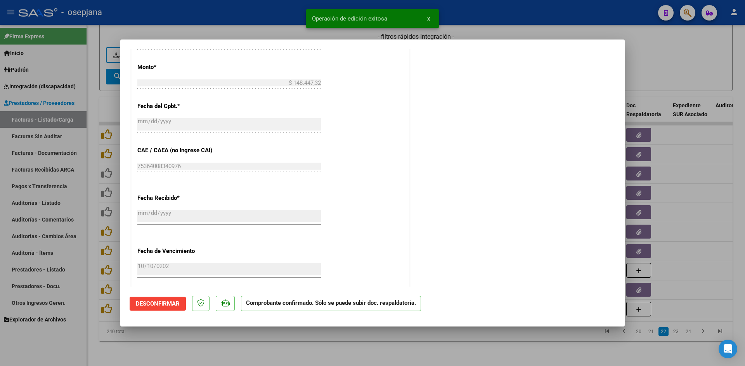
click at [691, 59] on div at bounding box center [372, 183] width 745 height 366
type input "$ 0,00"
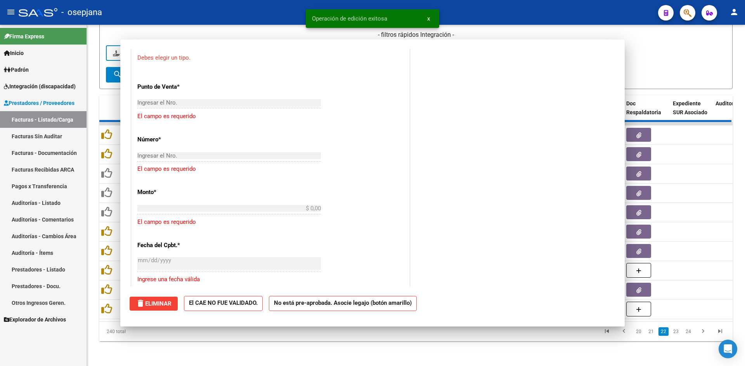
scroll to position [0, 0]
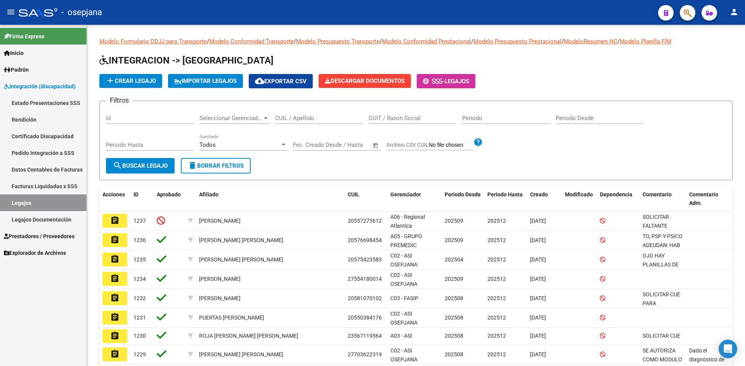
click at [42, 202] on link "Legajos" at bounding box center [43, 203] width 86 height 17
click at [35, 99] on link "Estado Presentaciones SSS" at bounding box center [43, 103] width 86 height 17
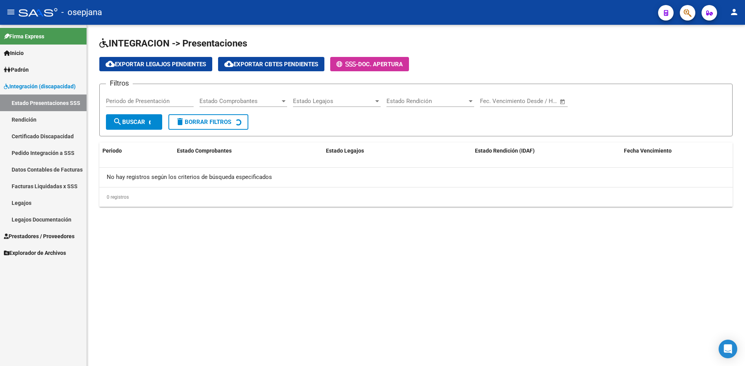
click at [33, 88] on span "Integración (discapacidad)" at bounding box center [40, 86] width 72 height 9
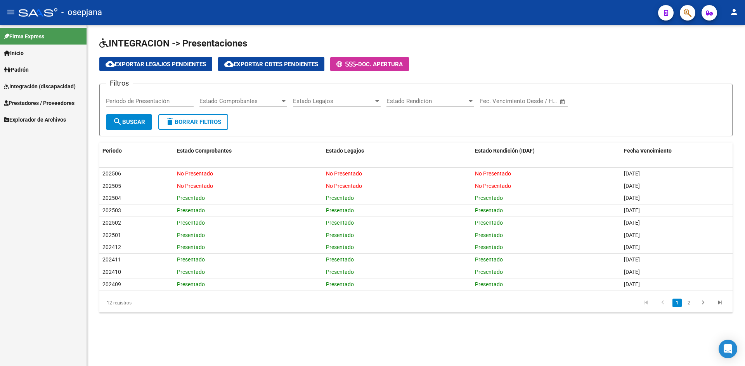
click at [33, 100] on span "Prestadores / Proveedores" at bounding box center [39, 103] width 71 height 9
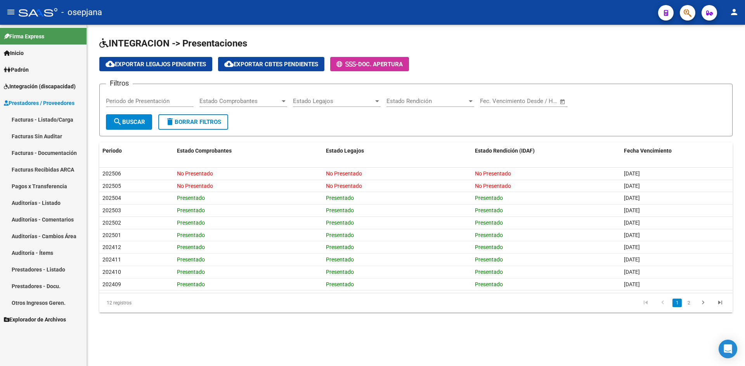
click at [41, 116] on link "Facturas - Listado/Carga" at bounding box center [43, 119] width 86 height 17
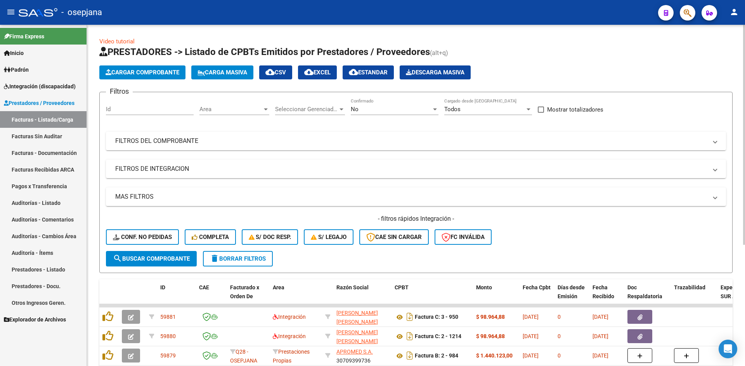
click at [241, 106] on span "Area" at bounding box center [230, 109] width 63 height 7
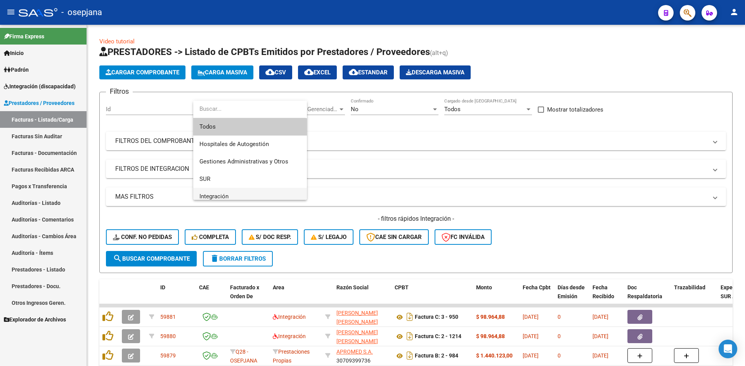
click at [230, 192] on span "Integración" at bounding box center [249, 196] width 101 height 17
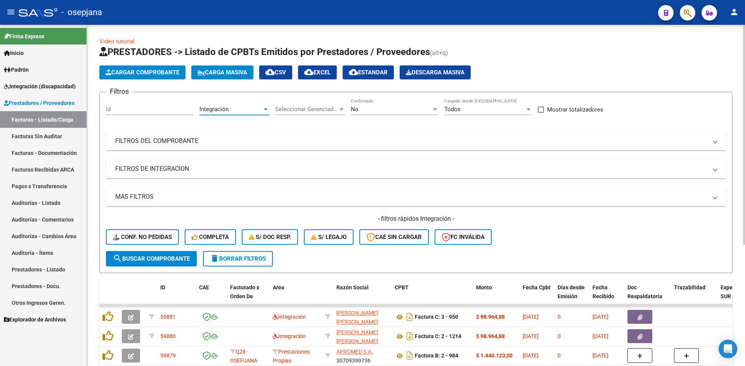
scroll to position [5, 0]
click at [378, 109] on div "No" at bounding box center [391, 109] width 81 height 7
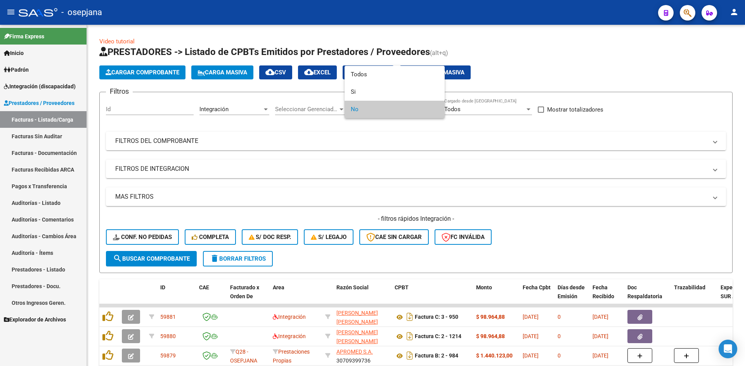
click at [369, 111] on span "No" at bounding box center [395, 109] width 88 height 17
click at [347, 173] on div at bounding box center [372, 183] width 745 height 366
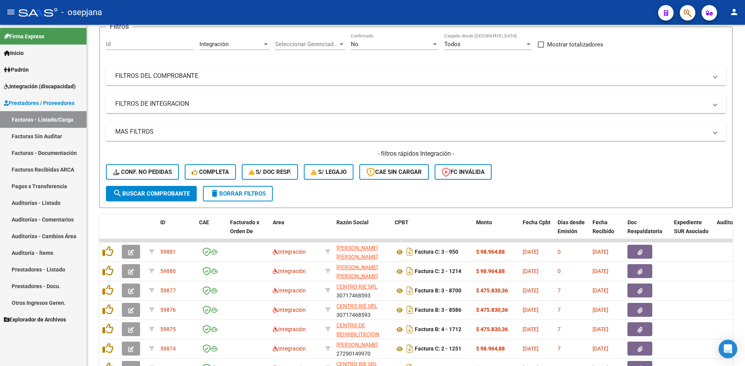
scroll to position [188, 0]
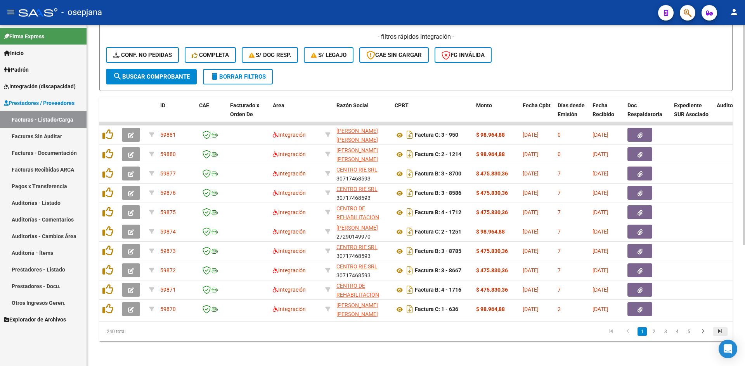
click at [717, 334] on icon "go to last page" at bounding box center [720, 332] width 10 height 9
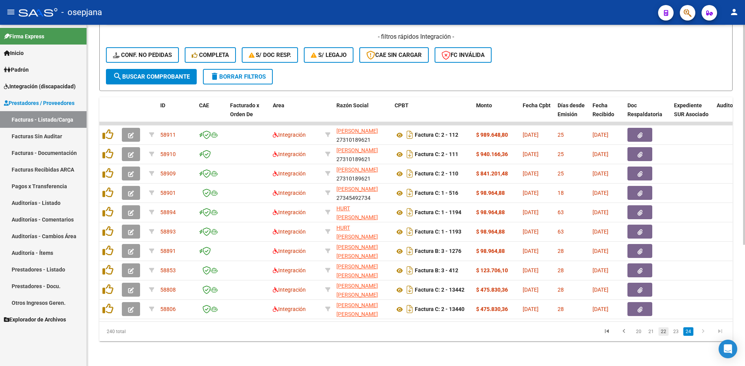
click at [664, 333] on link "22" at bounding box center [663, 332] width 10 height 9
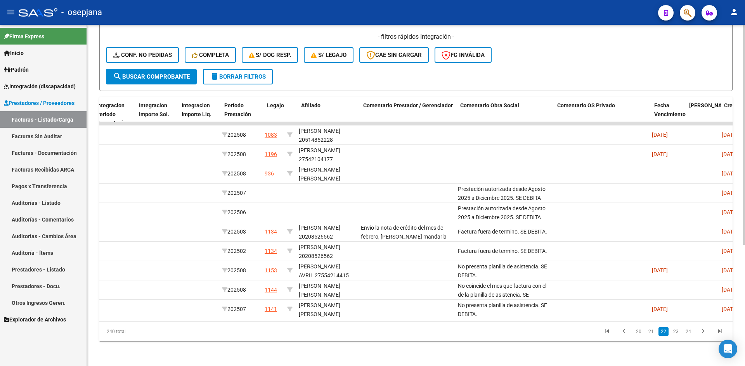
scroll to position [0, 0]
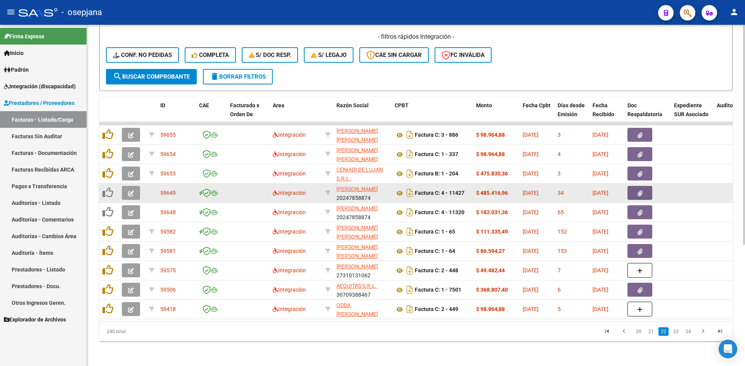
click at [129, 191] on icon "button" at bounding box center [131, 194] width 6 height 6
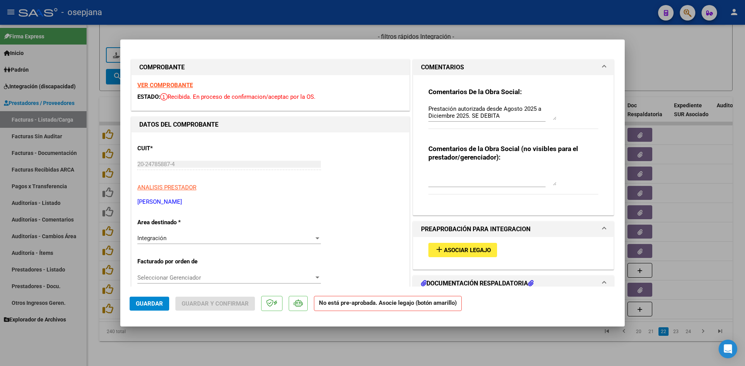
click at [650, 64] on div at bounding box center [372, 183] width 745 height 366
type input "$ 0,00"
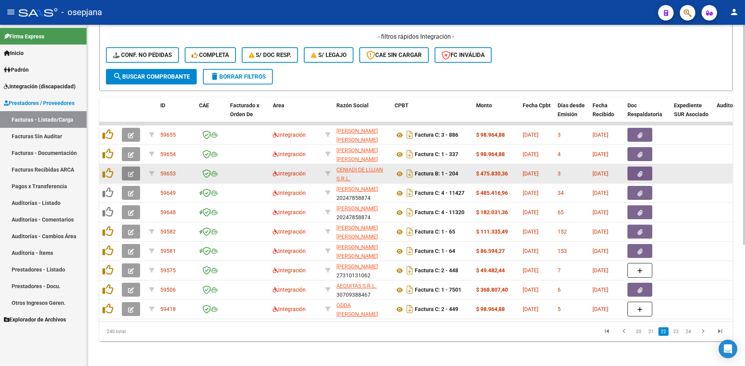
click at [127, 167] on button "button" at bounding box center [131, 174] width 18 height 14
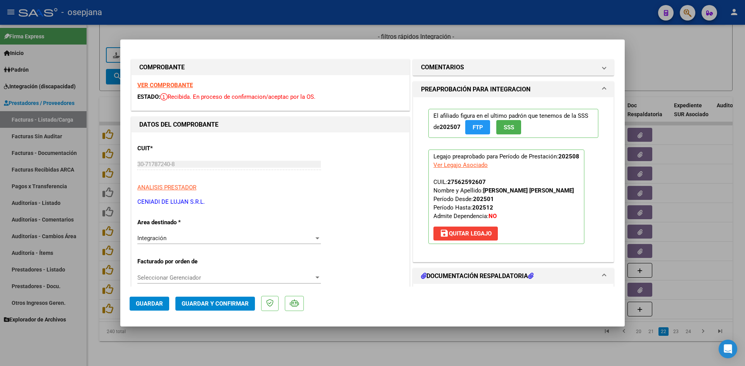
click at [172, 83] on strong "VER COMPROBANTE" at bounding box center [164, 85] width 55 height 7
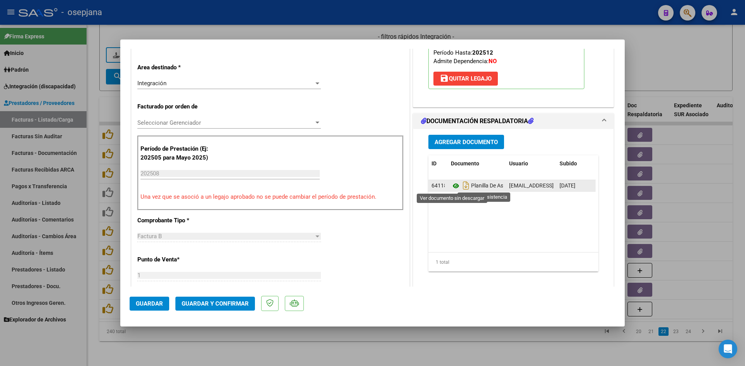
click at [452, 186] on icon at bounding box center [456, 185] width 10 height 9
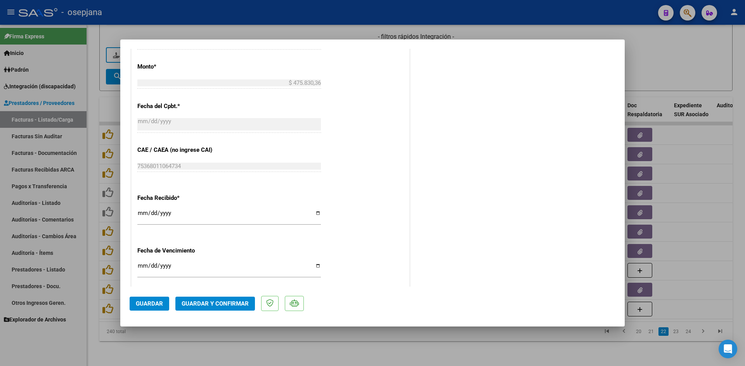
scroll to position [465, 0]
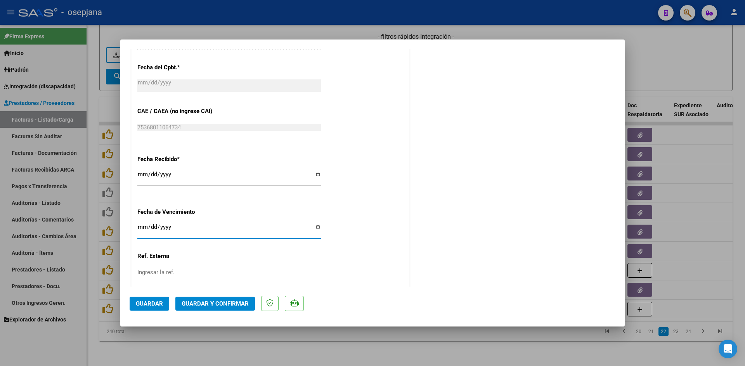
click at [142, 225] on input "Ingresar la fecha" at bounding box center [228, 230] width 183 height 12
type input "[DATE]"
click at [202, 304] on span "Guardar y Confirmar" at bounding box center [214, 304] width 67 height 7
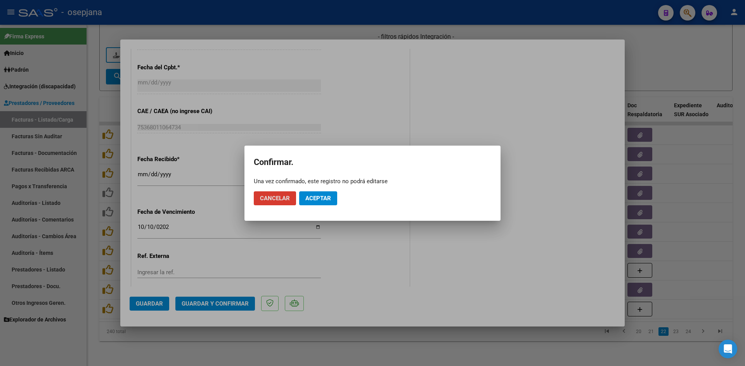
click at [318, 195] on span "Aceptar" at bounding box center [318, 198] width 26 height 7
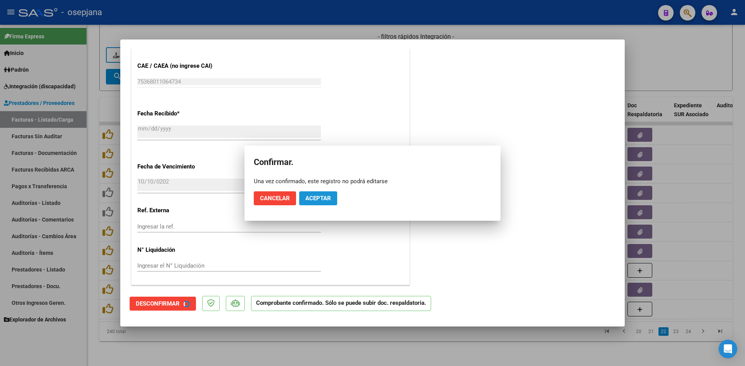
scroll to position [417, 0]
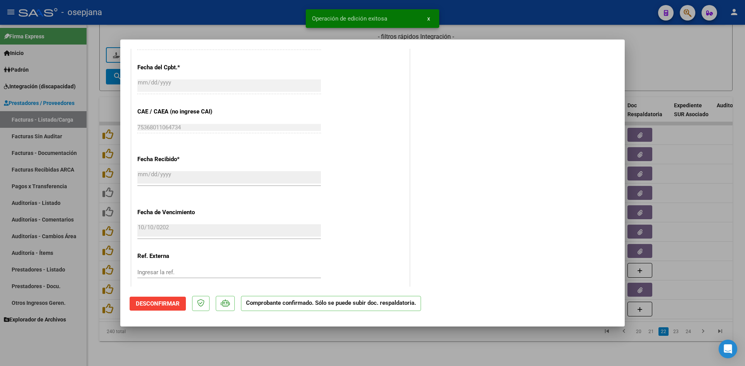
click at [646, 68] on div at bounding box center [372, 183] width 745 height 366
type input "$ 0,00"
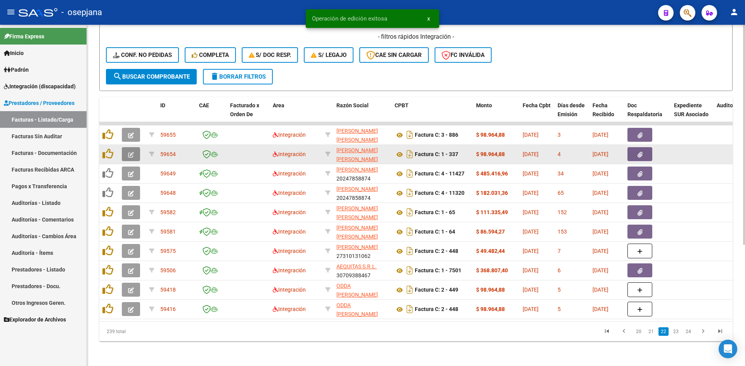
click at [126, 148] on button "button" at bounding box center [131, 154] width 18 height 14
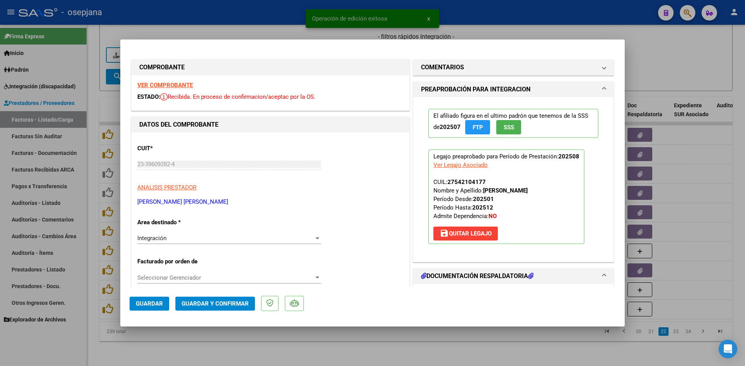
click at [154, 86] on strong "VER COMPROBANTE" at bounding box center [164, 85] width 55 height 7
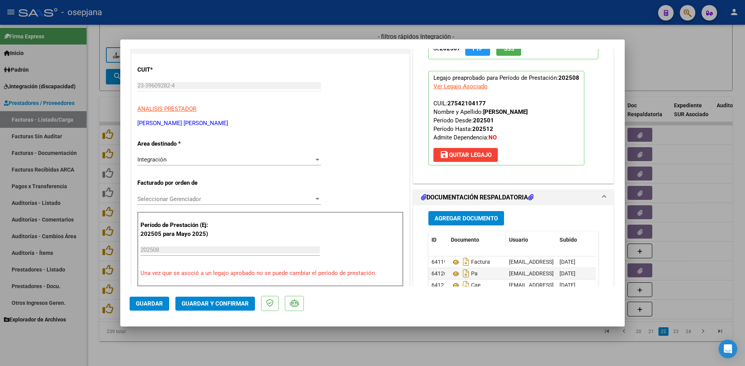
scroll to position [155, 0]
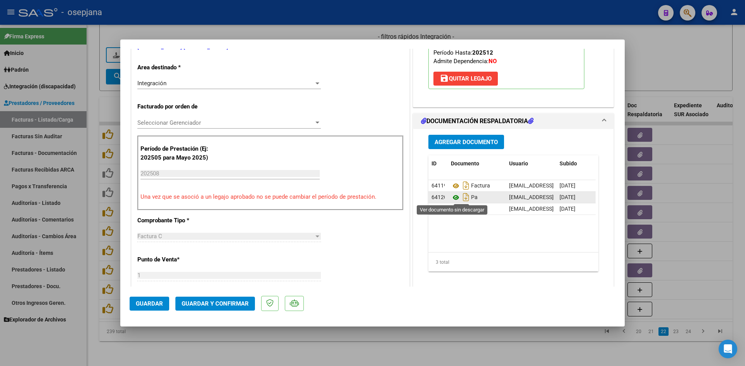
click at [453, 197] on icon at bounding box center [456, 197] width 10 height 9
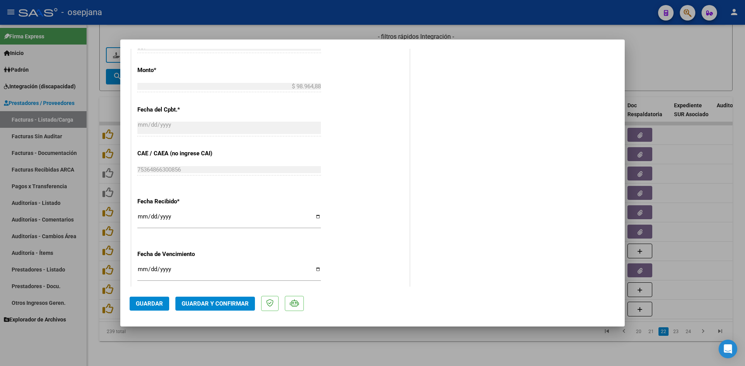
scroll to position [427, 0]
click at [142, 267] on input "[DATE]" at bounding box center [228, 269] width 183 height 12
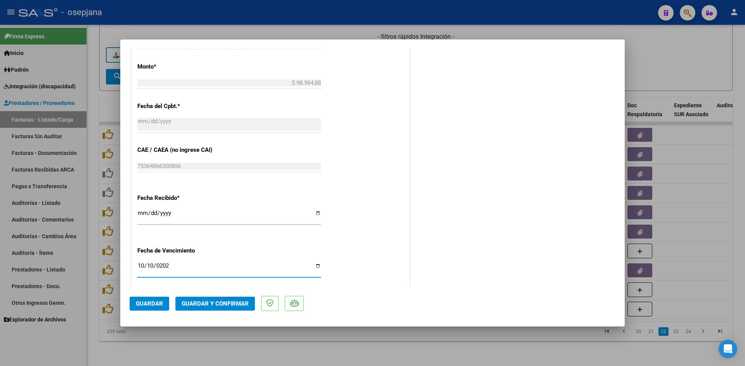
type input "[DATE]"
click at [191, 297] on button "Guardar y Confirmar" at bounding box center [214, 304] width 79 height 14
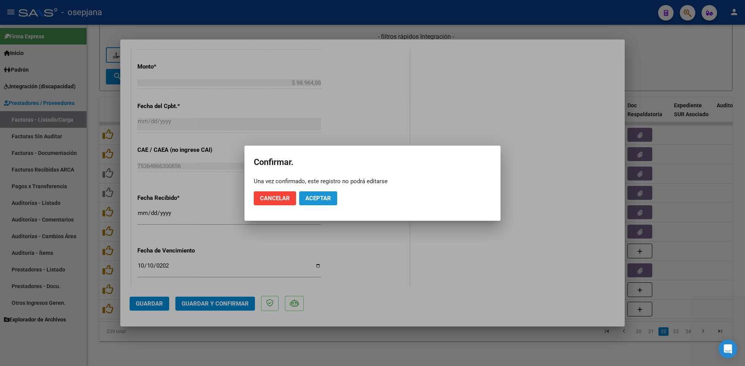
click at [316, 196] on span "Aceptar" at bounding box center [318, 198] width 26 height 7
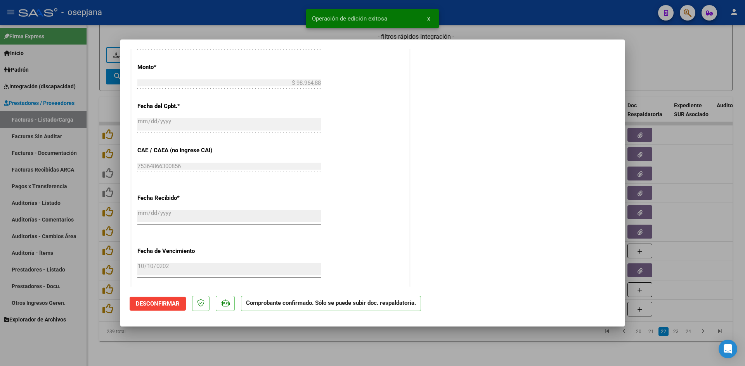
click at [656, 59] on div at bounding box center [372, 183] width 745 height 366
type input "$ 0,00"
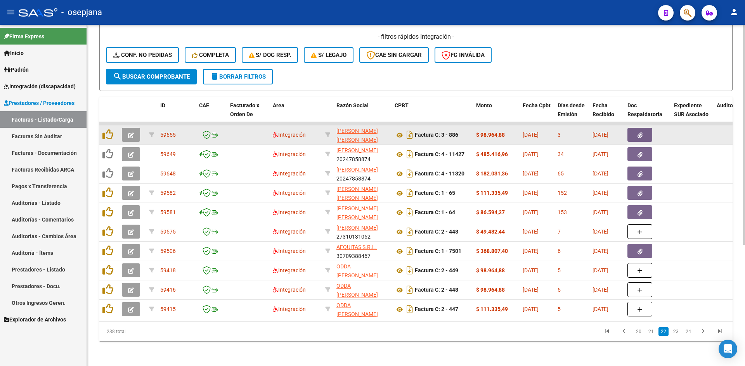
click at [133, 133] on icon "button" at bounding box center [131, 136] width 6 height 6
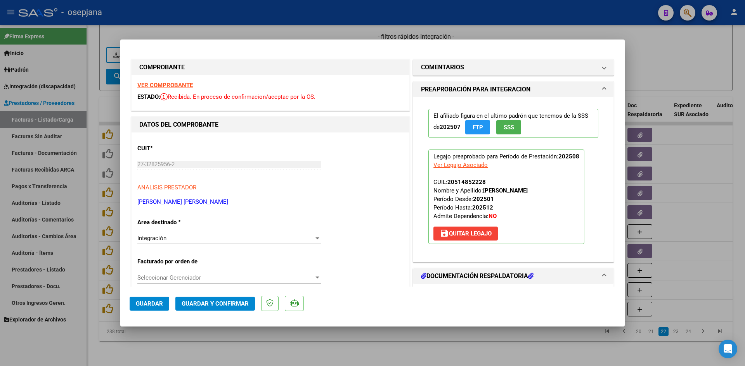
click at [181, 83] on strong "VER COMPROBANTE" at bounding box center [164, 85] width 55 height 7
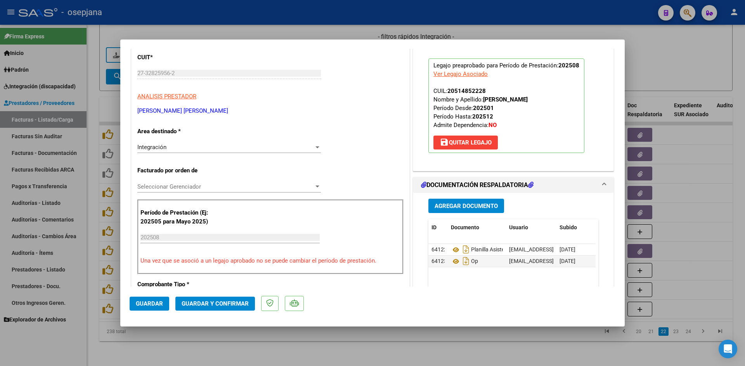
scroll to position [155, 0]
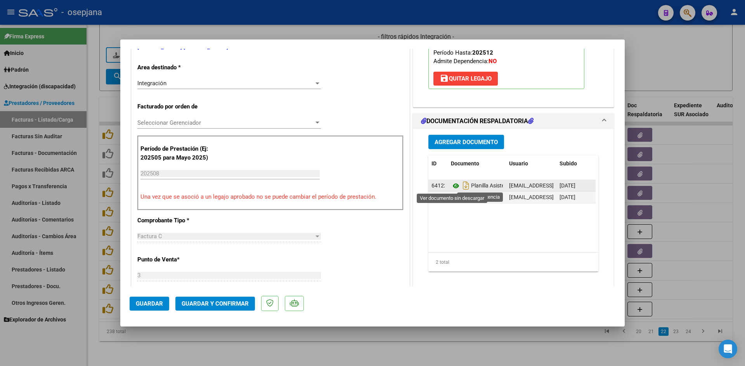
click at [451, 185] on icon at bounding box center [456, 185] width 10 height 9
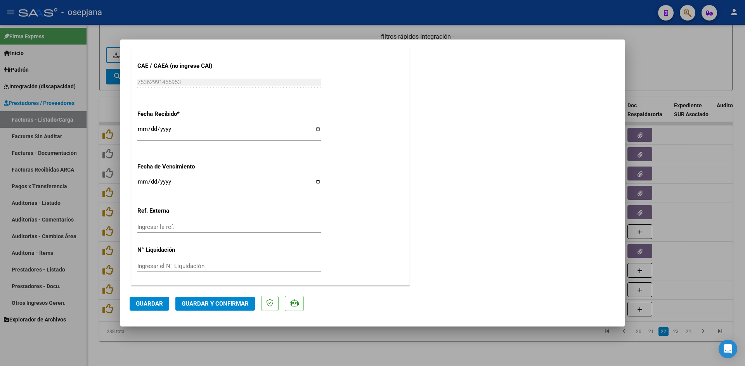
scroll to position [511, 0]
click at [143, 182] on input "[DATE]" at bounding box center [228, 184] width 183 height 12
type input "[DATE]"
click at [216, 309] on button "Guardar y Confirmar" at bounding box center [214, 304] width 79 height 14
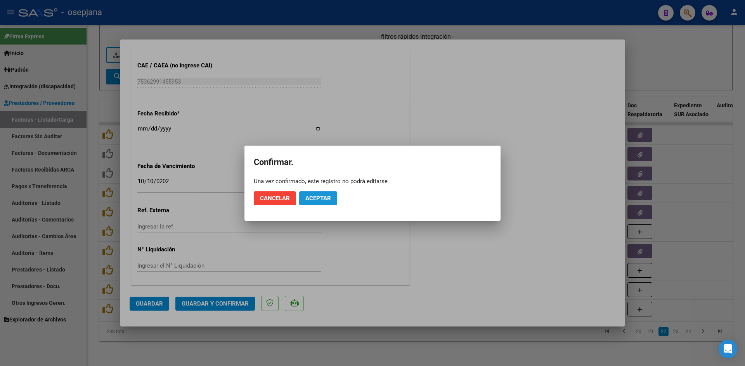
click at [310, 197] on span "Aceptar" at bounding box center [318, 198] width 26 height 7
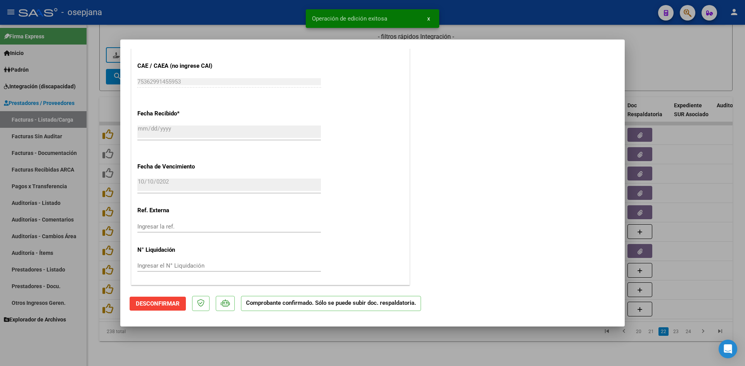
click at [676, 67] on div at bounding box center [372, 183] width 745 height 366
type input "$ 0,00"
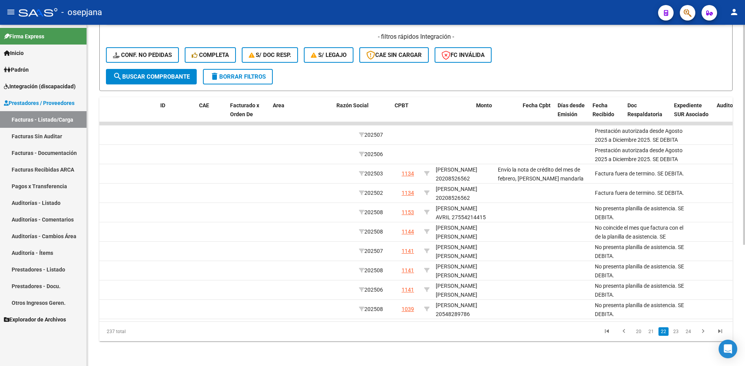
scroll to position [0, 0]
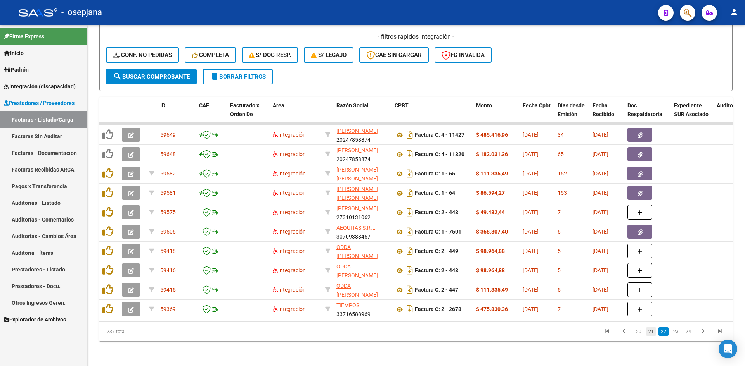
click at [652, 333] on link "21" at bounding box center [651, 332] width 10 height 9
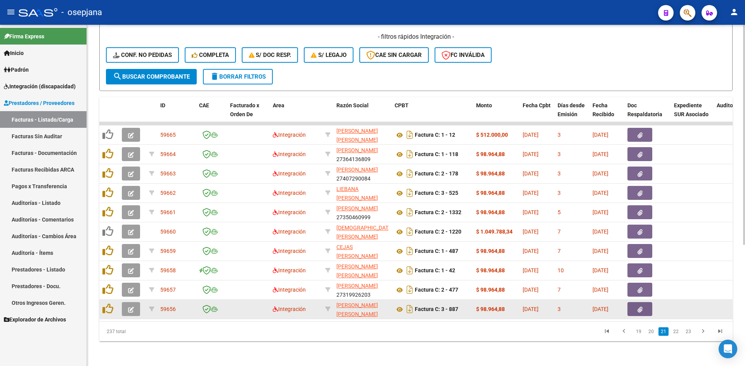
click at [130, 307] on icon "button" at bounding box center [131, 310] width 6 height 6
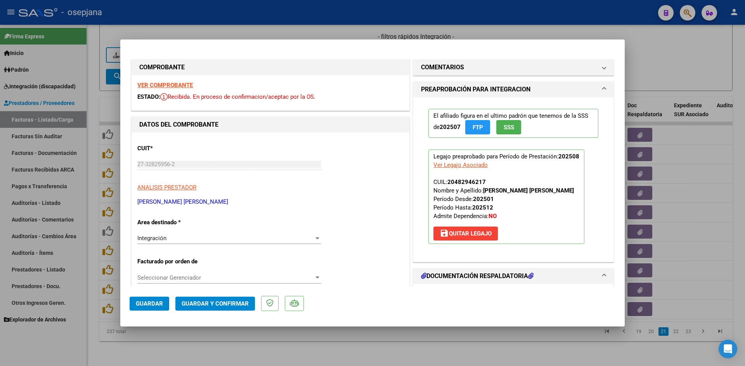
click at [168, 82] on strong "VER COMPROBANTE" at bounding box center [164, 85] width 55 height 7
click at [166, 83] on strong "VER COMPROBANTE" at bounding box center [164, 85] width 55 height 7
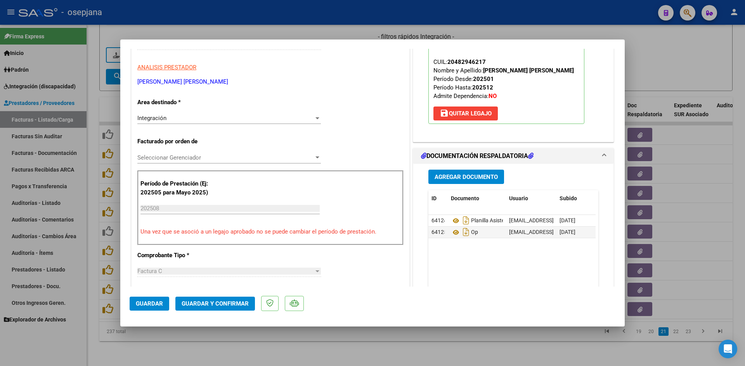
scroll to position [194, 0]
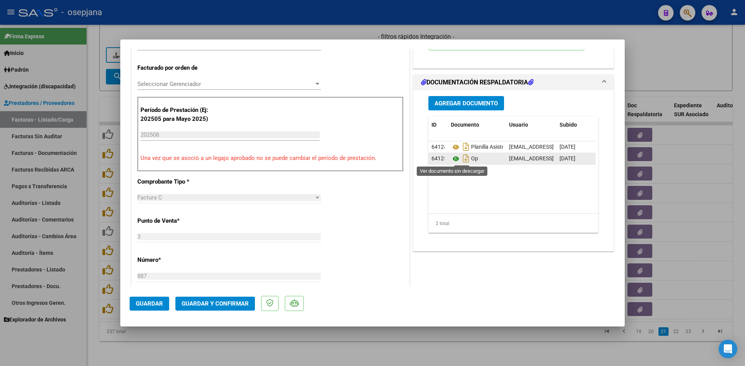
click at [451, 157] on icon at bounding box center [456, 158] width 10 height 9
click at [452, 159] on icon at bounding box center [456, 158] width 10 height 9
click at [451, 146] on icon at bounding box center [456, 147] width 10 height 9
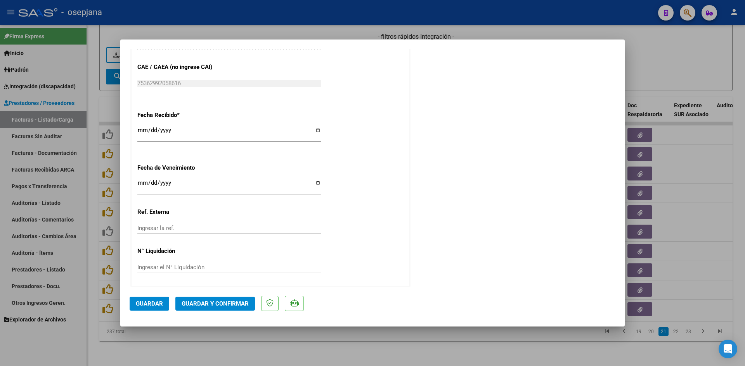
scroll to position [511, 0]
click at [141, 181] on input "[DATE]" at bounding box center [228, 184] width 183 height 12
type input "[DATE]"
click at [192, 299] on button "Guardar y Confirmar" at bounding box center [214, 304] width 79 height 14
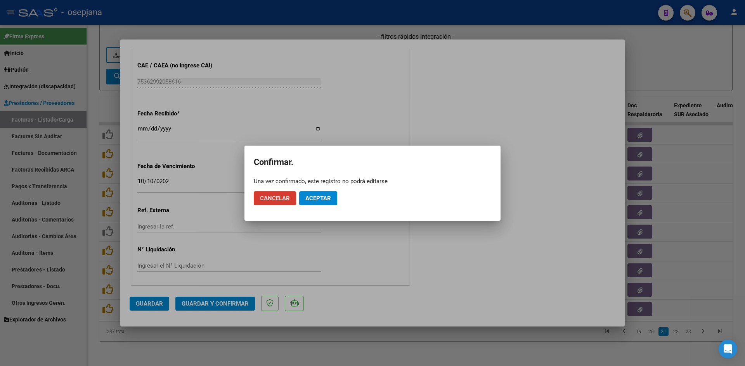
click at [321, 198] on span "Aceptar" at bounding box center [318, 198] width 26 height 7
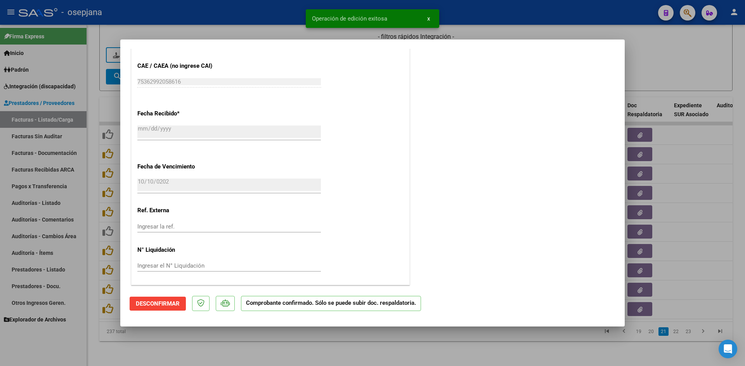
click at [680, 50] on div at bounding box center [372, 183] width 745 height 366
type input "$ 0,00"
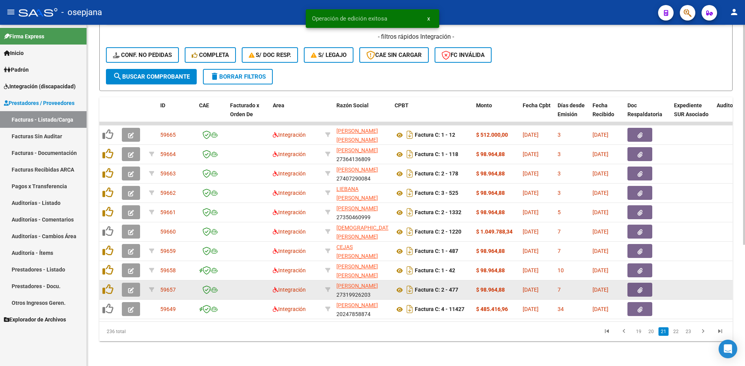
click at [132, 288] on icon "button" at bounding box center [131, 291] width 6 height 6
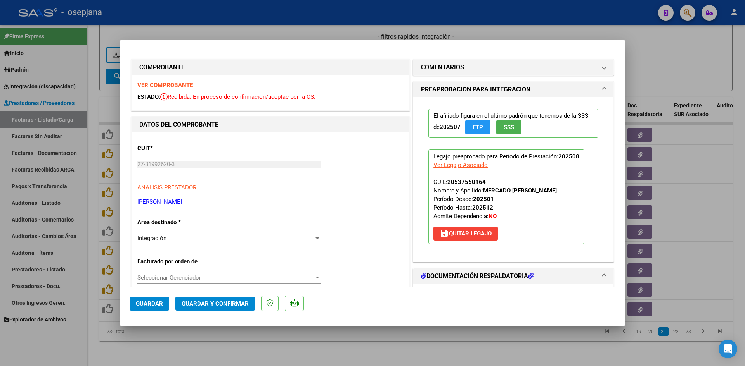
click at [155, 85] on strong "VER COMPROBANTE" at bounding box center [164, 85] width 55 height 7
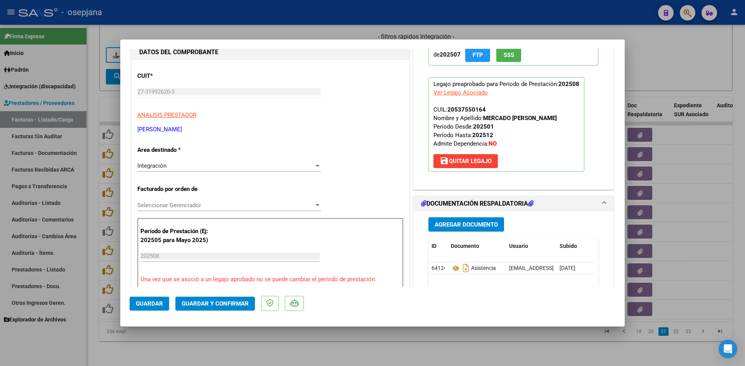
scroll to position [155, 0]
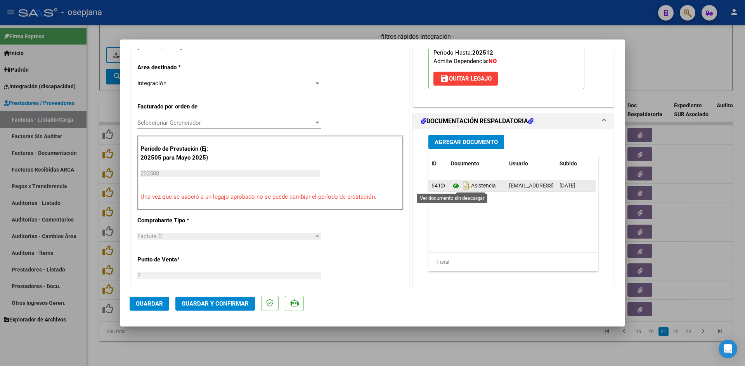
click at [451, 187] on icon at bounding box center [456, 185] width 10 height 9
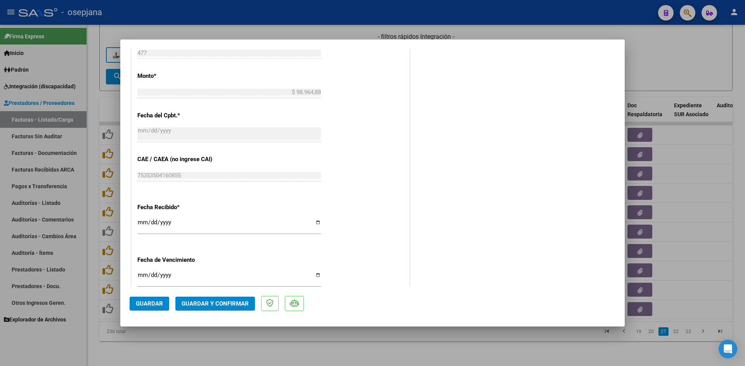
scroll to position [504, 0]
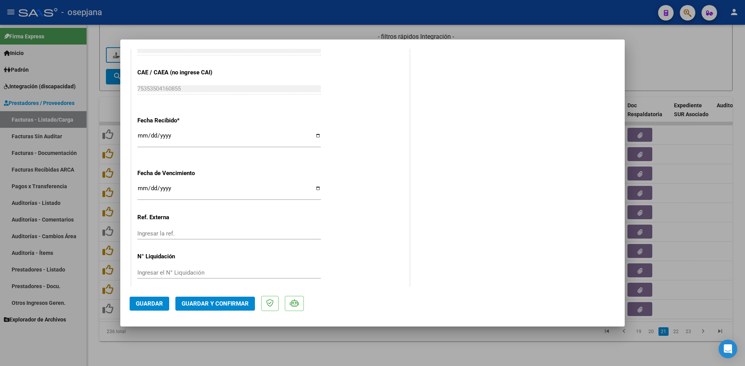
click at [140, 187] on input "Ingresar la fecha" at bounding box center [228, 191] width 183 height 12
type input "[DATE]"
click at [221, 302] on span "Guardar y Confirmar" at bounding box center [214, 304] width 67 height 7
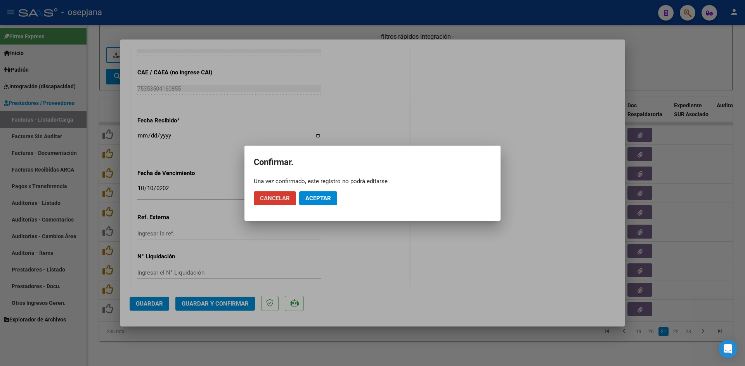
click at [327, 195] on span "Aceptar" at bounding box center [318, 198] width 26 height 7
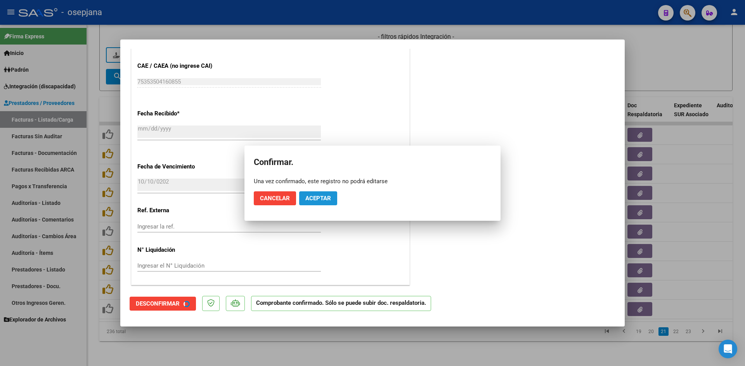
scroll to position [456, 0]
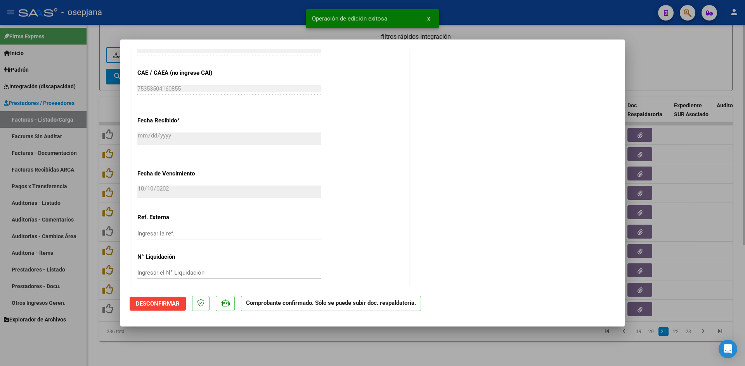
click at [651, 67] on div at bounding box center [372, 183] width 745 height 366
type input "$ 0,00"
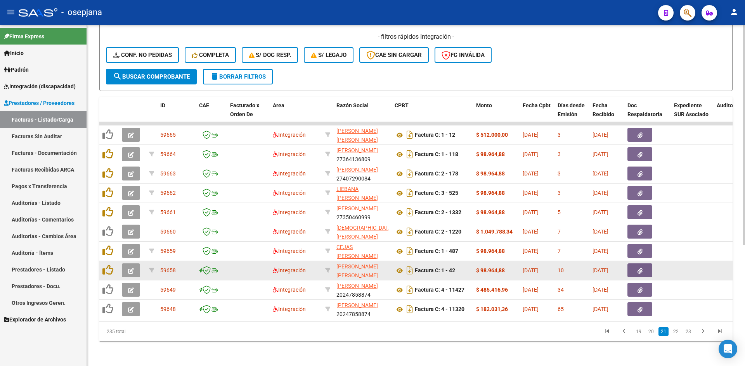
click at [131, 267] on span "button" at bounding box center [131, 270] width 6 height 7
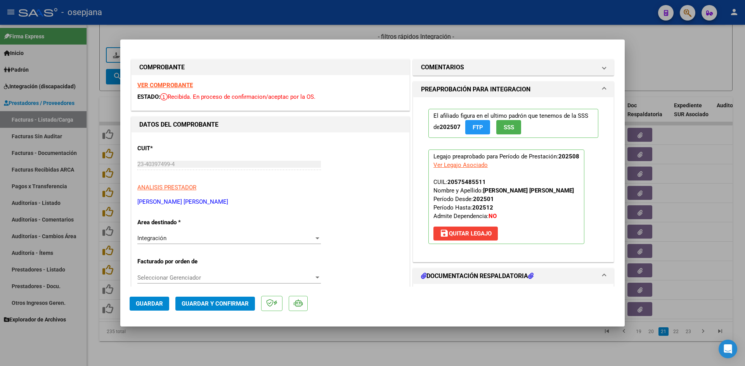
click at [157, 82] on strong "VER COMPROBANTE" at bounding box center [164, 85] width 55 height 7
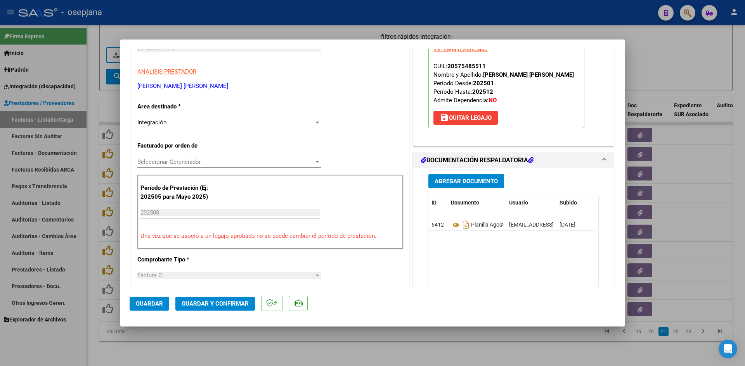
scroll to position [116, 0]
click at [452, 224] on icon at bounding box center [456, 224] width 10 height 9
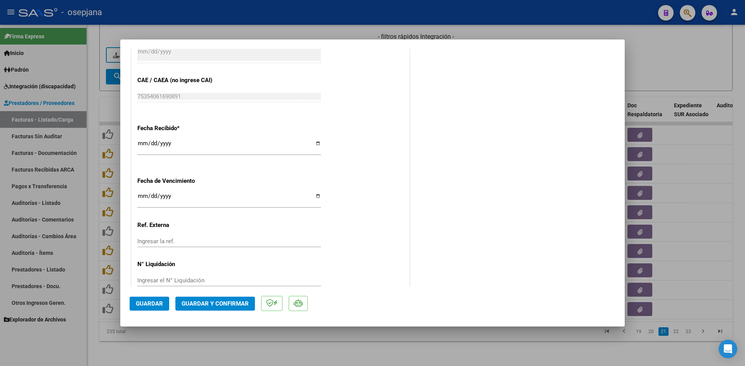
scroll to position [504, 0]
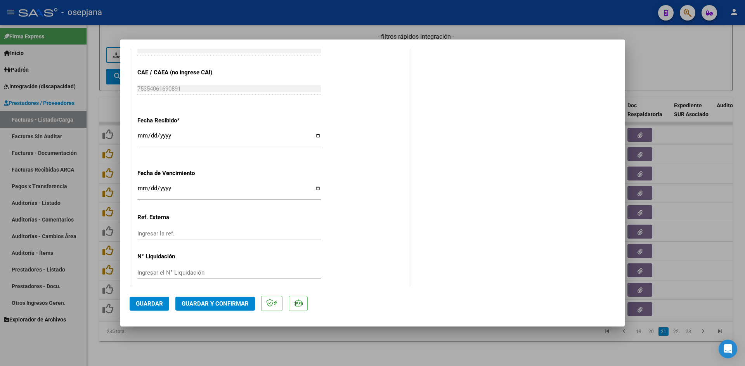
click at [137, 189] on input "Ingresar la fecha" at bounding box center [228, 191] width 183 height 12
type input "[DATE]"
click at [214, 294] on mat-dialog-actions "Guardar Guardar y Confirmar" at bounding box center [373, 302] width 486 height 31
click at [211, 309] on button "Guardar y Confirmar" at bounding box center [214, 304] width 79 height 14
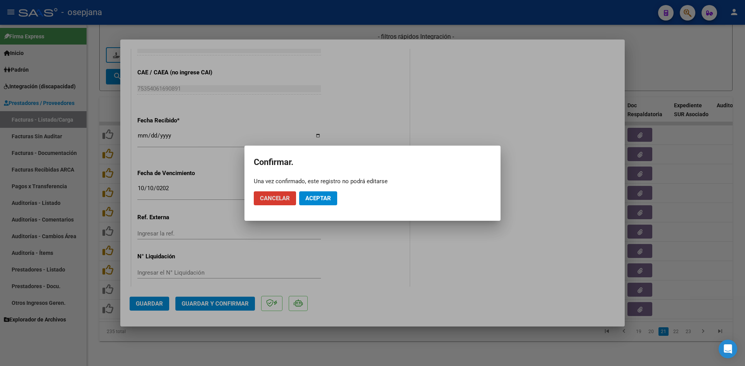
click at [311, 202] on span "Aceptar" at bounding box center [318, 198] width 26 height 7
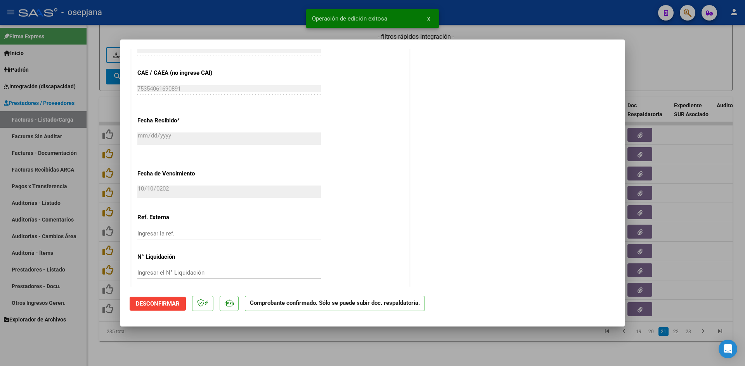
click at [675, 76] on div at bounding box center [372, 183] width 745 height 366
type input "$ 0,00"
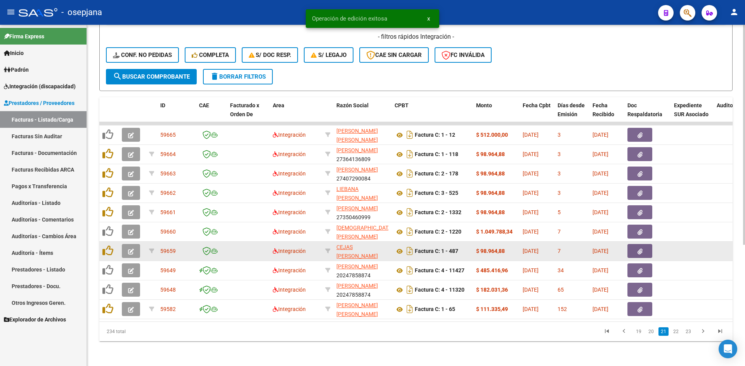
click at [130, 249] on icon "button" at bounding box center [131, 252] width 6 height 6
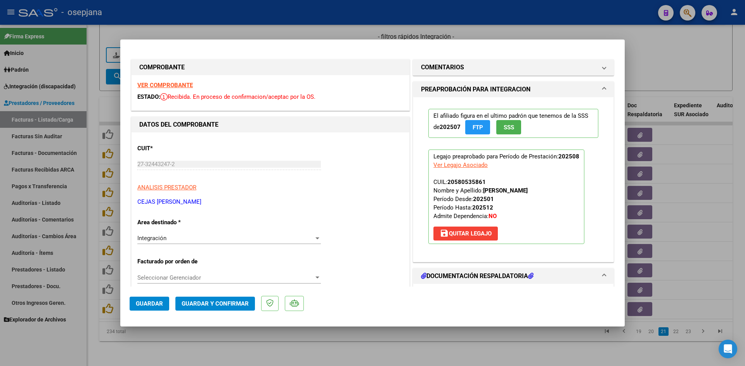
click at [180, 85] on strong "VER COMPROBANTE" at bounding box center [164, 85] width 55 height 7
click at [175, 85] on strong "VER COMPROBANTE" at bounding box center [164, 85] width 55 height 7
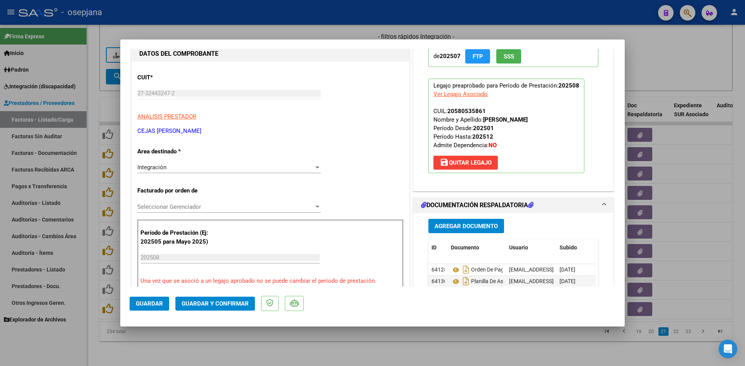
scroll to position [155, 0]
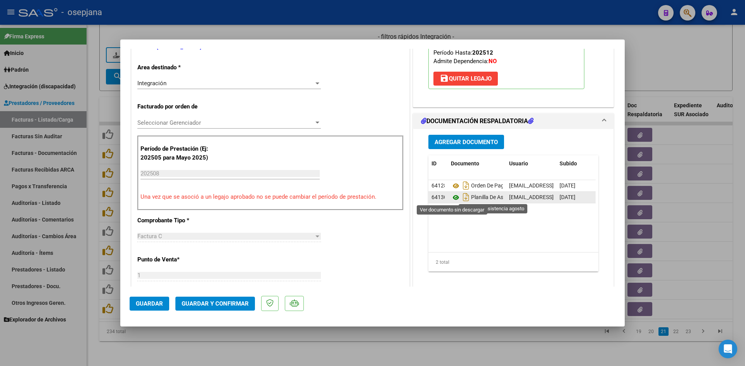
click at [451, 198] on icon at bounding box center [456, 197] width 10 height 9
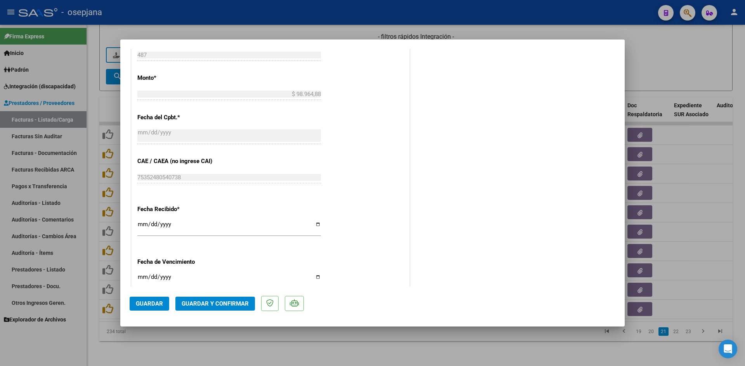
scroll to position [465, 0]
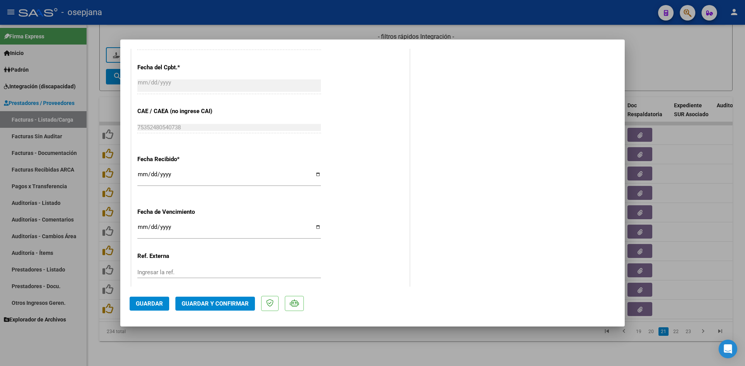
click at [143, 229] on input "[DATE]" at bounding box center [228, 230] width 183 height 12
type input "[DATE]"
click at [228, 303] on span "Guardar y Confirmar" at bounding box center [214, 304] width 67 height 7
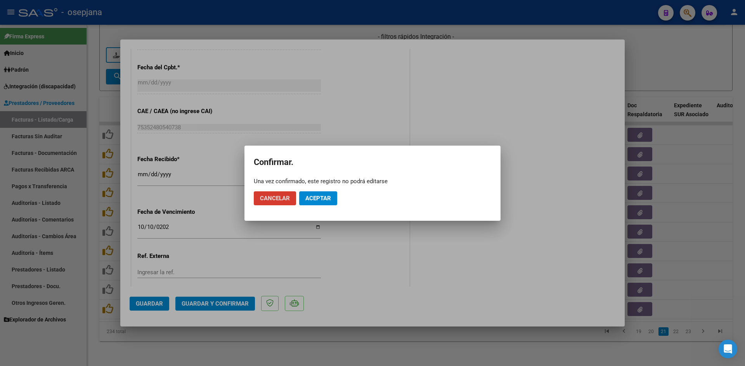
click at [327, 203] on button "Aceptar" at bounding box center [318, 199] width 38 height 14
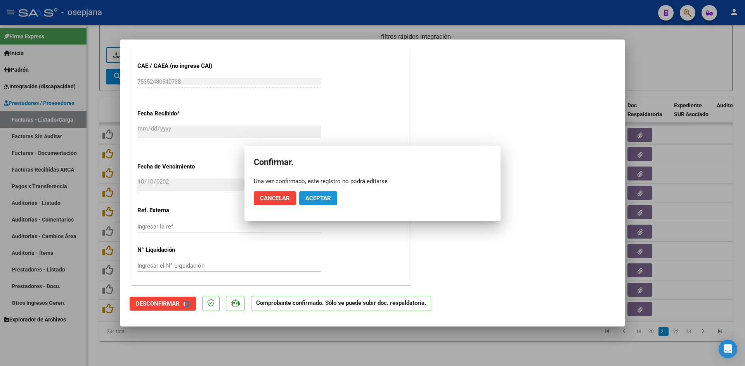
scroll to position [417, 0]
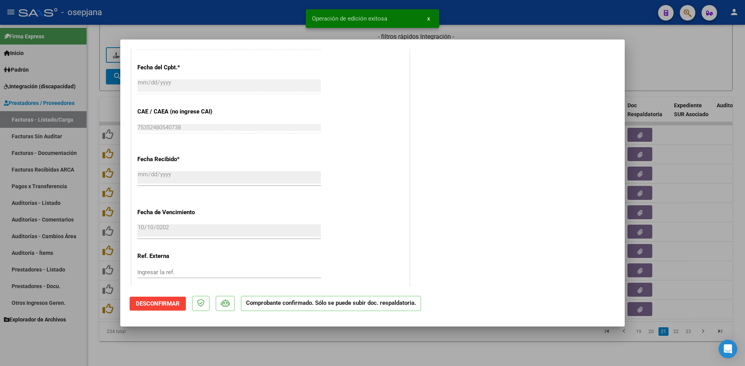
click at [683, 65] on div at bounding box center [372, 183] width 745 height 366
type input "$ 0,00"
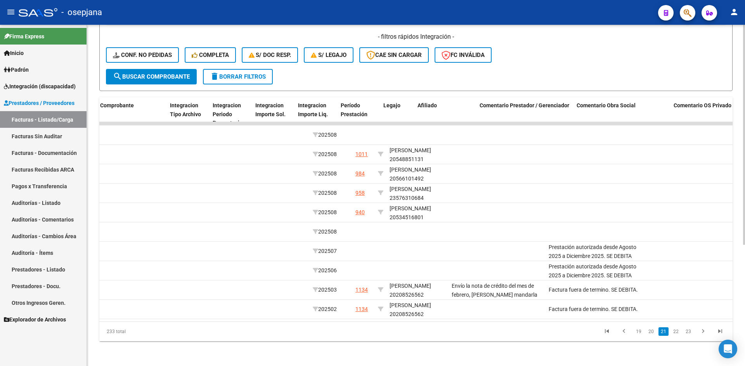
scroll to position [0, 0]
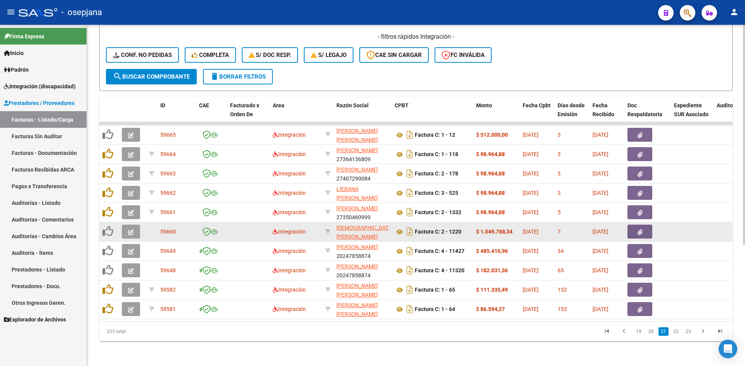
click at [125, 225] on button "button" at bounding box center [131, 232] width 18 height 14
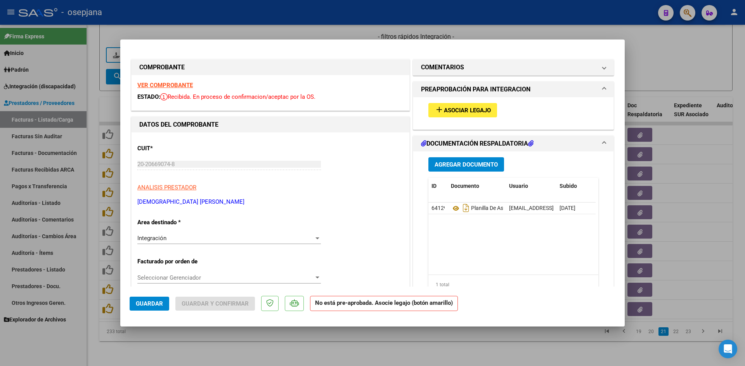
click at [172, 85] on strong "VER COMPROBANTE" at bounding box center [164, 85] width 55 height 7
click at [437, 107] on mat-icon "add" at bounding box center [438, 109] width 9 height 9
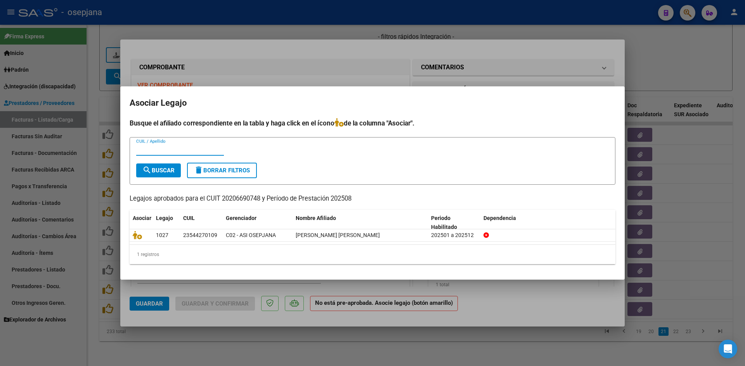
click at [226, 84] on div at bounding box center [372, 183] width 745 height 366
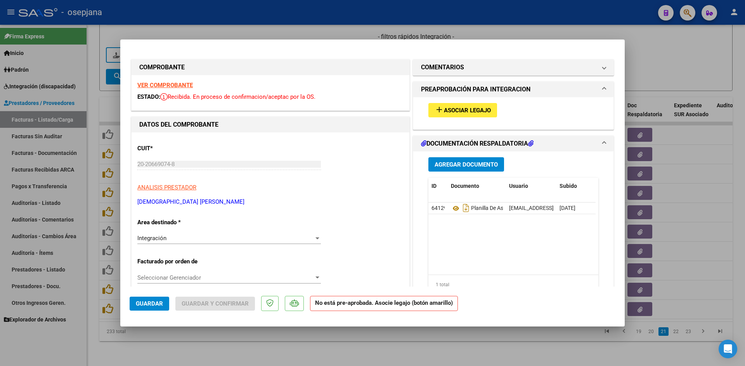
click at [172, 85] on strong "VER COMPROBANTE" at bounding box center [164, 85] width 55 height 7
click at [181, 86] on strong "VER COMPROBANTE" at bounding box center [164, 85] width 55 height 7
click at [299, 28] on div at bounding box center [372, 183] width 745 height 366
type input "$ 0,00"
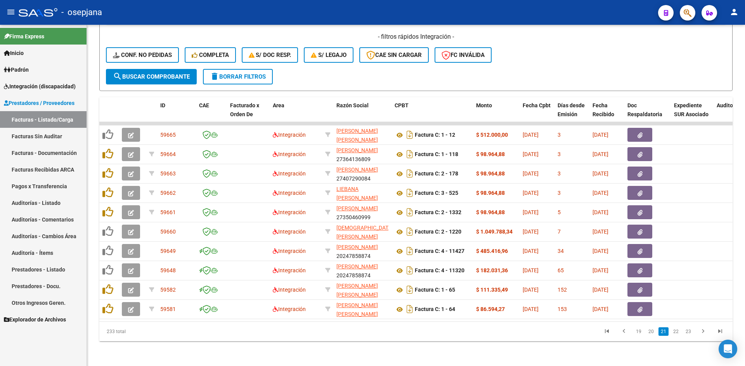
click at [25, 86] on span "Integración (discapacidad)" at bounding box center [40, 86] width 72 height 9
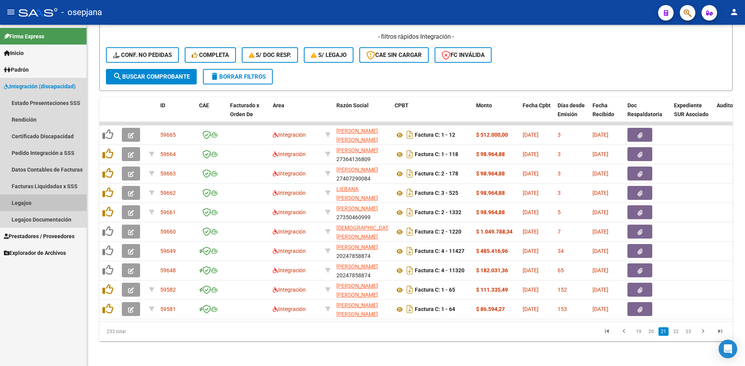
click at [22, 203] on link "Legajos" at bounding box center [43, 203] width 86 height 17
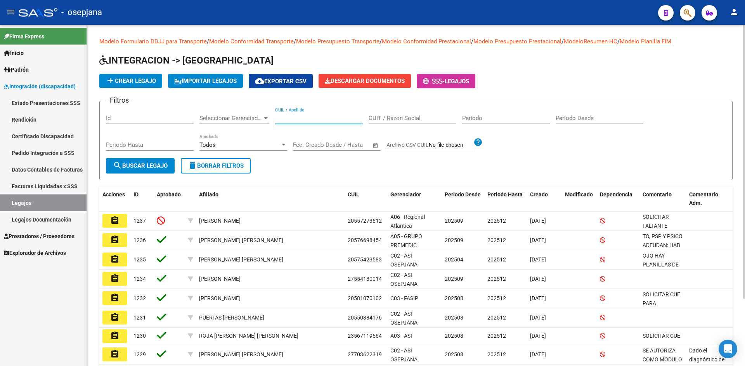
click at [323, 117] on input "CUIL / Apellido" at bounding box center [319, 118] width 88 height 7
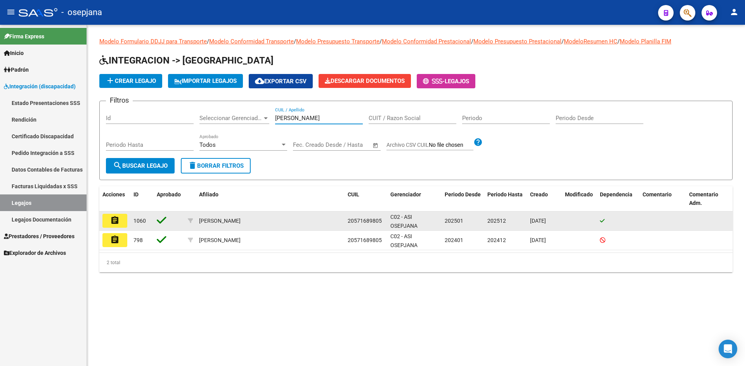
type input "fernandez bastian"
click at [114, 220] on mat-icon "assignment" at bounding box center [114, 220] width 9 height 9
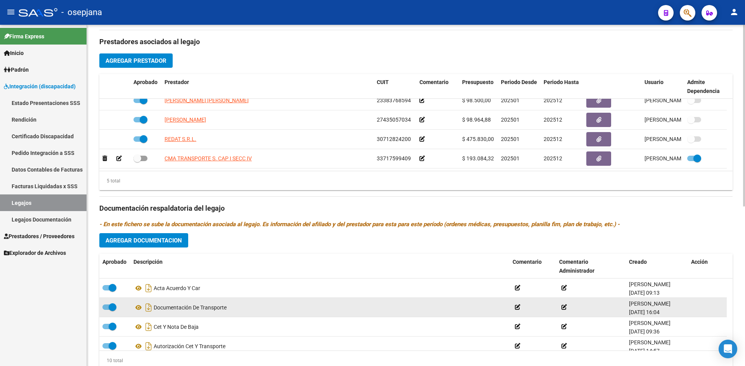
scroll to position [124, 0]
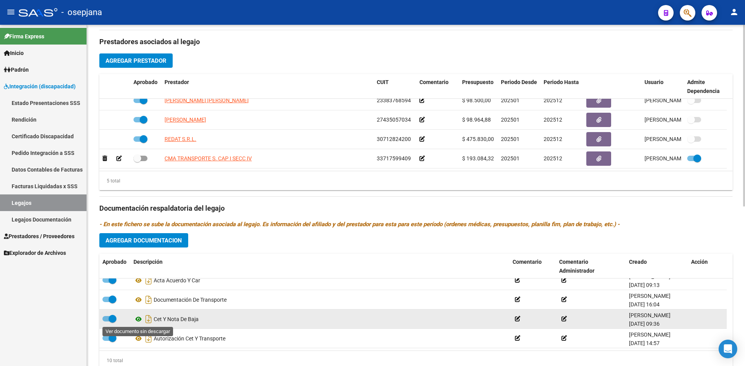
click at [138, 318] on icon at bounding box center [138, 319] width 10 height 9
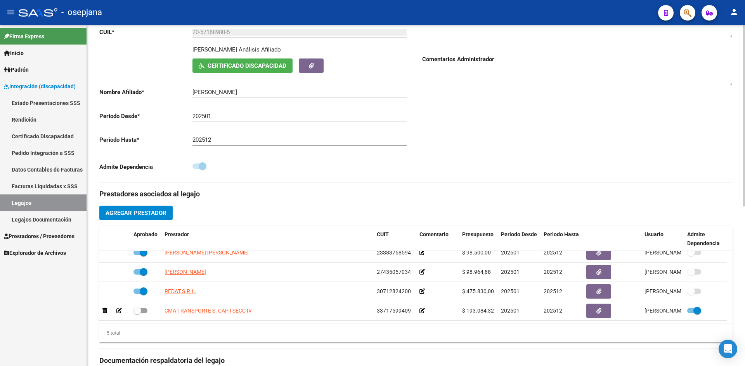
scroll to position [116, 0]
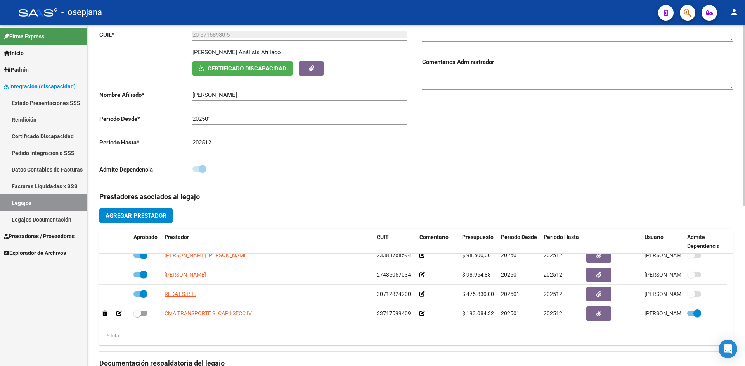
click at [147, 214] on span "Agregar Prestador" at bounding box center [135, 216] width 61 height 7
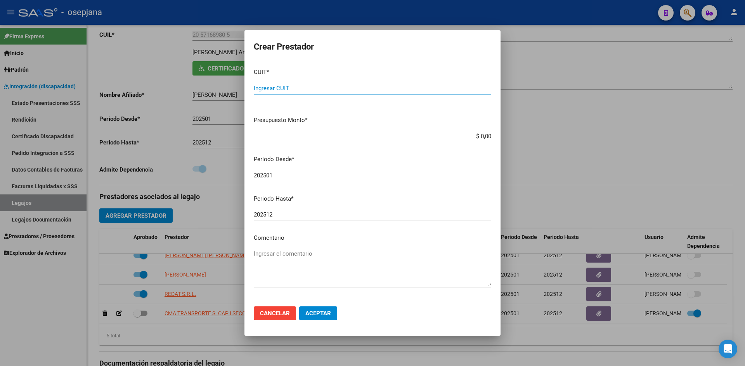
click at [310, 86] on input "Ingresar CUIT" at bounding box center [372, 88] width 237 height 7
type input "20-20669074-8"
drag, startPoint x: 459, startPoint y: 133, endPoint x: 528, endPoint y: 137, distance: 69.5
click at [528, 137] on div "Crear Prestador CUIT * 20-20669074-8 Ingresar CUIT ARCA Padrón Presupuesto Mont…" at bounding box center [372, 183] width 745 height 366
click at [615, 114] on div at bounding box center [372, 183] width 745 height 366
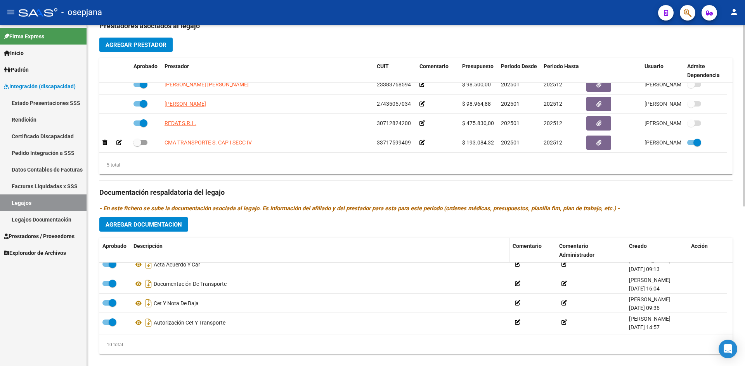
scroll to position [300, 0]
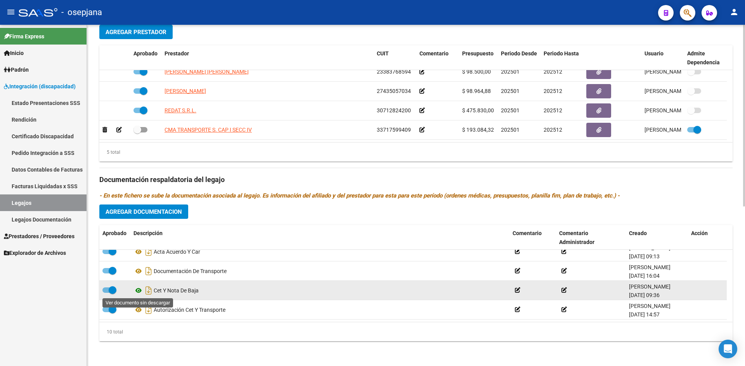
click at [140, 290] on icon at bounding box center [138, 290] width 10 height 9
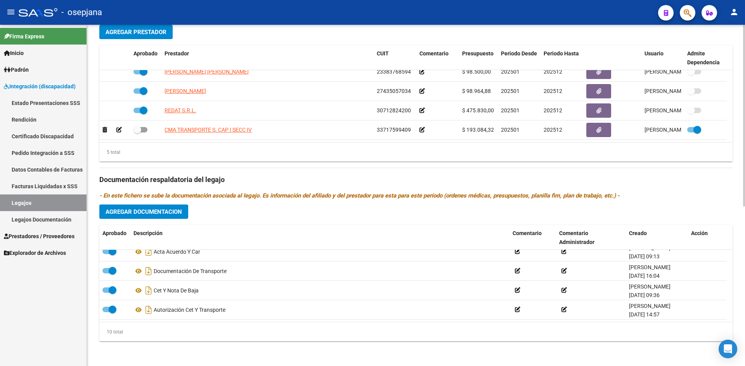
scroll to position [184, 0]
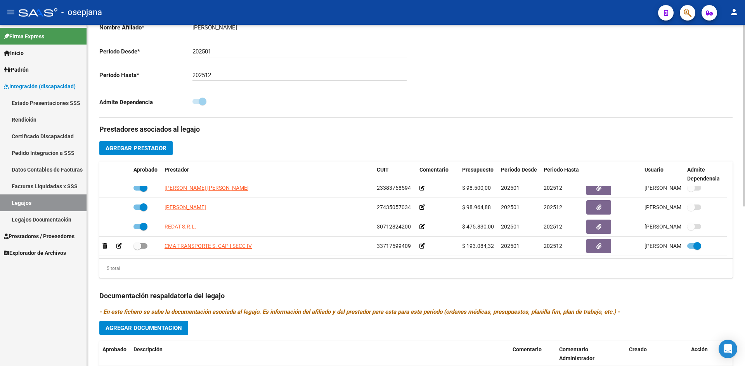
click at [147, 154] on button "Agregar Prestador" at bounding box center [135, 148] width 73 height 14
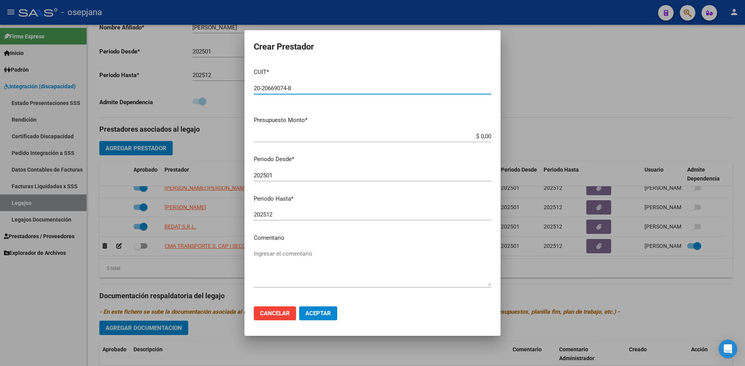
type input "20-20669074-8"
drag, startPoint x: 462, startPoint y: 138, endPoint x: 534, endPoint y: 144, distance: 72.4
click at [527, 139] on div "Crear Prestador CUIT * 20-20669074-8 Ingresar CUIT ARCA Padrón Presupuesto Mont…" at bounding box center [372, 183] width 745 height 366
type input "$ 1.049.788,34"
click at [317, 177] on input "202501" at bounding box center [372, 175] width 237 height 7
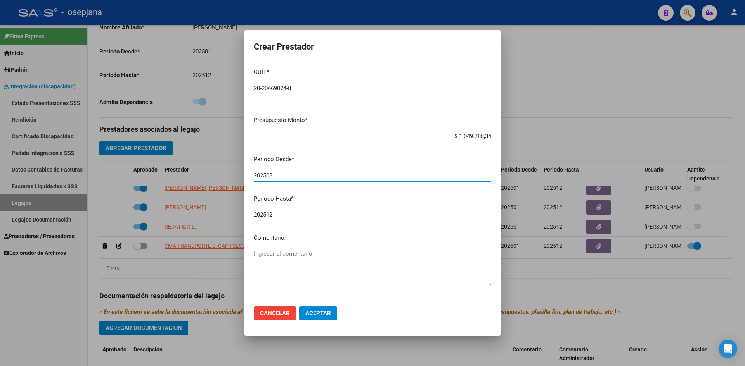
type input "202508"
click at [311, 309] on button "Aceptar" at bounding box center [318, 314] width 38 height 14
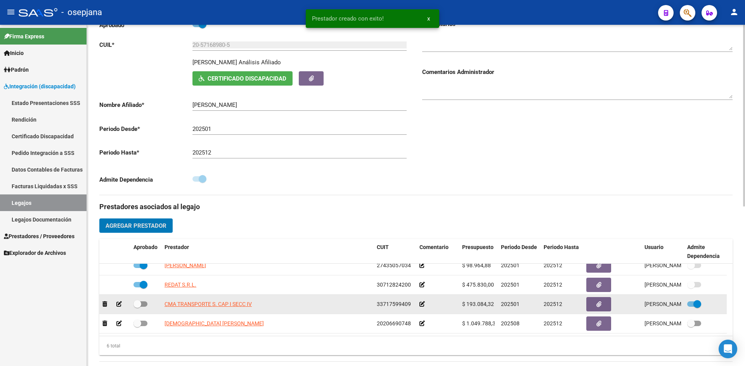
scroll to position [223, 0]
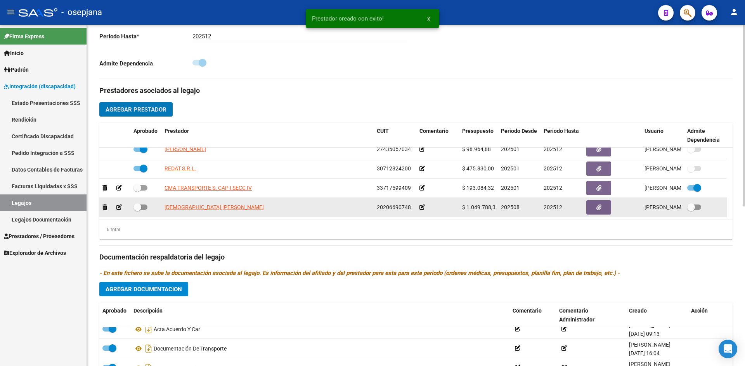
click at [146, 206] on span at bounding box center [140, 207] width 14 height 5
click at [137, 210] on input "checkbox" at bounding box center [137, 210] width 0 height 0
checkbox input "true"
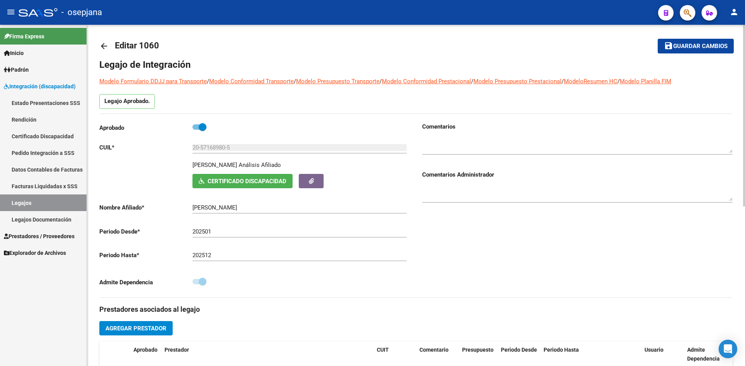
scroll to position [0, 0]
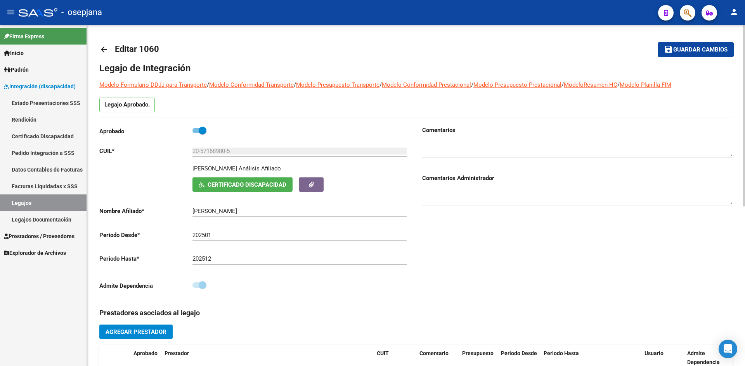
click at [684, 49] on span "Guardar cambios" at bounding box center [700, 50] width 54 height 7
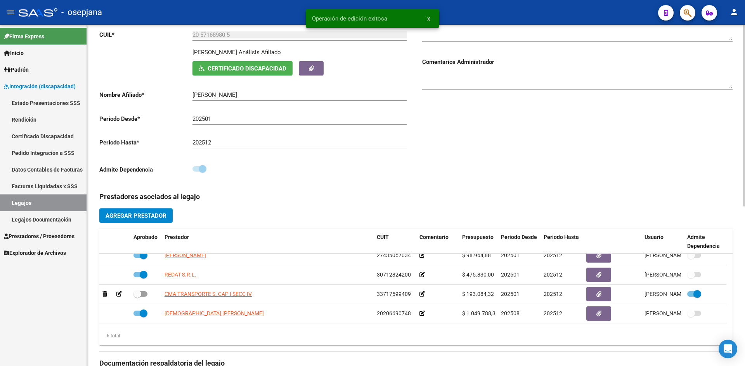
scroll to position [271, 0]
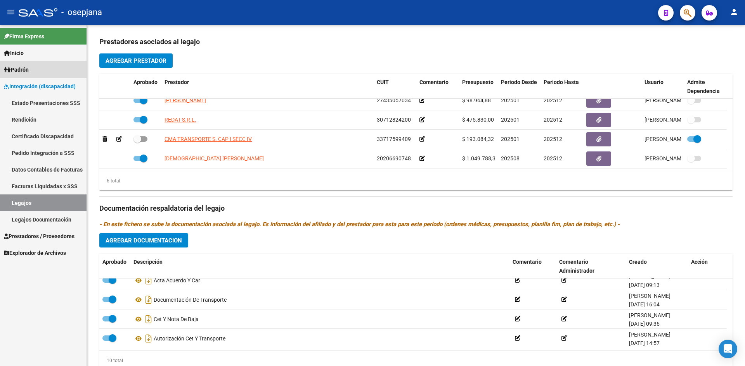
click at [29, 71] on span "Padrón" at bounding box center [16, 70] width 25 height 9
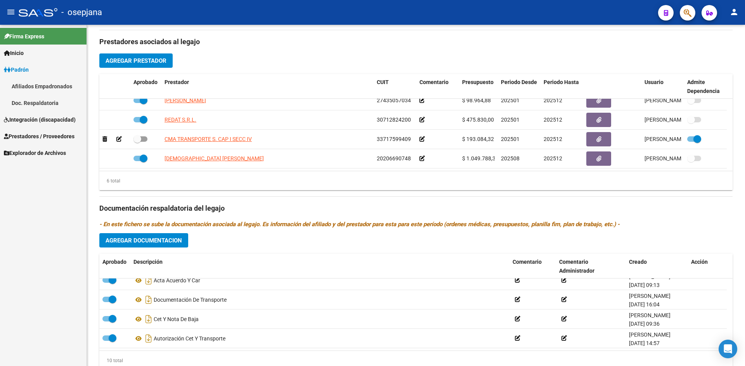
click at [37, 133] on span "Prestadores / Proveedores" at bounding box center [39, 136] width 71 height 9
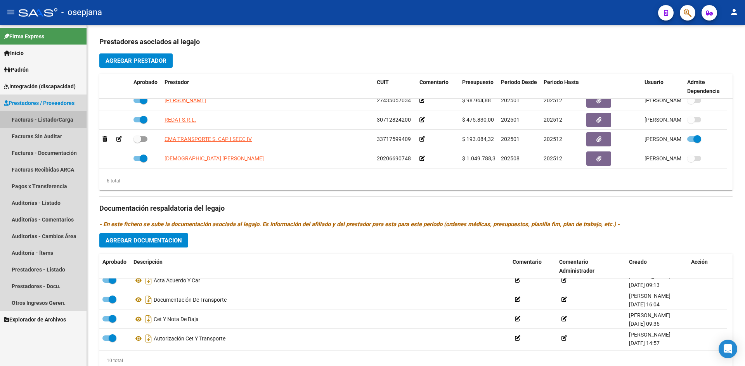
click at [45, 117] on link "Facturas - Listado/Carga" at bounding box center [43, 119] width 86 height 17
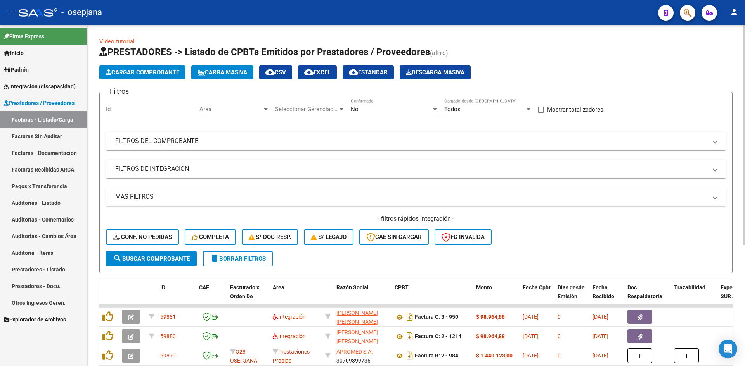
click at [225, 105] on div "Area Area" at bounding box center [234, 107] width 70 height 17
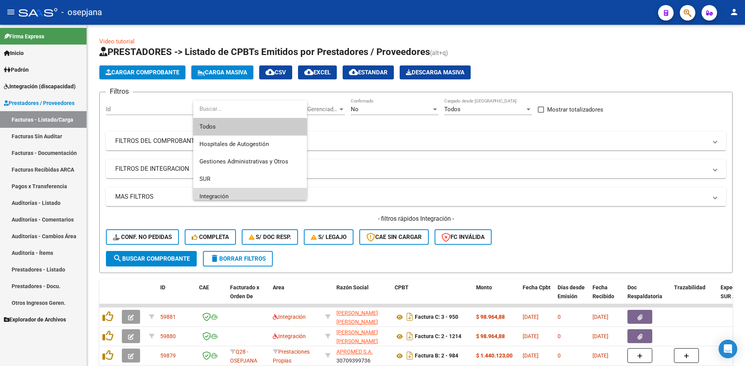
click at [223, 192] on span "Integración" at bounding box center [249, 196] width 101 height 17
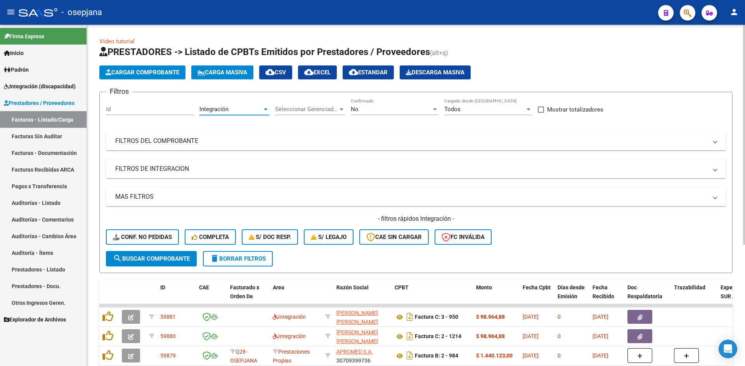
click at [366, 107] on div "No" at bounding box center [391, 109] width 81 height 7
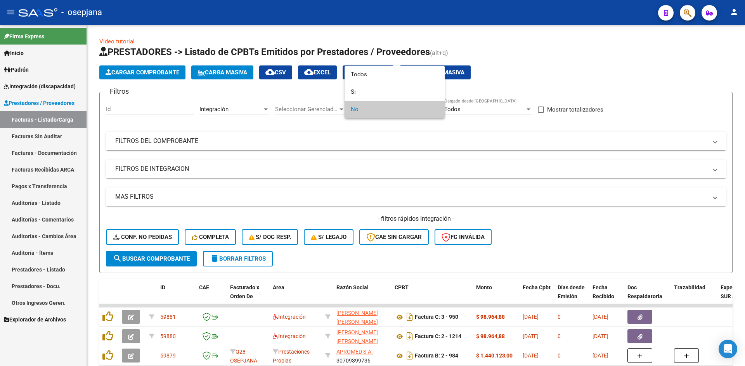
click at [367, 113] on span "No" at bounding box center [395, 109] width 88 height 17
click at [567, 191] on div at bounding box center [372, 183] width 745 height 366
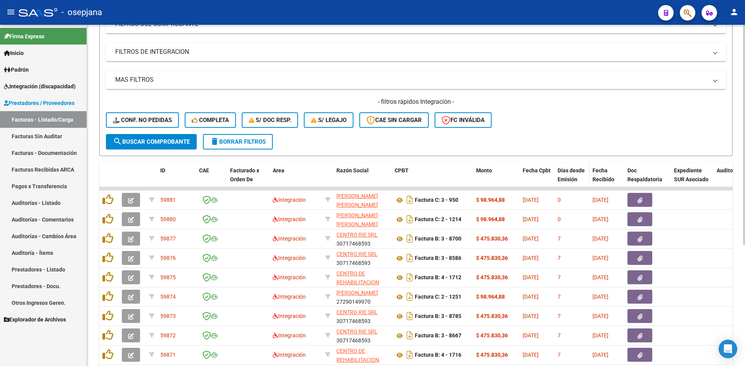
scroll to position [188, 0]
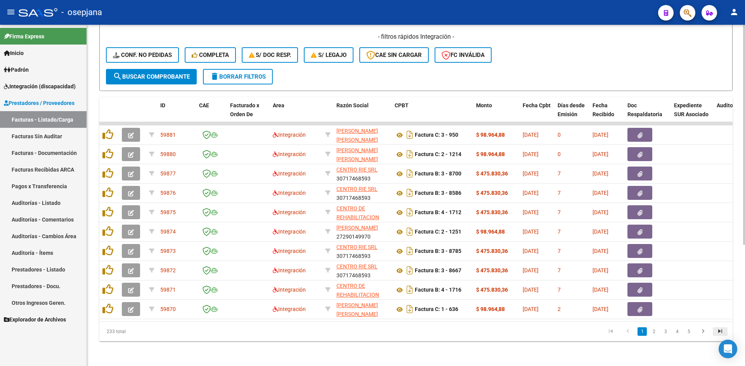
click at [721, 332] on icon "go to last page" at bounding box center [720, 332] width 10 height 9
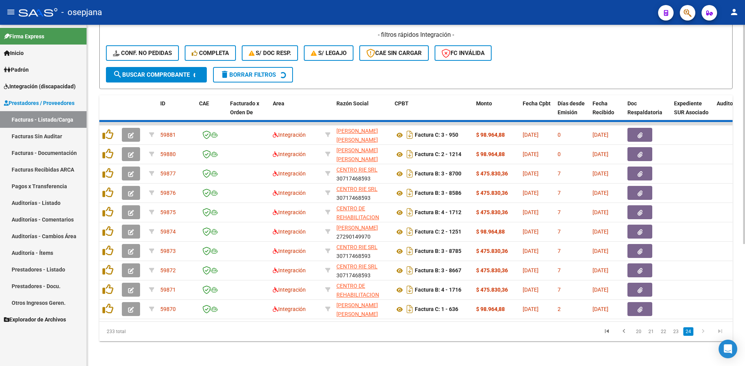
scroll to position [52, 0]
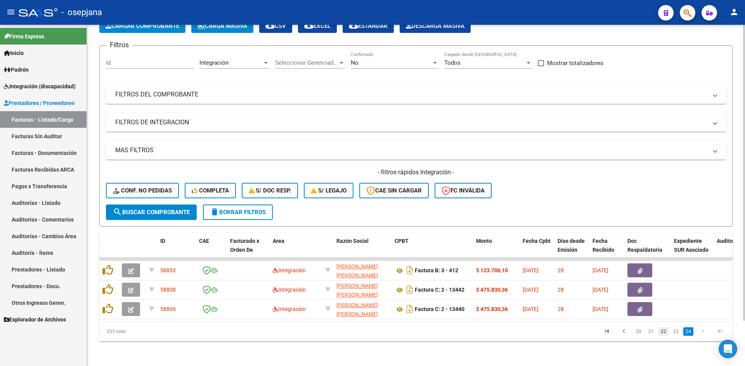
click at [662, 334] on link "22" at bounding box center [663, 332] width 10 height 9
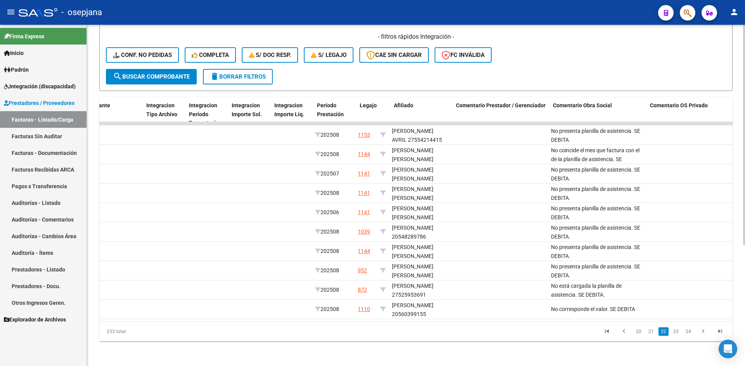
scroll to position [0, 0]
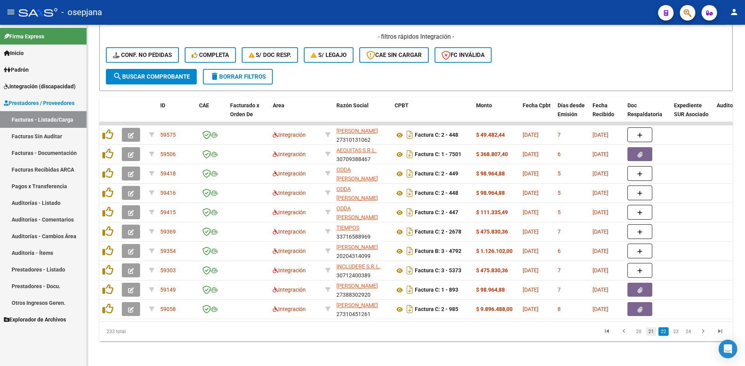
click at [653, 335] on link "21" at bounding box center [651, 332] width 10 height 9
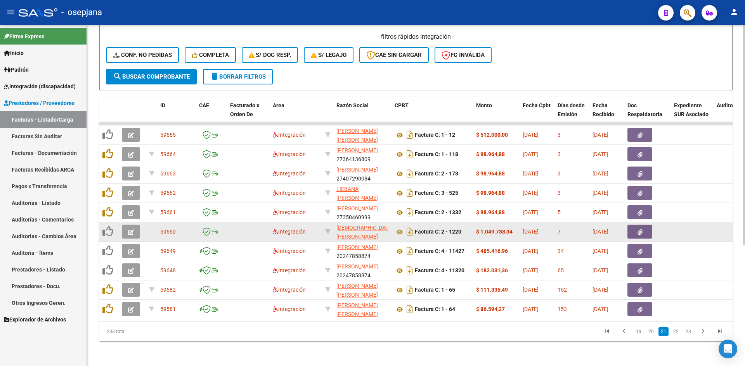
click at [130, 225] on button "button" at bounding box center [131, 232] width 18 height 14
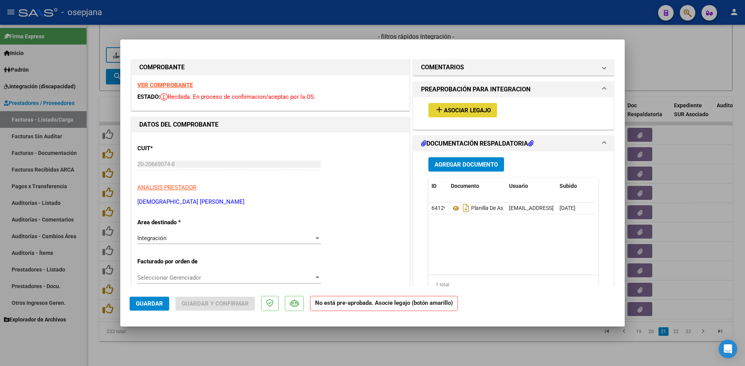
click at [448, 115] on button "add Asociar Legajo" at bounding box center [462, 110] width 69 height 14
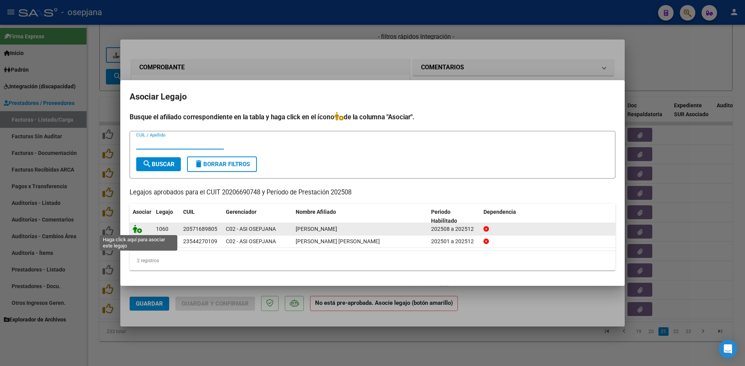
click at [137, 229] on icon at bounding box center [137, 229] width 9 height 9
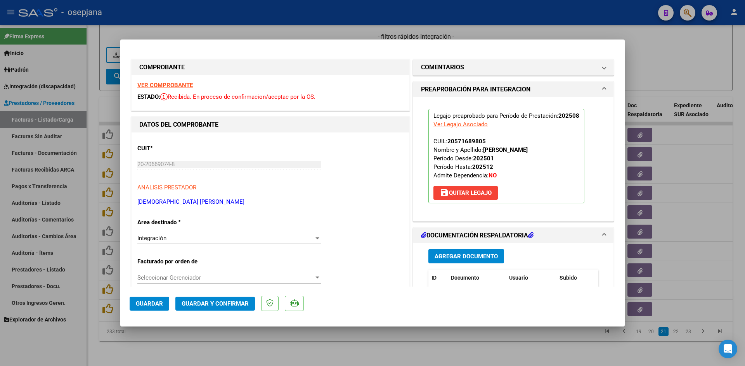
click at [145, 303] on span "Guardar" at bounding box center [149, 304] width 27 height 7
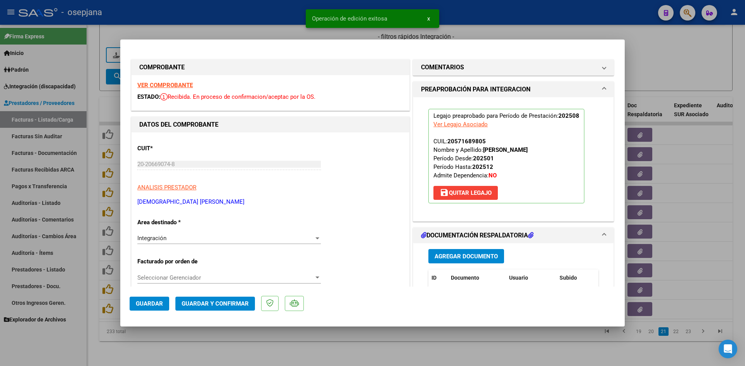
click at [170, 82] on strong "VER COMPROBANTE" at bounding box center [164, 85] width 55 height 7
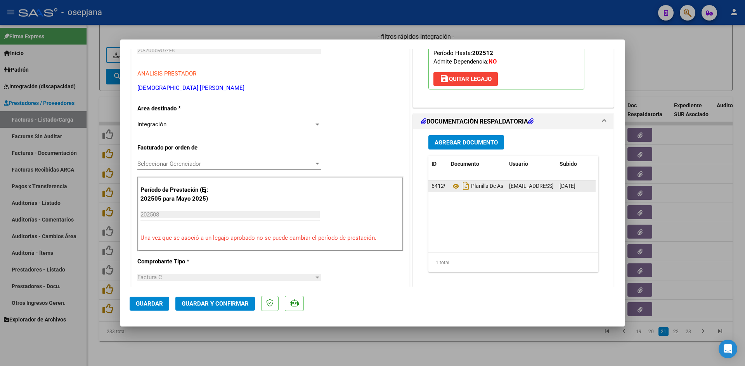
scroll to position [116, 0]
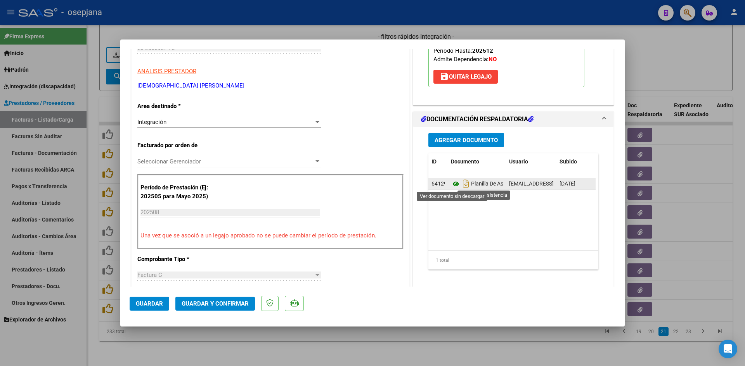
click at [453, 183] on icon at bounding box center [456, 184] width 10 height 9
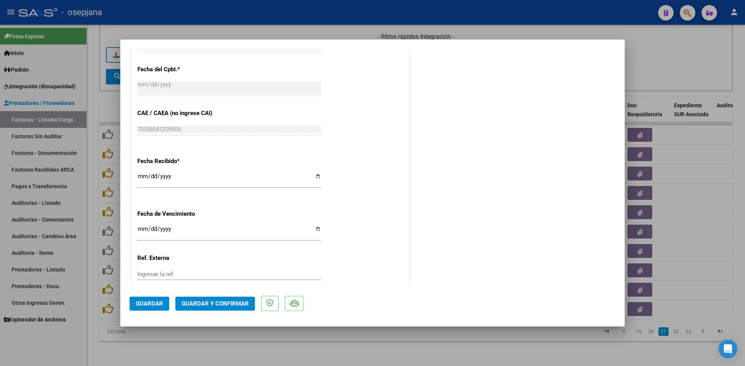
scroll to position [465, 0]
click at [139, 226] on input "[DATE]" at bounding box center [228, 230] width 183 height 12
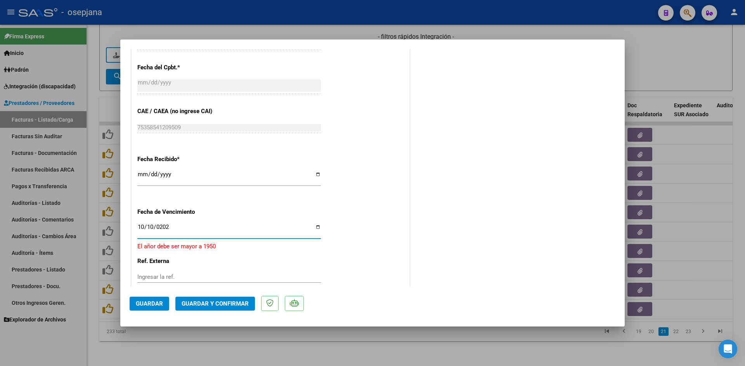
type input "[DATE]"
click at [188, 308] on button "Guardar y Confirmar" at bounding box center [214, 304] width 79 height 14
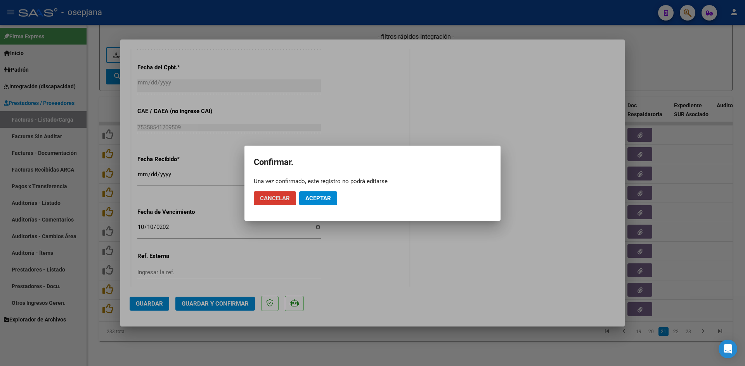
click at [304, 199] on button "Aceptar" at bounding box center [318, 199] width 38 height 14
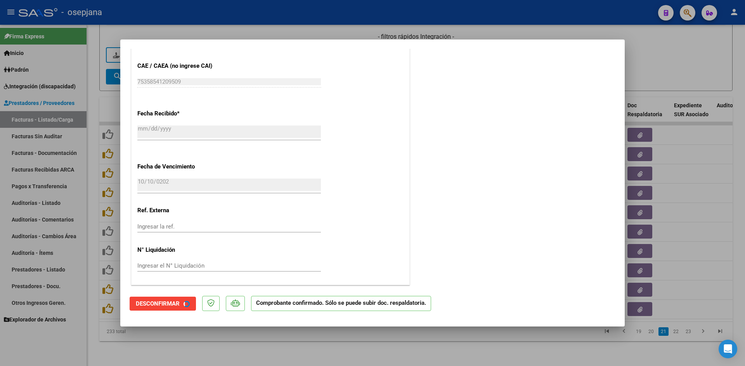
scroll to position [417, 0]
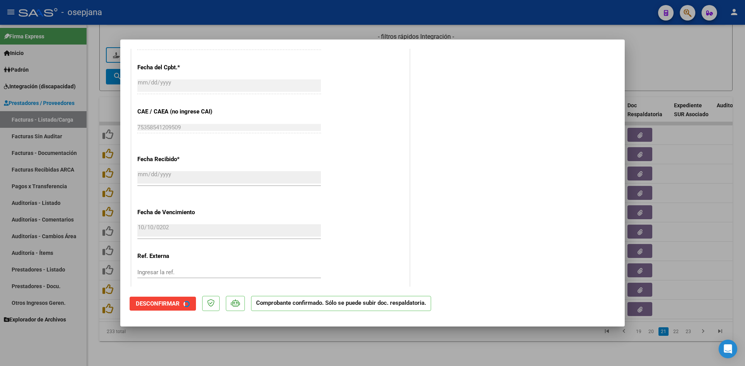
click at [655, 61] on div at bounding box center [372, 183] width 745 height 366
type input "$ 0,00"
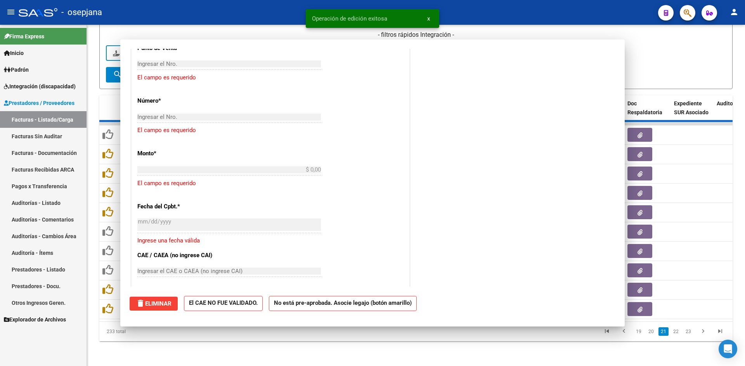
scroll to position [0, 0]
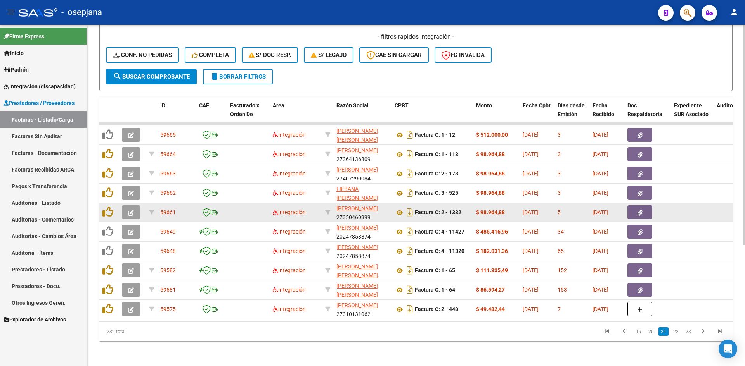
click at [128, 206] on button "button" at bounding box center [131, 213] width 18 height 14
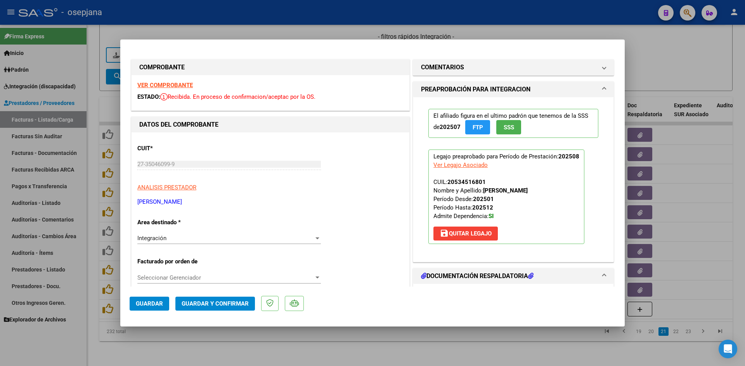
click at [171, 88] on strong "VER COMPROBANTE" at bounding box center [164, 85] width 55 height 7
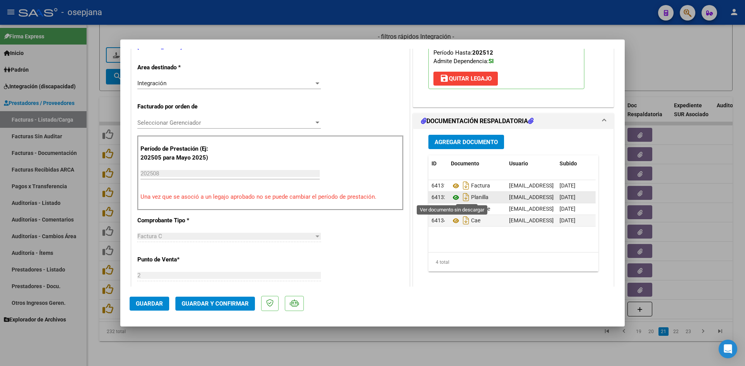
click at [453, 195] on icon at bounding box center [456, 197] width 10 height 9
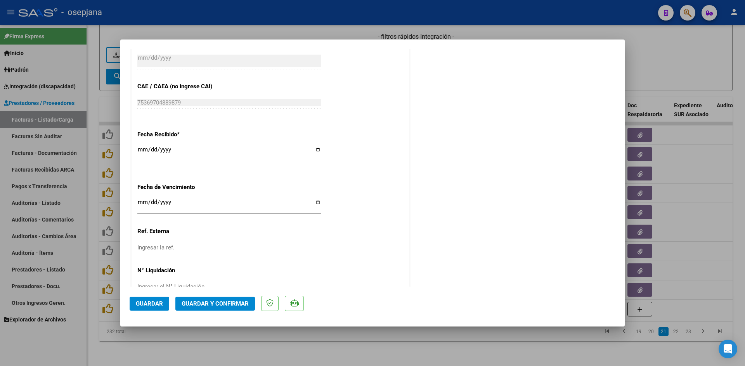
scroll to position [511, 0]
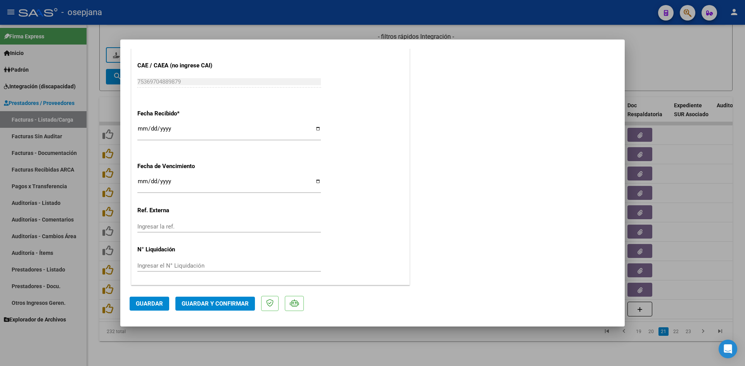
click at [142, 181] on input "Ingresar la fecha" at bounding box center [228, 184] width 183 height 12
type input "[DATE]"
click at [199, 299] on button "Guardar y Confirmar" at bounding box center [214, 304] width 79 height 14
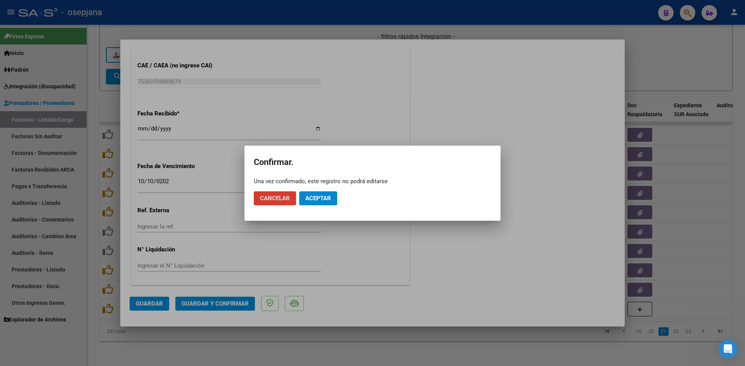
click at [316, 200] on span "Aceptar" at bounding box center [318, 198] width 26 height 7
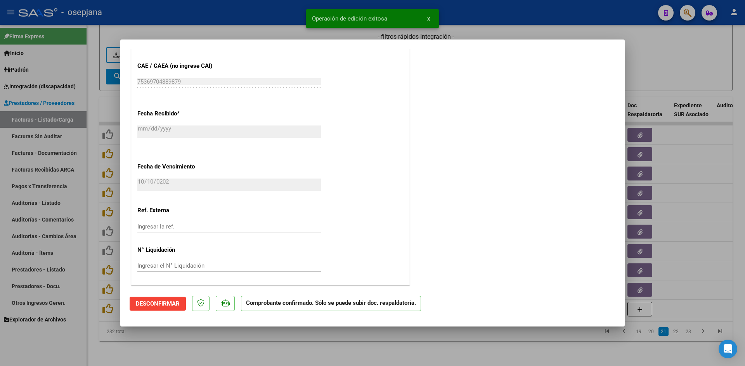
click at [663, 70] on div at bounding box center [372, 183] width 745 height 366
type input "$ 0,00"
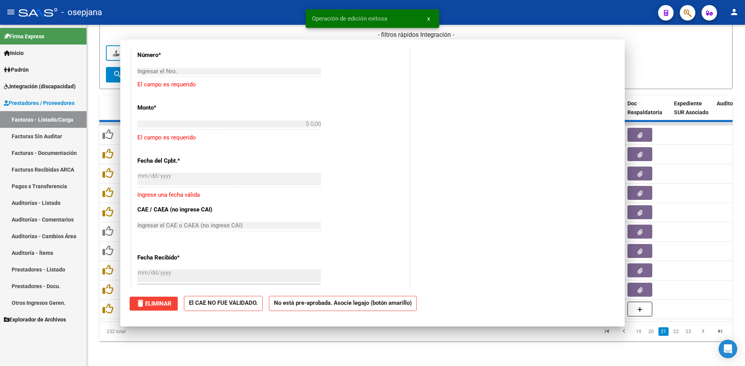
scroll to position [607, 0]
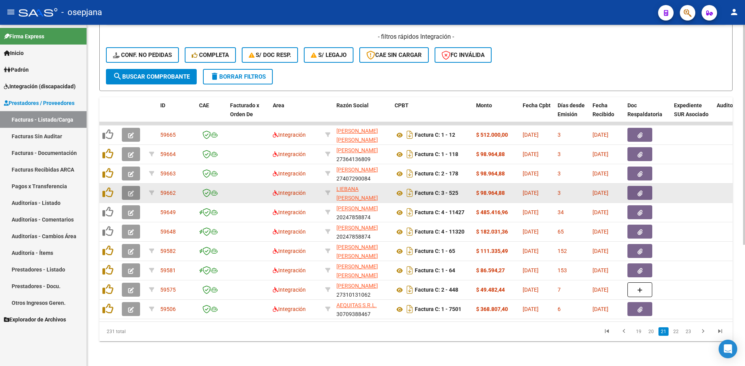
click at [127, 187] on button "button" at bounding box center [131, 193] width 18 height 14
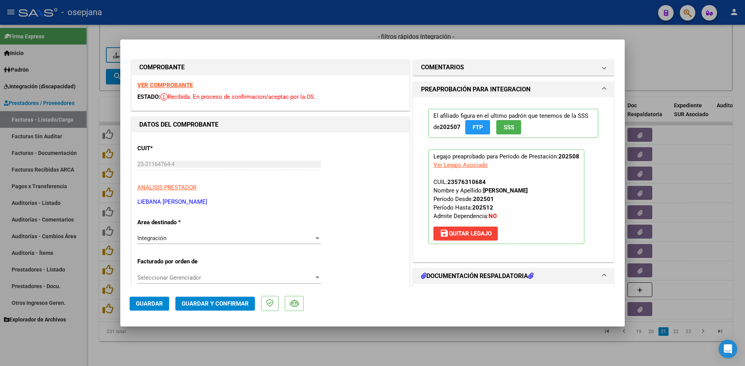
click at [151, 79] on div "VER COMPROBANTE ESTADO: Recibida. En proceso de confirmacion/aceptac por la OS." at bounding box center [270, 92] width 278 height 35
click at [154, 84] on strong "VER COMPROBANTE" at bounding box center [164, 85] width 55 height 7
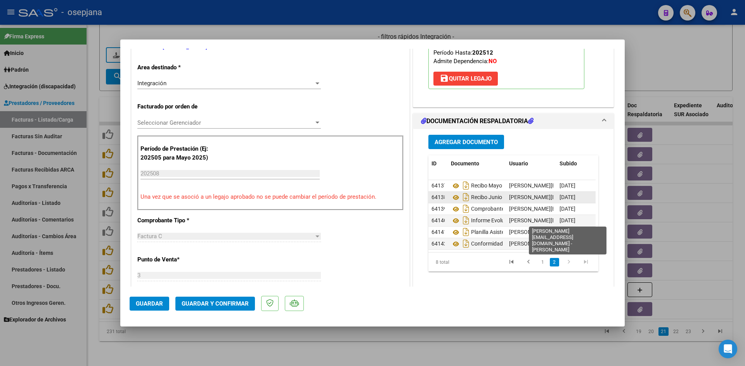
scroll to position [29, 0]
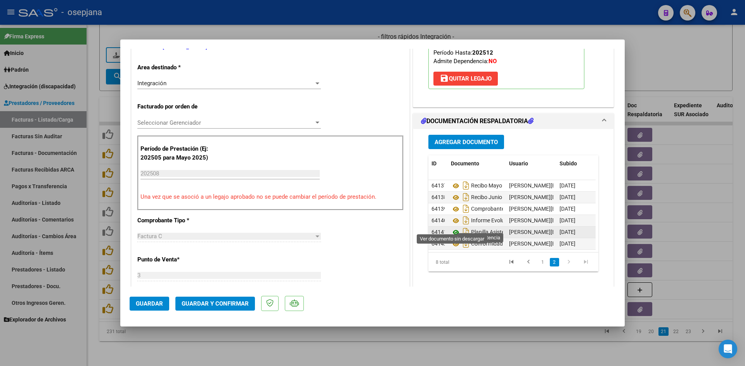
click at [453, 228] on icon at bounding box center [456, 232] width 10 height 9
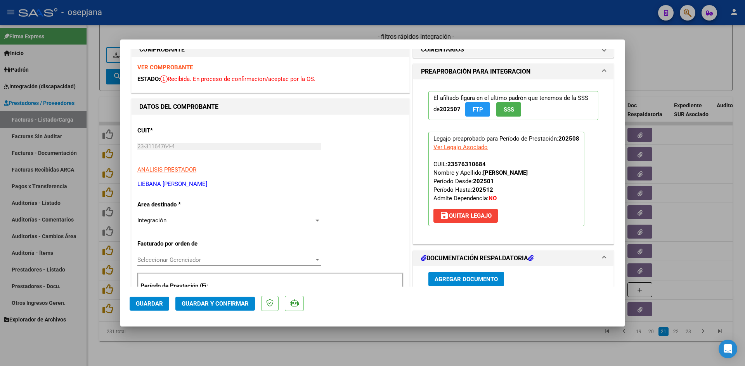
scroll to position [17, 0]
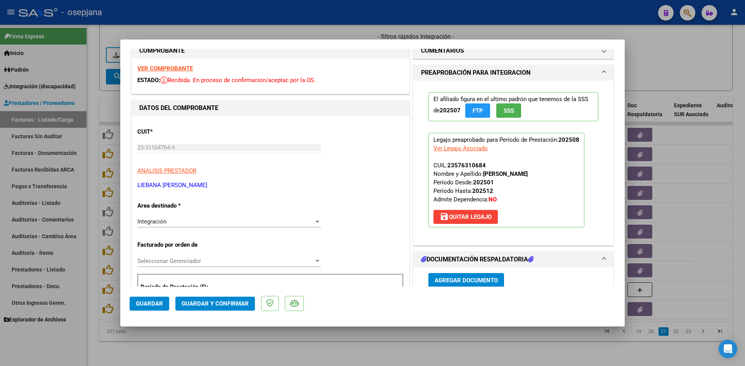
click at [164, 69] on strong "VER COMPROBANTE" at bounding box center [164, 68] width 55 height 7
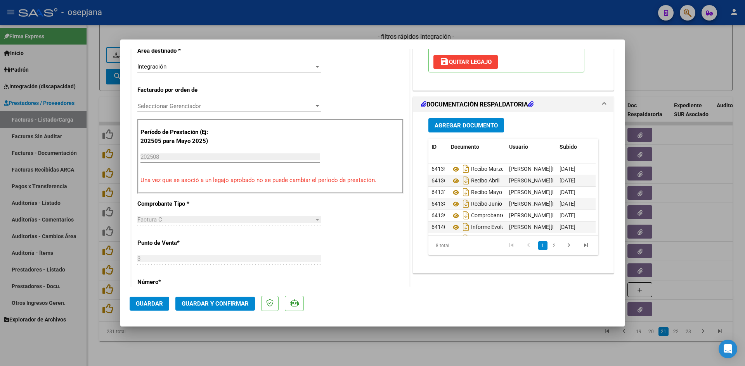
scroll to position [211, 0]
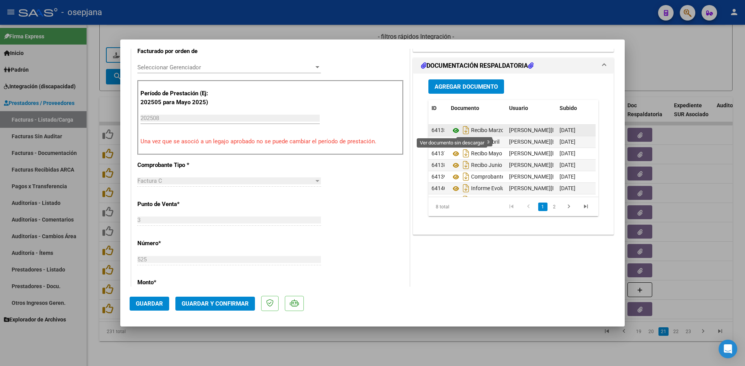
click at [451, 130] on icon at bounding box center [456, 130] width 10 height 9
click at [451, 140] on icon at bounding box center [456, 142] width 10 height 9
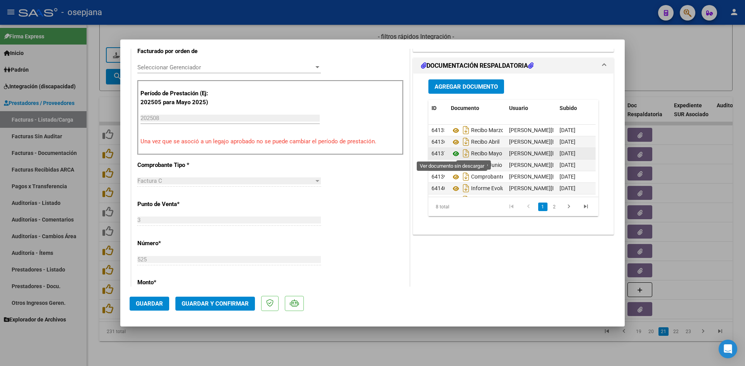
click at [452, 150] on icon at bounding box center [456, 153] width 10 height 9
click at [454, 165] on icon at bounding box center [456, 165] width 10 height 9
click at [452, 165] on icon at bounding box center [456, 165] width 10 height 9
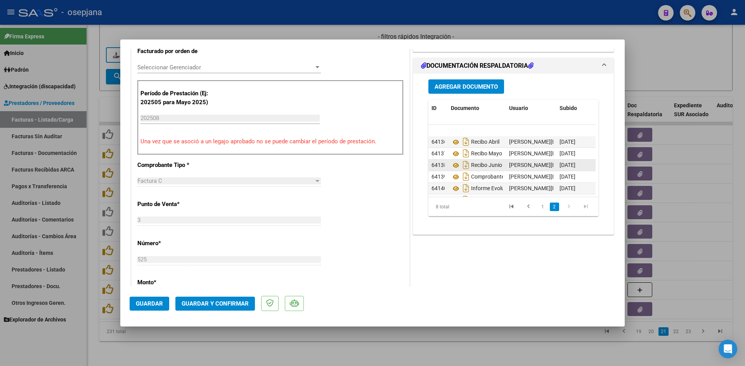
scroll to position [29, 0]
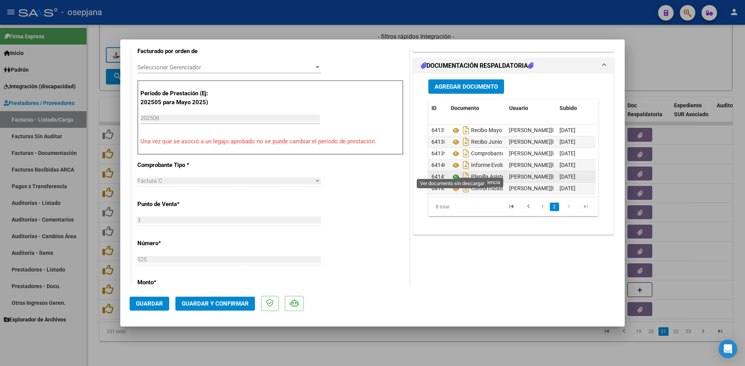
click at [453, 173] on icon at bounding box center [456, 177] width 10 height 9
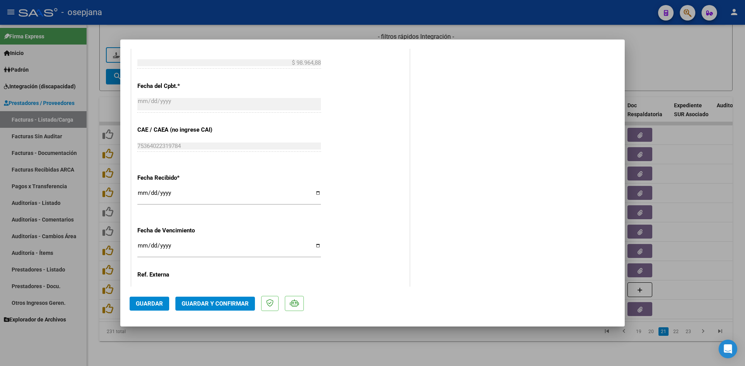
scroll to position [511, 0]
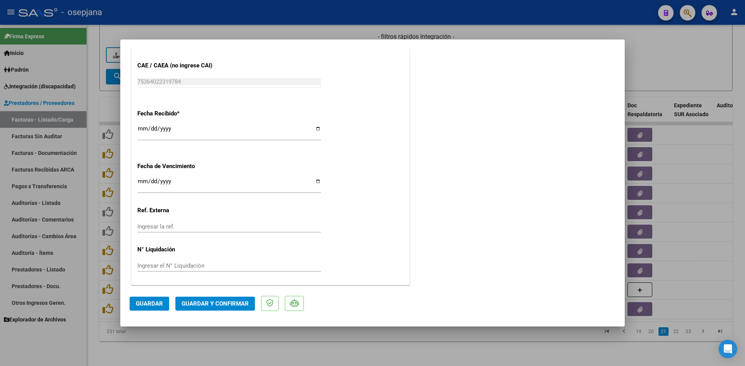
click at [140, 183] on input "Ingresar la fecha" at bounding box center [228, 184] width 183 height 12
type input "[DATE]"
click at [236, 299] on button "Guardar y Confirmar" at bounding box center [214, 304] width 79 height 14
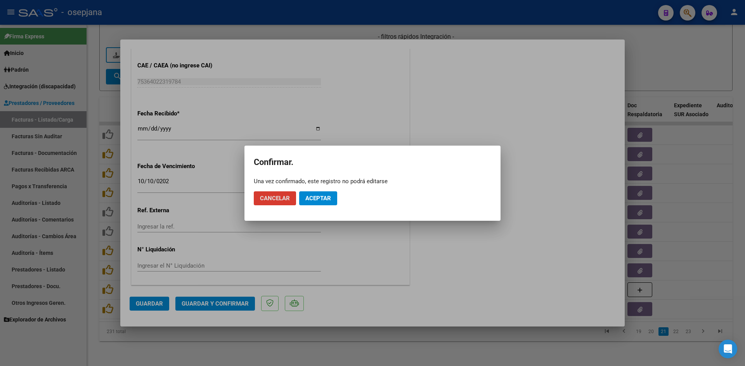
click at [325, 196] on span "Aceptar" at bounding box center [318, 198] width 26 height 7
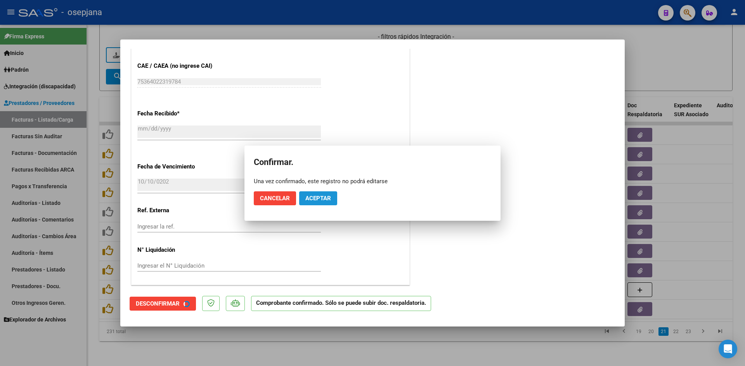
scroll to position [463, 0]
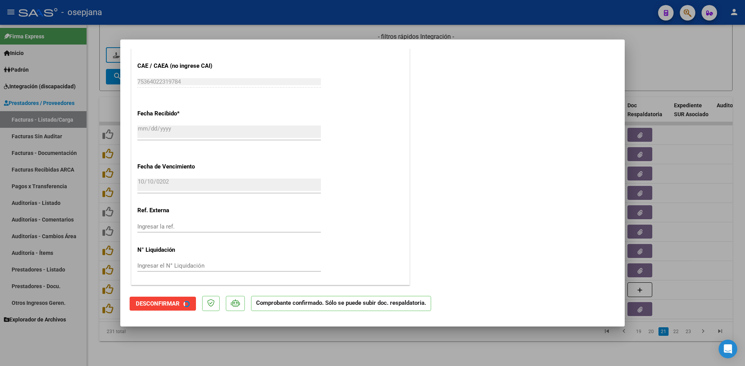
click at [705, 59] on div at bounding box center [372, 183] width 745 height 366
type input "$ 0,00"
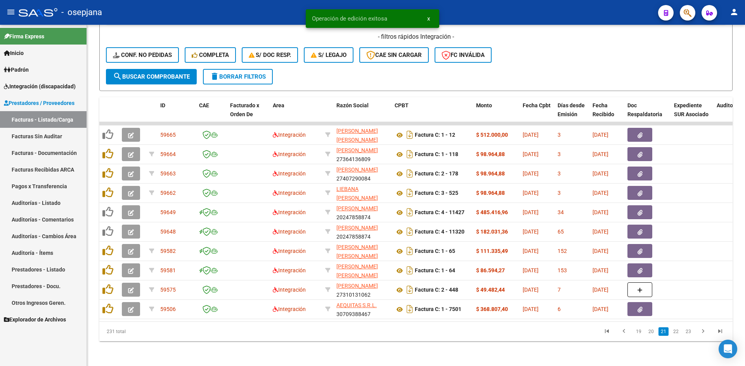
click at [317, 323] on div "231 total 19 20 21 22 23" at bounding box center [415, 331] width 633 height 19
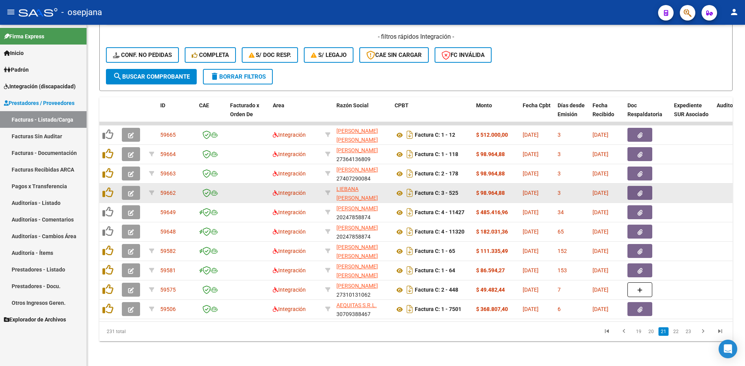
click at [129, 191] on icon "button" at bounding box center [131, 194] width 6 height 6
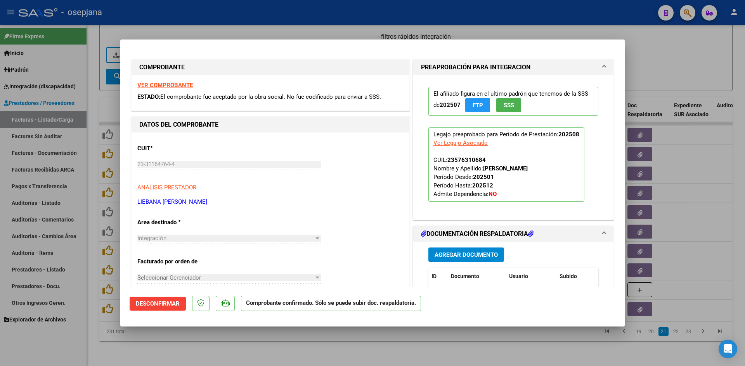
click at [149, 83] on strong "VER COMPROBANTE" at bounding box center [164, 85] width 55 height 7
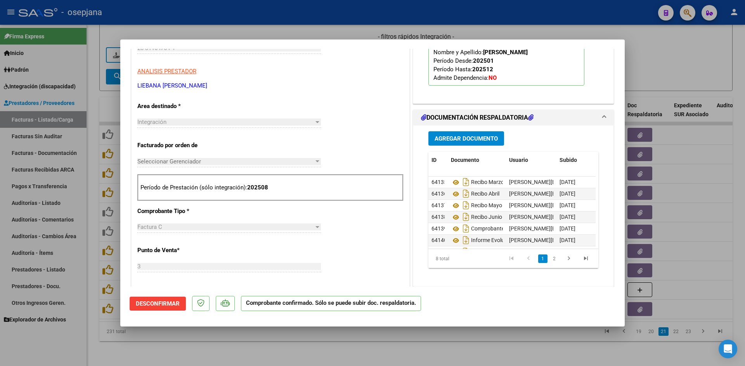
click at [674, 54] on div at bounding box center [372, 183] width 745 height 366
type input "$ 0,00"
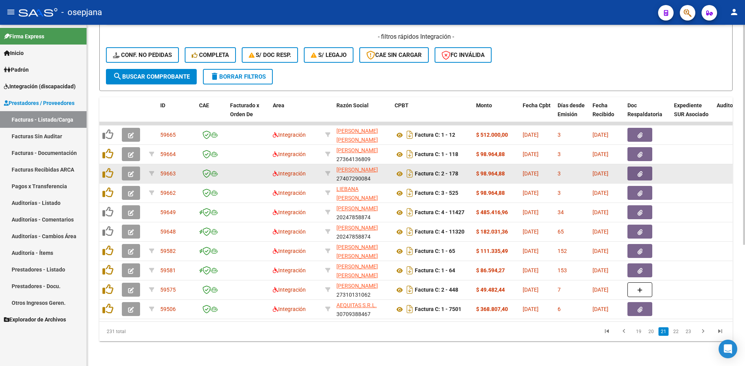
click at [136, 170] on button "button" at bounding box center [131, 174] width 18 height 14
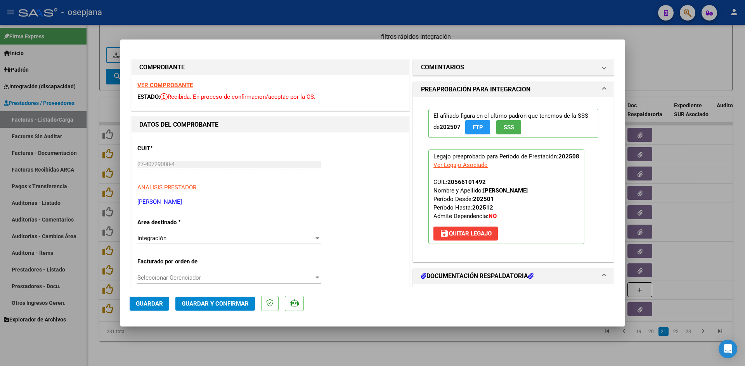
click at [162, 85] on strong "VER COMPROBANTE" at bounding box center [164, 85] width 55 height 7
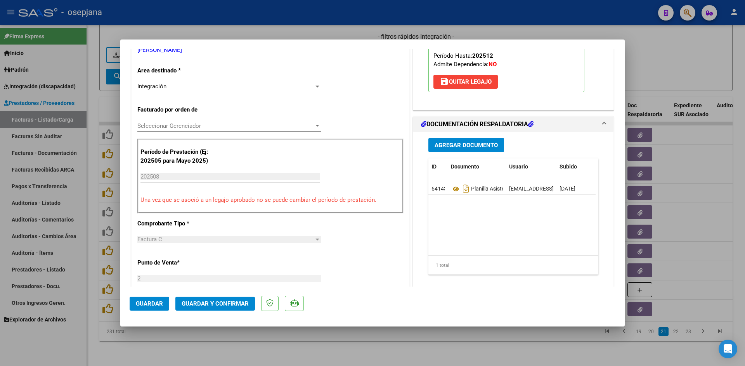
scroll to position [155, 0]
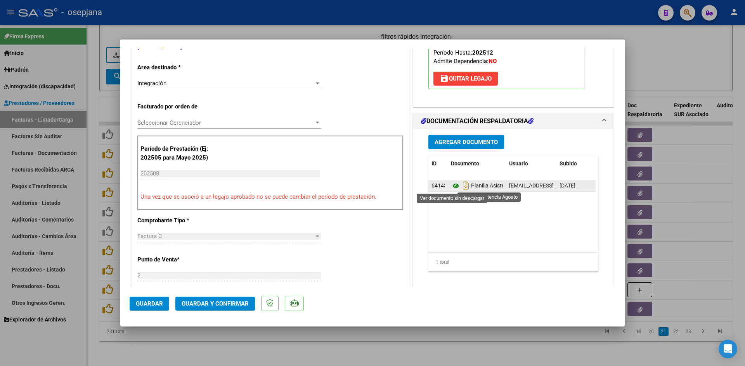
click at [453, 186] on icon at bounding box center [456, 185] width 10 height 9
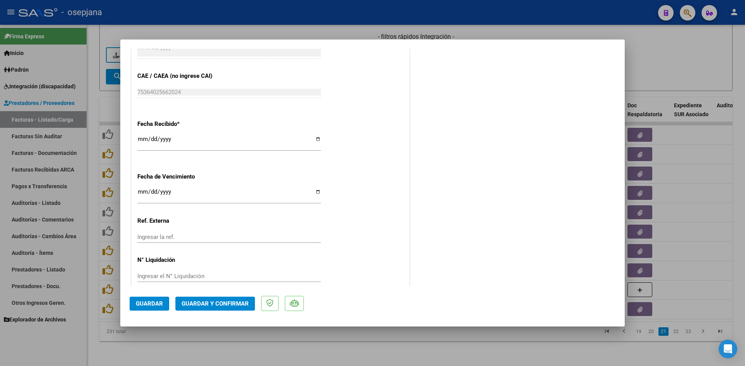
scroll to position [504, 0]
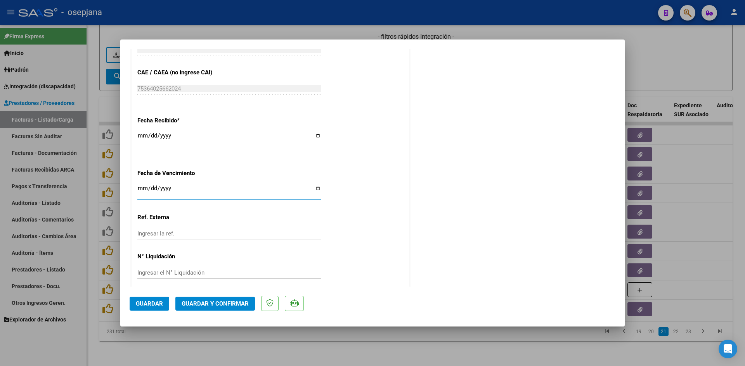
click at [141, 190] on input "Ingresar la fecha" at bounding box center [228, 191] width 183 height 12
type input "[DATE]"
click at [205, 306] on span "Guardar y Confirmar" at bounding box center [214, 304] width 67 height 7
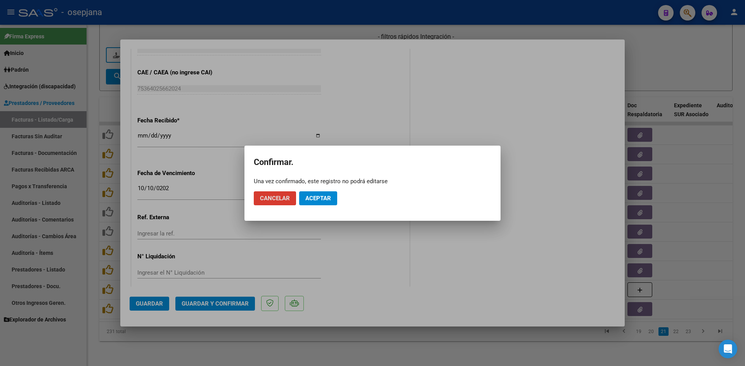
click at [335, 195] on button "Aceptar" at bounding box center [318, 199] width 38 height 14
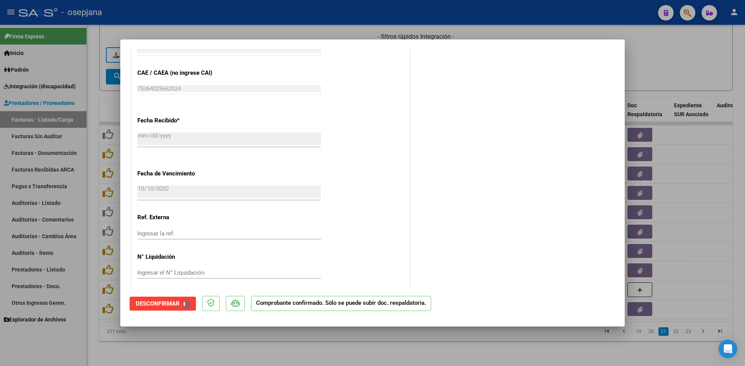
click at [682, 71] on div at bounding box center [372, 183] width 745 height 366
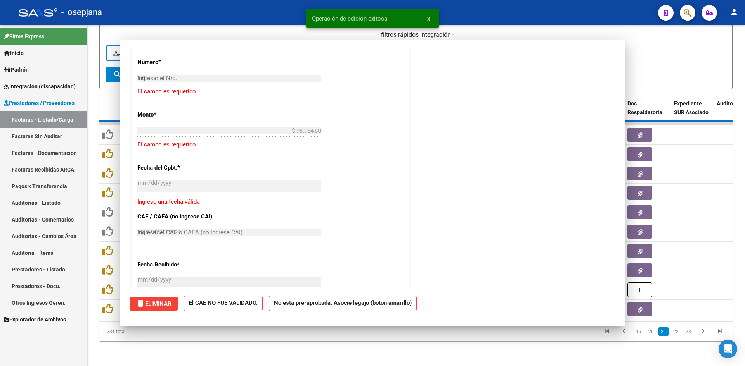
type input "$ 0,00"
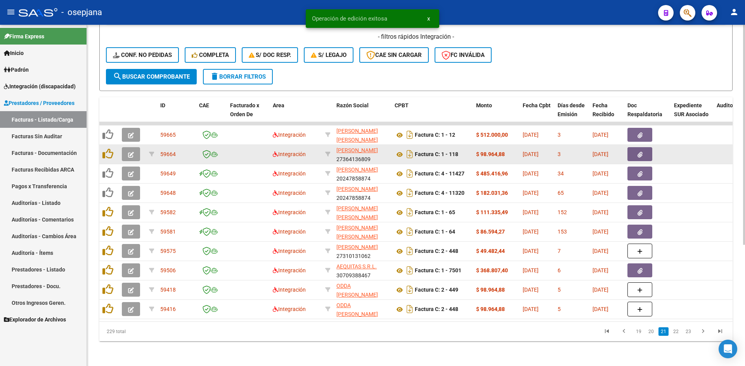
click at [131, 152] on icon "button" at bounding box center [131, 155] width 6 height 6
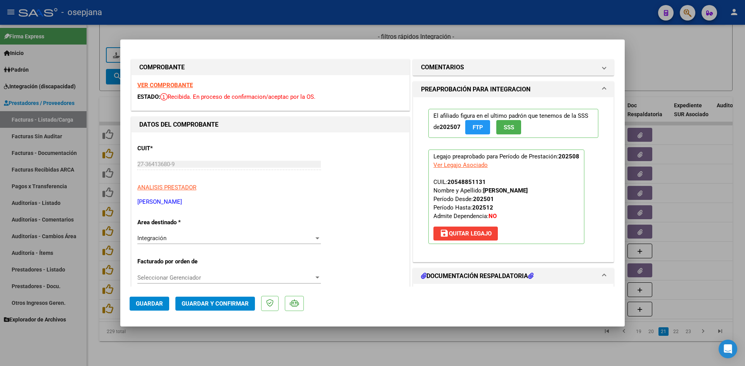
click at [144, 86] on strong "VER COMPROBANTE" at bounding box center [164, 85] width 55 height 7
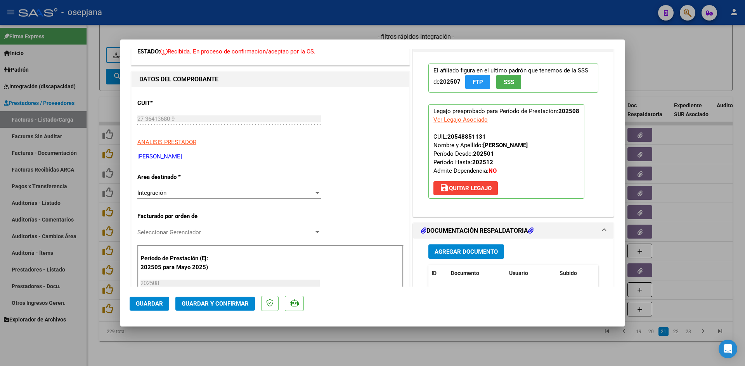
scroll to position [78, 0]
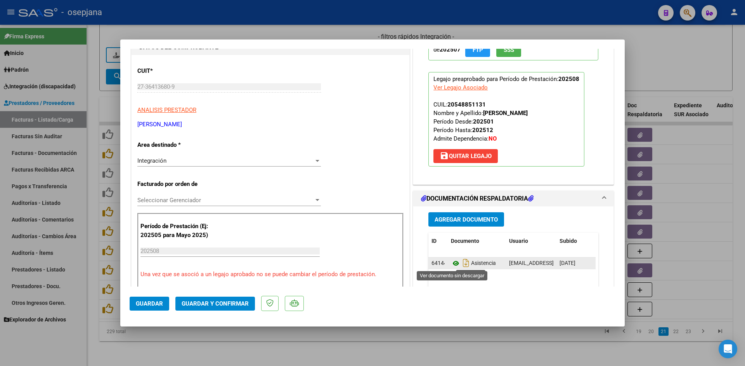
click at [451, 263] on icon at bounding box center [456, 263] width 10 height 9
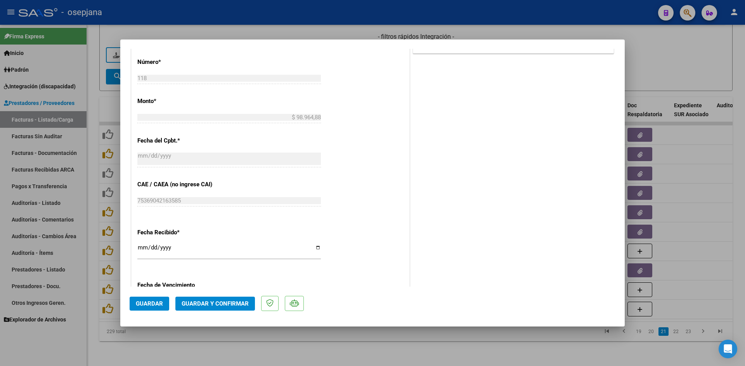
scroll to position [504, 0]
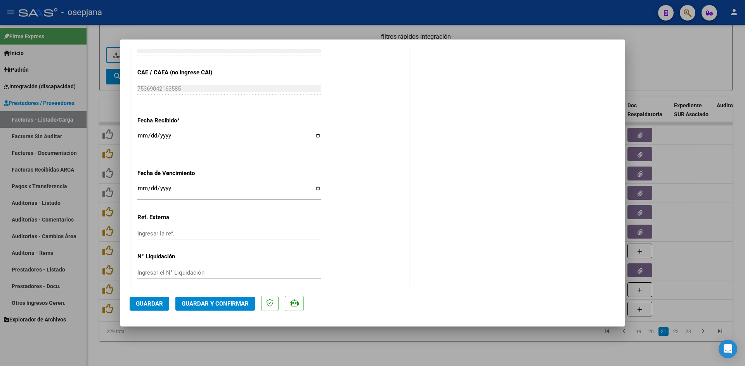
click at [139, 188] on input "Ingresar la fecha" at bounding box center [228, 191] width 183 height 12
type input "[DATE]"
click at [228, 304] on span "Guardar y Confirmar" at bounding box center [214, 304] width 67 height 7
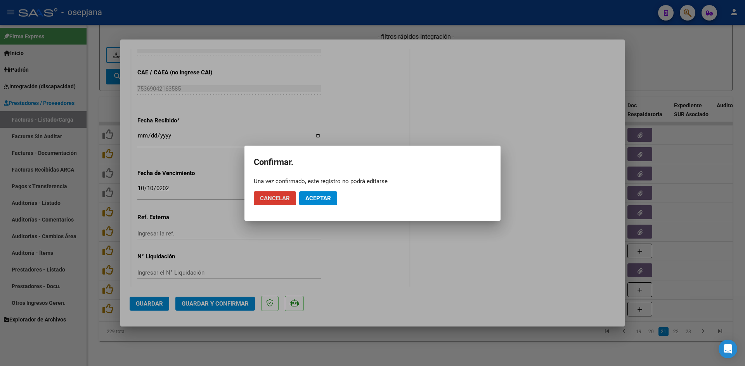
click at [320, 195] on span "Aceptar" at bounding box center [318, 198] width 26 height 7
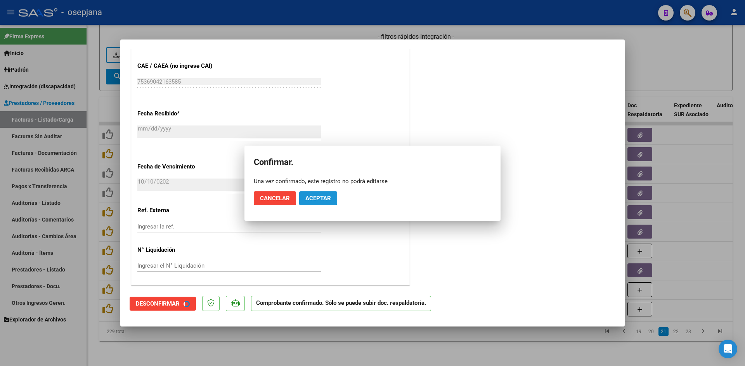
scroll to position [456, 0]
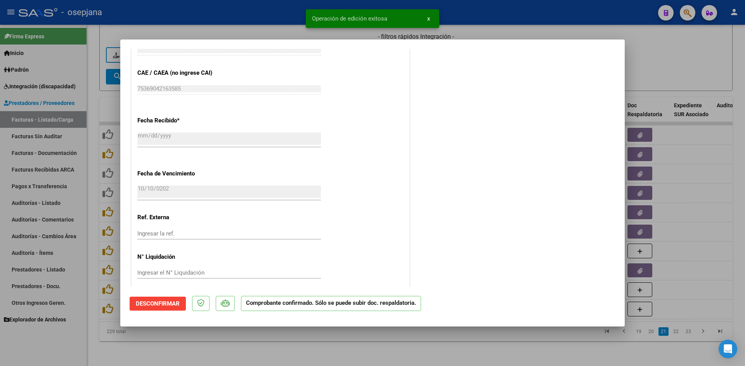
click at [693, 50] on div at bounding box center [372, 183] width 745 height 366
type input "$ 0,00"
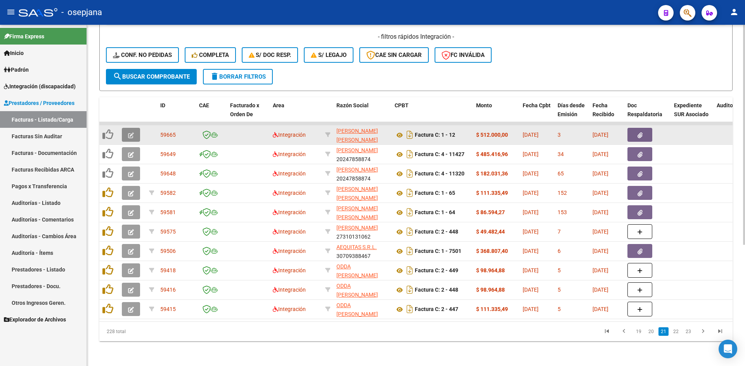
click at [132, 133] on span "button" at bounding box center [131, 134] width 6 height 7
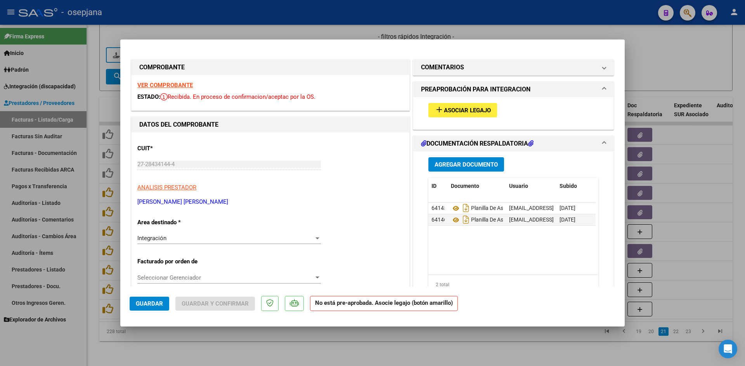
click at [171, 88] on strong "VER COMPROBANTE" at bounding box center [164, 85] width 55 height 7
click at [445, 113] on span "Asociar Legajo" at bounding box center [467, 110] width 47 height 7
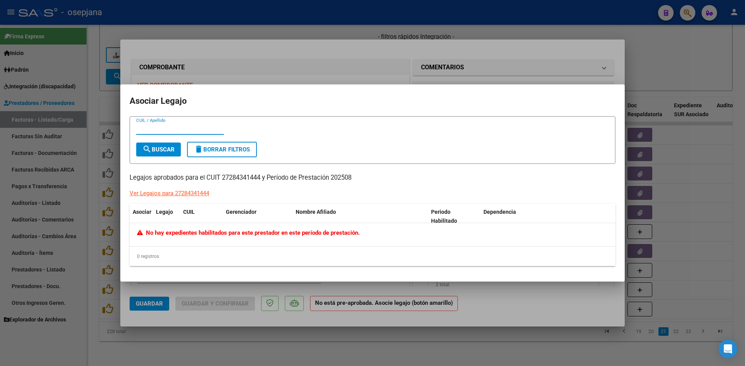
click at [365, 78] on div at bounding box center [372, 183] width 745 height 366
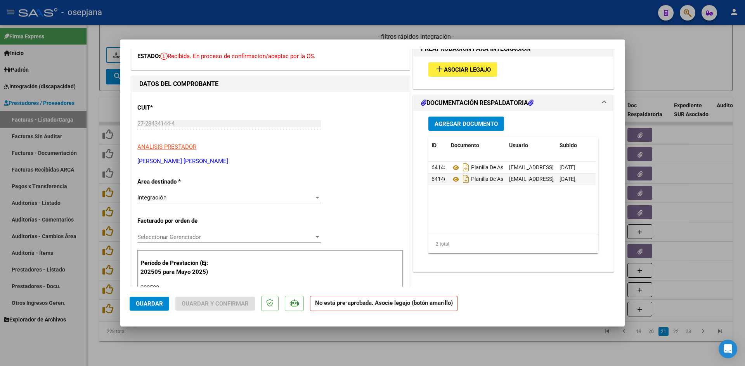
scroll to position [116, 0]
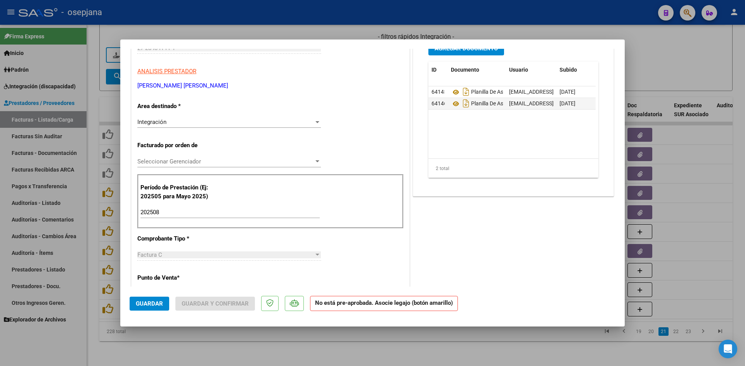
click at [272, 37] on div at bounding box center [372, 183] width 745 height 366
type input "$ 0,00"
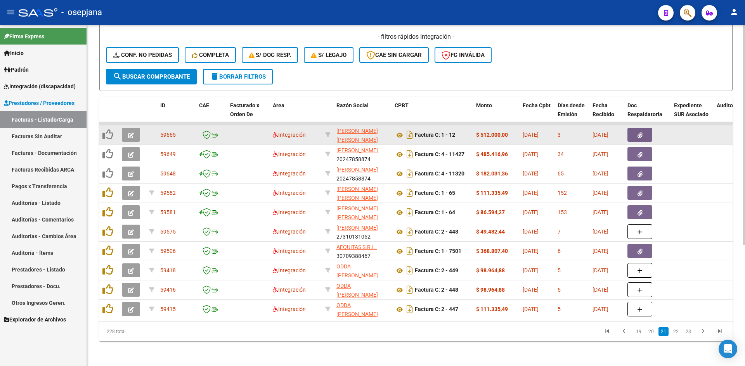
click at [136, 129] on button "button" at bounding box center [131, 135] width 18 height 14
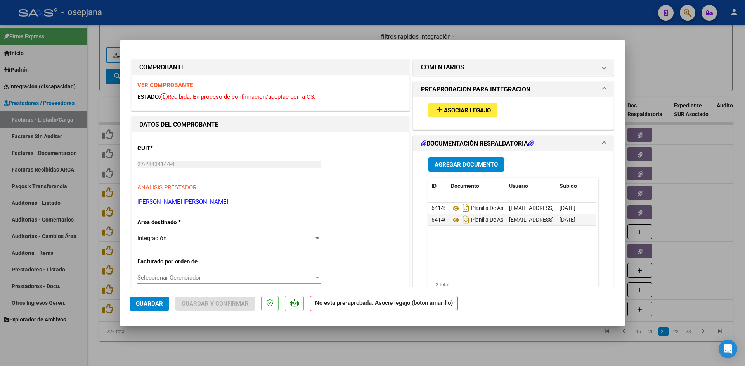
click at [182, 82] on strong "VER COMPROBANTE" at bounding box center [164, 85] width 55 height 7
click at [229, 28] on div at bounding box center [372, 183] width 745 height 366
type input "$ 0,00"
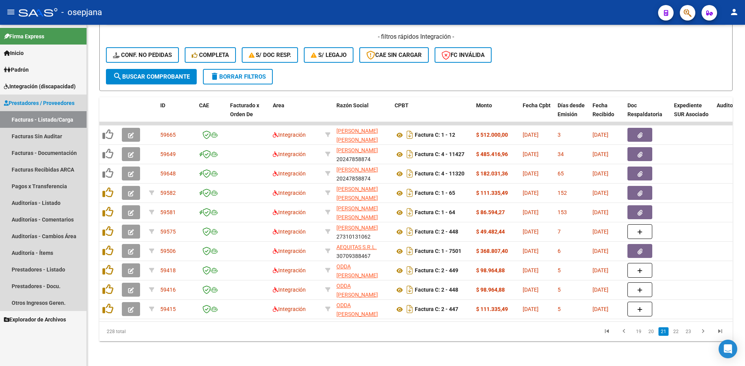
click at [22, 103] on span "Prestadores / Proveedores" at bounding box center [39, 103] width 71 height 9
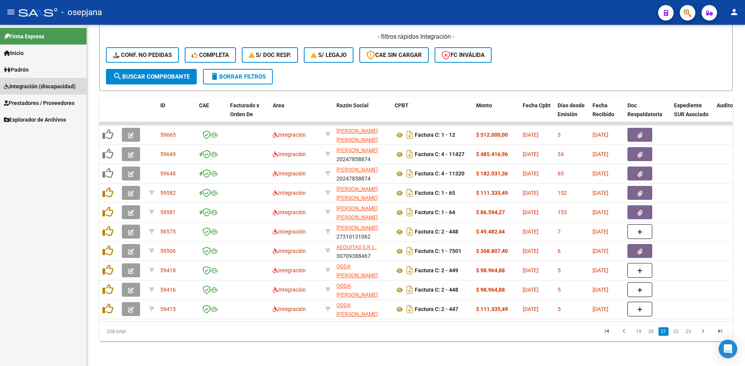
click at [24, 87] on span "Integración (discapacidad)" at bounding box center [40, 86] width 72 height 9
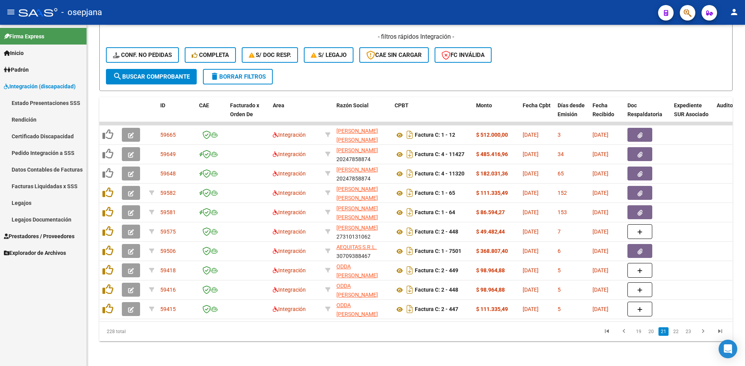
click at [29, 193] on link "Facturas Liquidadas x SSS" at bounding box center [43, 186] width 86 height 17
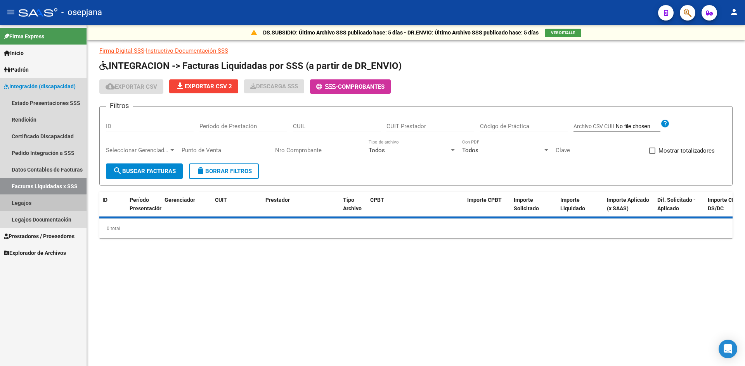
click at [31, 204] on link "Legajos" at bounding box center [43, 203] width 86 height 17
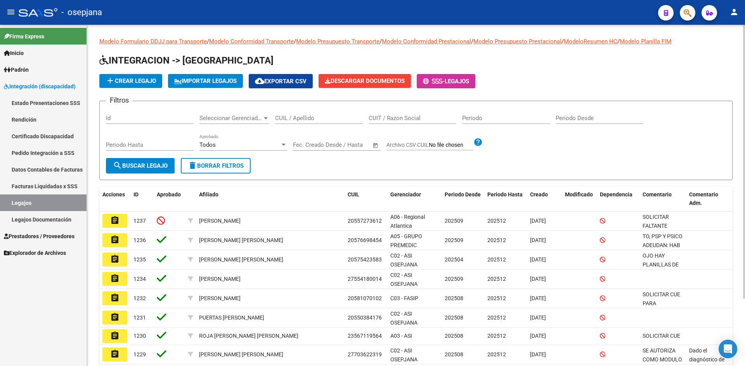
click at [319, 122] on div "CUIL / Apellido" at bounding box center [319, 115] width 88 height 17
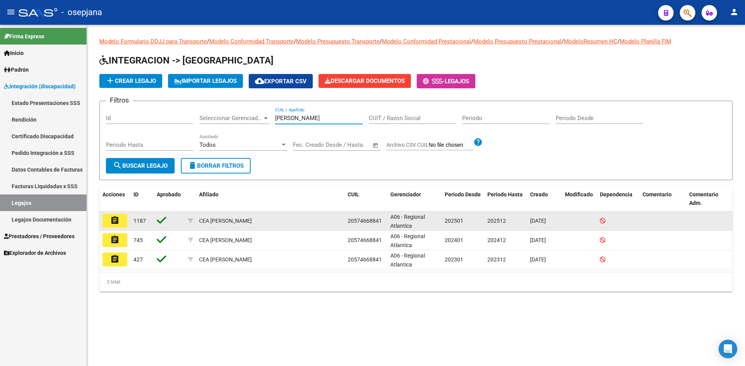
type input "CEA MARTINEZ"
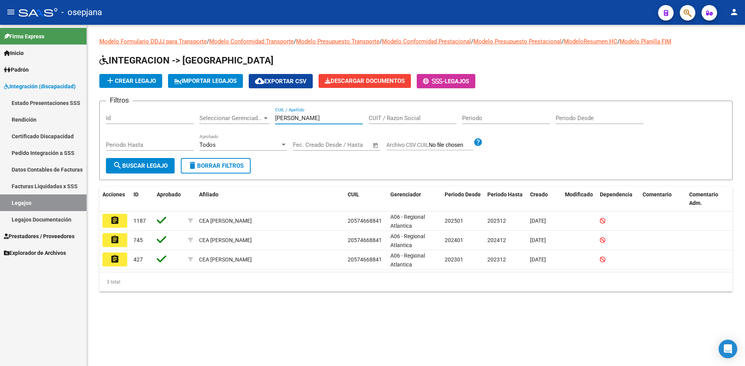
click at [115, 219] on mat-icon "assignment" at bounding box center [114, 220] width 9 height 9
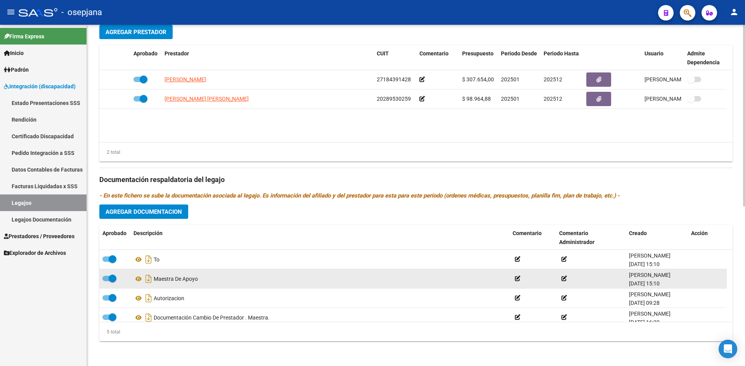
scroll to position [27, 0]
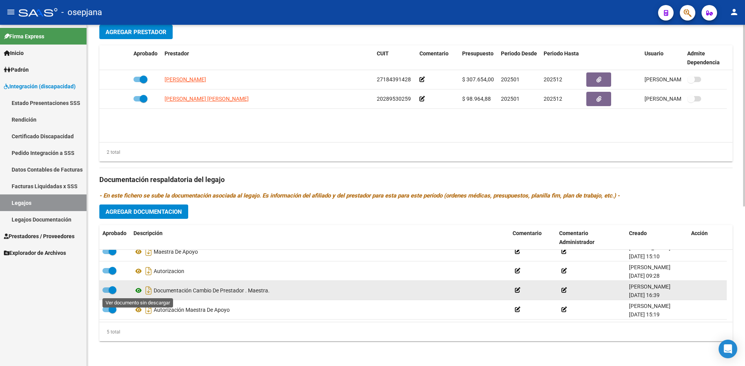
click at [138, 291] on icon at bounding box center [138, 290] width 10 height 9
click at [140, 288] on icon at bounding box center [138, 290] width 10 height 9
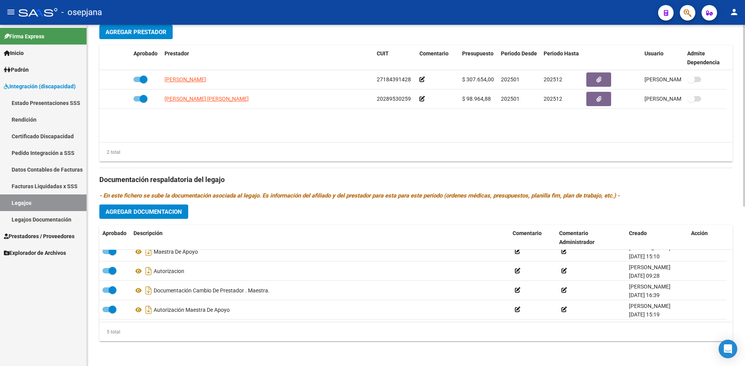
scroll to position [184, 0]
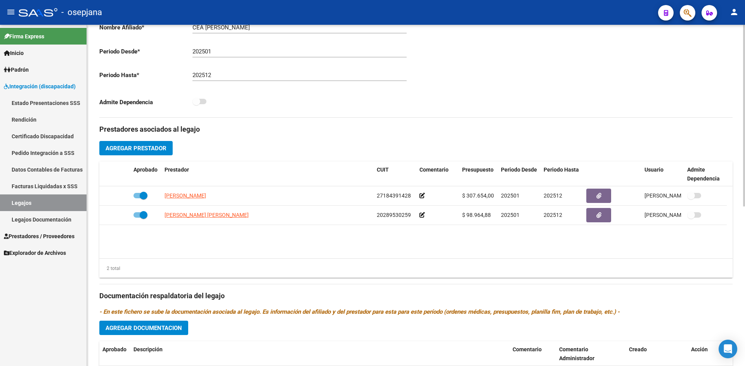
click at [146, 144] on button "Agregar Prestador" at bounding box center [135, 148] width 73 height 14
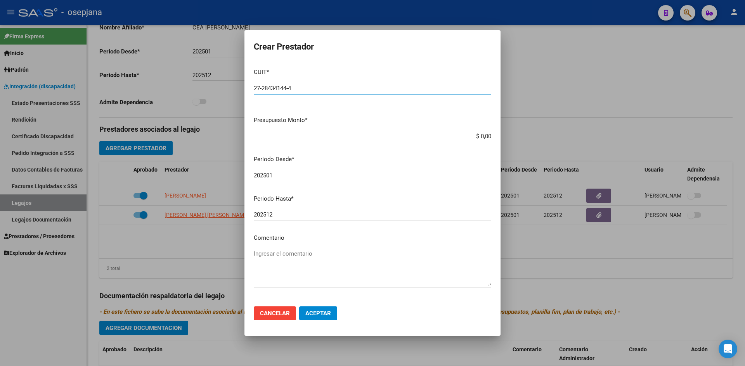
type input "27-28434144-4"
drag, startPoint x: 467, startPoint y: 136, endPoint x: 528, endPoint y: 146, distance: 61.7
click at [528, 146] on div "Crear Prestador CUIT * 27-28434144-4 Ingresar CUIT ARCA Padrón Presupuesto Mont…" at bounding box center [372, 183] width 745 height 366
type input "$ 512.000,00"
click at [280, 177] on input "202501" at bounding box center [372, 175] width 237 height 7
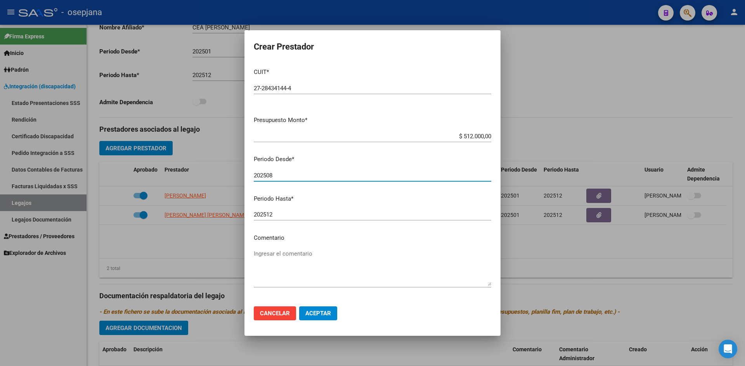
type input "202508"
click at [321, 317] on button "Aceptar" at bounding box center [318, 314] width 38 height 14
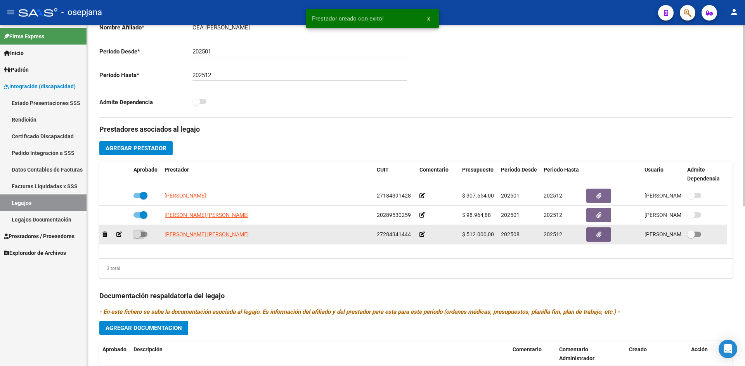
click at [142, 235] on span at bounding box center [140, 234] width 14 height 5
click at [137, 237] on input "checkbox" at bounding box center [137, 237] width 0 height 0
checkbox input "true"
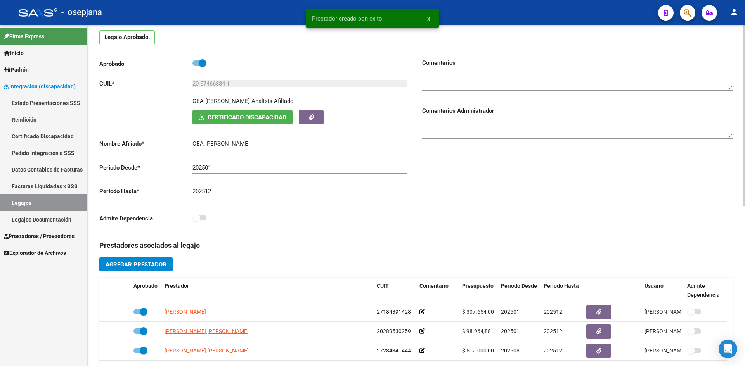
scroll to position [0, 0]
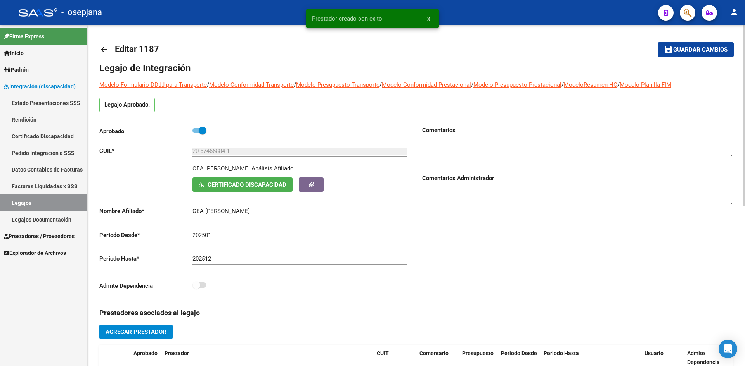
click at [684, 52] on span "Guardar cambios" at bounding box center [700, 50] width 54 height 7
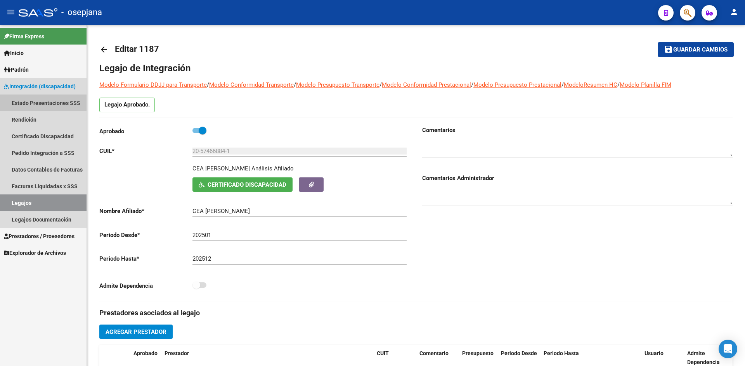
click at [32, 96] on link "Estado Presentaciones SSS" at bounding box center [43, 103] width 86 height 17
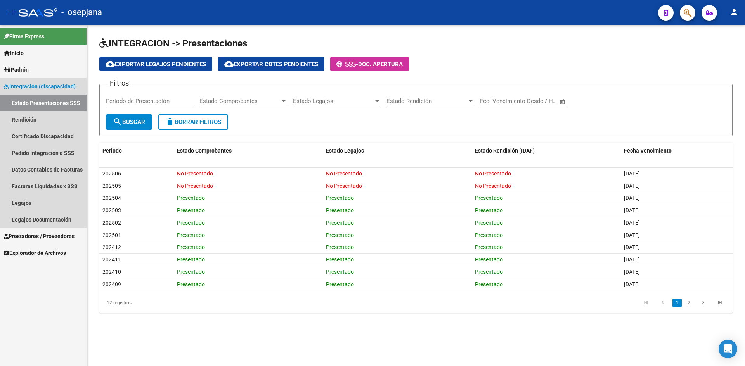
click at [34, 79] on link "Integración (discapacidad)" at bounding box center [43, 86] width 86 height 17
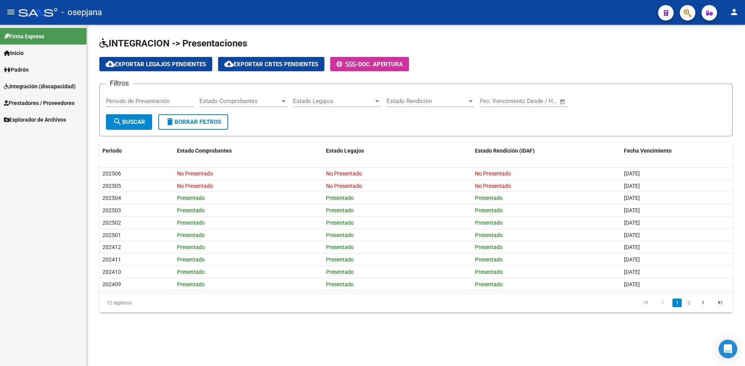
click at [29, 69] on span "Padrón" at bounding box center [16, 70] width 25 height 9
click at [38, 133] on span "Prestadores / Proveedores" at bounding box center [39, 136] width 71 height 9
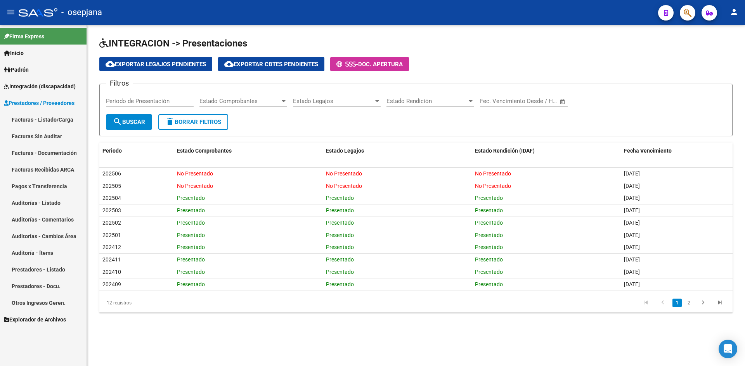
click at [48, 118] on link "Facturas - Listado/Carga" at bounding box center [43, 119] width 86 height 17
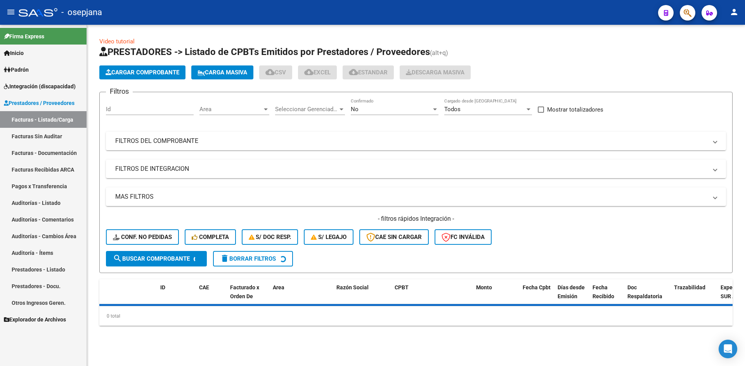
click at [208, 109] on span "Area" at bounding box center [230, 109] width 63 height 7
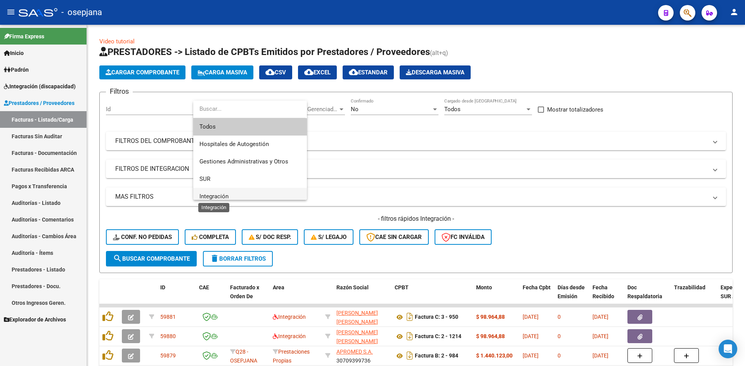
click at [221, 197] on span "Integración" at bounding box center [213, 196] width 29 height 7
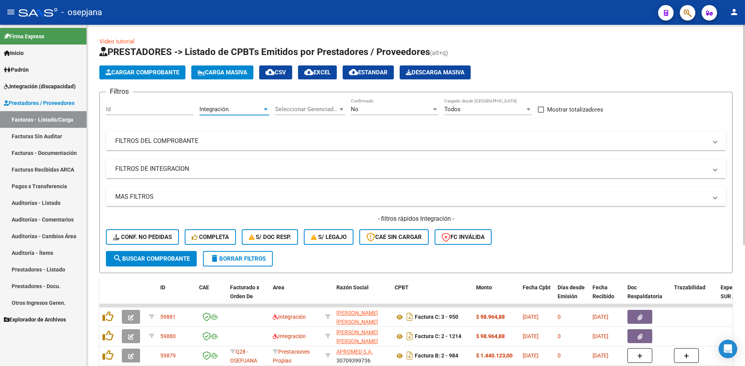
click at [361, 108] on div "No" at bounding box center [391, 109] width 81 height 7
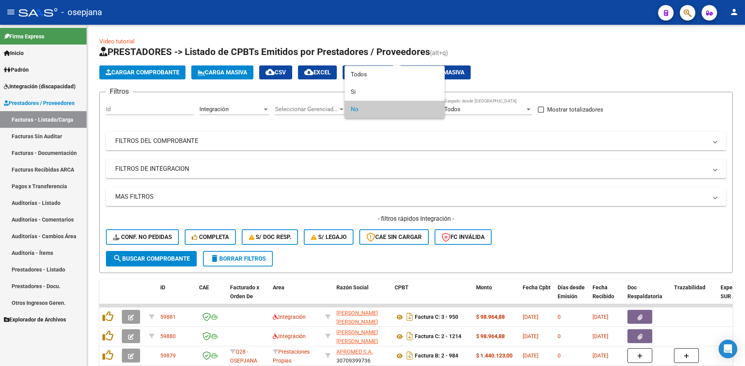
click at [361, 109] on span "No" at bounding box center [395, 109] width 88 height 17
click at [397, 187] on div at bounding box center [372, 183] width 745 height 366
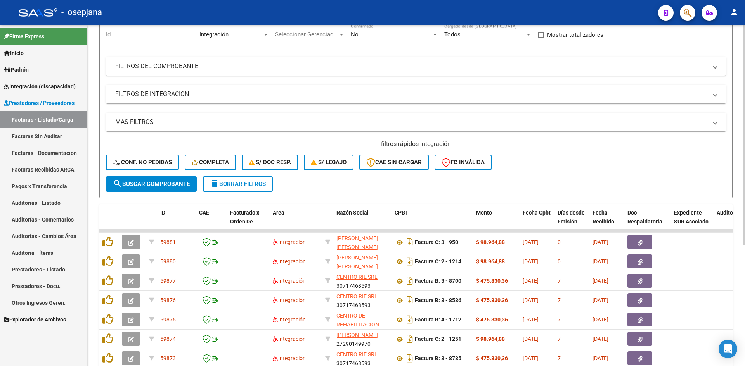
scroll to position [188, 0]
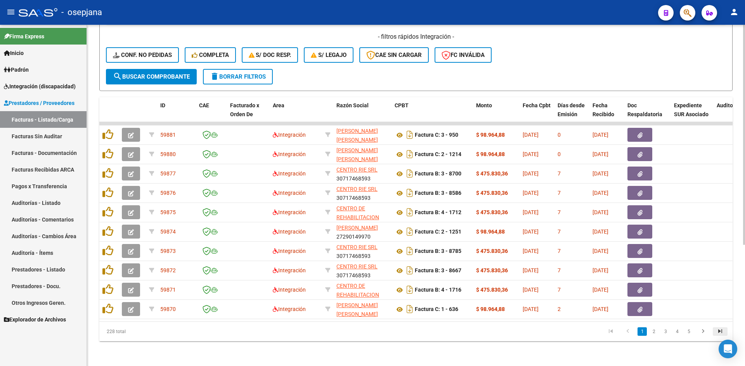
click at [721, 334] on icon "go to last page" at bounding box center [720, 332] width 10 height 9
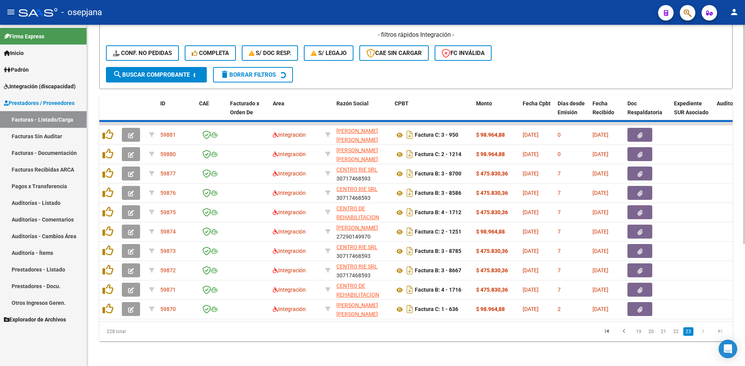
scroll to position [149, 0]
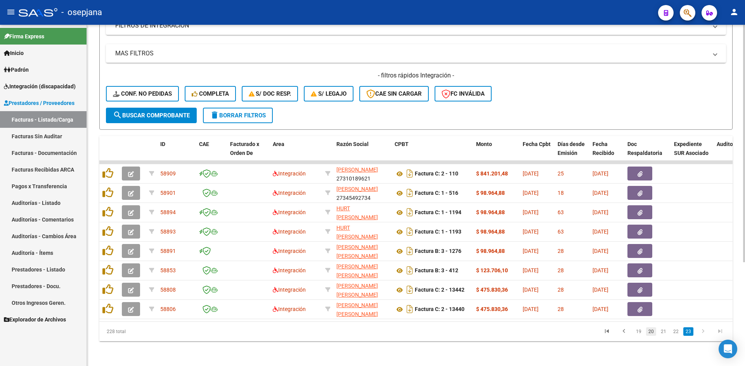
click at [650, 333] on link "20" at bounding box center [651, 332] width 10 height 9
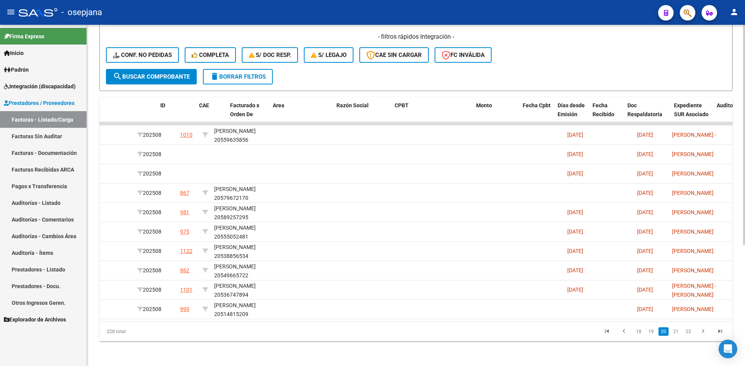
scroll to position [0, 0]
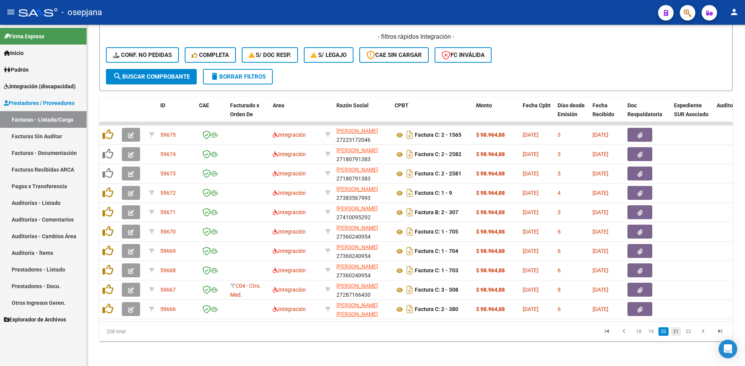
click at [674, 331] on link "21" at bounding box center [676, 332] width 10 height 9
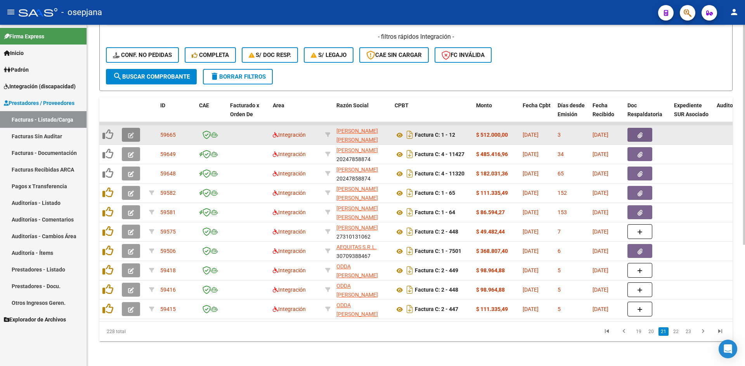
click at [128, 131] on button "button" at bounding box center [131, 135] width 18 height 14
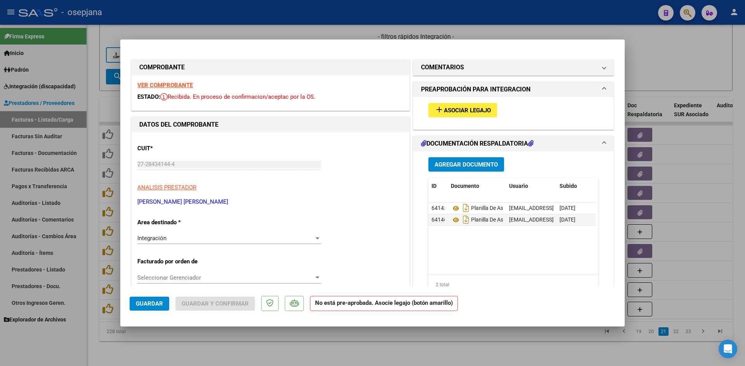
click at [461, 110] on span "Asociar Legajo" at bounding box center [467, 110] width 47 height 7
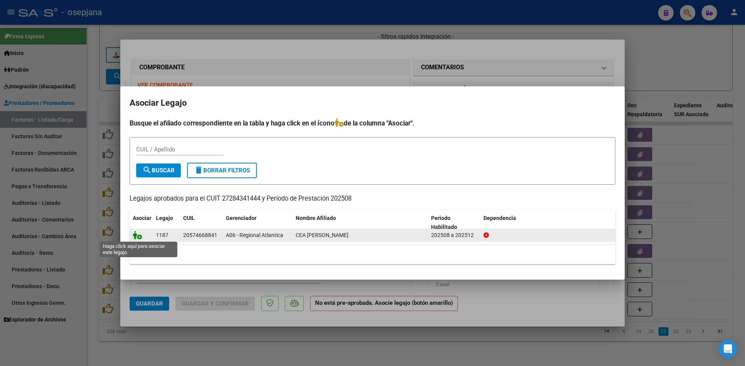
click at [137, 237] on icon at bounding box center [137, 235] width 9 height 9
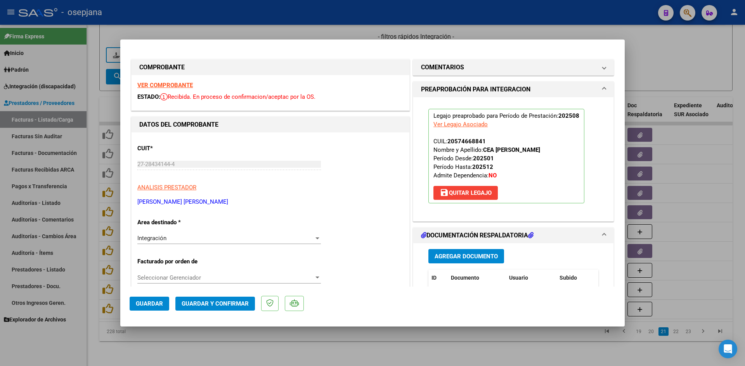
click at [146, 304] on span "Guardar" at bounding box center [149, 304] width 27 height 7
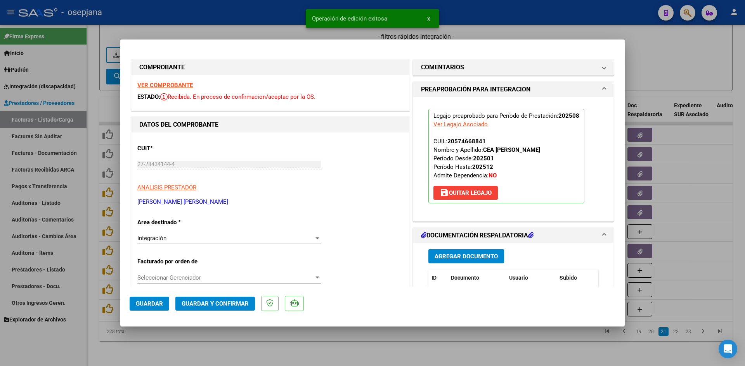
click at [170, 86] on strong "VER COMPROBANTE" at bounding box center [164, 85] width 55 height 7
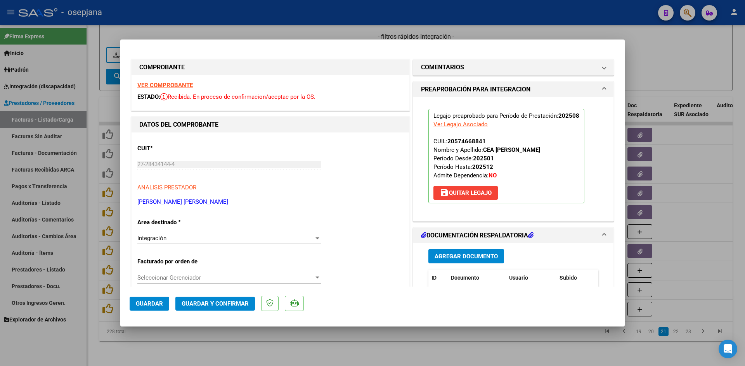
click at [356, 27] on div at bounding box center [372, 183] width 745 height 366
type input "$ 0,00"
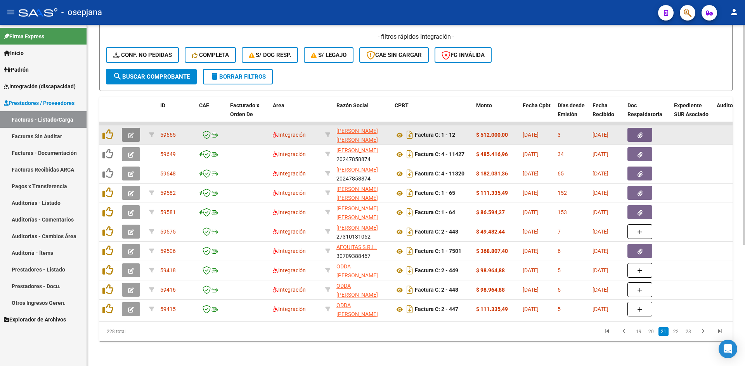
click at [130, 128] on button "button" at bounding box center [131, 135] width 18 height 14
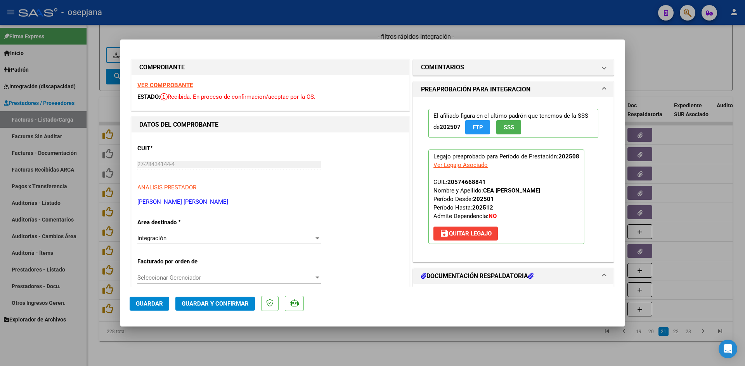
click at [178, 83] on strong "VER COMPROBANTE" at bounding box center [164, 85] width 55 height 7
click at [228, 38] on div at bounding box center [372, 183] width 745 height 366
type input "$ 0,00"
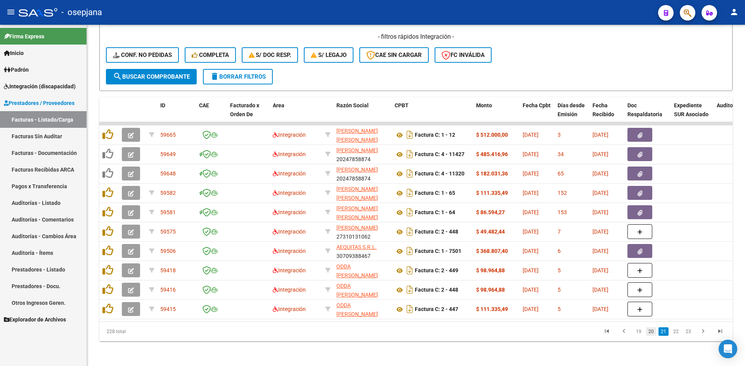
click at [650, 330] on link "20" at bounding box center [651, 332] width 10 height 9
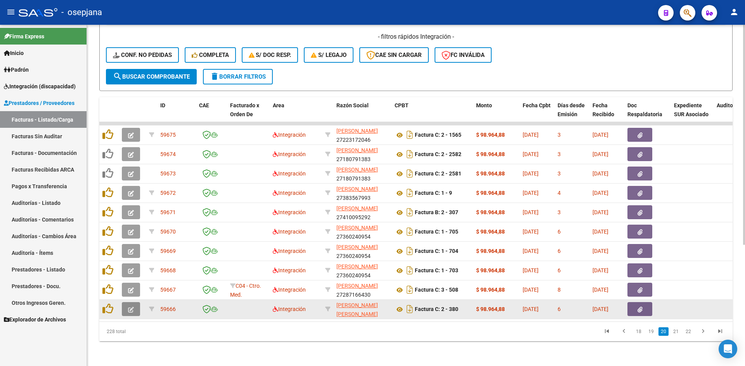
click at [135, 304] on button "button" at bounding box center [131, 309] width 18 height 14
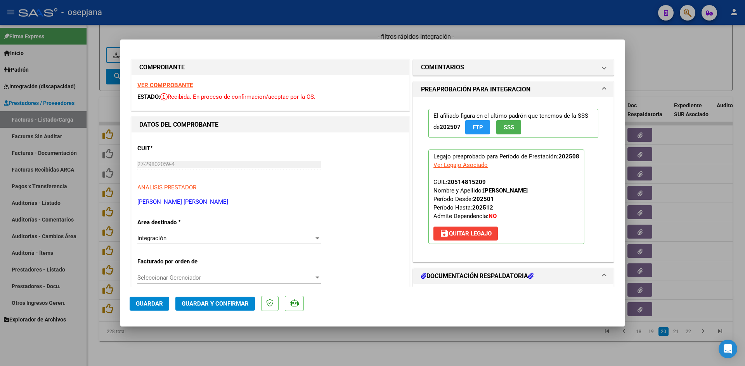
click at [149, 84] on strong "VER COMPROBANTE" at bounding box center [164, 85] width 55 height 7
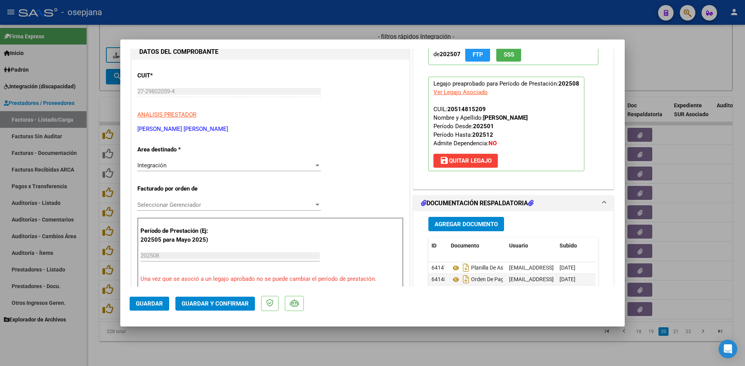
scroll to position [155, 0]
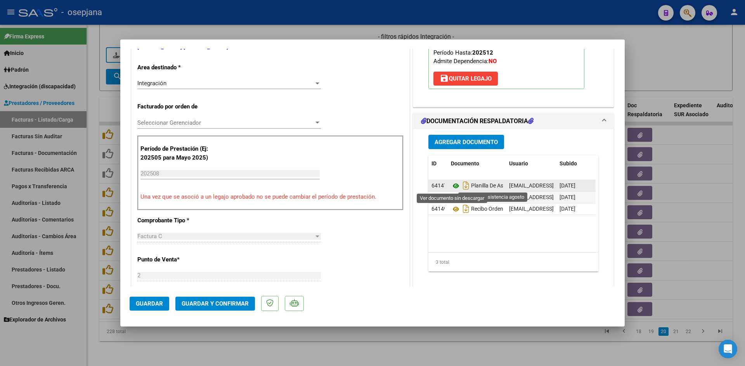
click at [453, 186] on icon at bounding box center [456, 185] width 10 height 9
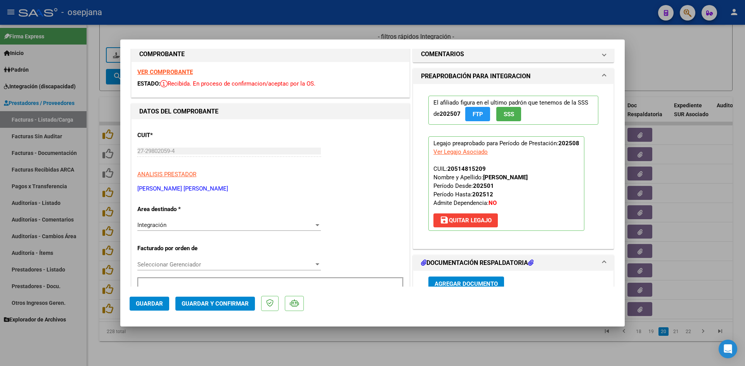
scroll to position [0, 0]
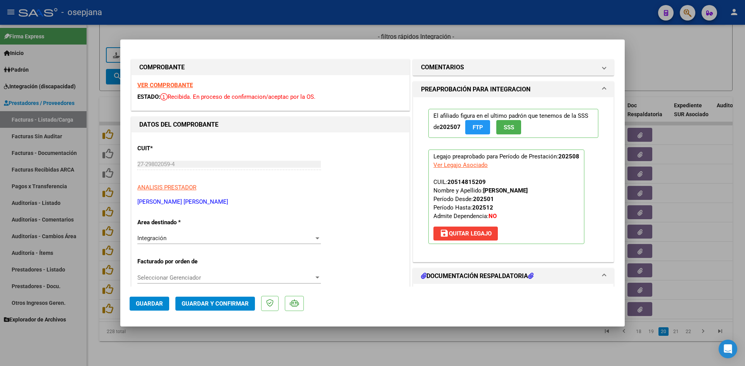
click at [184, 86] on strong "VER COMPROBANTE" at bounding box center [164, 85] width 55 height 7
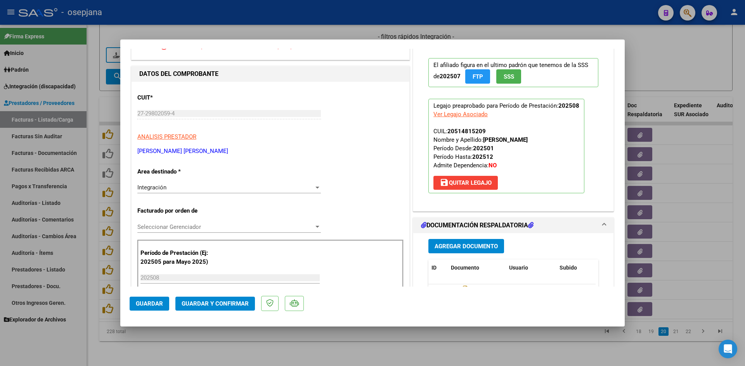
scroll to position [116, 0]
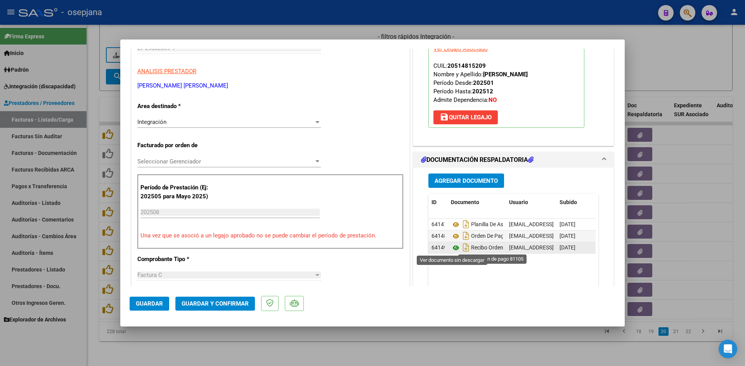
click at [451, 247] on icon at bounding box center [456, 248] width 10 height 9
click at [453, 247] on icon at bounding box center [456, 248] width 10 height 9
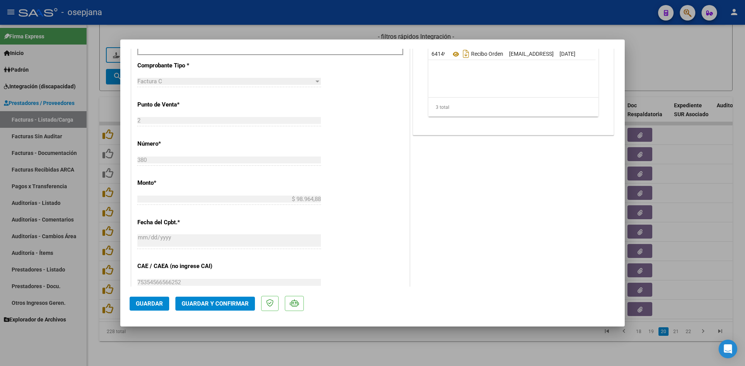
scroll to position [465, 0]
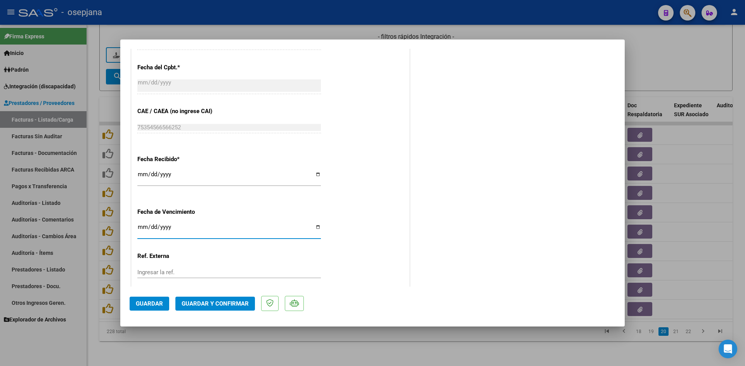
click at [139, 226] on input "Ingresar la fecha" at bounding box center [228, 230] width 183 height 12
type input "[DATE]"
click at [224, 302] on span "Guardar y Confirmar" at bounding box center [214, 304] width 67 height 7
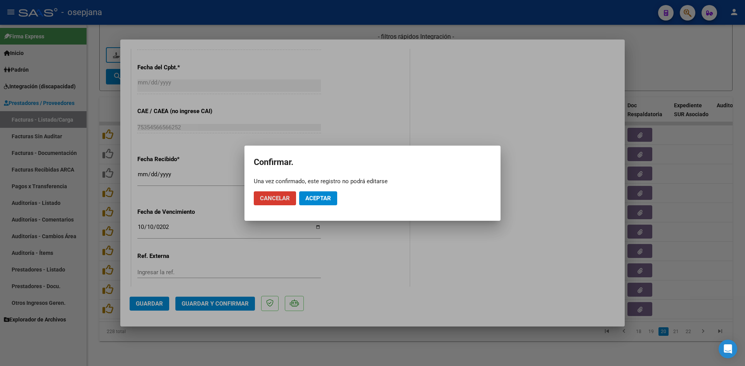
click at [318, 199] on span "Aceptar" at bounding box center [318, 198] width 26 height 7
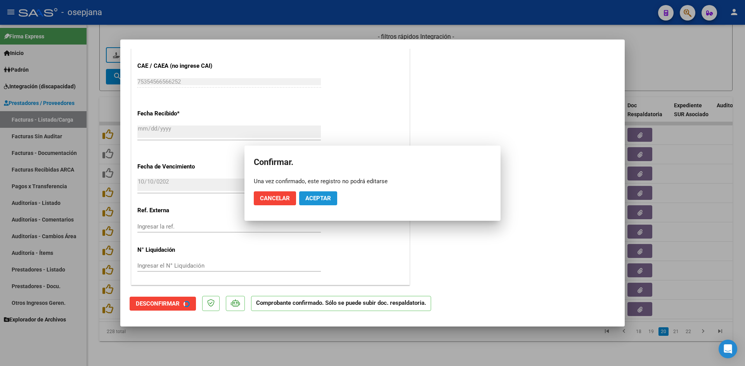
scroll to position [417, 0]
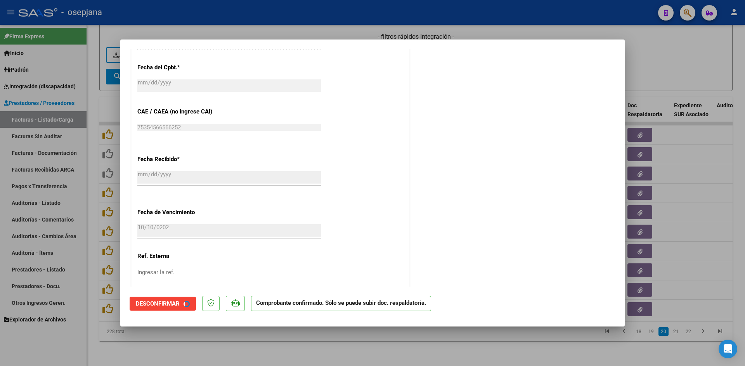
click at [698, 69] on div at bounding box center [372, 183] width 745 height 366
type input "$ 0,00"
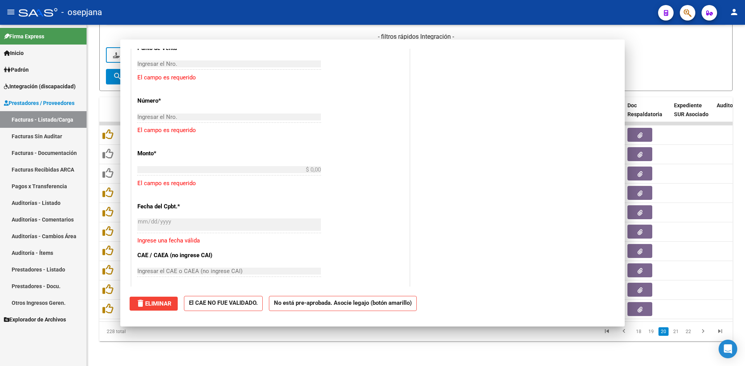
scroll to position [0, 0]
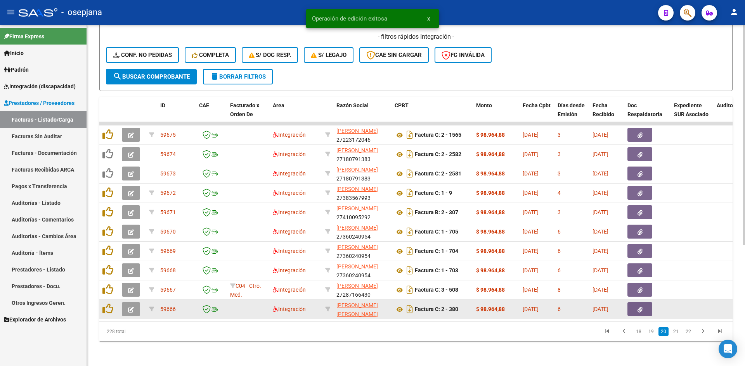
click at [133, 307] on span "button" at bounding box center [131, 309] width 6 height 7
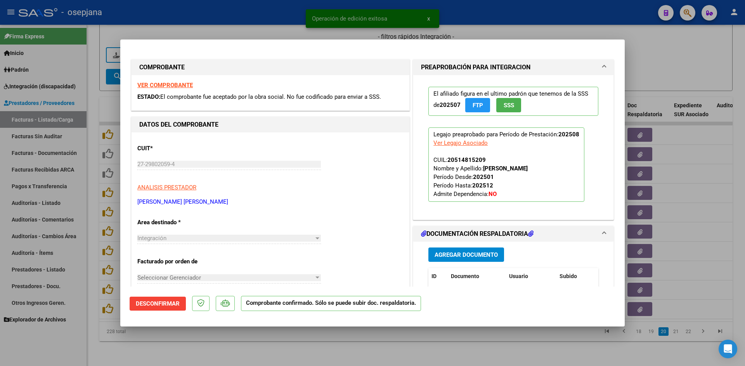
click at [704, 57] on div at bounding box center [372, 183] width 745 height 366
type input "$ 0,00"
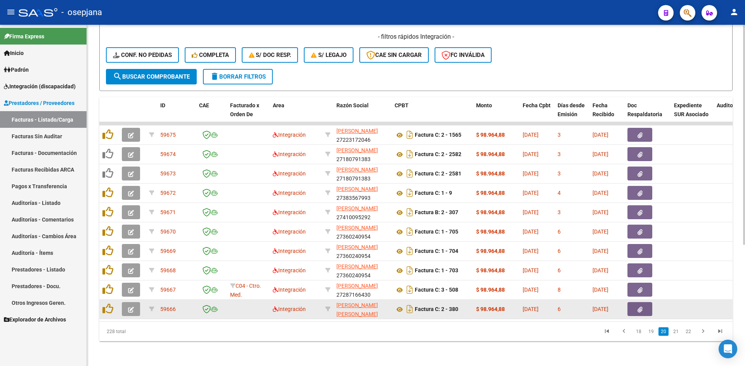
click at [131, 307] on icon "button" at bounding box center [131, 310] width 6 height 6
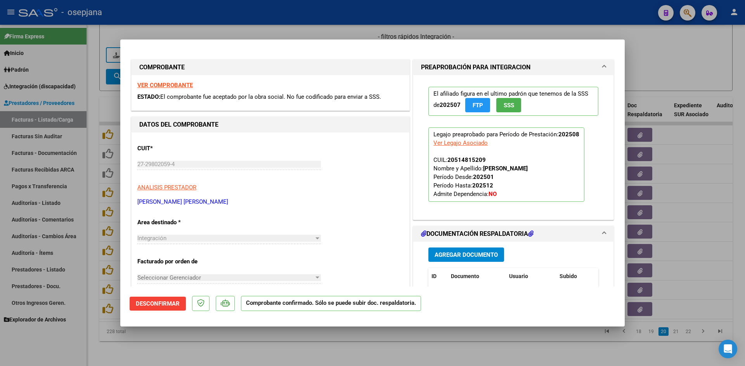
click at [171, 85] on strong "VER COMPROBANTE" at bounding box center [164, 85] width 55 height 7
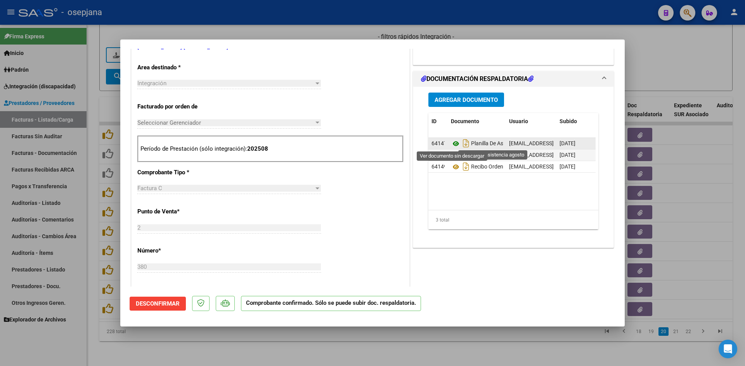
click at [453, 143] on icon at bounding box center [456, 143] width 10 height 9
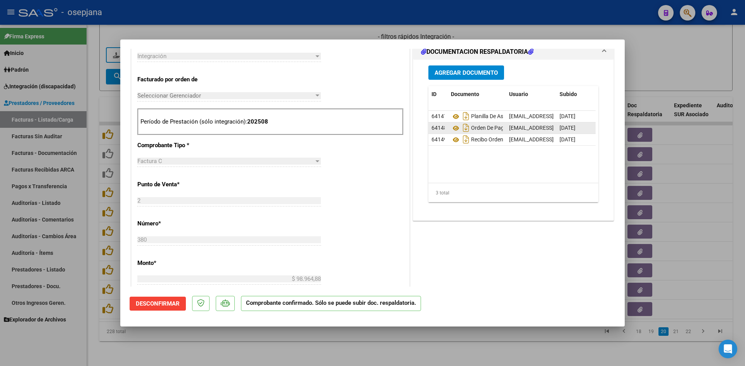
scroll to position [194, 0]
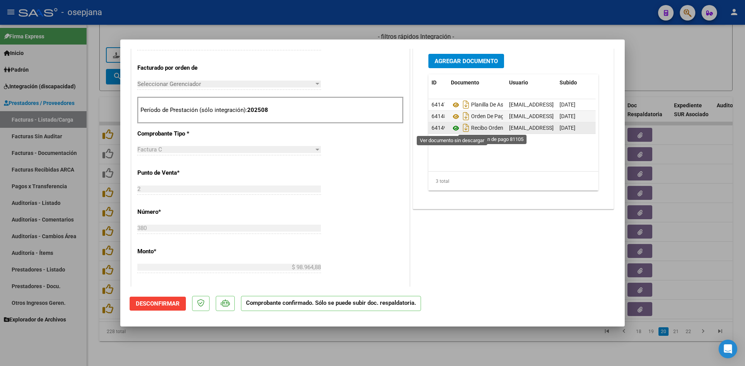
click at [451, 128] on icon at bounding box center [456, 128] width 10 height 9
click at [451, 130] on icon at bounding box center [456, 128] width 10 height 9
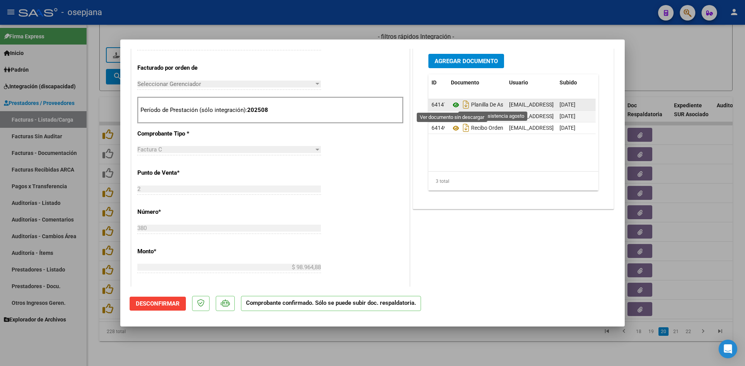
click at [454, 102] on icon at bounding box center [456, 104] width 10 height 9
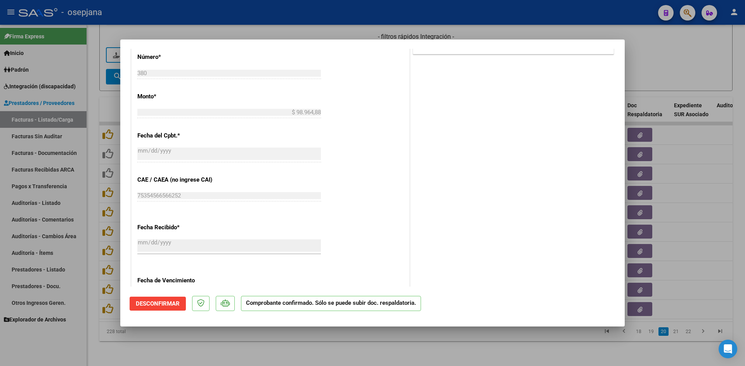
click at [654, 55] on div at bounding box center [372, 183] width 745 height 366
type input "$ 0,00"
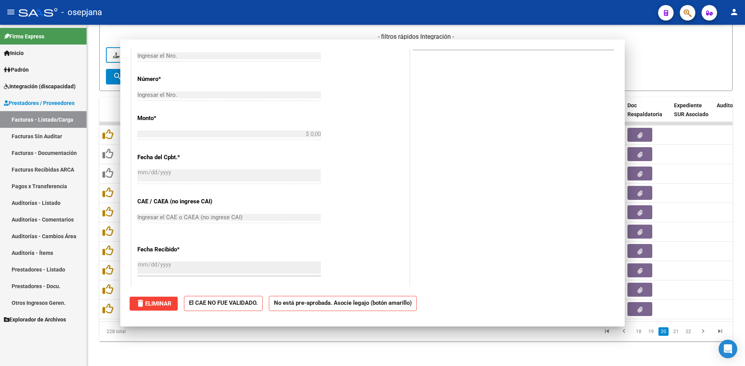
scroll to position [371, 0]
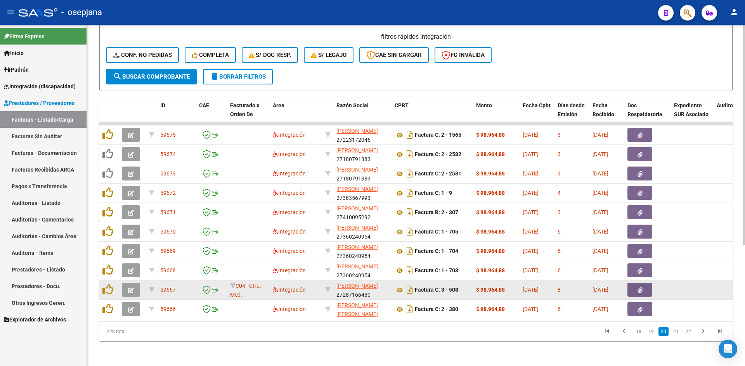
click at [130, 288] on icon "button" at bounding box center [131, 291] width 6 height 6
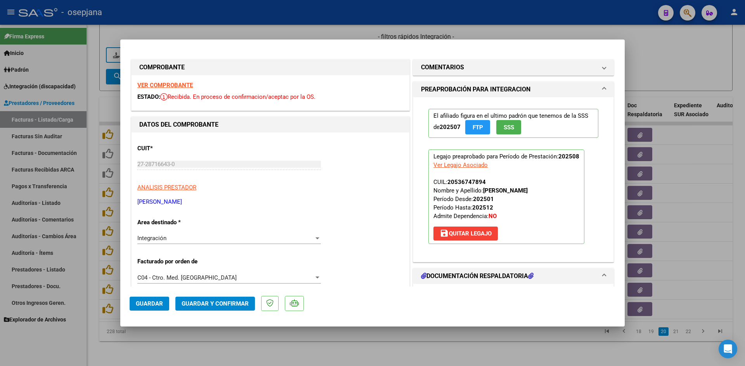
click at [171, 86] on strong "VER COMPROBANTE" at bounding box center [164, 85] width 55 height 7
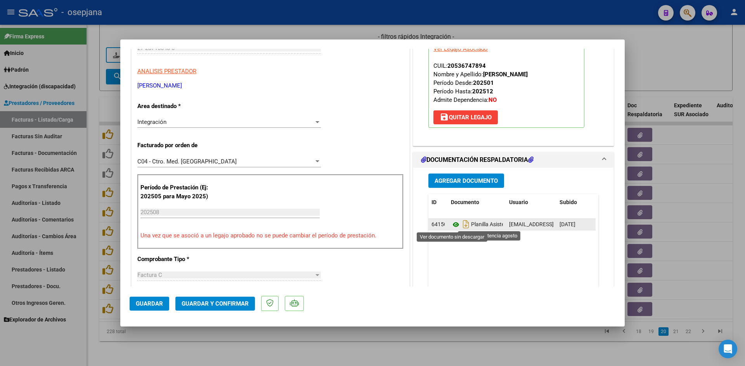
click at [451, 221] on icon at bounding box center [456, 224] width 10 height 9
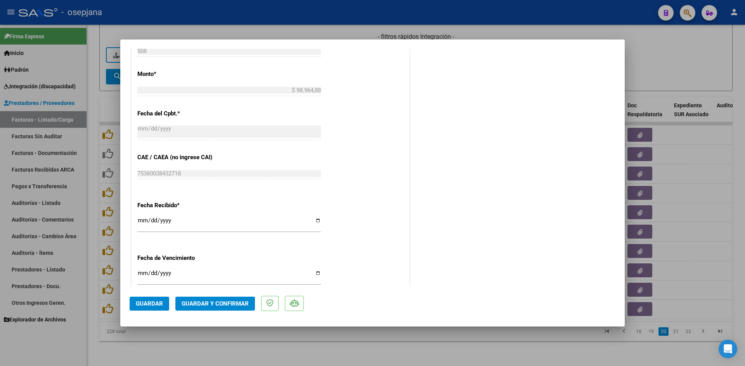
scroll to position [427, 0]
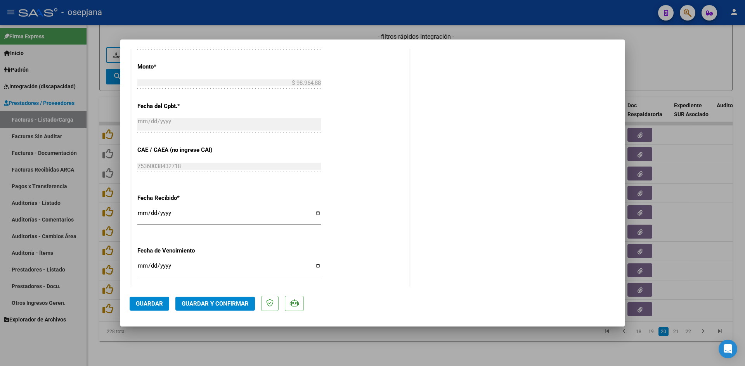
click at [142, 268] on input "[DATE]" at bounding box center [228, 269] width 183 height 12
click at [207, 305] on span "Guardar y Confirmar" at bounding box center [214, 304] width 67 height 7
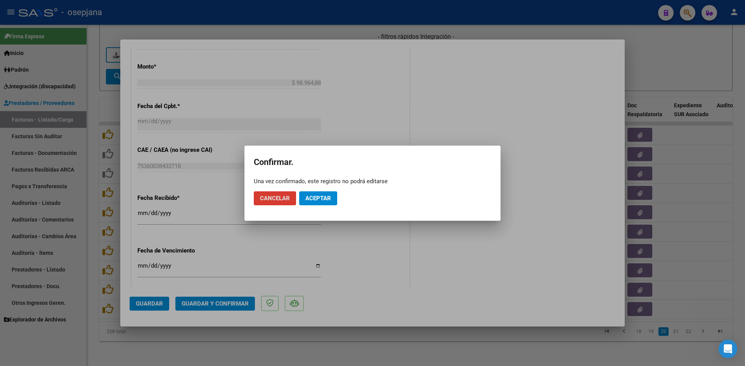
click at [330, 202] on button "Aceptar" at bounding box center [318, 199] width 38 height 14
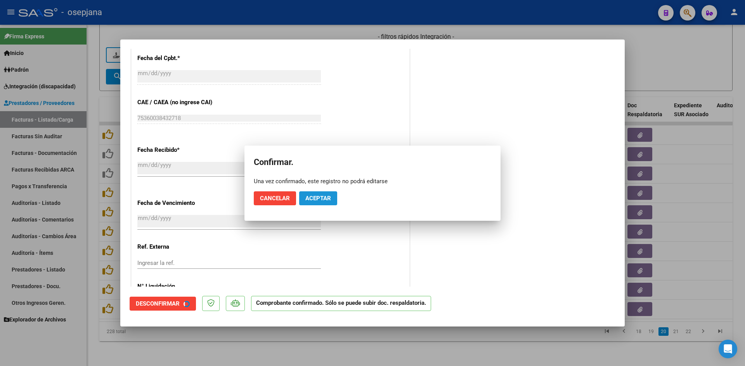
scroll to position [378, 0]
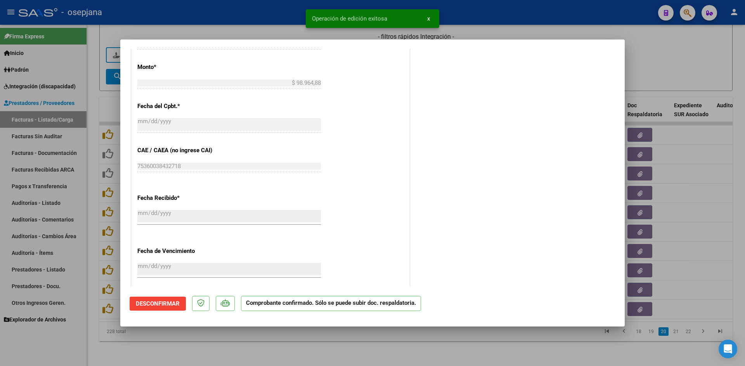
click at [675, 63] on div at bounding box center [372, 183] width 745 height 366
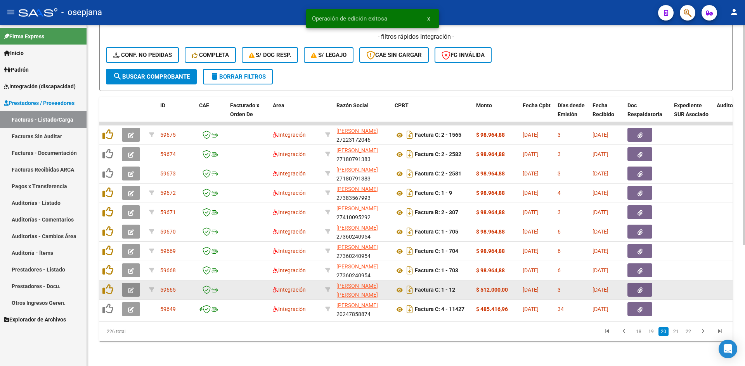
click at [133, 283] on button "button" at bounding box center [131, 290] width 18 height 14
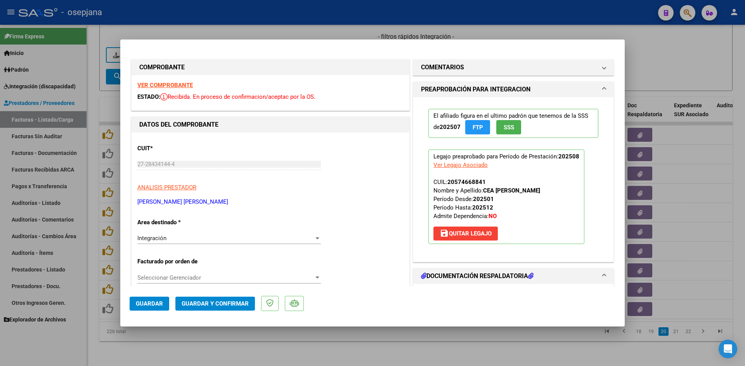
click at [163, 86] on strong "VER COMPROBANTE" at bounding box center [164, 85] width 55 height 7
click at [332, 32] on div at bounding box center [372, 183] width 745 height 366
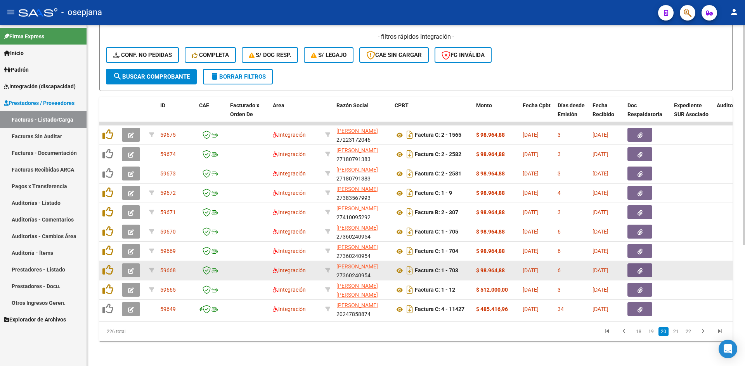
click at [133, 268] on icon "button" at bounding box center [131, 271] width 6 height 6
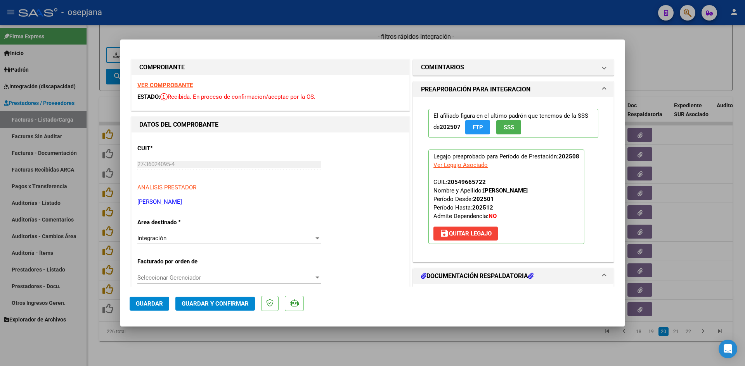
click at [180, 85] on strong "VER COMPROBANTE" at bounding box center [164, 85] width 55 height 7
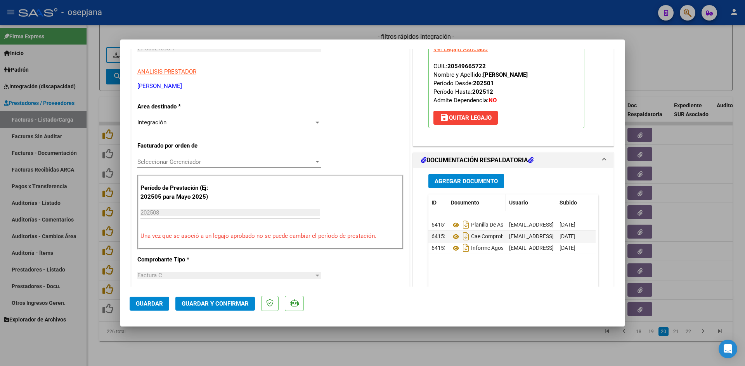
scroll to position [116, 0]
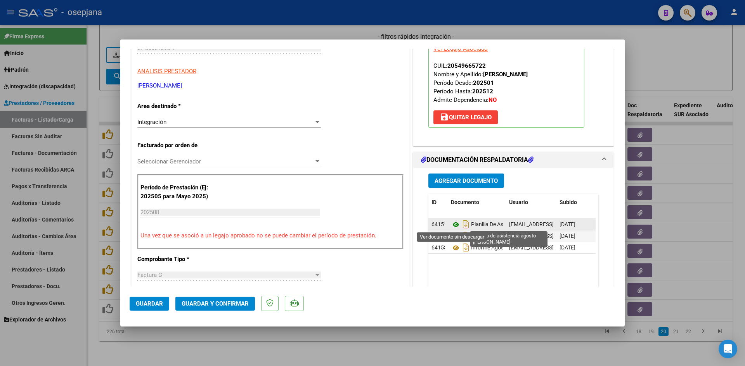
click at [454, 222] on icon at bounding box center [456, 224] width 10 height 9
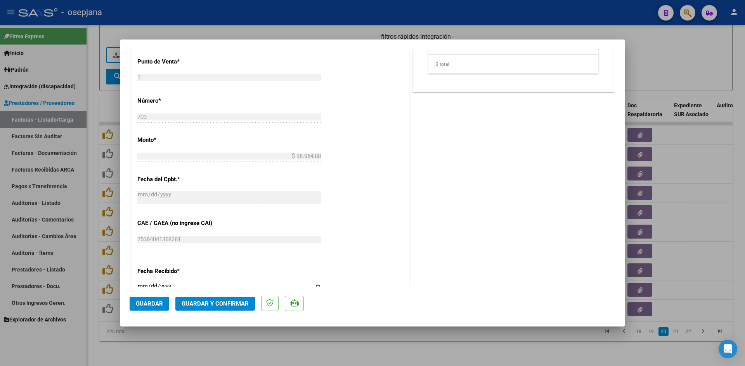
scroll to position [427, 0]
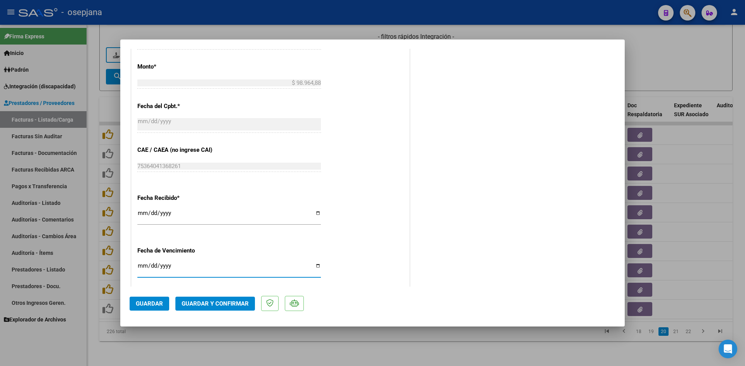
click at [143, 265] on input "2025-09-12" at bounding box center [228, 269] width 183 height 12
click at [206, 303] on span "Guardar y Confirmar" at bounding box center [214, 304] width 67 height 7
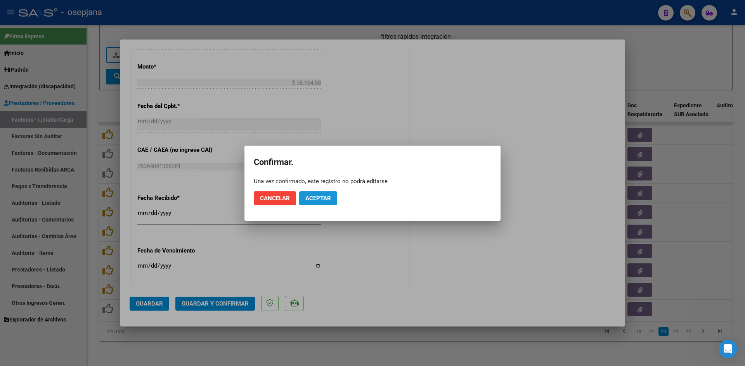
click at [307, 200] on span "Aceptar" at bounding box center [318, 198] width 26 height 7
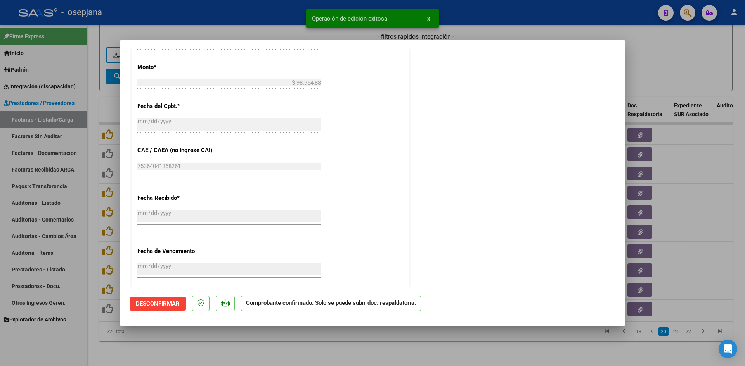
click at [659, 61] on div at bounding box center [372, 183] width 745 height 366
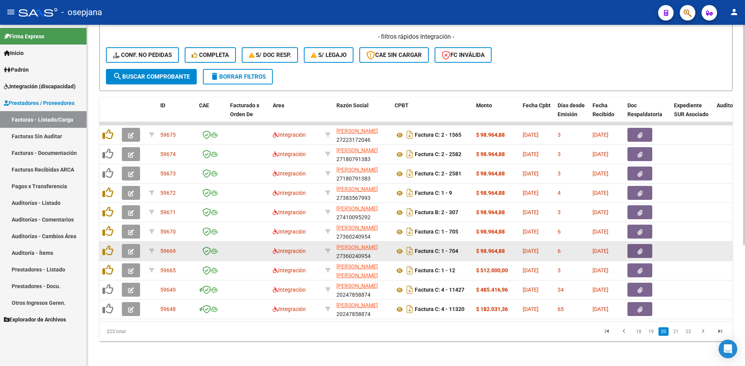
click at [134, 247] on button "button" at bounding box center [131, 251] width 18 height 14
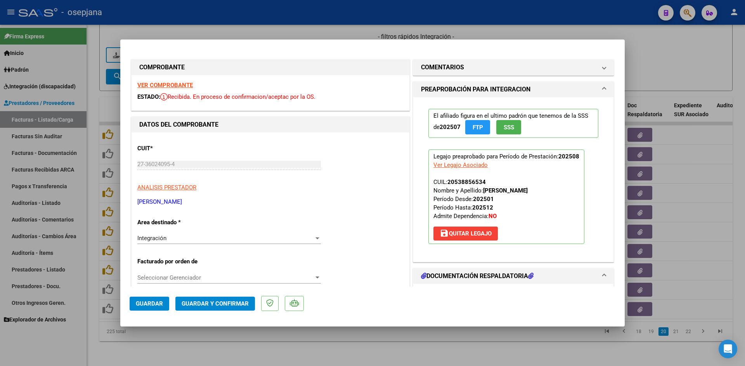
click at [162, 83] on div "VER COMPROBANTE ESTADO: Recibida. En proceso de confirmacion/aceptac por la OS." at bounding box center [270, 92] width 278 height 35
click at [164, 84] on strong "VER COMPROBANTE" at bounding box center [164, 85] width 55 height 7
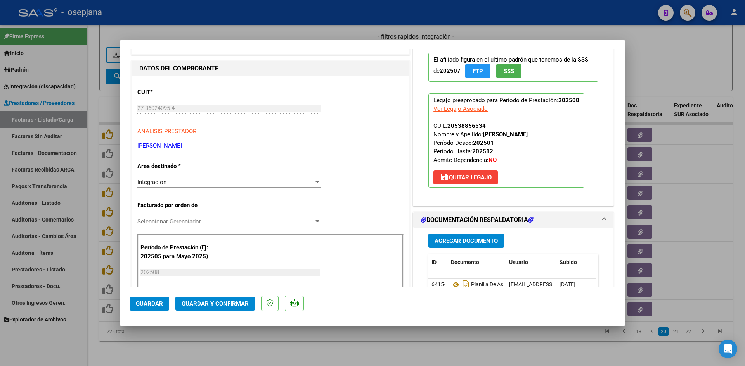
scroll to position [116, 0]
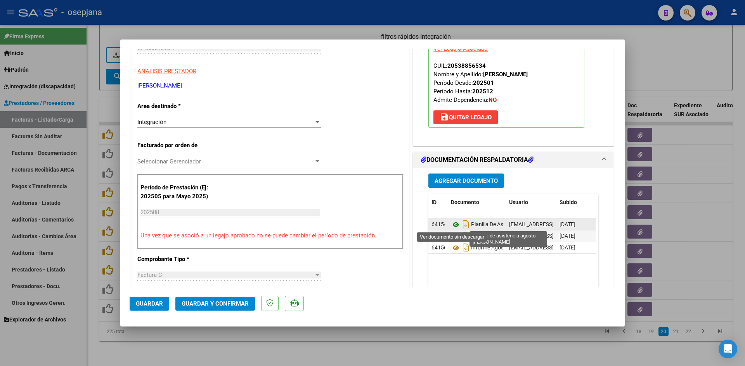
click at [453, 224] on icon at bounding box center [456, 224] width 10 height 9
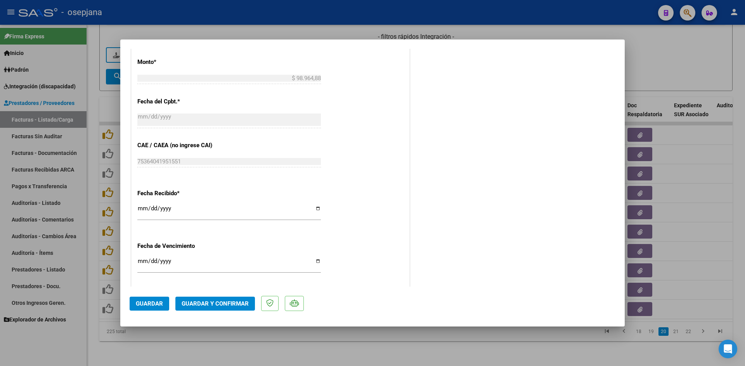
scroll to position [465, 0]
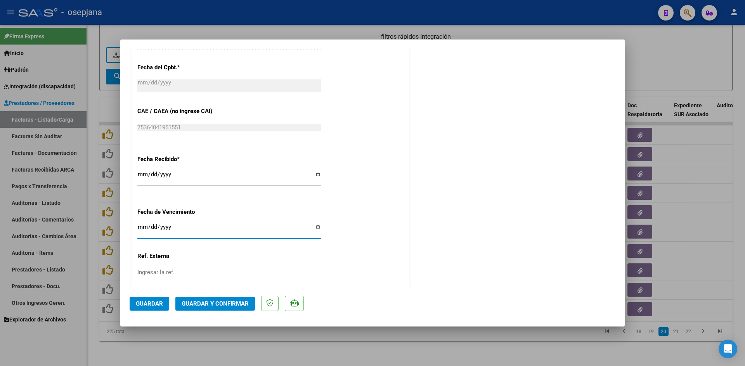
click at [142, 229] on input "2025-09-12" at bounding box center [228, 230] width 183 height 12
click at [201, 301] on span "Guardar y Confirmar" at bounding box center [214, 304] width 67 height 7
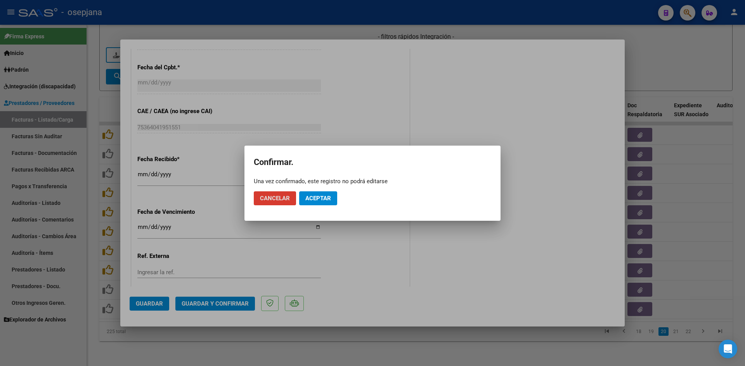
drag, startPoint x: 298, startPoint y: 196, endPoint x: 308, endPoint y: 201, distance: 10.9
click at [298, 195] on mat-dialog-actions "Cancelar Aceptar" at bounding box center [372, 198] width 237 height 26
click at [313, 202] on span "Aceptar" at bounding box center [318, 198] width 26 height 7
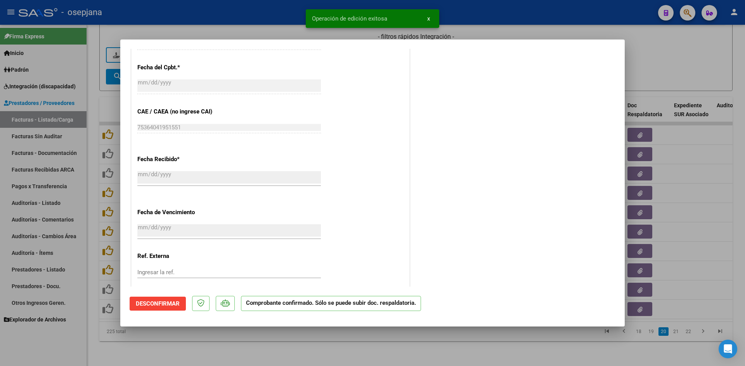
click at [671, 54] on div at bounding box center [372, 183] width 745 height 366
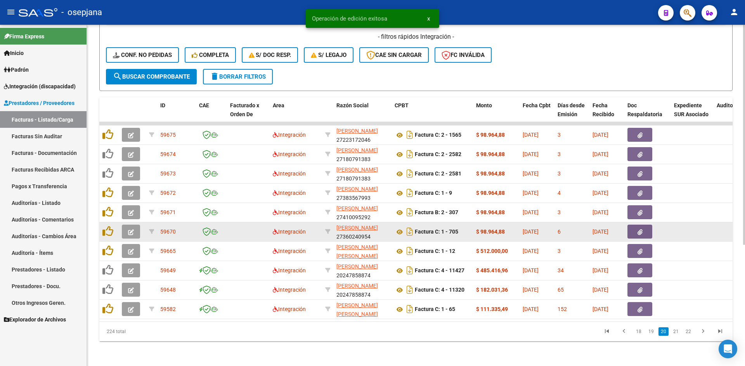
click at [130, 230] on icon "button" at bounding box center [131, 233] width 6 height 6
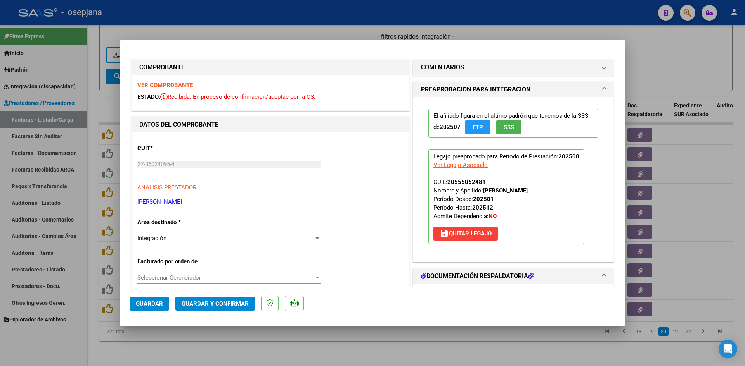
click at [166, 83] on strong "VER COMPROBANTE" at bounding box center [164, 85] width 55 height 7
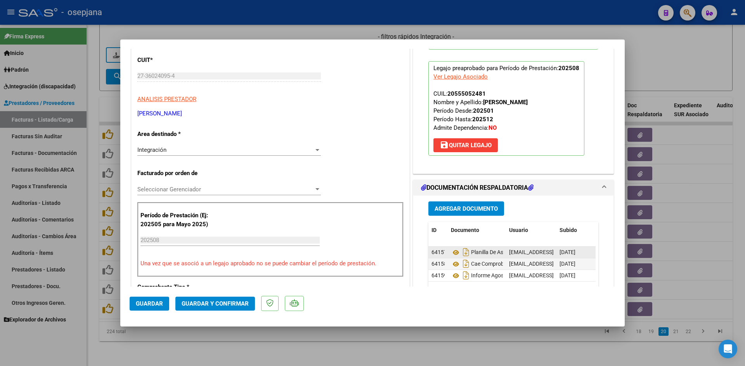
scroll to position [155, 0]
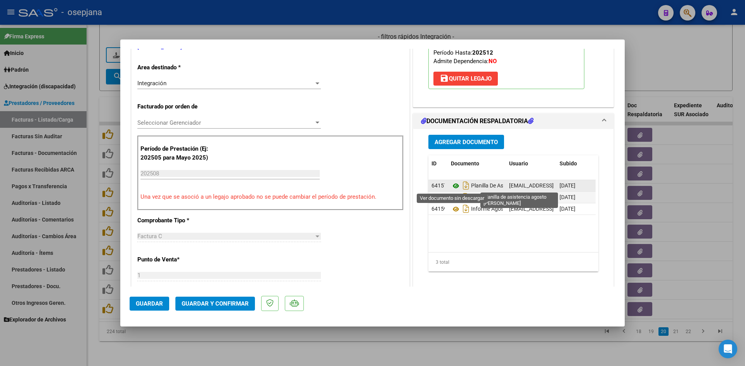
click at [452, 185] on icon at bounding box center [456, 185] width 10 height 9
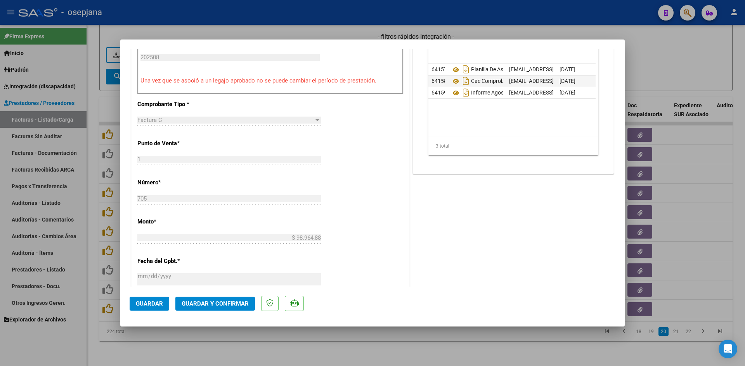
scroll to position [427, 0]
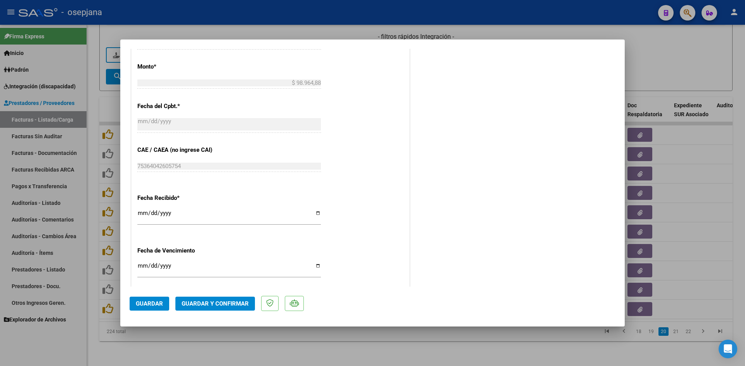
click at [142, 268] on input "2025-09-12" at bounding box center [228, 269] width 183 height 12
click at [219, 304] on span "Guardar y Confirmar" at bounding box center [214, 304] width 67 height 7
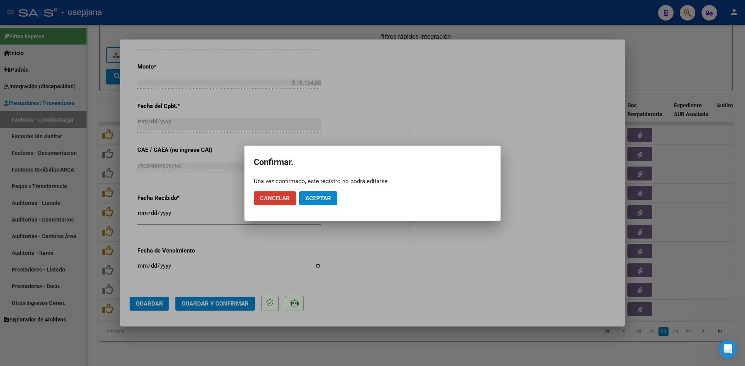
click at [311, 199] on span "Aceptar" at bounding box center [318, 198] width 26 height 7
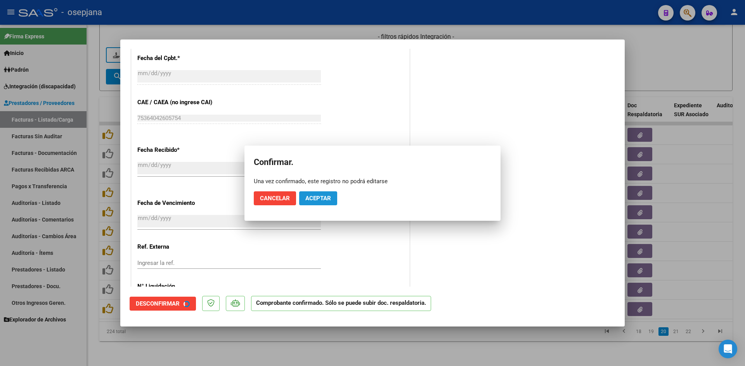
scroll to position [378, 0]
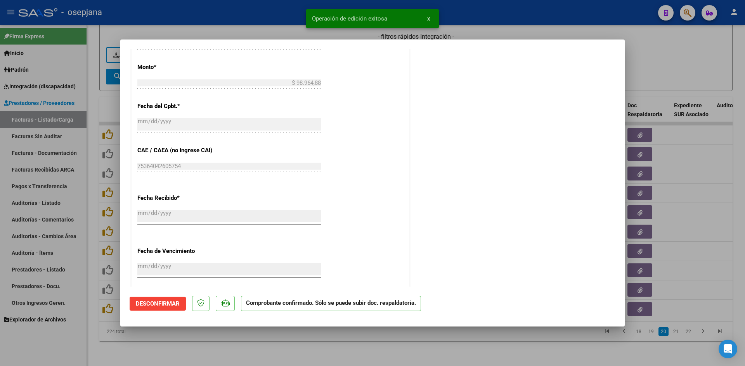
click at [661, 63] on div at bounding box center [372, 183] width 745 height 366
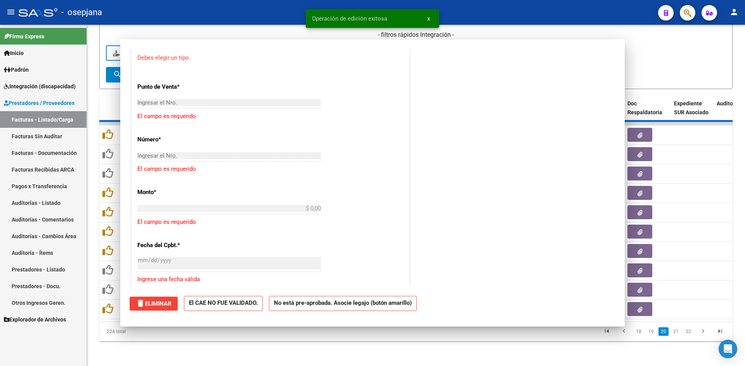
scroll to position [0, 0]
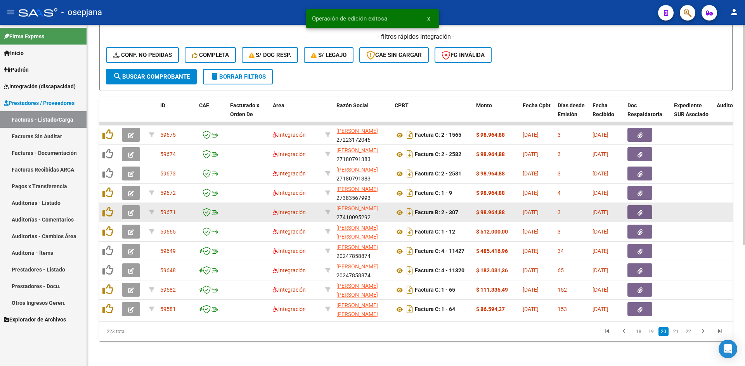
click at [135, 206] on button "button" at bounding box center [131, 213] width 18 height 14
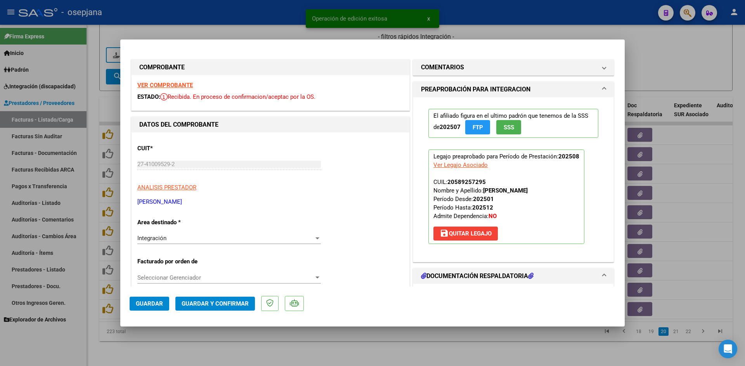
click at [150, 85] on strong "VER COMPROBANTE" at bounding box center [164, 85] width 55 height 7
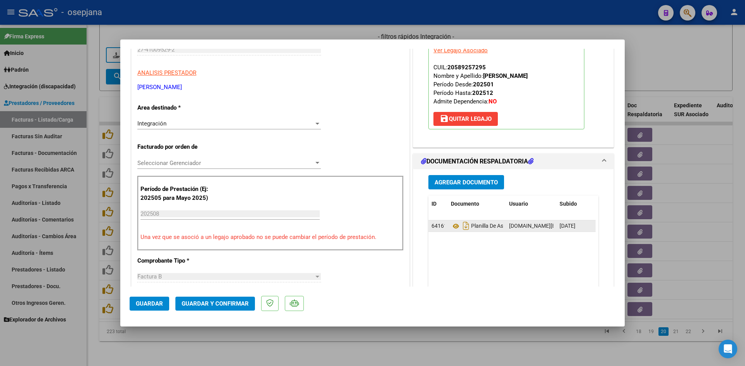
scroll to position [116, 0]
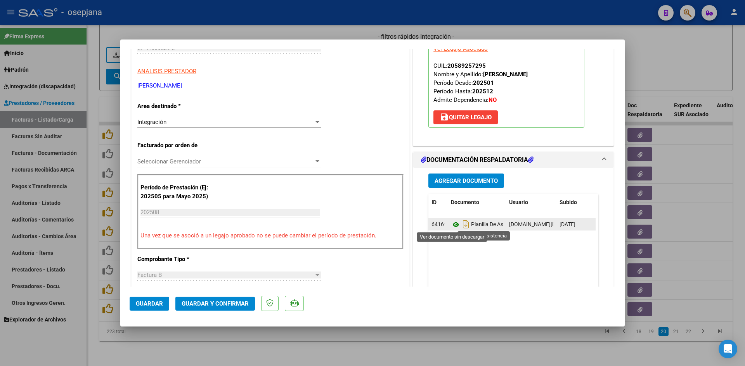
click at [455, 223] on icon at bounding box center [456, 224] width 10 height 9
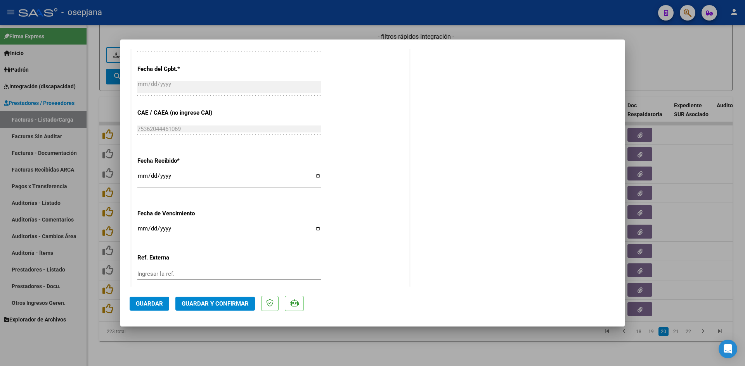
scroll to position [465, 0]
click at [143, 228] on input "[DATE]" at bounding box center [228, 230] width 183 height 12
click at [200, 298] on button "Guardar y Confirmar" at bounding box center [214, 304] width 79 height 14
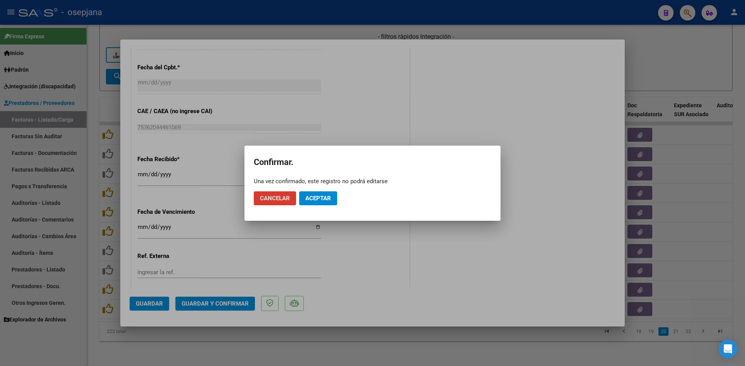
click at [326, 192] on button "Aceptar" at bounding box center [318, 199] width 38 height 14
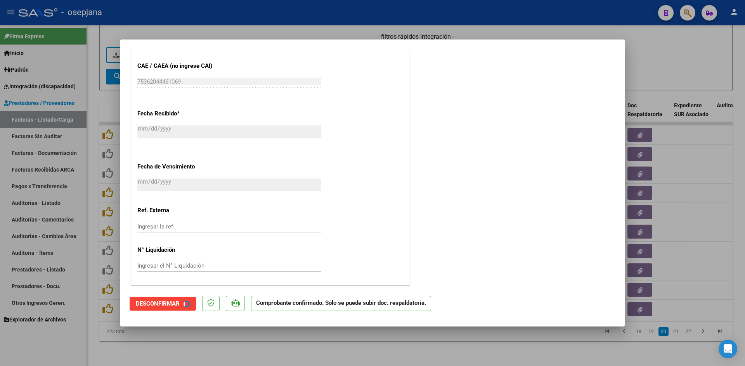
scroll to position [417, 0]
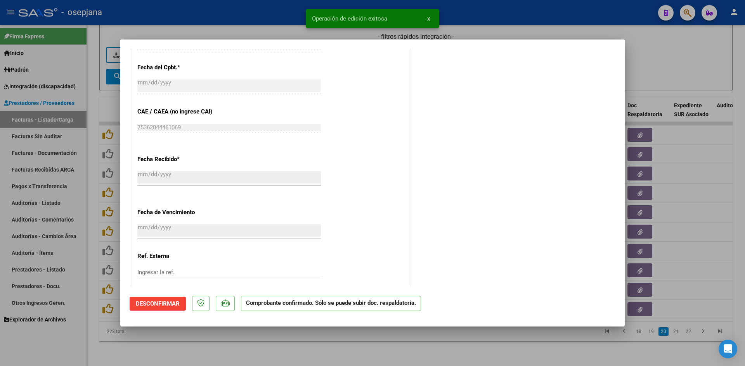
click at [655, 73] on div at bounding box center [372, 183] width 745 height 366
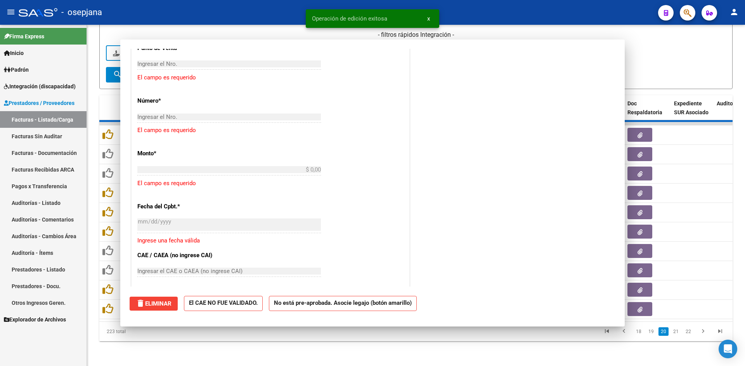
scroll to position [0, 0]
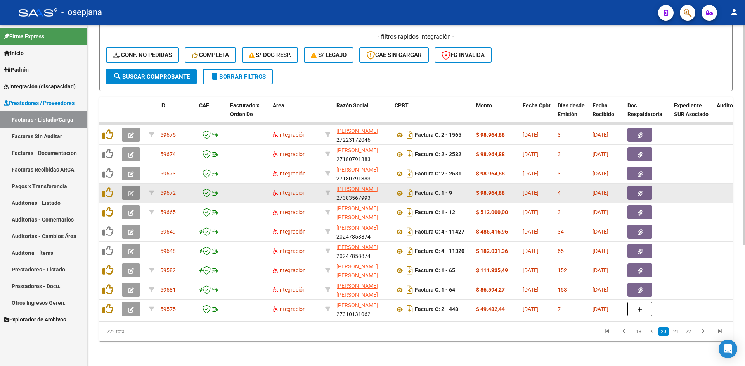
click at [130, 191] on icon "button" at bounding box center [131, 194] width 6 height 6
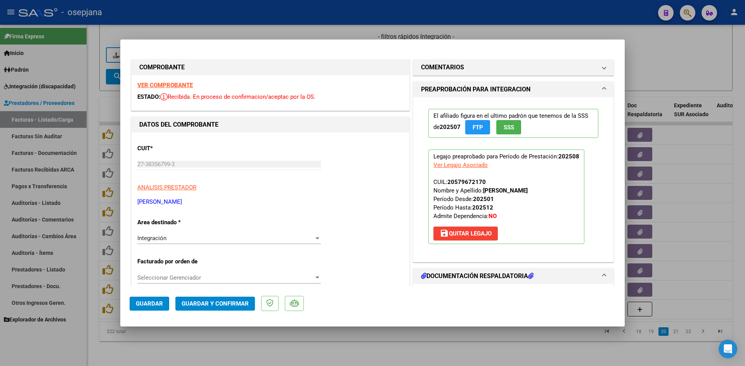
click at [173, 83] on strong "VER COMPROBANTE" at bounding box center [164, 85] width 55 height 7
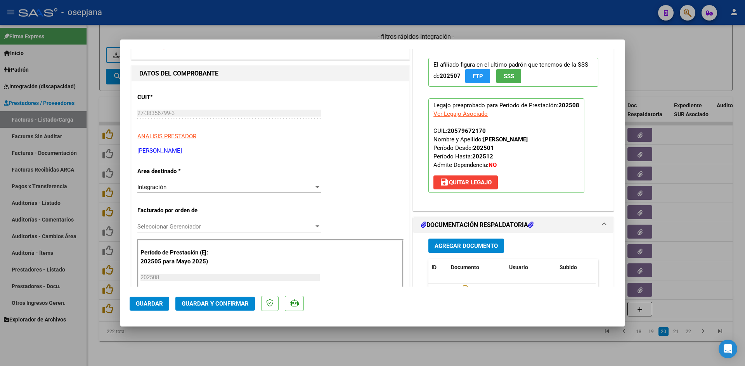
scroll to position [155, 0]
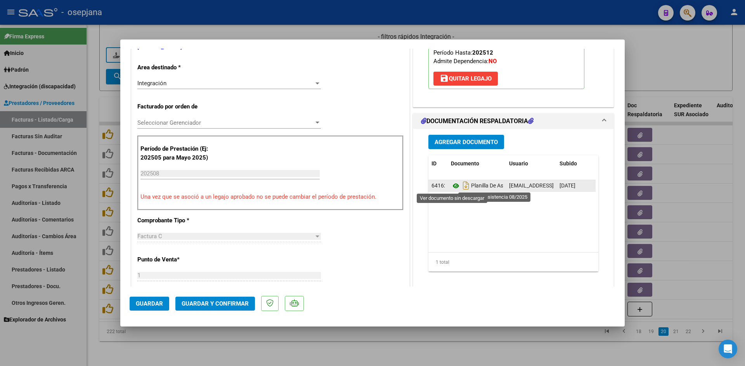
click at [454, 184] on icon at bounding box center [456, 185] width 10 height 9
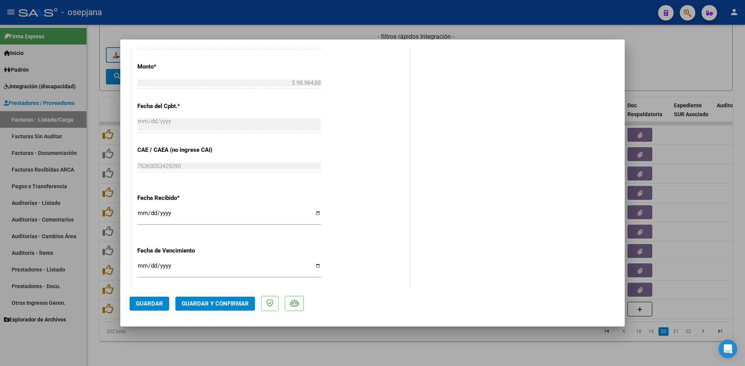
scroll to position [465, 0]
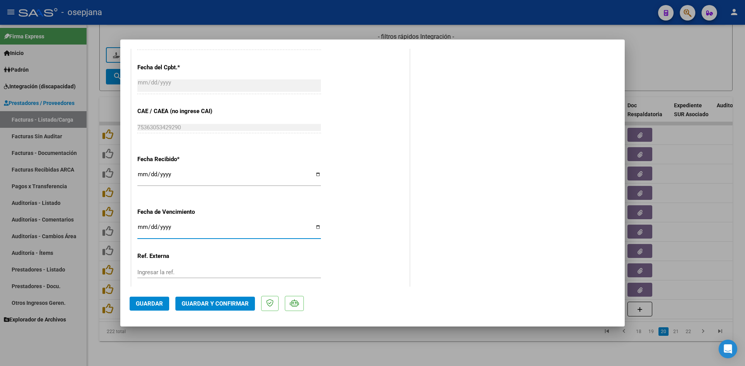
click at [142, 227] on input "Ingresar la fecha" at bounding box center [228, 230] width 183 height 12
click at [195, 302] on span "Guardar y Confirmar" at bounding box center [214, 304] width 67 height 7
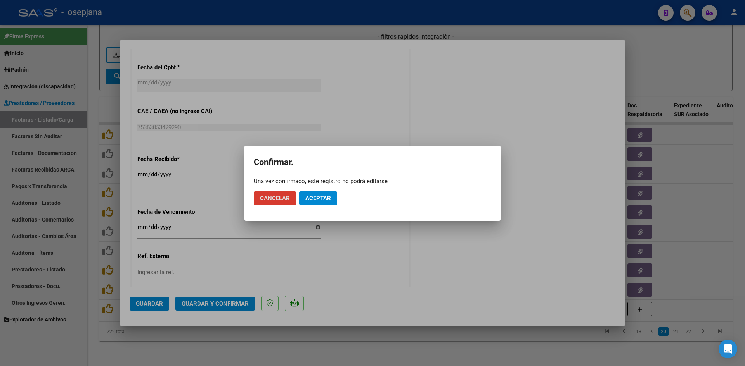
click at [320, 200] on span "Aceptar" at bounding box center [318, 198] width 26 height 7
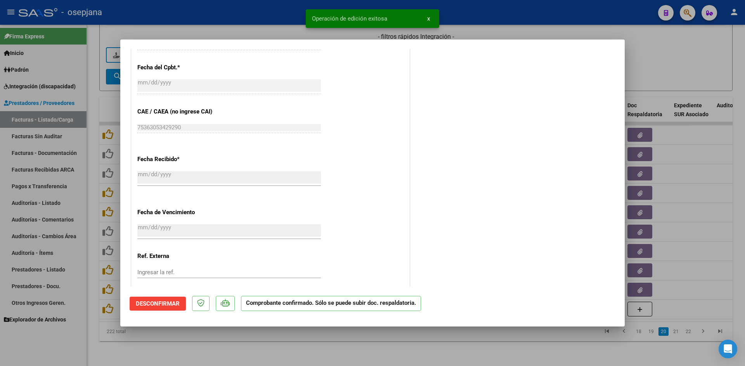
click at [691, 40] on div at bounding box center [372, 183] width 745 height 366
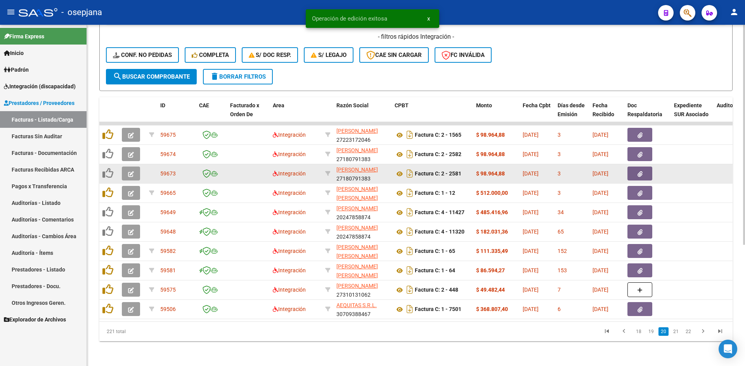
click at [127, 168] on button "button" at bounding box center [131, 174] width 18 height 14
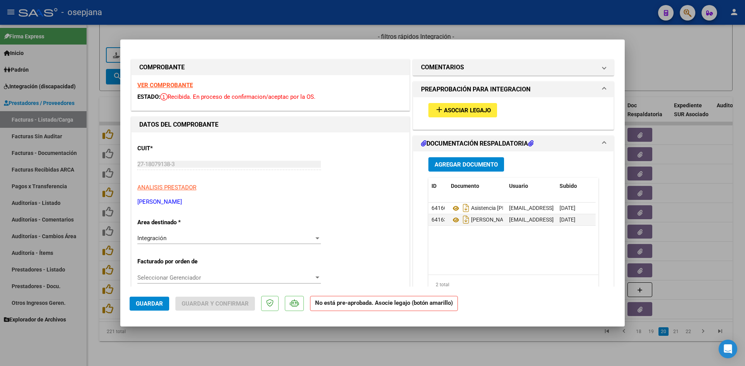
click at [164, 83] on strong "VER COMPROBANTE" at bounding box center [164, 85] width 55 height 7
click at [443, 104] on button "add Asociar Legajo" at bounding box center [462, 110] width 69 height 14
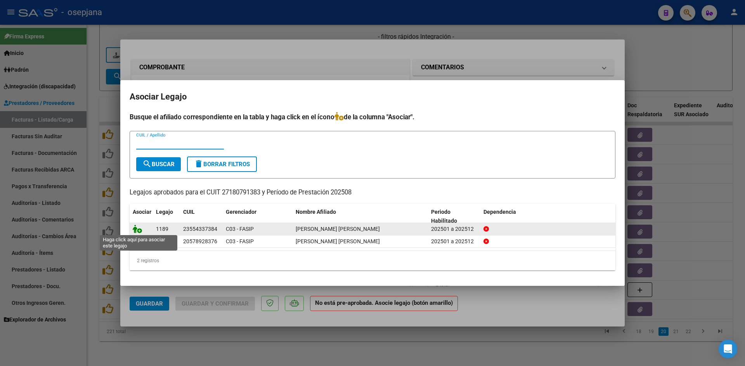
click at [135, 228] on icon at bounding box center [137, 229] width 9 height 9
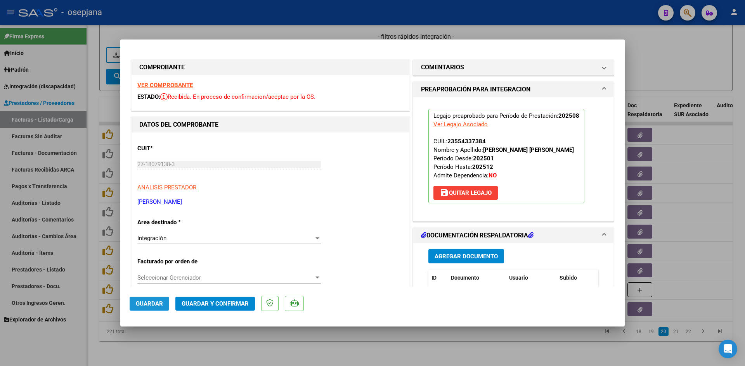
click at [150, 303] on span "Guardar" at bounding box center [149, 304] width 27 height 7
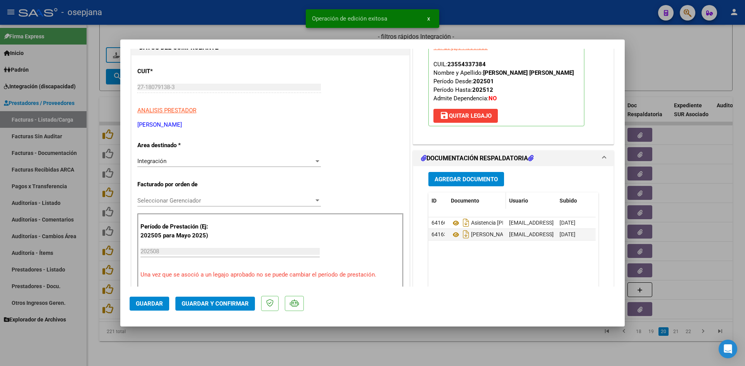
scroll to position [78, 0]
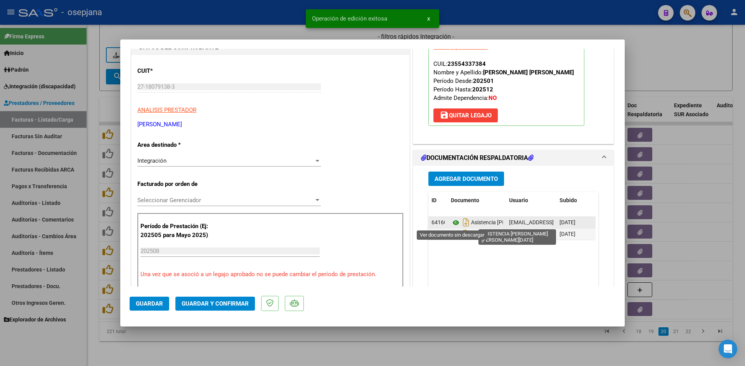
click at [452, 221] on icon at bounding box center [456, 222] width 10 height 9
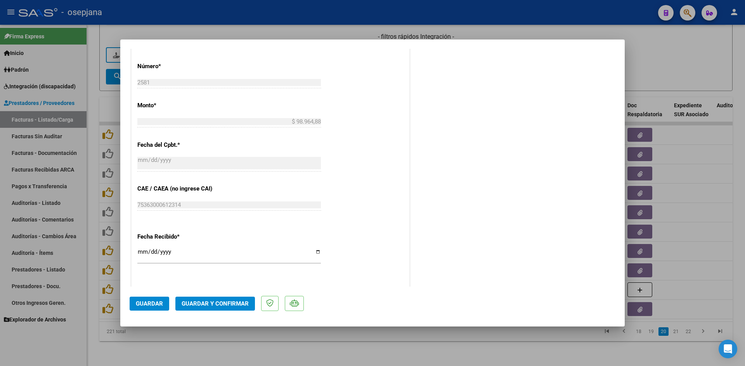
scroll to position [504, 0]
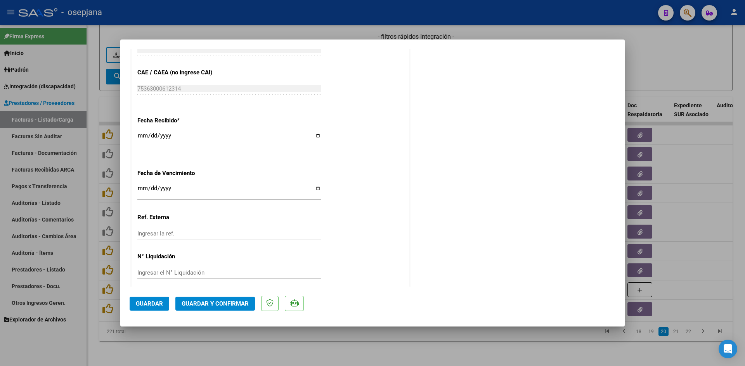
click at [138, 188] on input "[DATE]" at bounding box center [228, 191] width 183 height 12
click at [215, 307] on span "Guardar y Confirmar" at bounding box center [214, 304] width 67 height 7
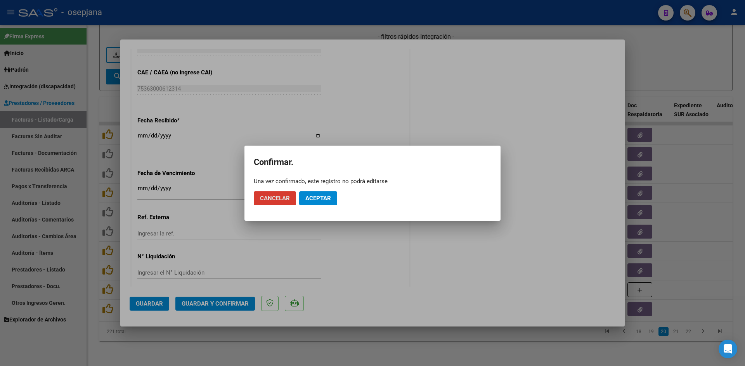
click at [304, 199] on button "Aceptar" at bounding box center [318, 199] width 38 height 14
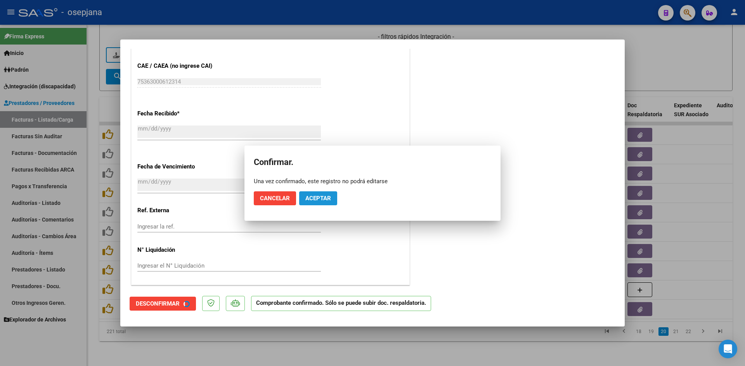
scroll to position [456, 0]
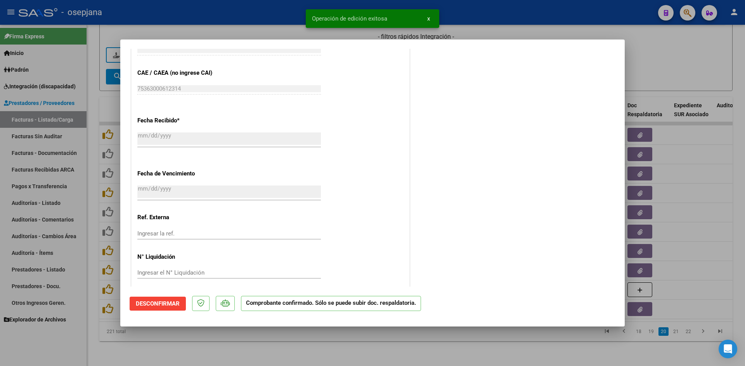
click at [629, 60] on div at bounding box center [372, 183] width 745 height 366
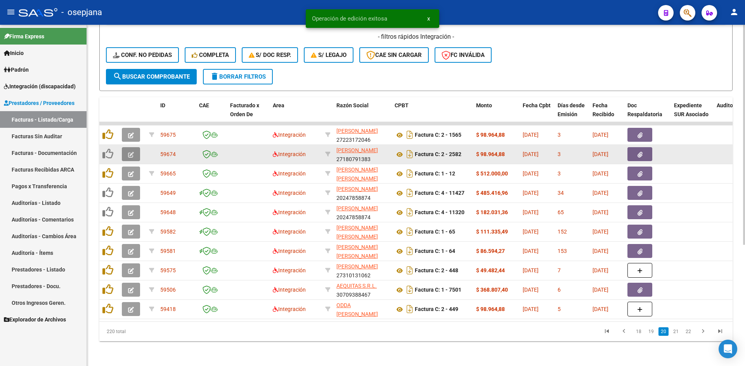
click at [130, 152] on icon "button" at bounding box center [131, 155] width 6 height 6
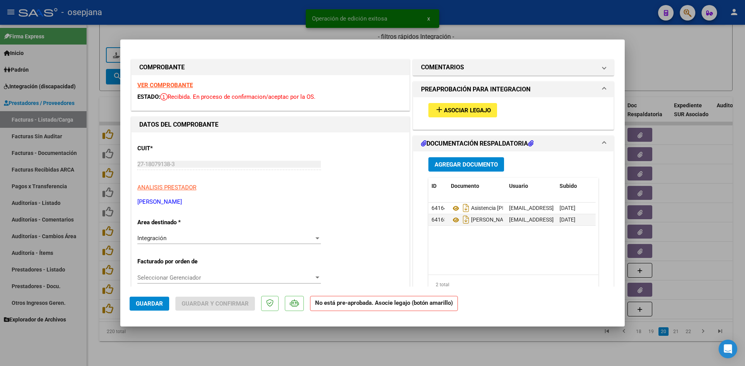
click at [178, 88] on strong "VER COMPROBANTE" at bounding box center [164, 85] width 55 height 7
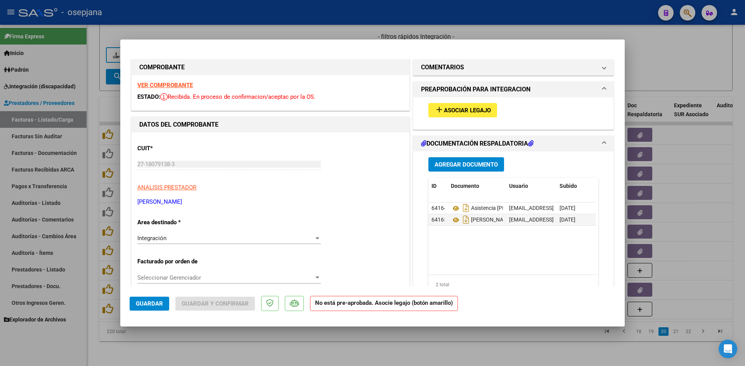
click at [444, 109] on span "Asociar Legajo" at bounding box center [467, 110] width 47 height 7
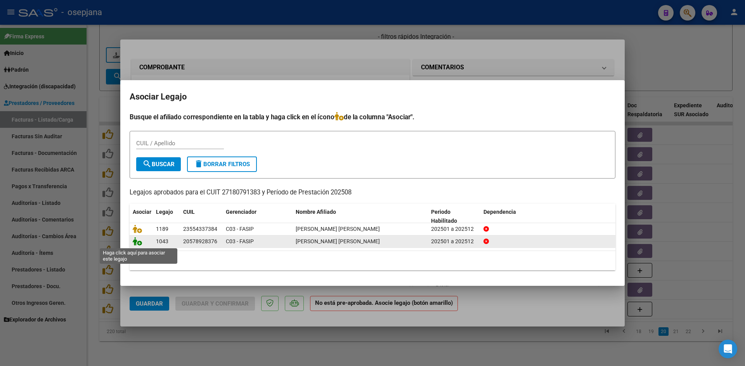
click at [137, 242] on icon at bounding box center [137, 241] width 9 height 9
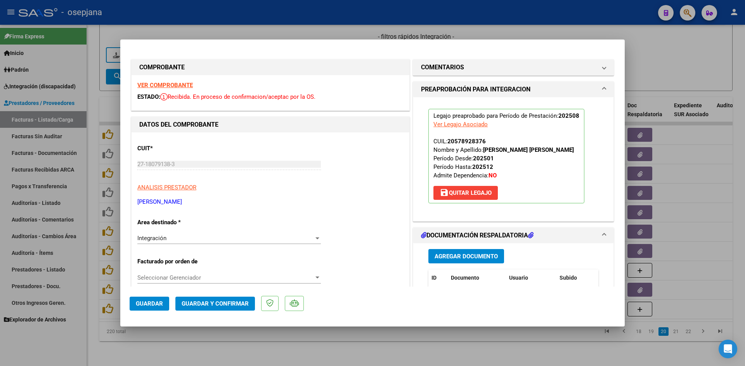
click at [159, 300] on button "Guardar" at bounding box center [150, 304] width 40 height 14
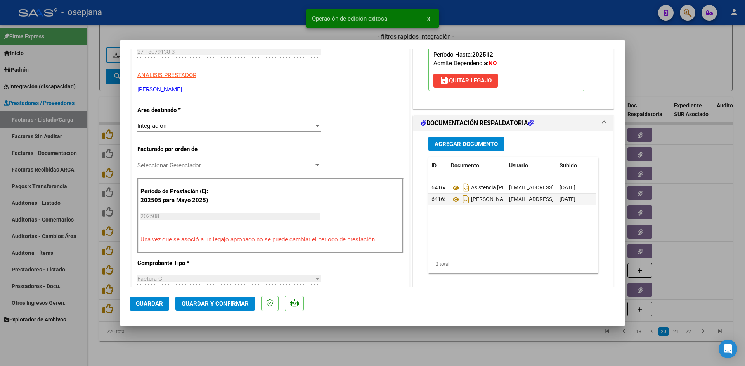
scroll to position [116, 0]
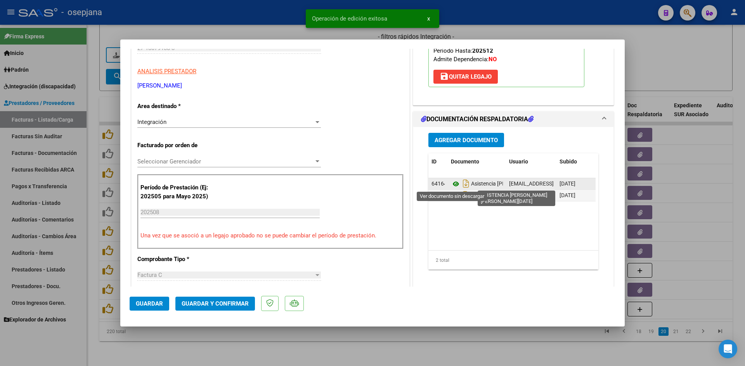
click at [452, 181] on icon at bounding box center [456, 184] width 10 height 9
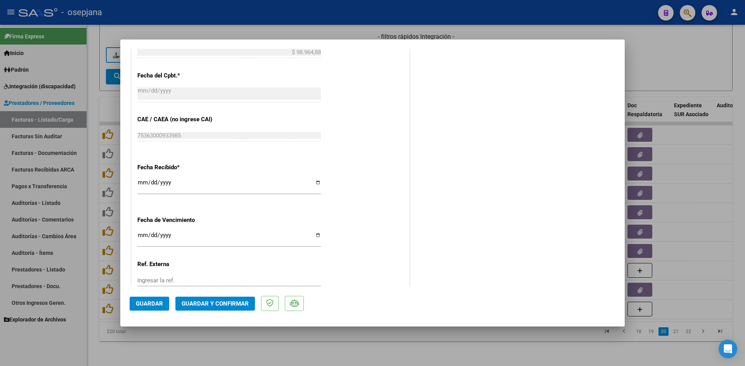
scroll to position [465, 0]
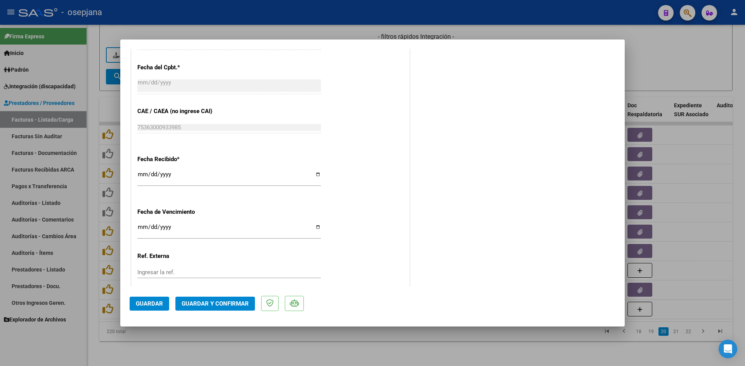
click at [142, 228] on input "[DATE]" at bounding box center [228, 230] width 183 height 12
click at [198, 304] on span "Guardar y Confirmar" at bounding box center [214, 304] width 67 height 7
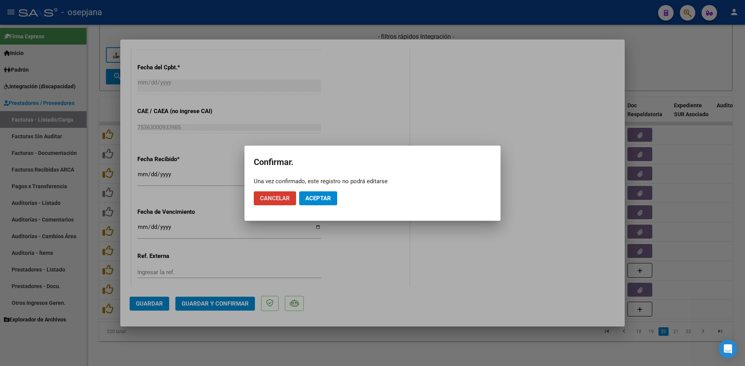
click at [325, 193] on button "Aceptar" at bounding box center [318, 199] width 38 height 14
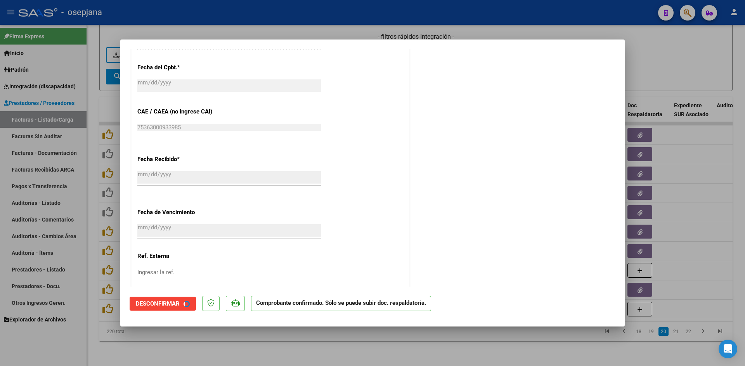
click at [691, 50] on div at bounding box center [372, 183] width 745 height 366
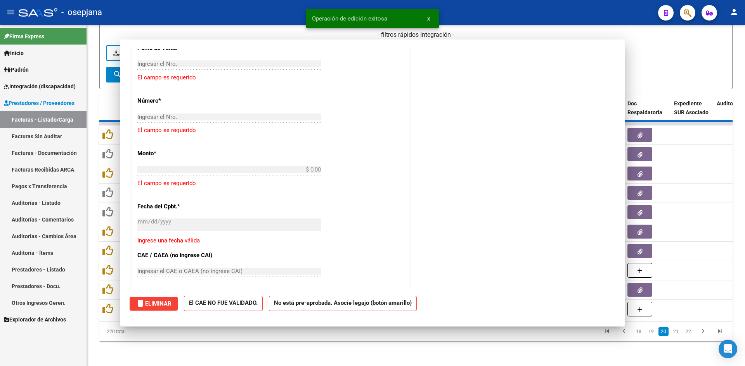
scroll to position [0, 0]
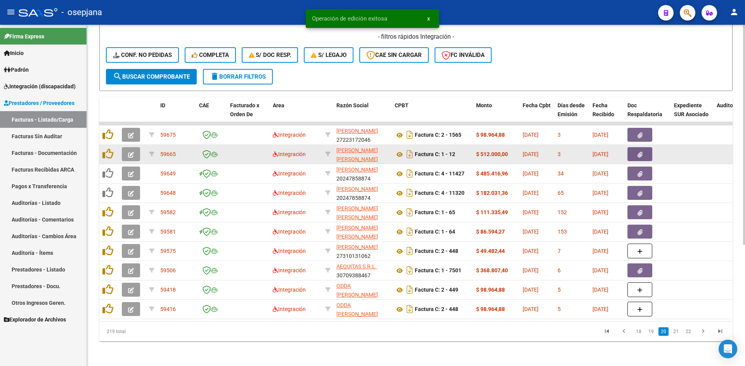
click at [137, 147] on button "button" at bounding box center [131, 154] width 18 height 14
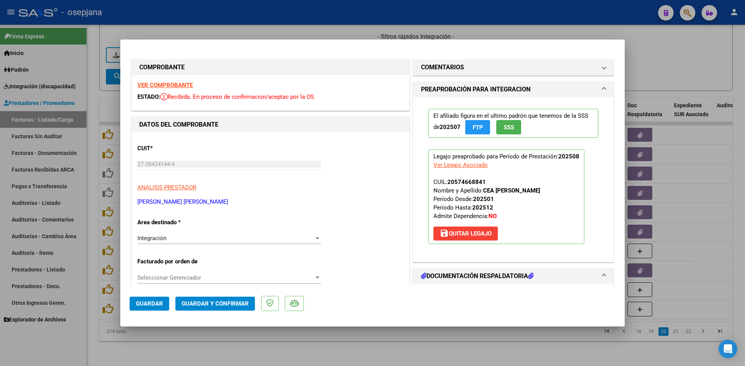
click at [150, 83] on strong "VER COMPROBANTE" at bounding box center [164, 85] width 55 height 7
click at [350, 40] on mat-dialog-container "COMPROBANTE VER COMPROBANTE ESTADO: Recibida. En proceso de confirmacion/acepta…" at bounding box center [372, 183] width 504 height 287
click at [711, 71] on div at bounding box center [372, 183] width 745 height 366
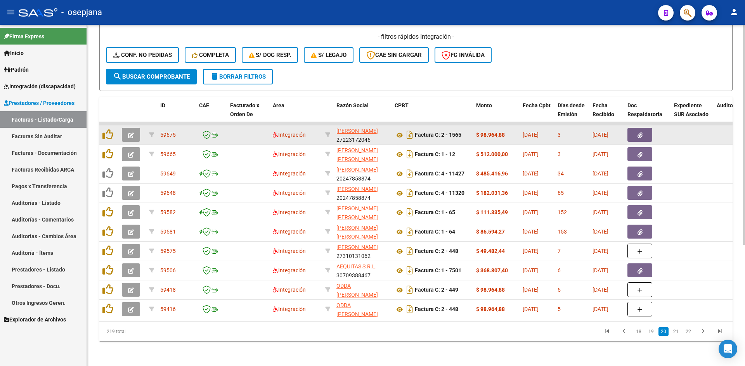
click at [132, 131] on span "button" at bounding box center [131, 134] width 6 height 7
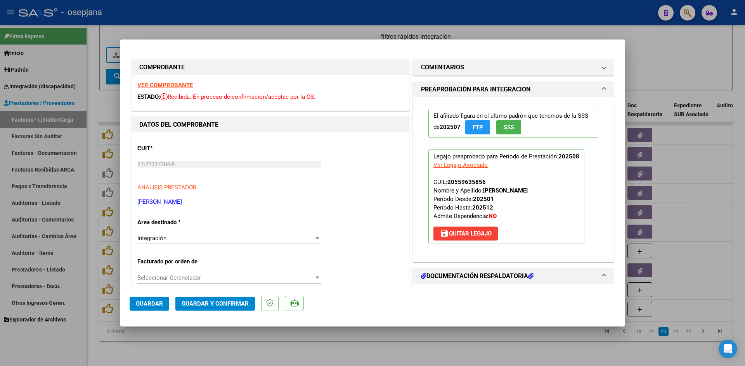
click at [175, 85] on strong "VER COMPROBANTE" at bounding box center [164, 85] width 55 height 7
click at [188, 83] on strong "VER COMPROBANTE" at bounding box center [164, 85] width 55 height 7
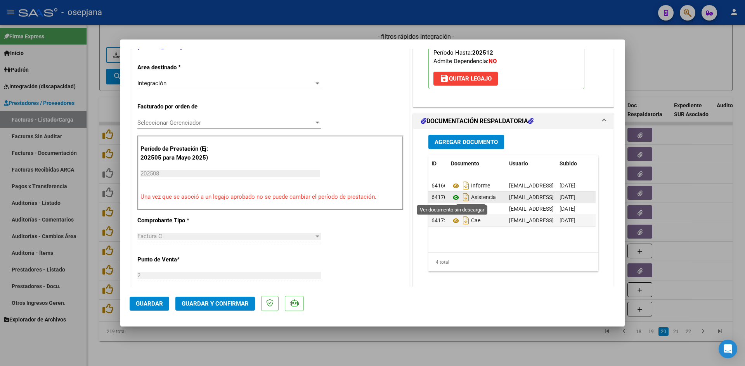
click at [451, 197] on icon at bounding box center [456, 197] width 10 height 9
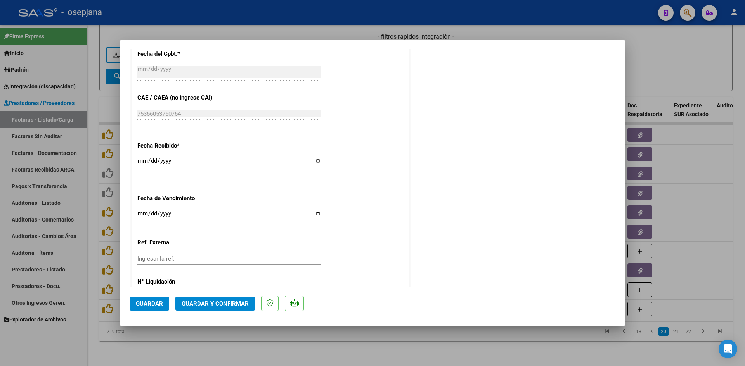
scroll to position [511, 0]
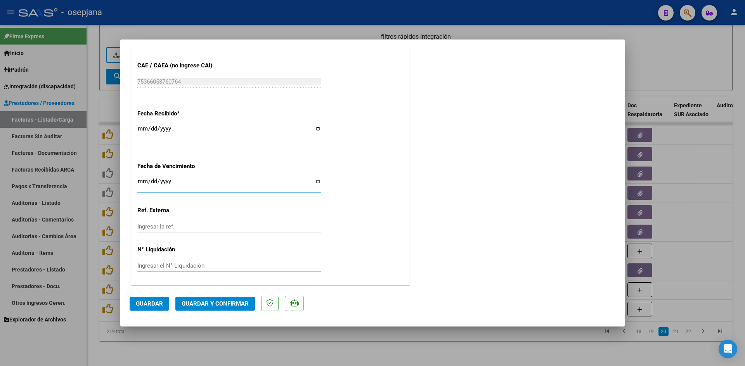
click at [139, 180] on input "[DATE]" at bounding box center [228, 184] width 183 height 12
click at [199, 299] on button "Guardar y Confirmar" at bounding box center [214, 304] width 79 height 14
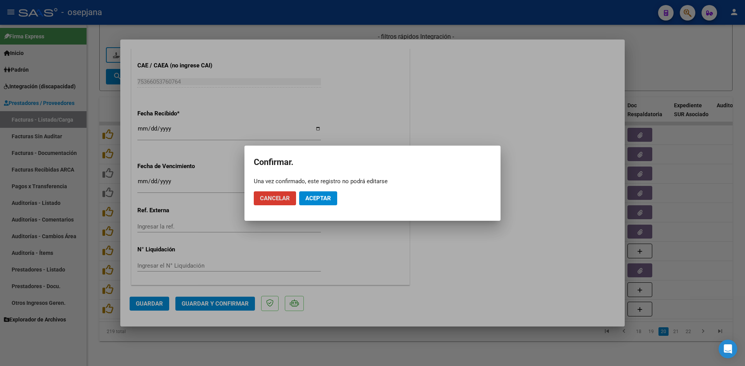
click at [313, 197] on span "Aceptar" at bounding box center [318, 198] width 26 height 7
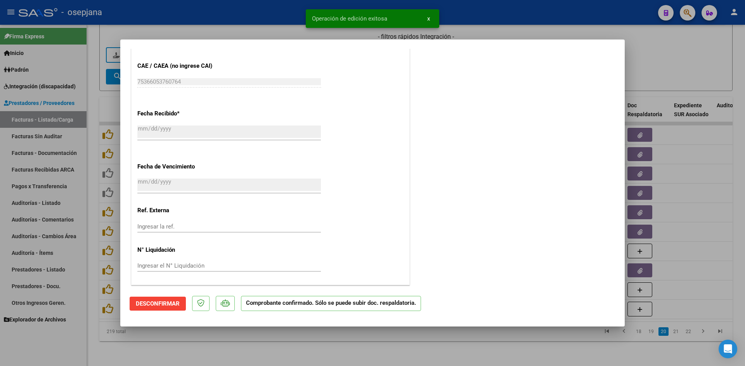
click at [650, 59] on div at bounding box center [372, 183] width 745 height 366
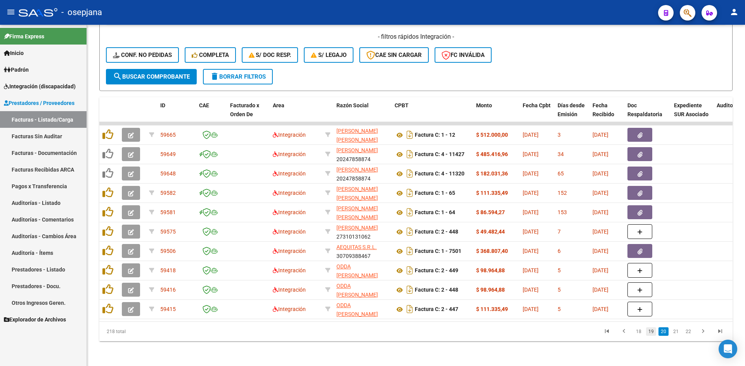
click at [654, 332] on link "19" at bounding box center [651, 332] width 10 height 9
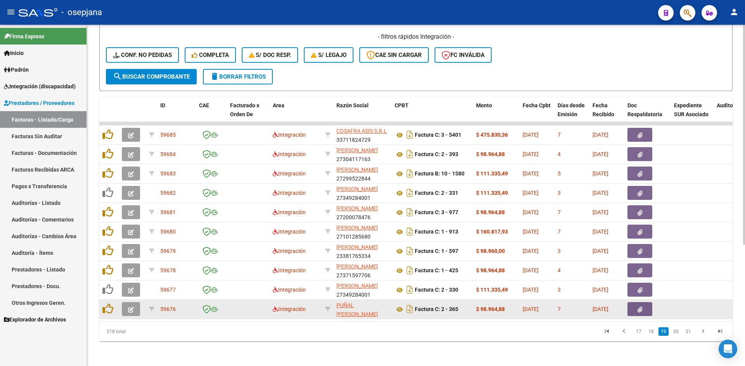
click at [136, 305] on button "button" at bounding box center [131, 309] width 18 height 14
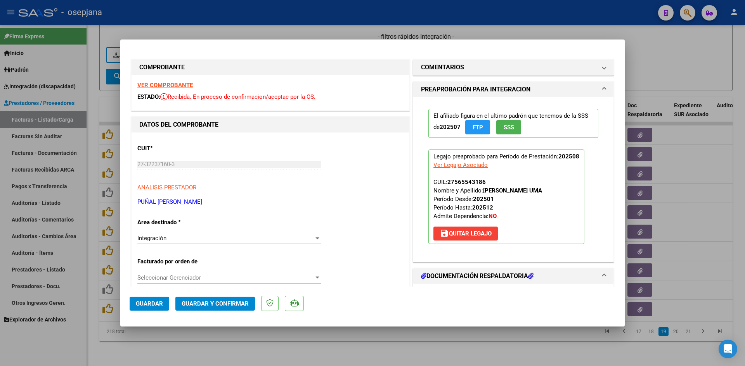
click at [149, 85] on strong "VER COMPROBANTE" at bounding box center [164, 85] width 55 height 7
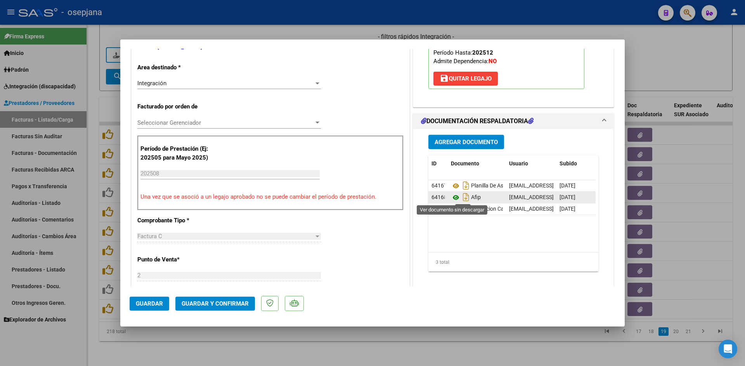
click at [454, 197] on icon at bounding box center [456, 197] width 10 height 9
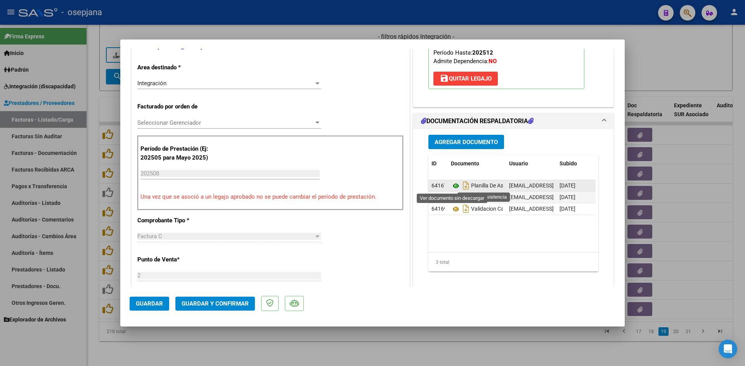
click at [451, 186] on icon at bounding box center [456, 185] width 10 height 9
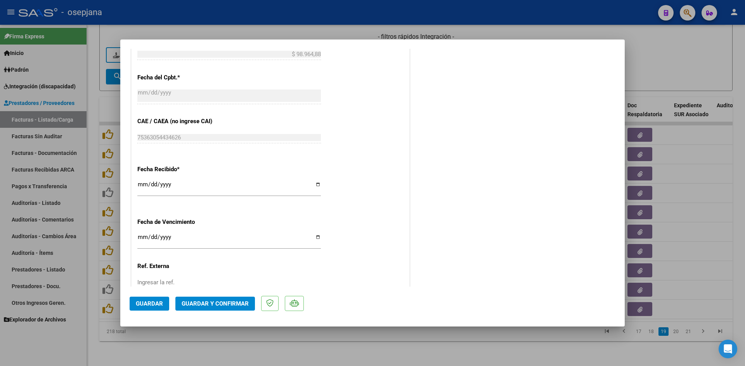
scroll to position [465, 0]
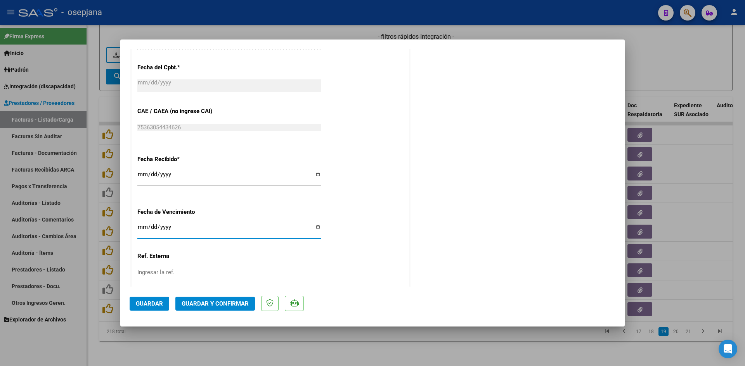
click at [142, 228] on input "Ingresar la fecha" at bounding box center [228, 230] width 183 height 12
click at [204, 305] on span "Guardar y Confirmar" at bounding box center [214, 304] width 67 height 7
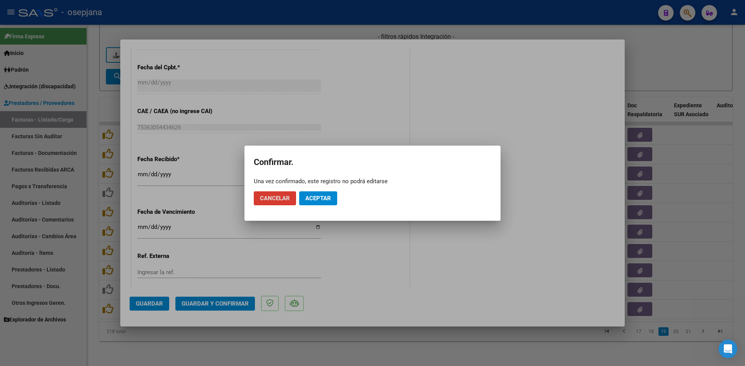
click at [317, 198] on span "Aceptar" at bounding box center [318, 198] width 26 height 7
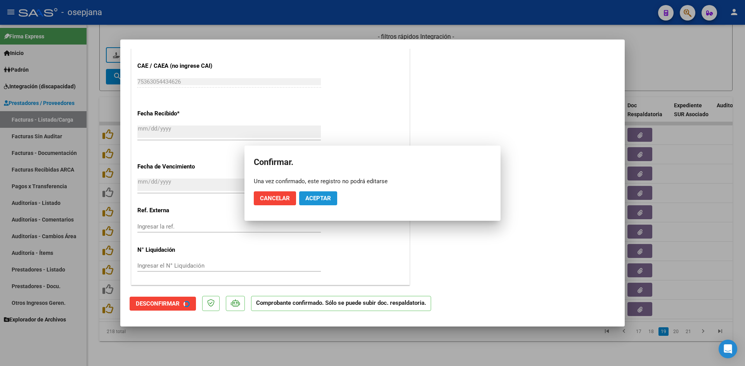
scroll to position [417, 0]
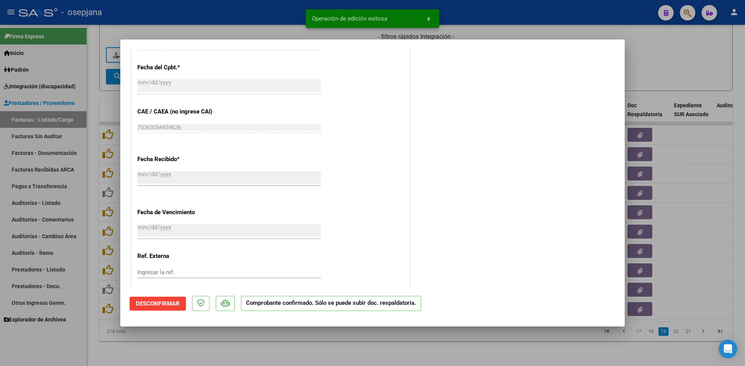
click at [686, 59] on div at bounding box center [372, 183] width 745 height 366
